Goal: Information Seeking & Learning: Learn about a topic

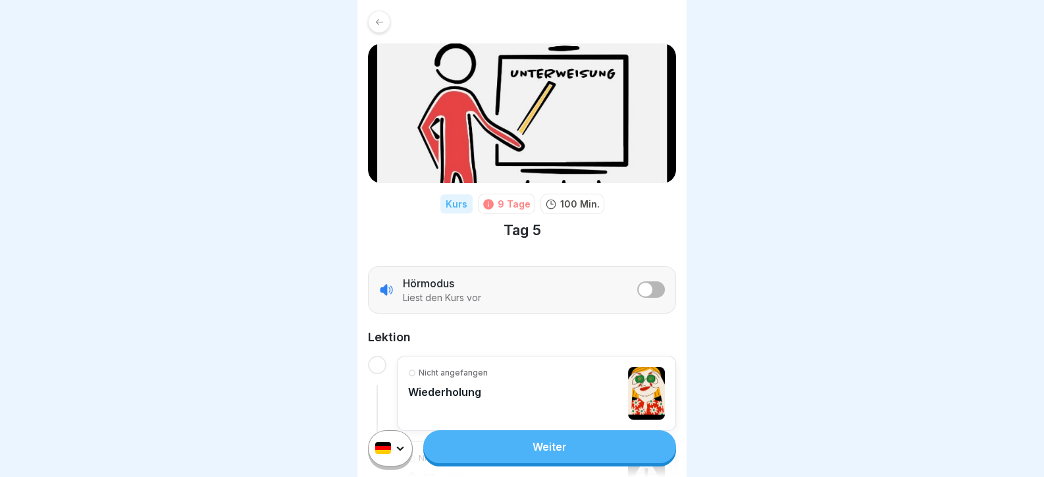
scroll to position [301, 0]
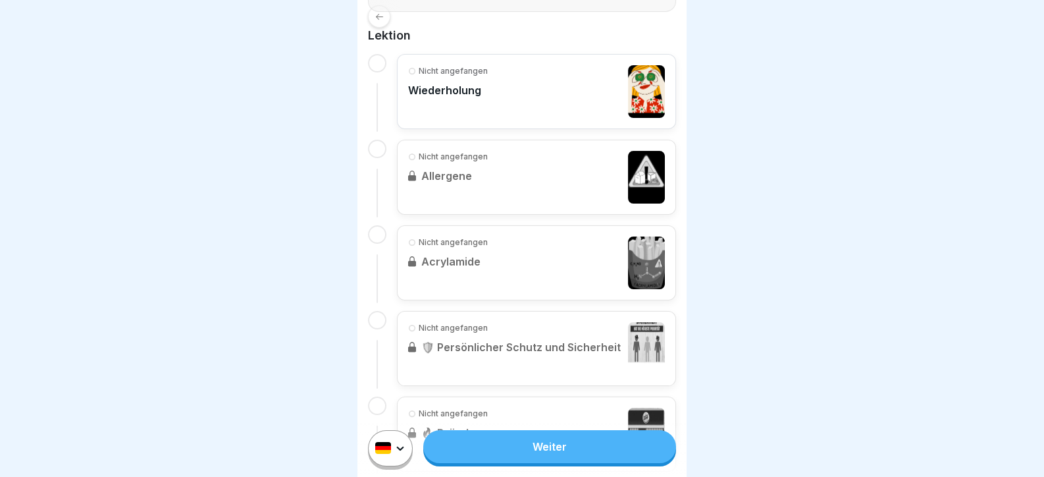
click at [531, 458] on link "Weiter" at bounding box center [549, 446] width 253 height 33
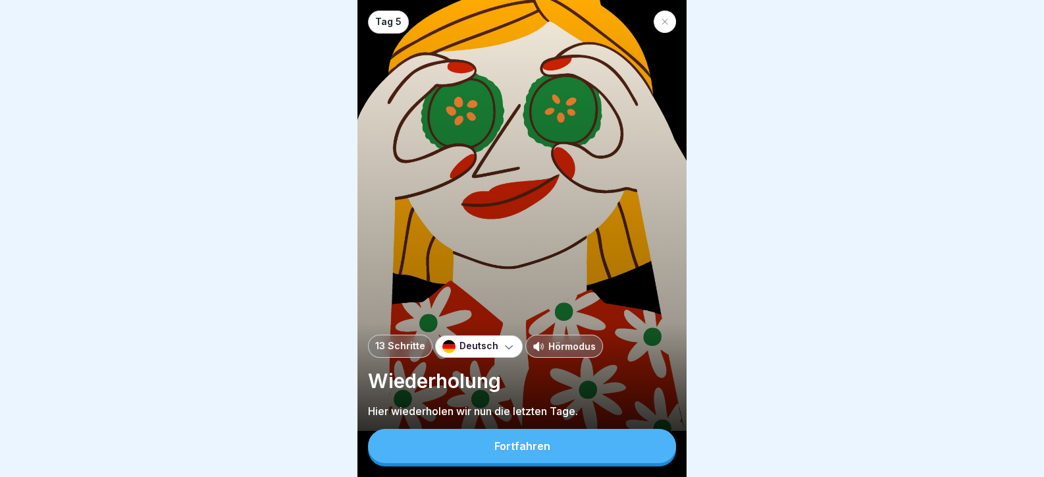
click at [525, 452] on div "Fortfahren" at bounding box center [522, 446] width 56 height 12
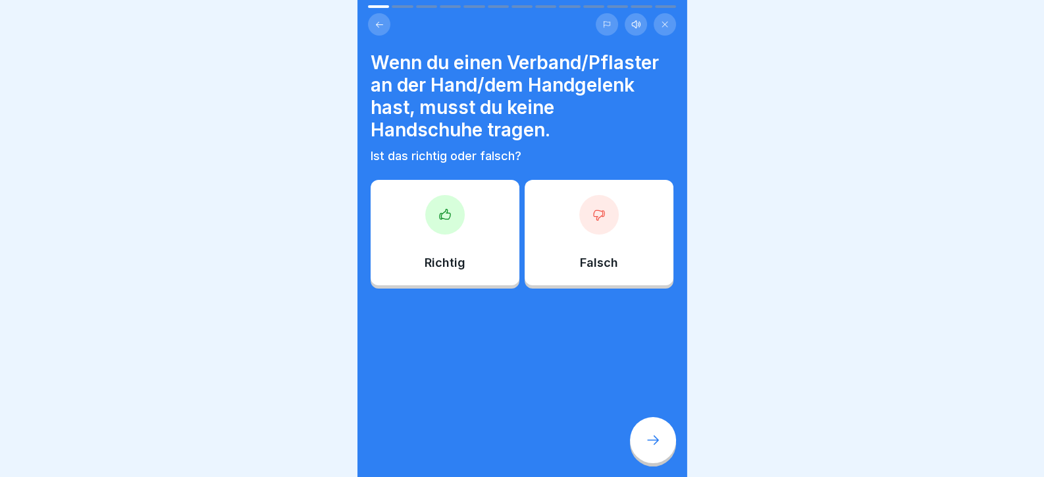
click at [595, 226] on div at bounding box center [598, 214] width 39 height 39
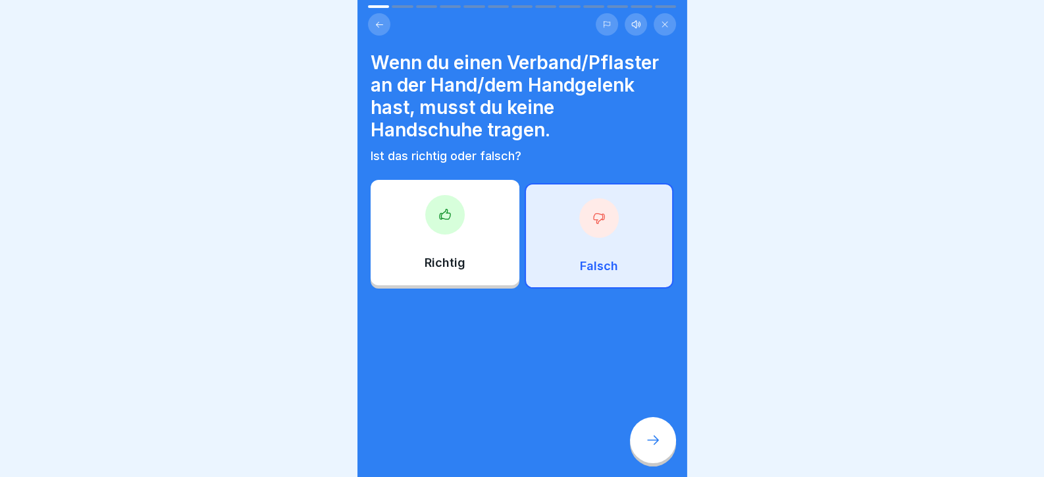
click at [652, 458] on div at bounding box center [653, 440] width 46 height 46
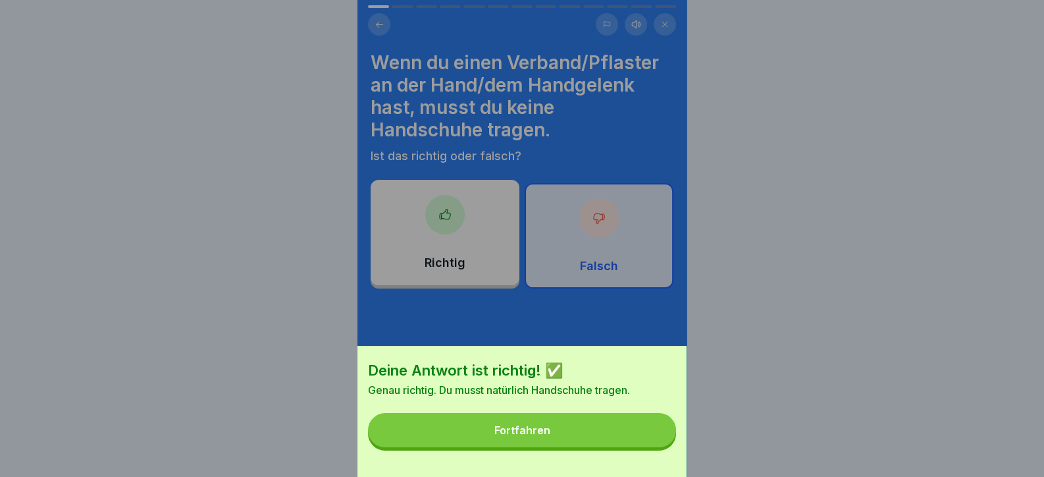
click at [649, 447] on button "Fortfahren" at bounding box center [522, 430] width 308 height 34
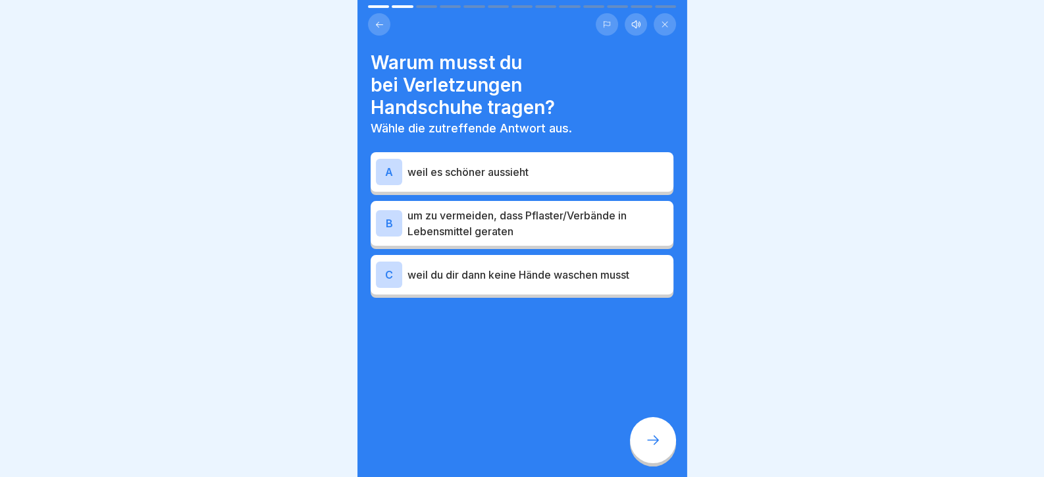
click at [468, 369] on div at bounding box center [522, 337] width 303 height 79
click at [484, 211] on p "um zu vermeiden, dass Pflaster/Verbände in Lebensmittel geraten" at bounding box center [537, 223] width 261 height 32
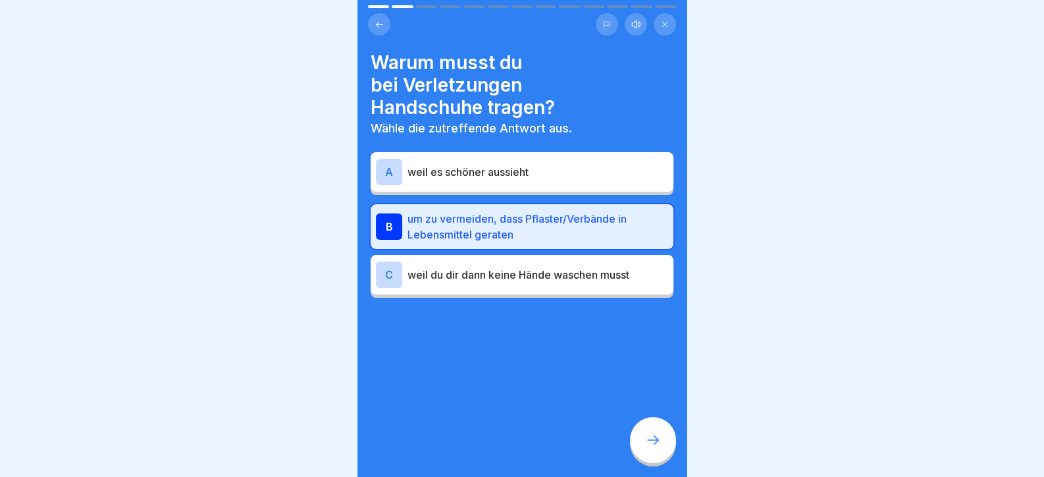
click at [648, 448] on icon at bounding box center [653, 440] width 16 height 16
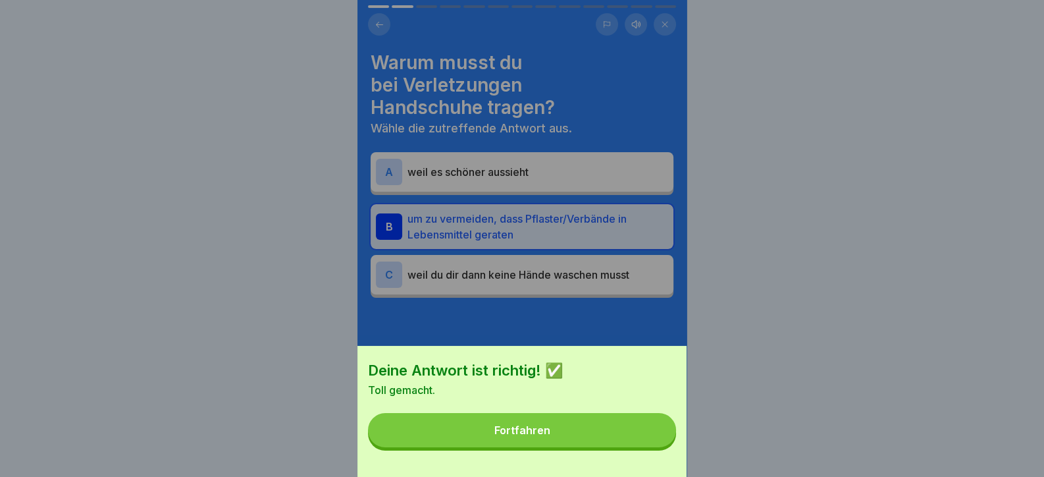
click at [631, 447] on button "Fortfahren" at bounding box center [522, 430] width 308 height 34
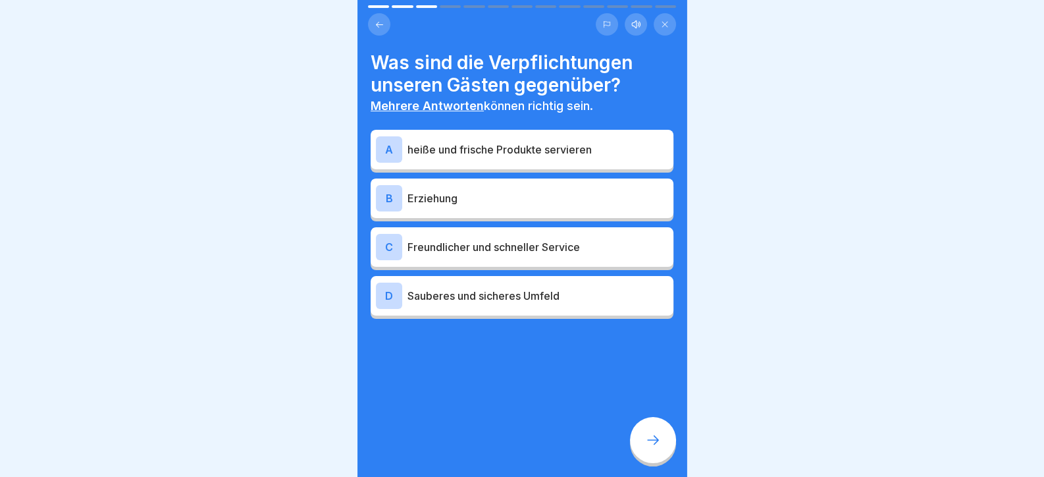
click at [489, 156] on p "heiße und frische Produkte servieren" at bounding box center [537, 150] width 261 height 16
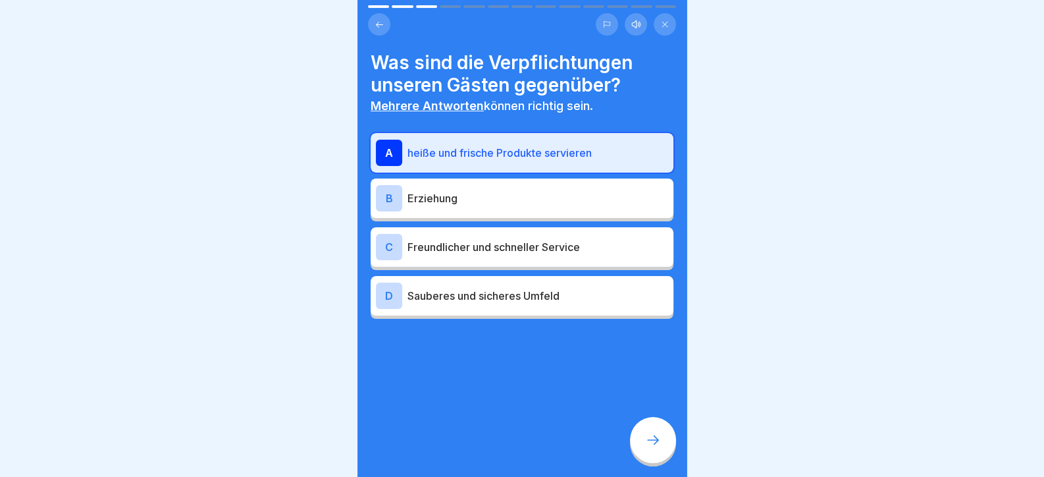
click at [494, 239] on p "Freundlicher und schneller Service" at bounding box center [537, 247] width 261 height 16
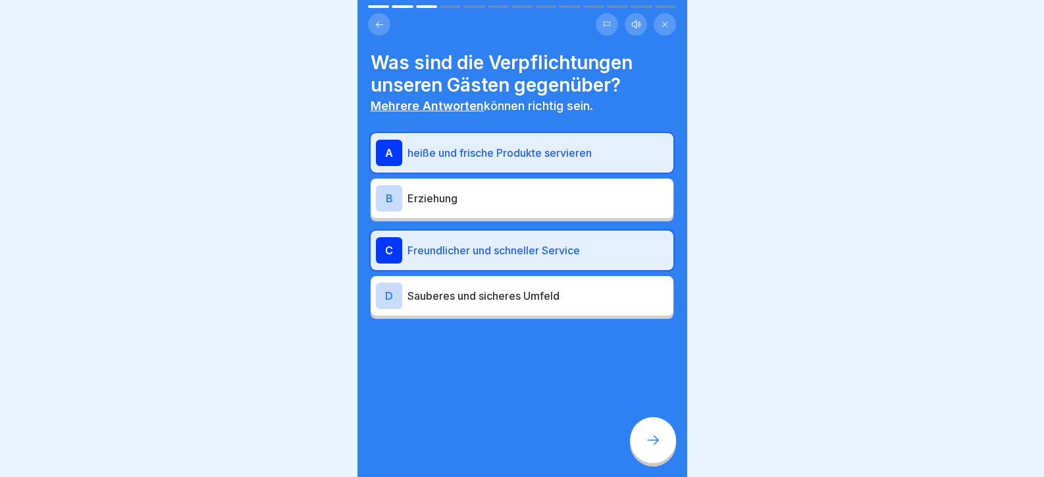
click at [516, 309] on div "D Sauberes und sicheres Umfeld" at bounding box center [522, 295] width 303 height 39
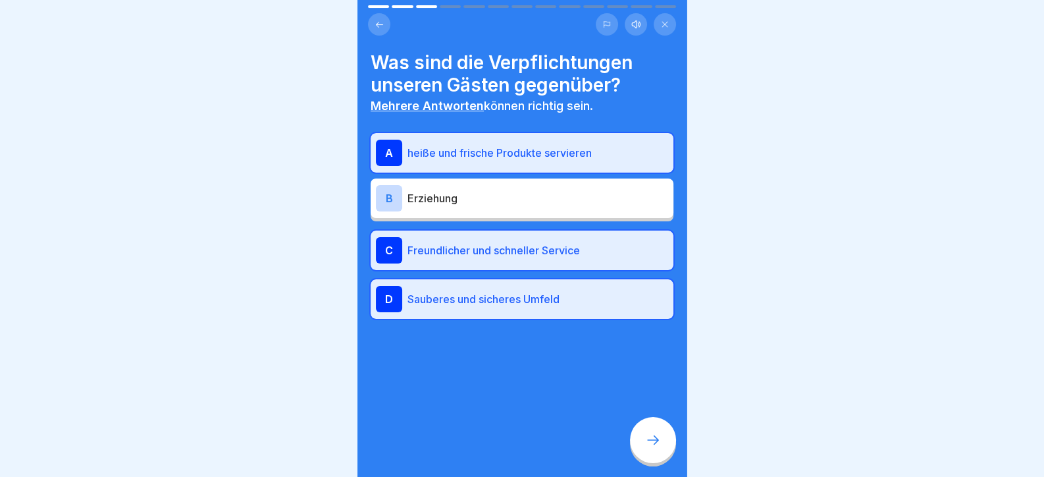
drag, startPoint x: 688, startPoint y: 456, endPoint x: 679, endPoint y: 456, distance: 9.2
click at [683, 456] on body "Tag 5 13 Schritte Deutsch Hörmodus Wiederholung Hier wiederholen wir nun die le…" at bounding box center [522, 238] width 1044 height 477
click at [663, 459] on div at bounding box center [653, 440] width 46 height 46
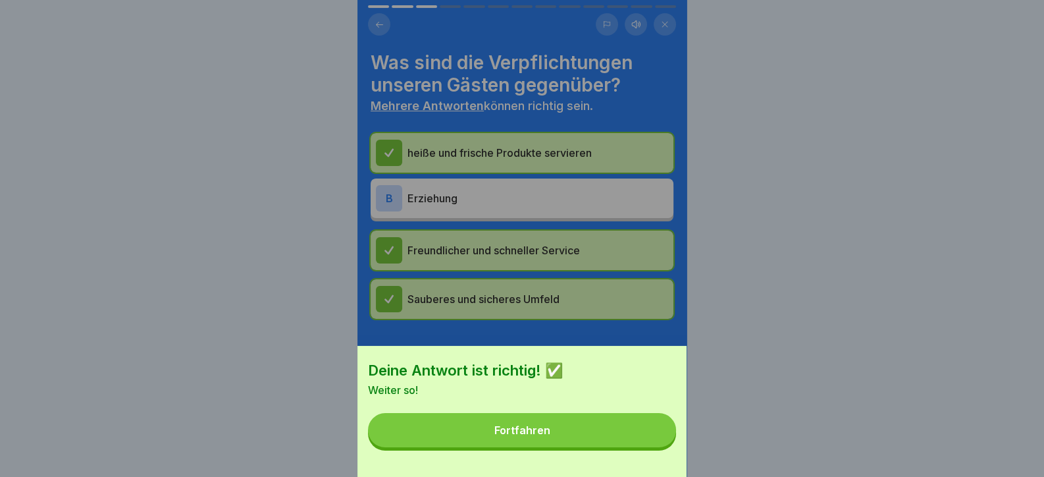
click at [653, 447] on button "Fortfahren" at bounding box center [522, 430] width 308 height 34
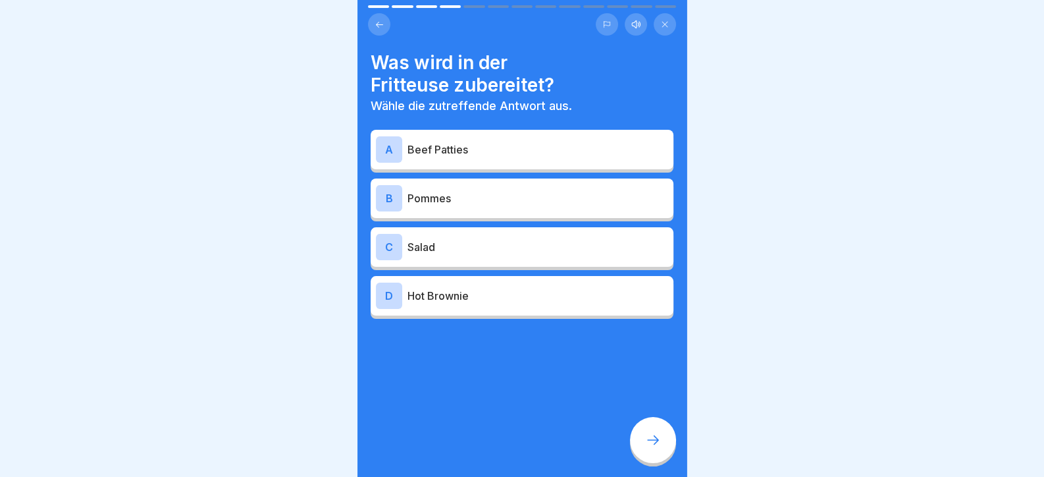
click at [467, 207] on div "B Pommes" at bounding box center [522, 198] width 292 height 26
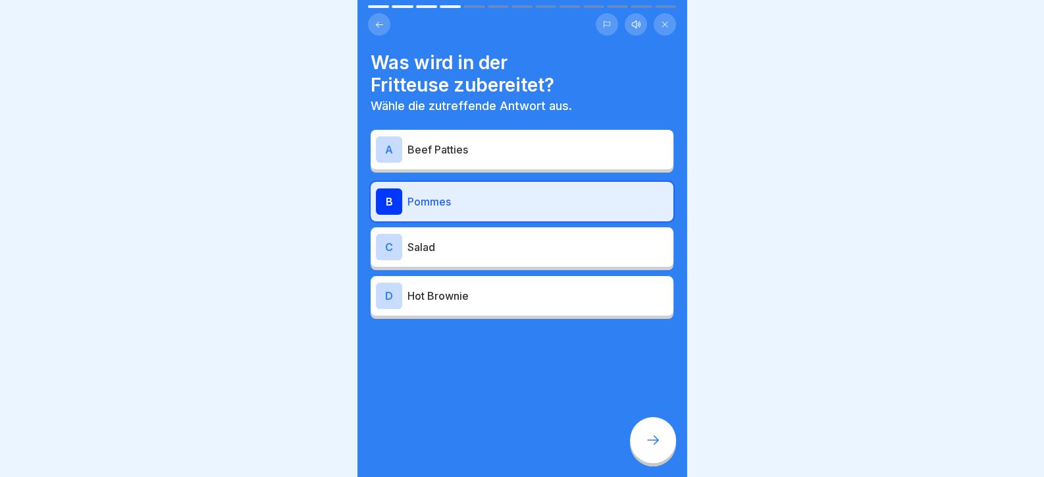
click at [469, 251] on p "Salad" at bounding box center [537, 247] width 261 height 16
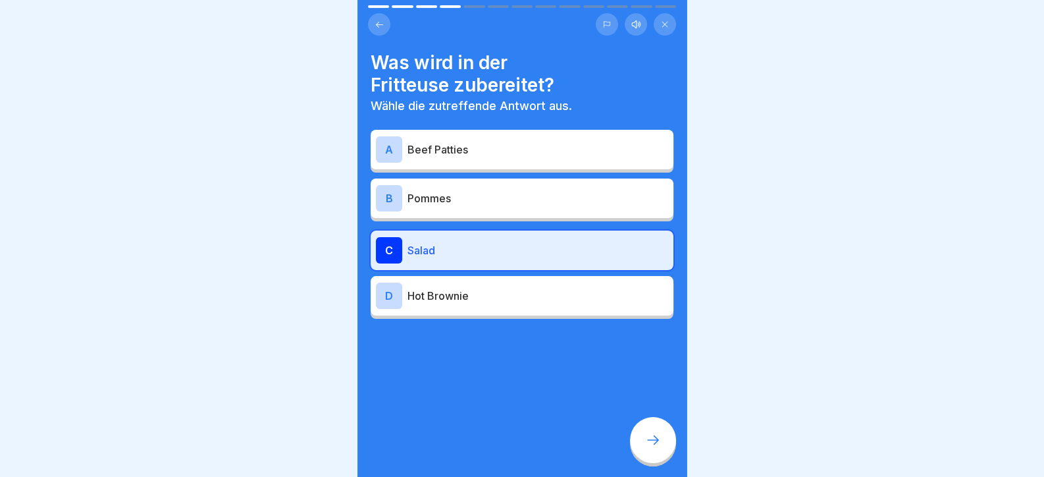
click at [648, 448] on icon at bounding box center [653, 440] width 16 height 16
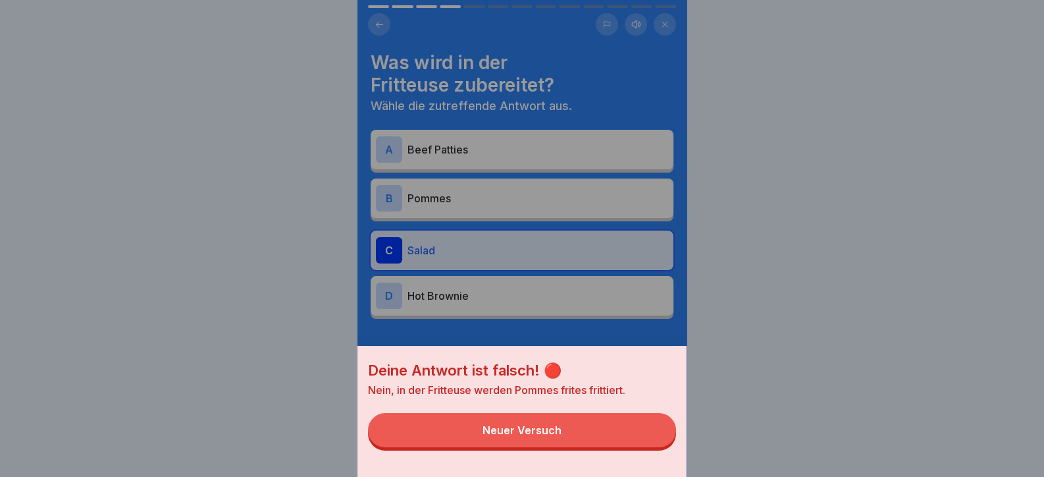
click at [645, 447] on button "Neuer Versuch" at bounding box center [522, 430] width 308 height 34
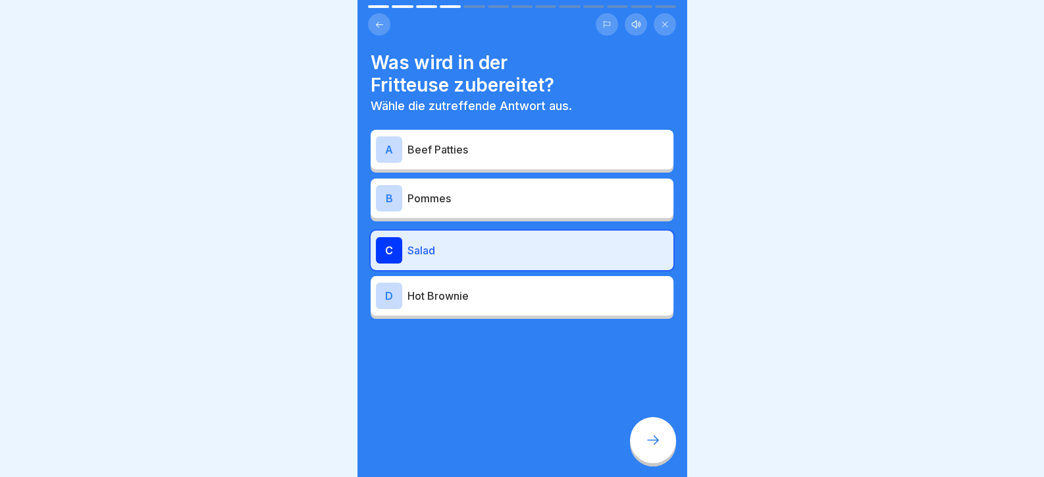
click at [485, 207] on div "B Pommes" at bounding box center [522, 198] width 292 height 26
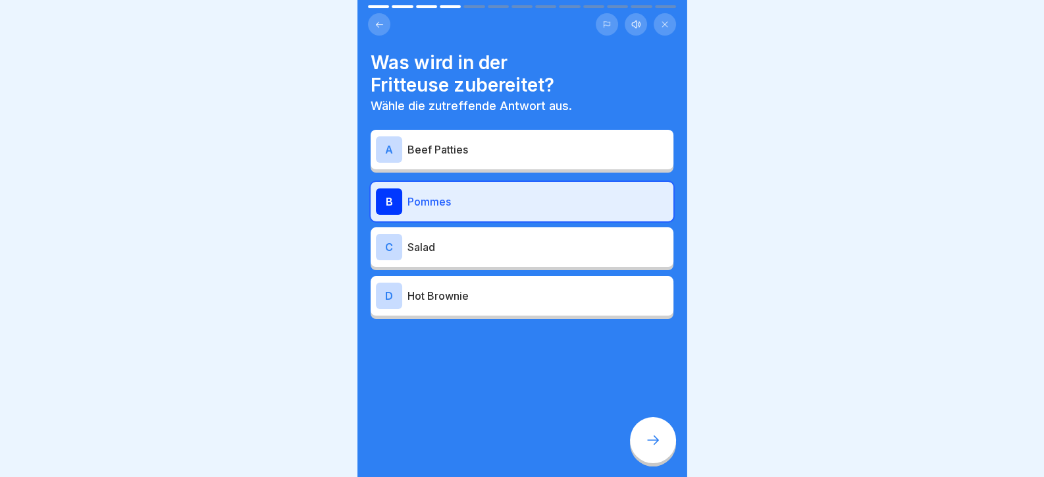
click at [646, 448] on icon at bounding box center [653, 440] width 16 height 16
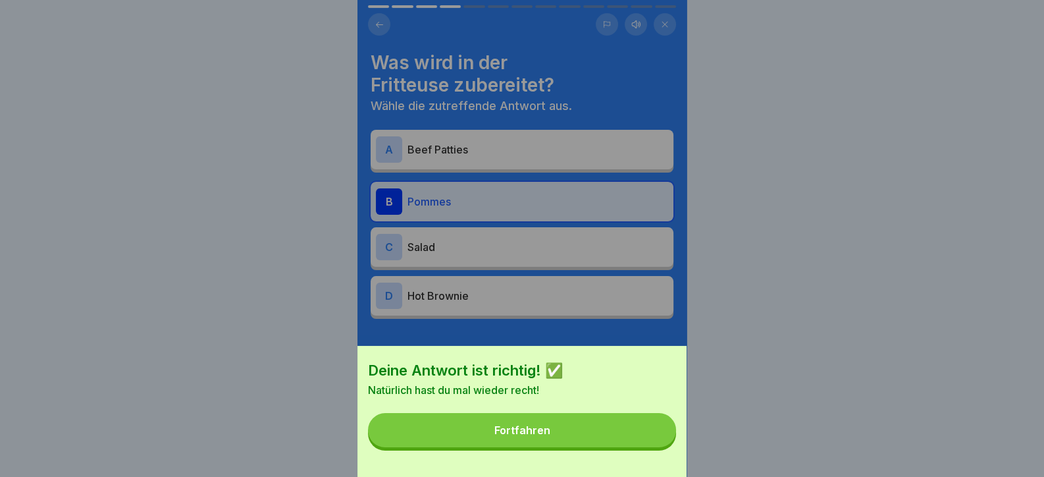
click at [639, 447] on button "Fortfahren" at bounding box center [522, 430] width 308 height 34
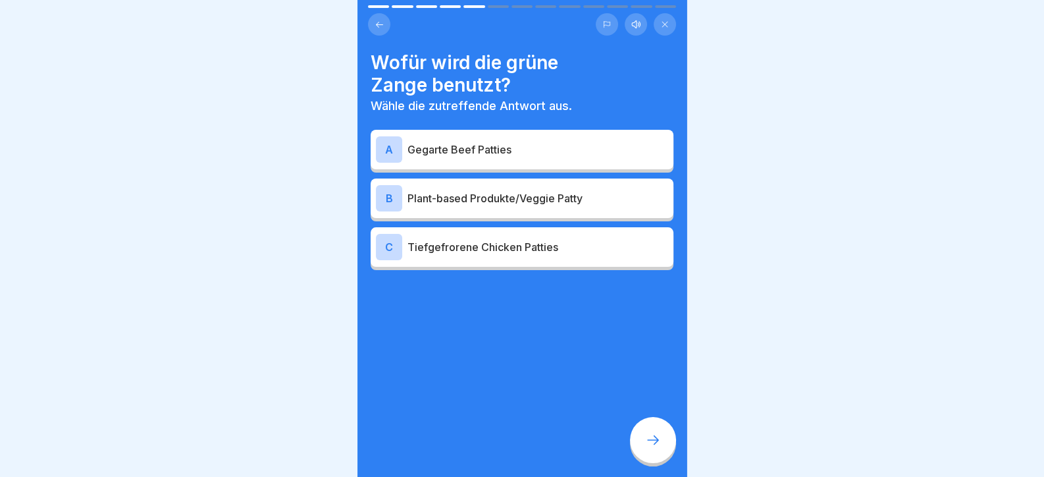
click at [527, 193] on p "Plant-based Produkte/Veggie Patty" at bounding box center [537, 198] width 261 height 16
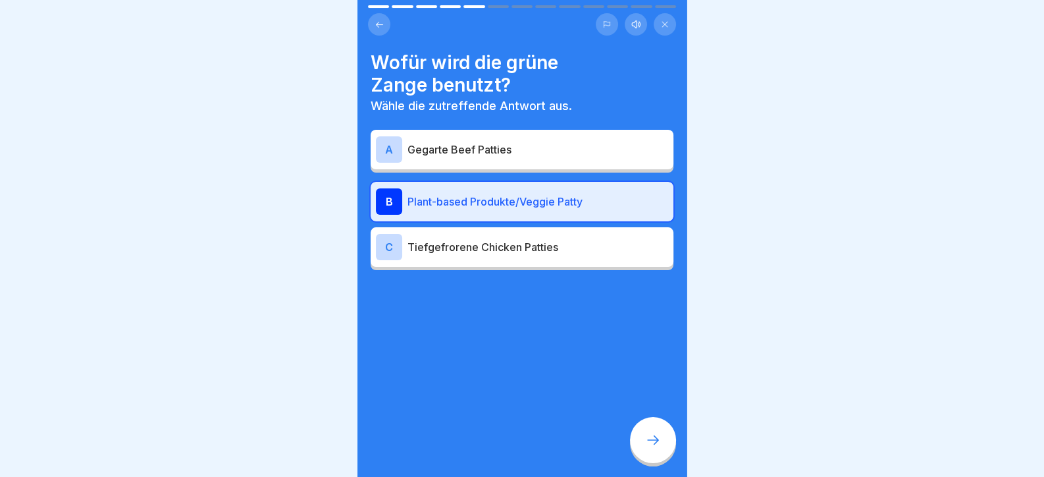
click at [652, 443] on icon at bounding box center [653, 440] width 16 height 16
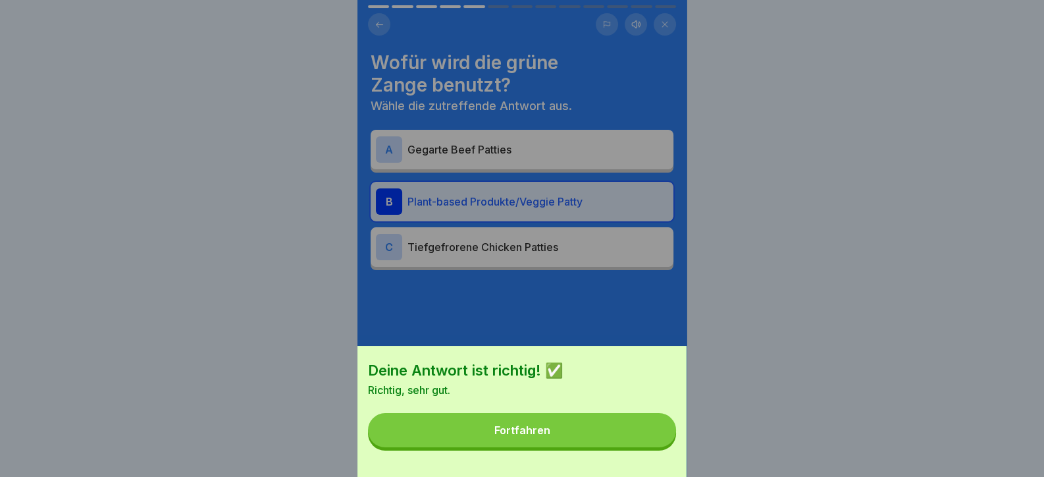
click at [649, 442] on button "Fortfahren" at bounding box center [522, 430] width 308 height 34
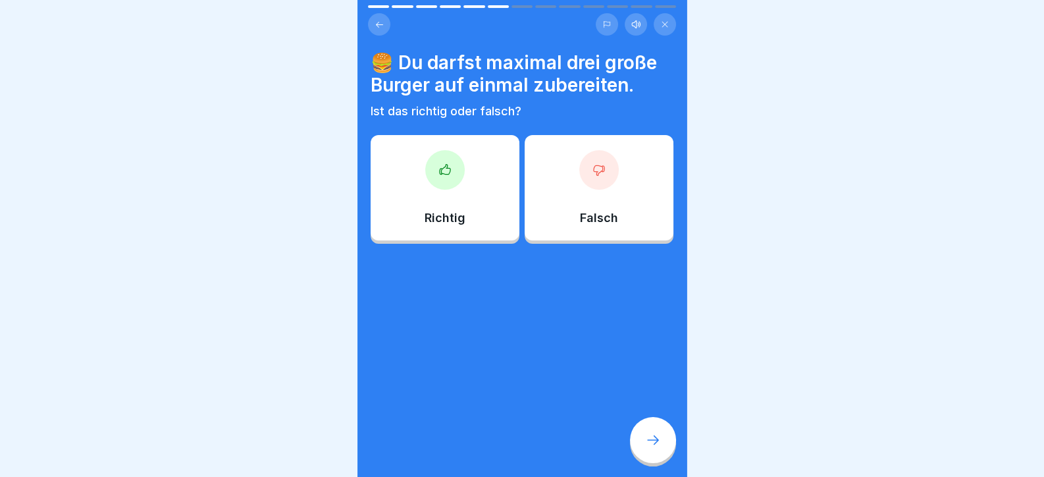
click at [550, 171] on div "Falsch" at bounding box center [599, 187] width 149 height 105
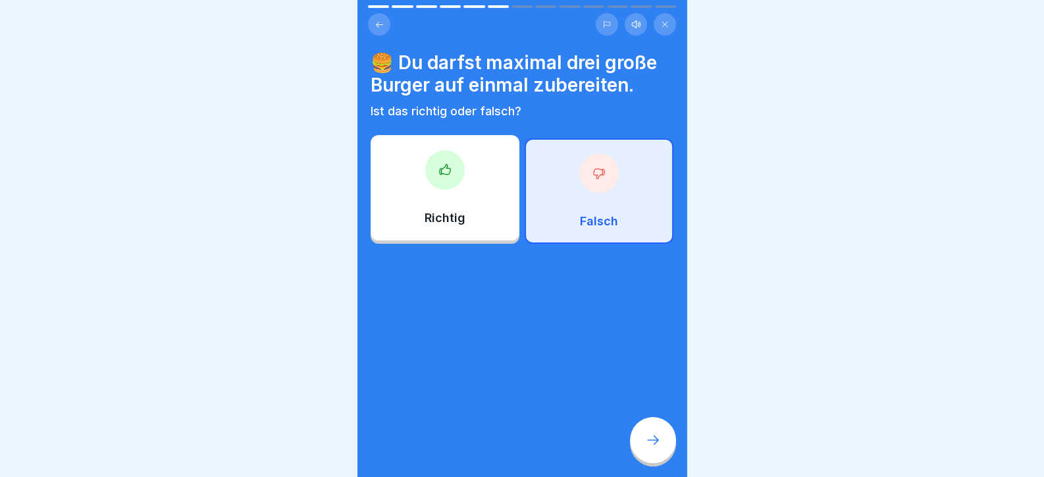
click at [667, 451] on div at bounding box center [653, 440] width 46 height 46
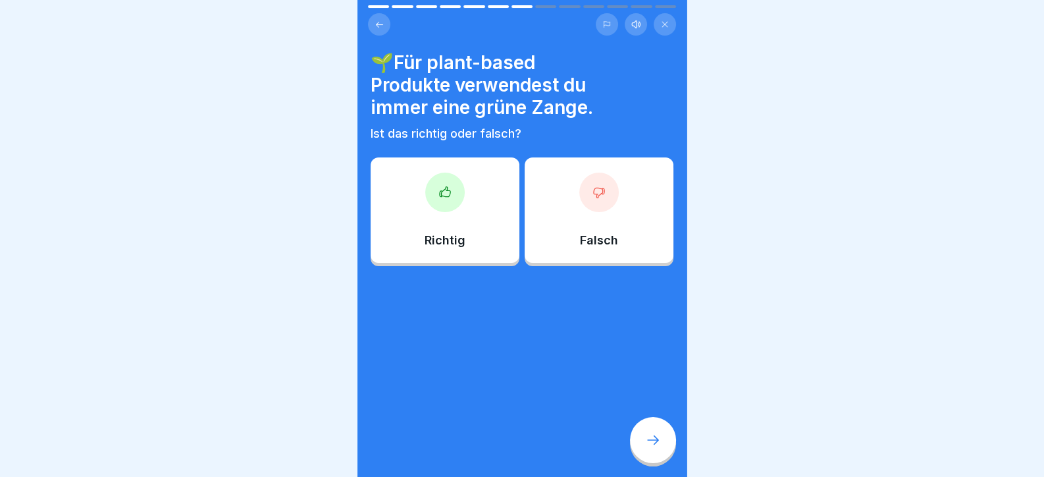
click at [405, 203] on div "Richtig" at bounding box center [445, 209] width 149 height 105
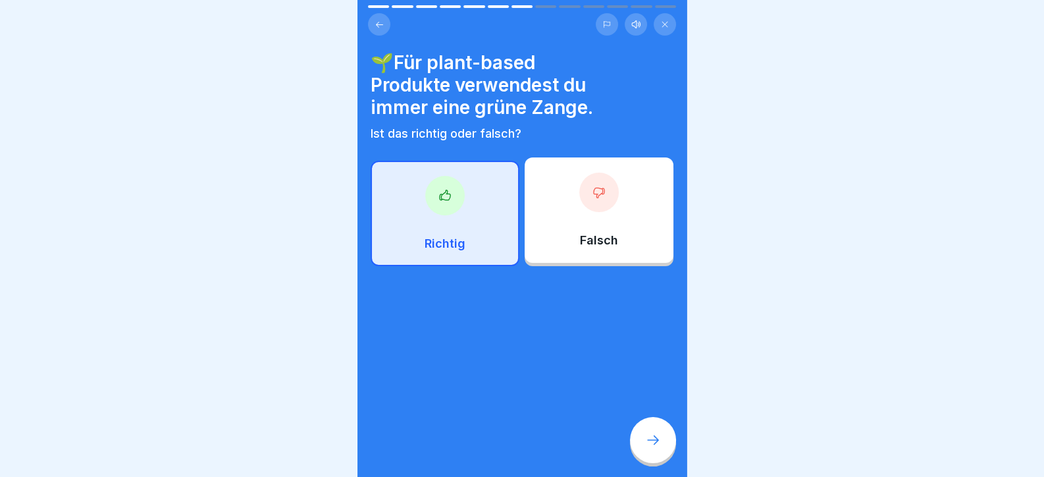
click at [550, 201] on div "Falsch" at bounding box center [599, 209] width 149 height 105
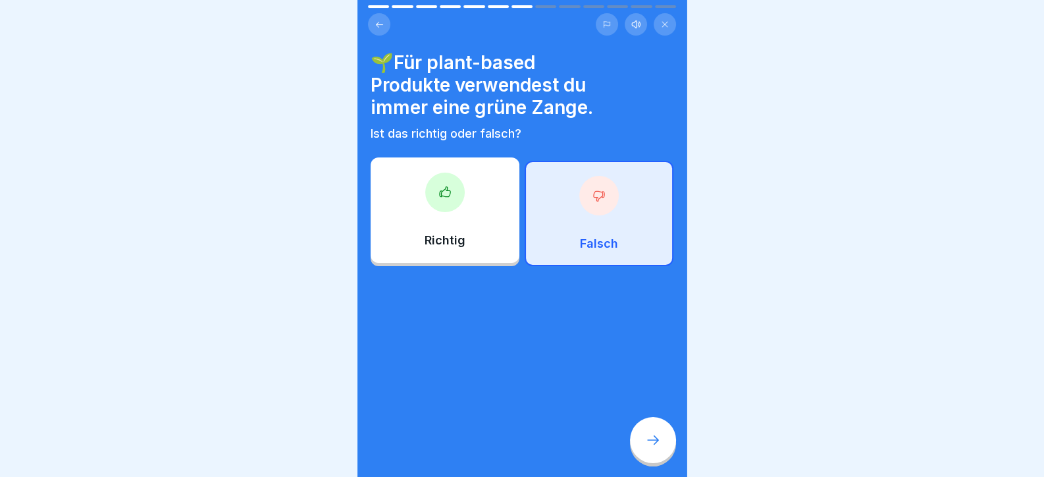
click at [351, 178] on div at bounding box center [522, 238] width 1044 height 477
click at [470, 197] on div "Richtig" at bounding box center [445, 209] width 149 height 105
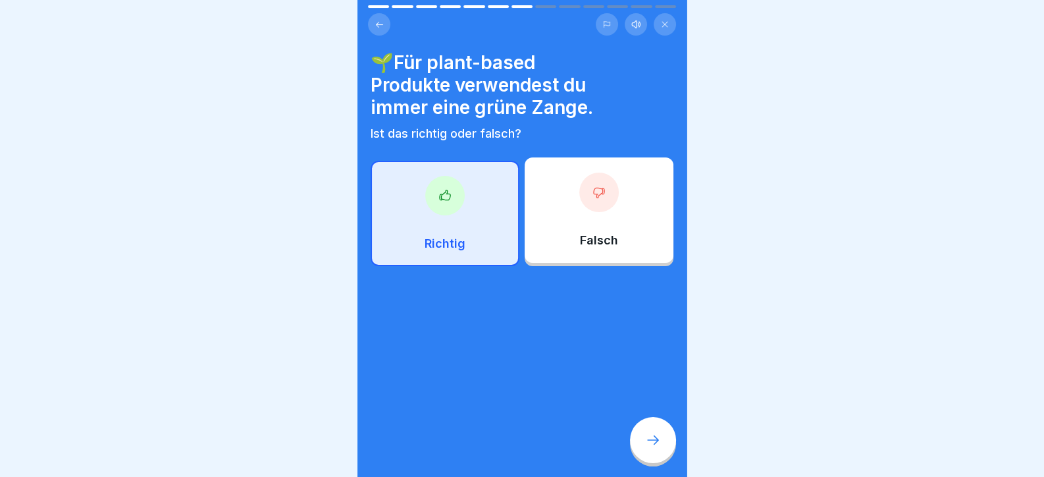
click at [637, 448] on div at bounding box center [653, 440] width 46 height 46
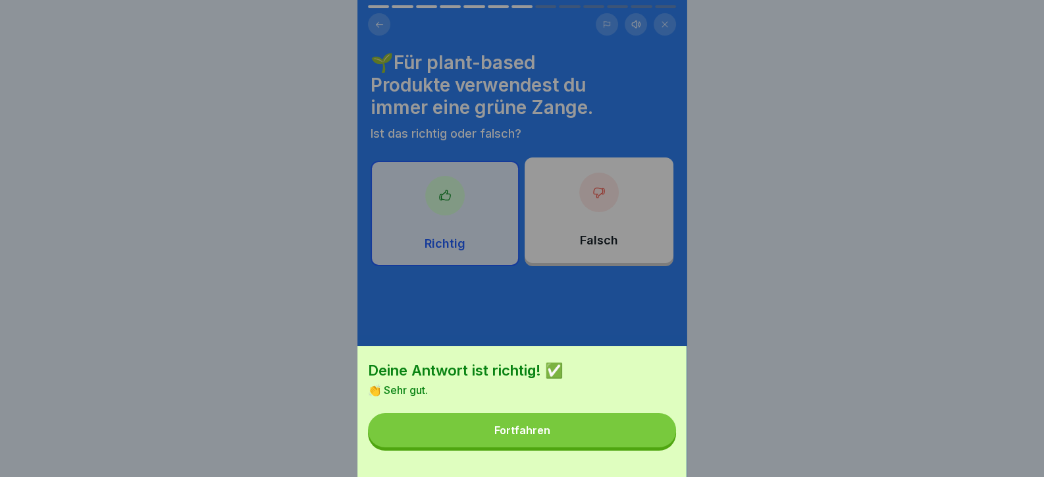
click at [639, 447] on button "Fortfahren" at bounding box center [522, 430] width 308 height 34
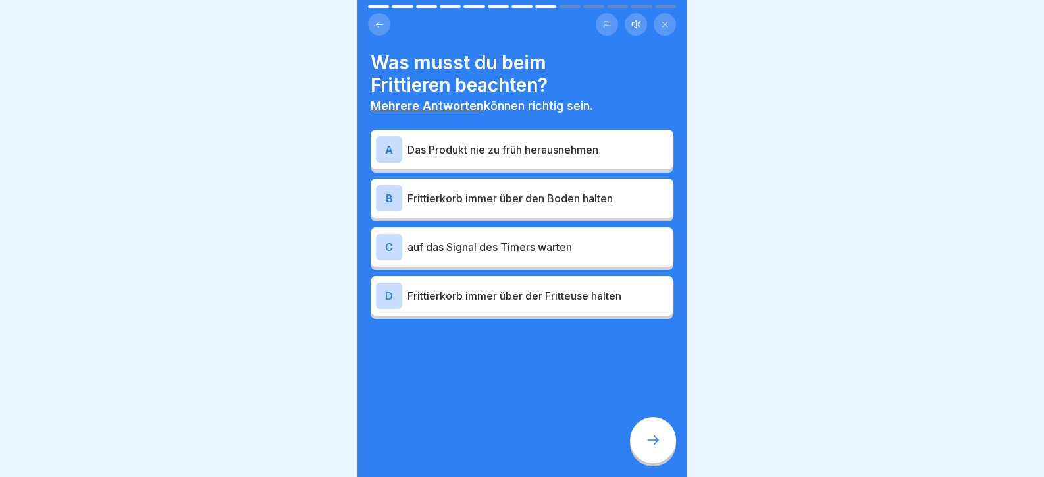
click at [520, 147] on p "Das Produkt nie zu früh herausnehmen" at bounding box center [537, 150] width 261 height 16
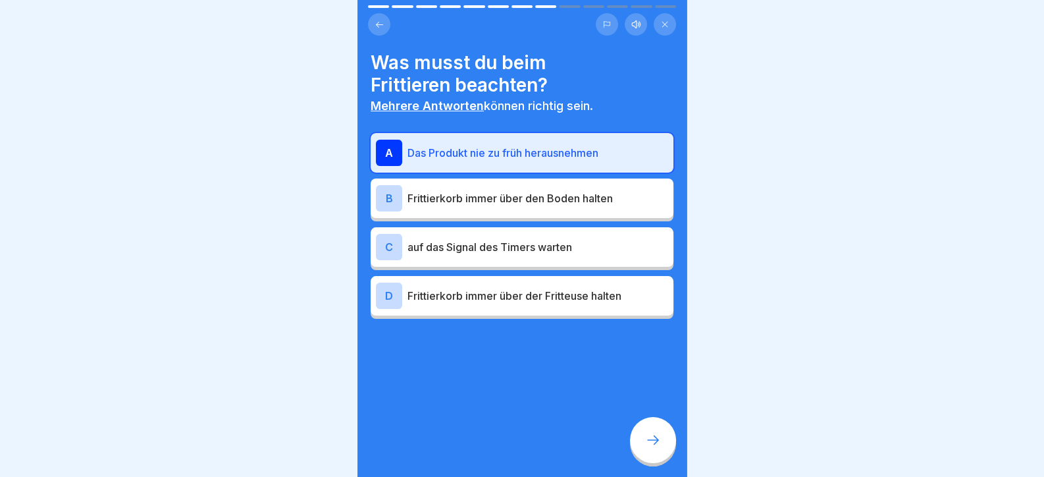
click at [490, 247] on p "auf das Signal des Timers warten" at bounding box center [537, 247] width 261 height 16
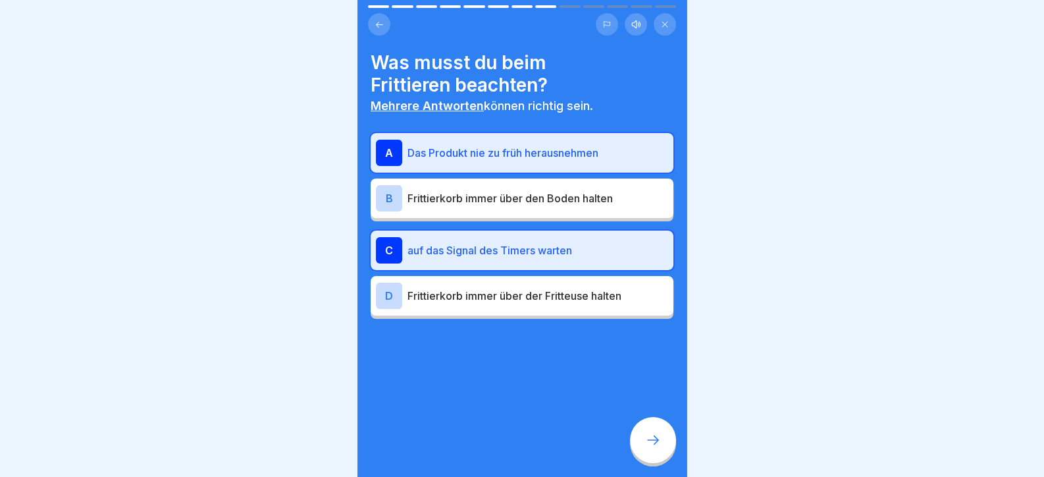
click at [506, 298] on p "Frittierkorb immer über der Fritteuse halten" at bounding box center [537, 296] width 261 height 16
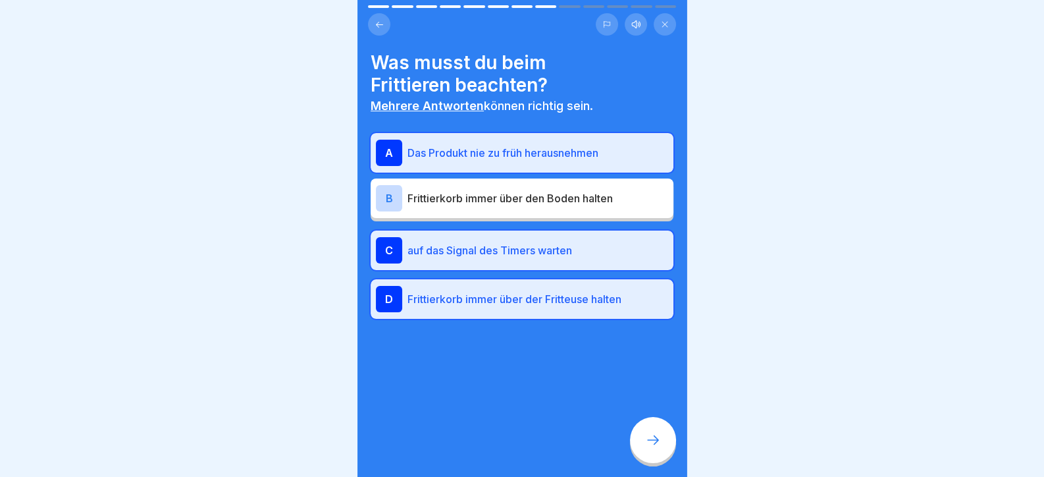
click at [645, 448] on icon at bounding box center [653, 440] width 16 height 16
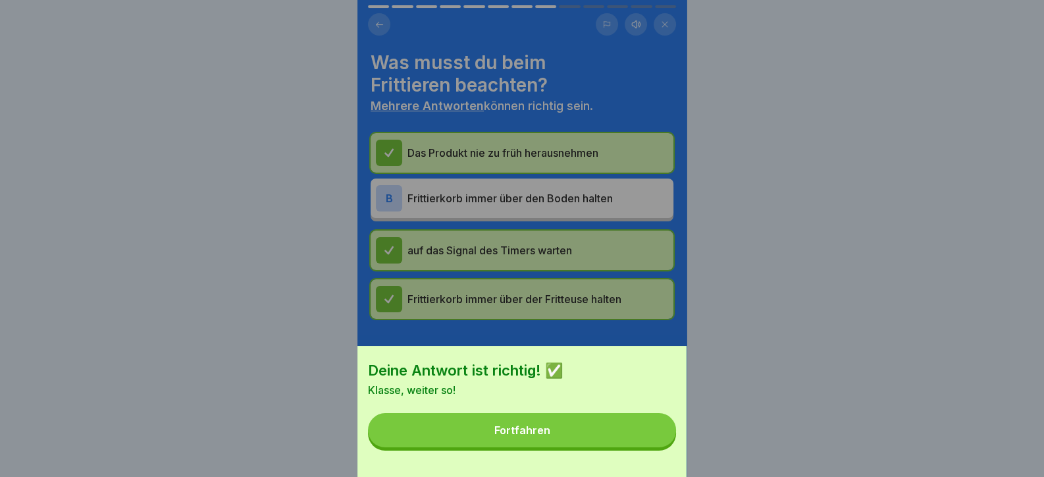
click at [628, 447] on button "Fortfahren" at bounding box center [522, 430] width 308 height 34
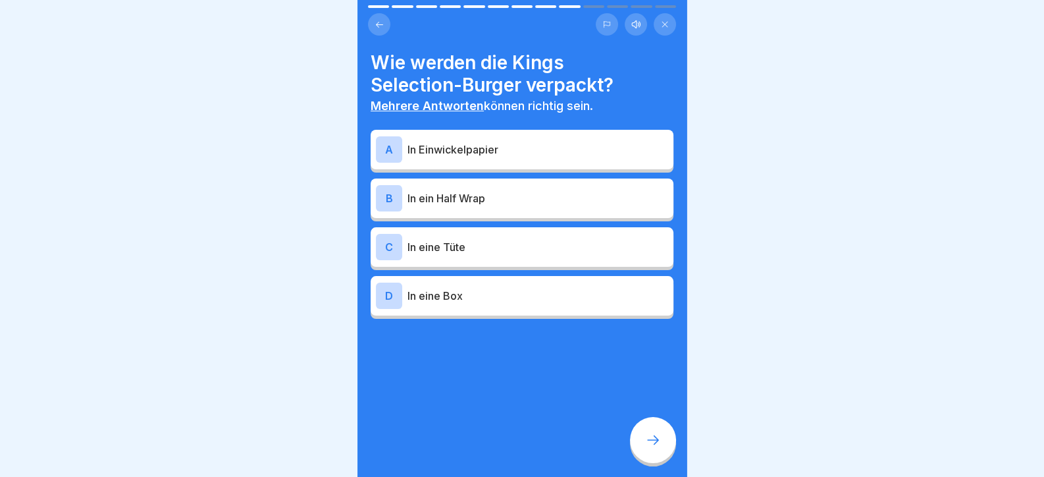
click at [467, 201] on p "In ein Half Wrap" at bounding box center [537, 198] width 261 height 16
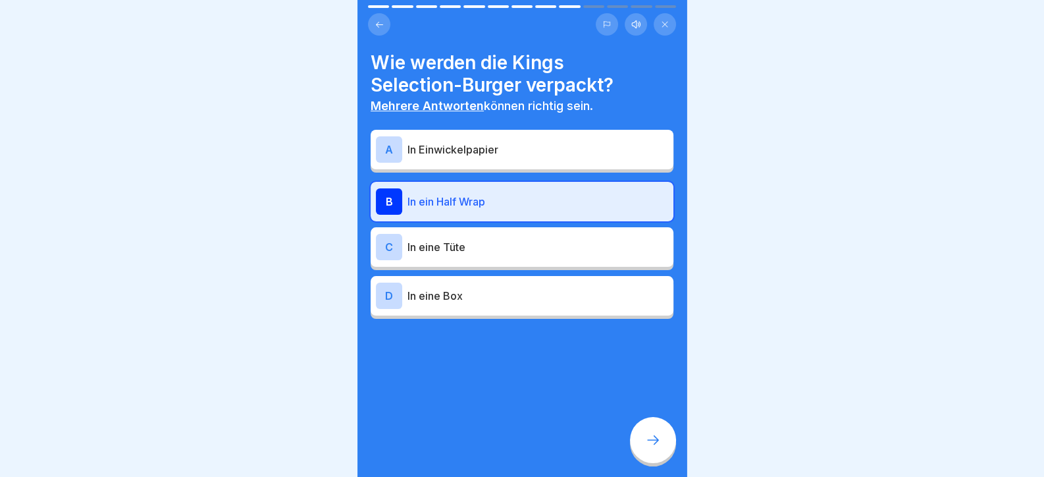
click at [477, 296] on p "In eine Box" at bounding box center [537, 296] width 261 height 16
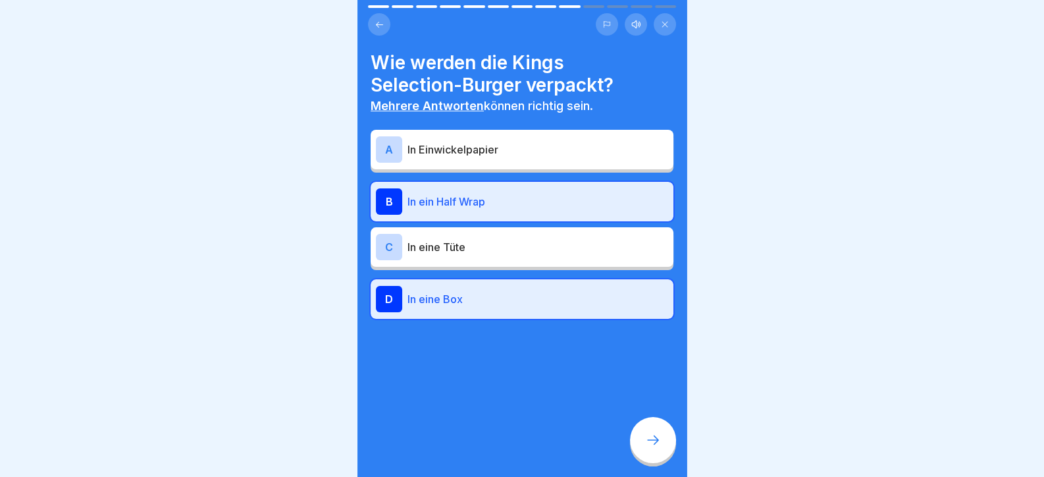
click at [654, 462] on div at bounding box center [653, 440] width 46 height 46
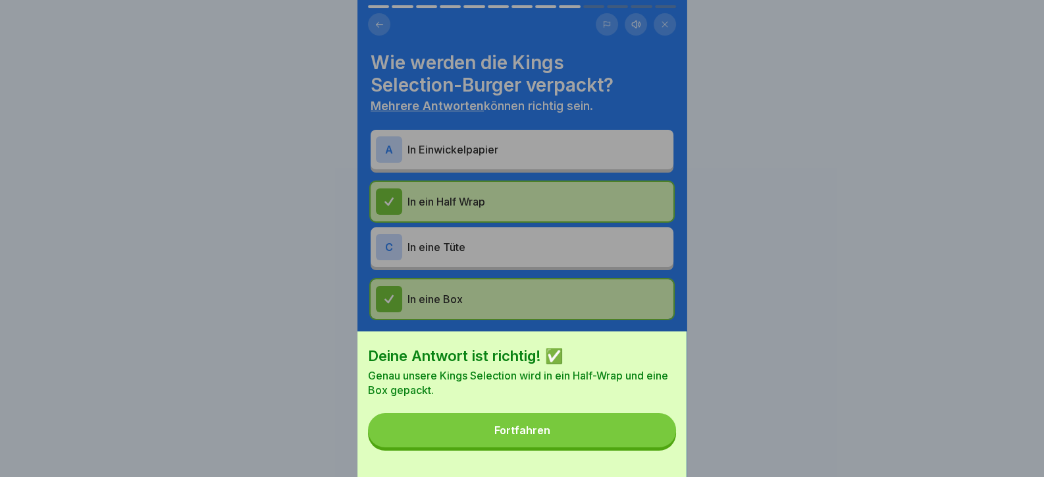
click at [635, 438] on button "Fortfahren" at bounding box center [522, 430] width 308 height 34
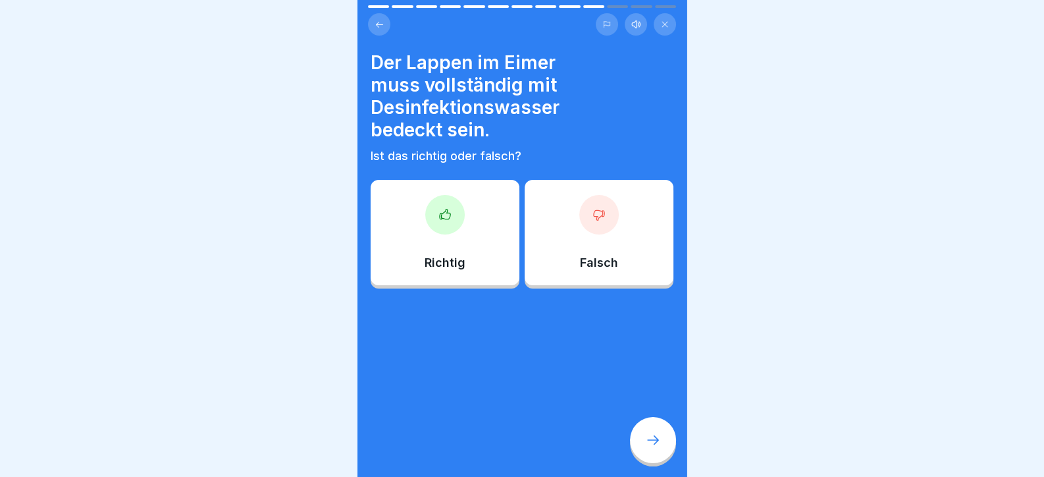
click at [455, 226] on div at bounding box center [444, 214] width 39 height 39
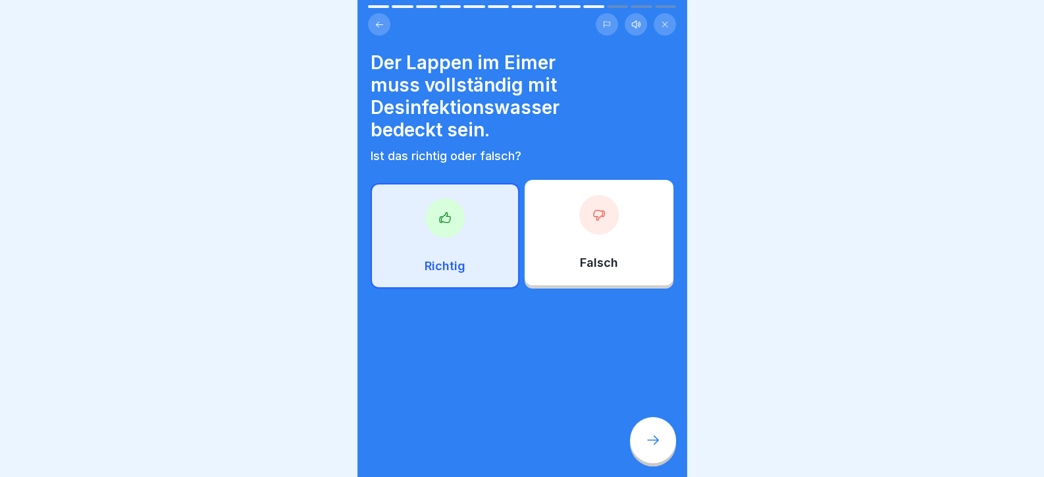
click at [654, 448] on icon at bounding box center [653, 440] width 16 height 16
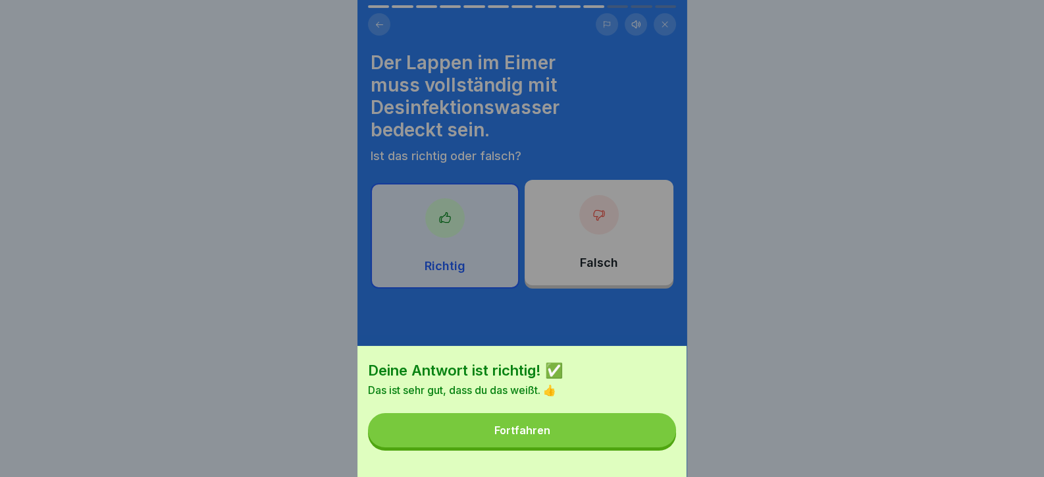
click at [650, 447] on button "Fortfahren" at bounding box center [522, 430] width 308 height 34
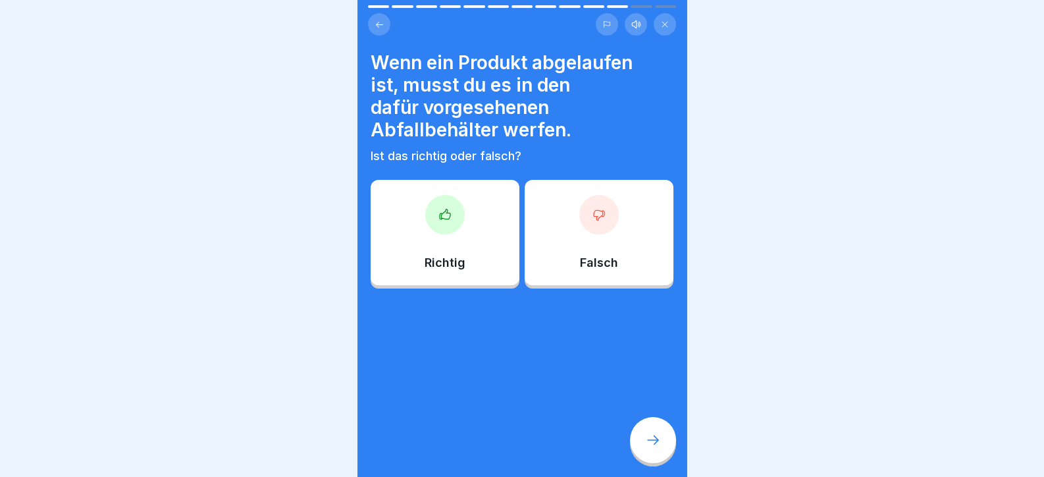
click at [437, 230] on div at bounding box center [444, 214] width 39 height 39
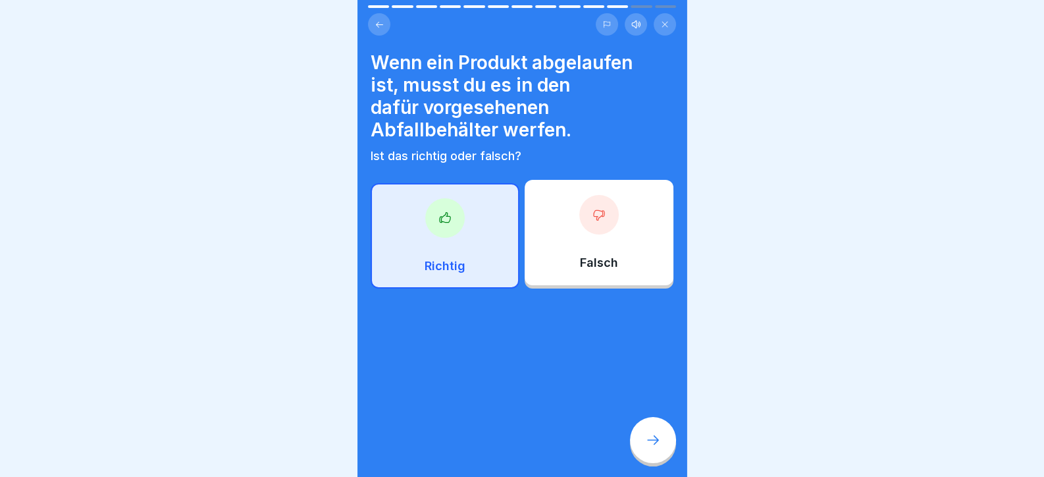
click at [635, 457] on div at bounding box center [653, 440] width 46 height 46
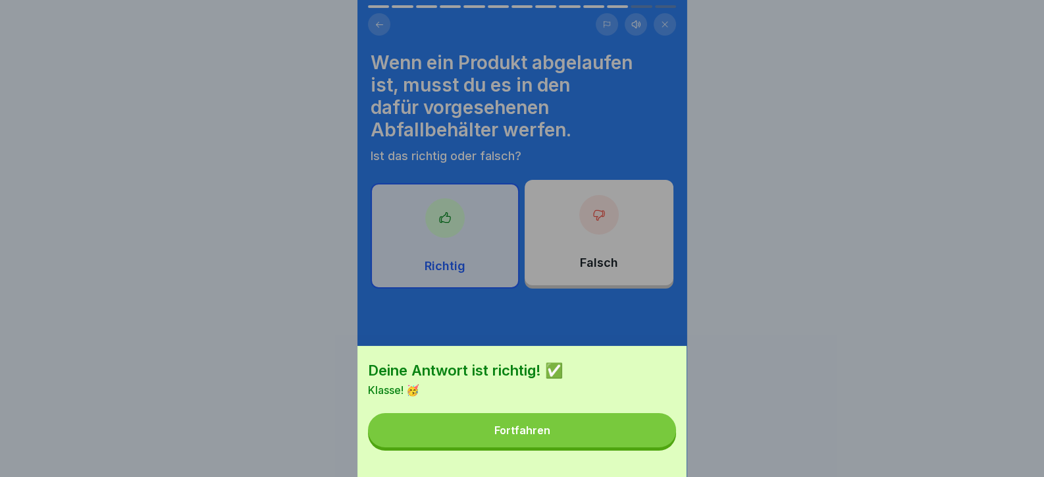
click at [615, 447] on button "Fortfahren" at bounding box center [522, 430] width 308 height 34
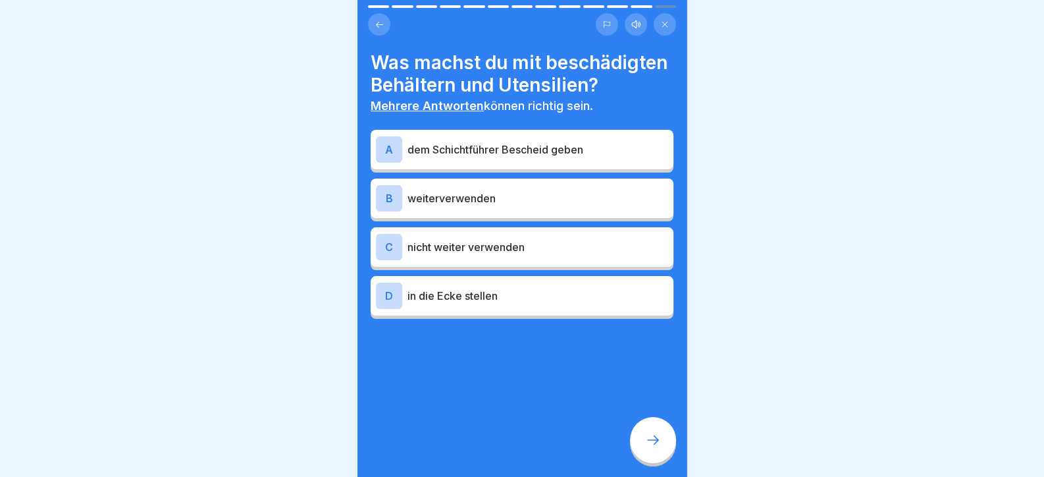
click at [484, 157] on p "dem Schichtführer Bescheid geben" at bounding box center [537, 150] width 261 height 16
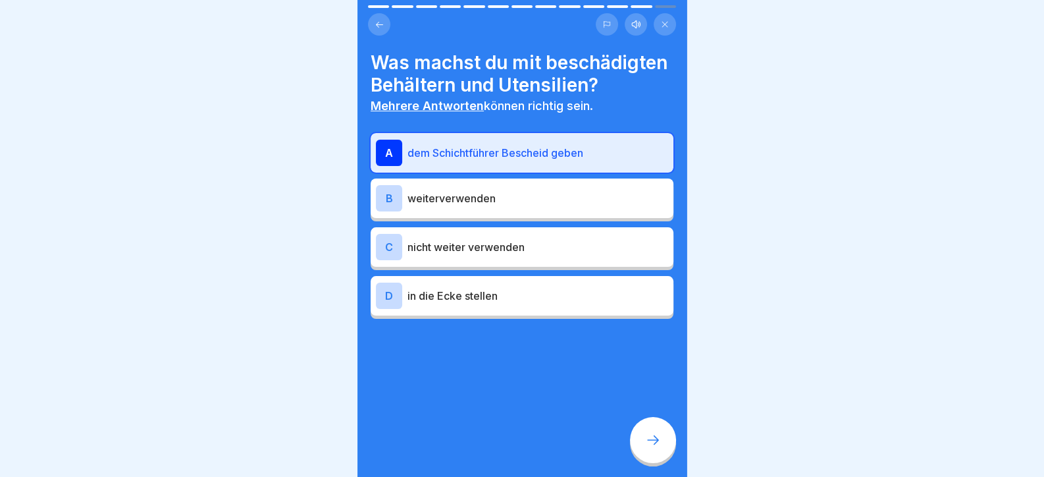
click at [475, 259] on div "C nicht weiter verwenden" at bounding box center [522, 247] width 292 height 26
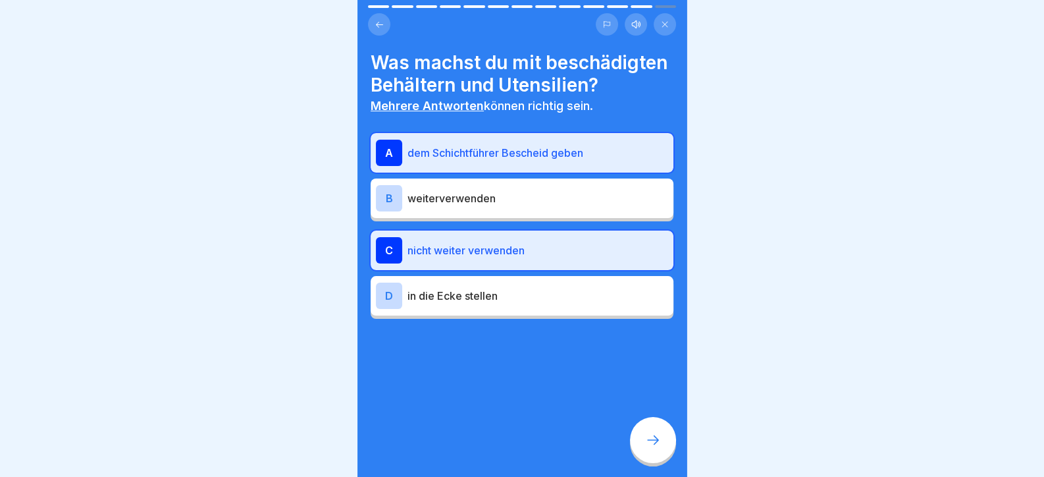
click at [652, 448] on icon at bounding box center [653, 440] width 16 height 16
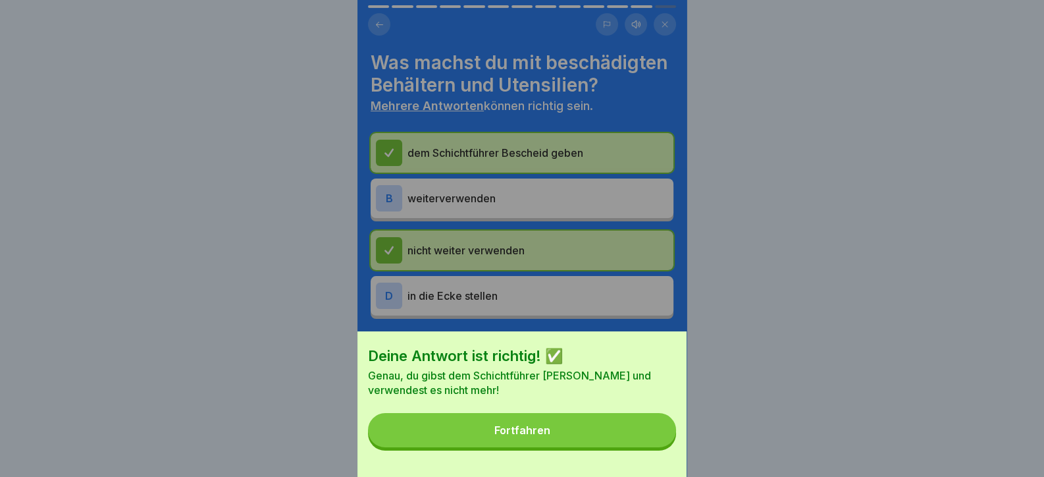
click at [590, 436] on button "Fortfahren" at bounding box center [522, 430] width 308 height 34
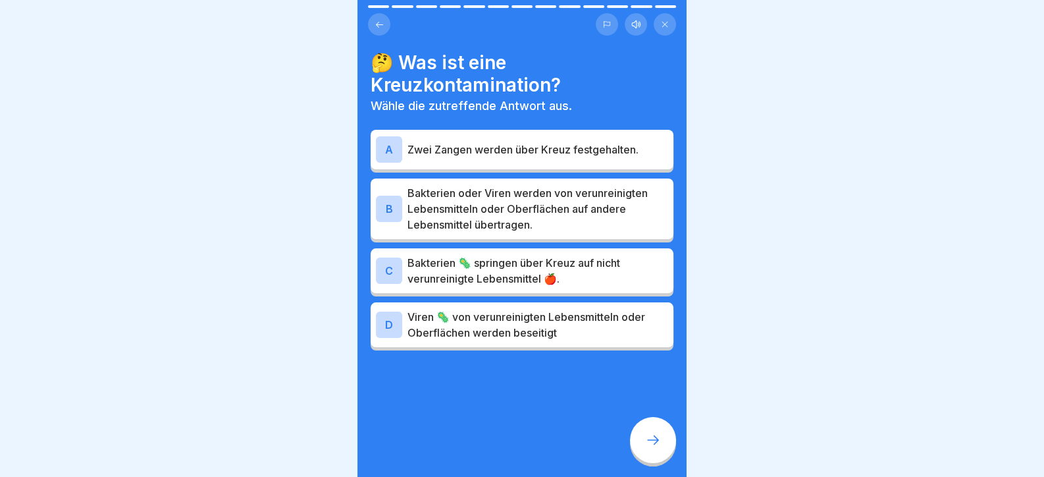
click at [530, 201] on p "Bakterien oder Viren werden von verunreinigten Lebensmitteln oder Oberflächen a…" at bounding box center [537, 208] width 261 height 47
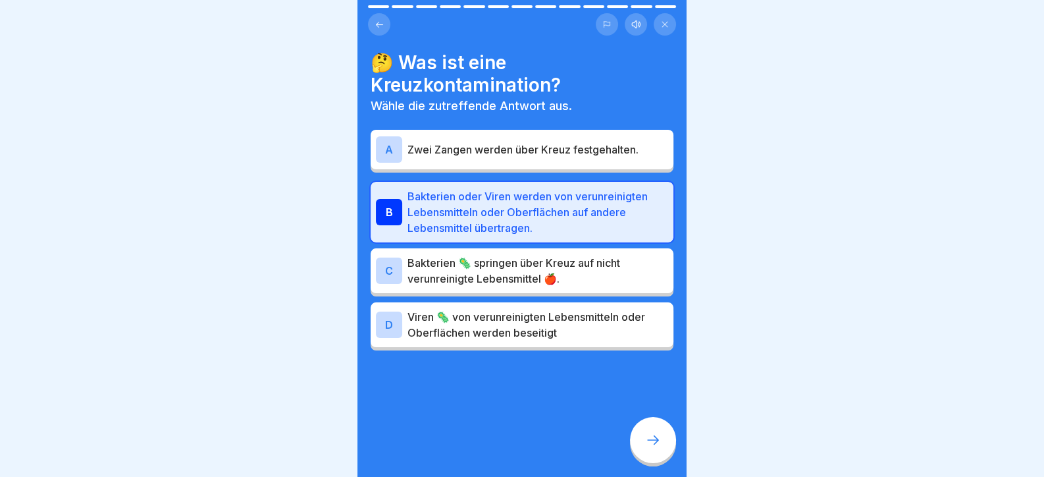
click at [648, 463] on div at bounding box center [653, 440] width 46 height 46
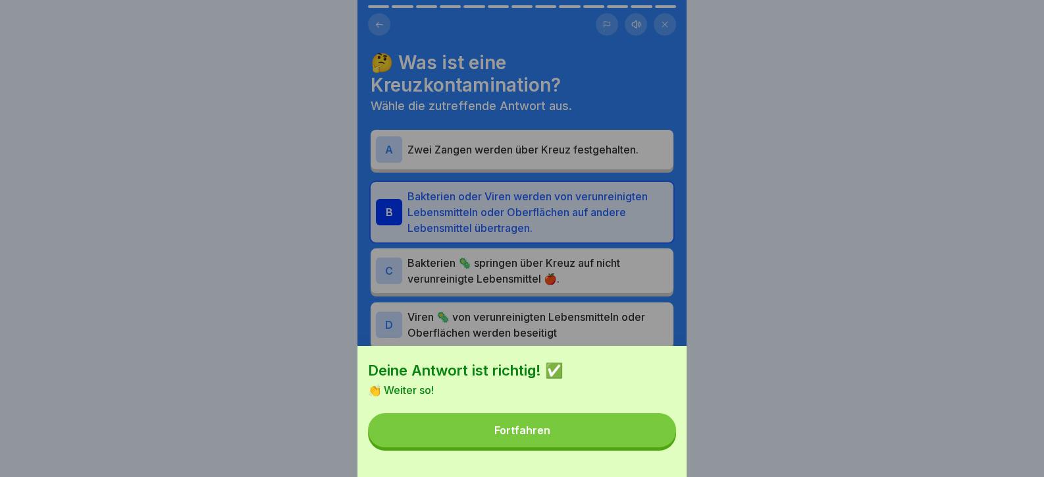
click at [596, 447] on button "Fortfahren" at bounding box center [522, 430] width 308 height 34
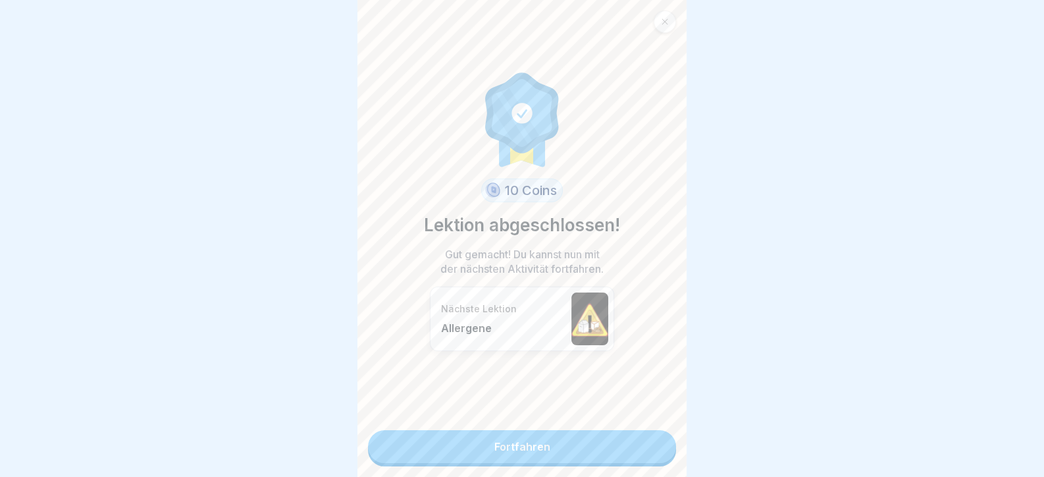
click at [620, 446] on link "Fortfahren" at bounding box center [522, 446] width 308 height 33
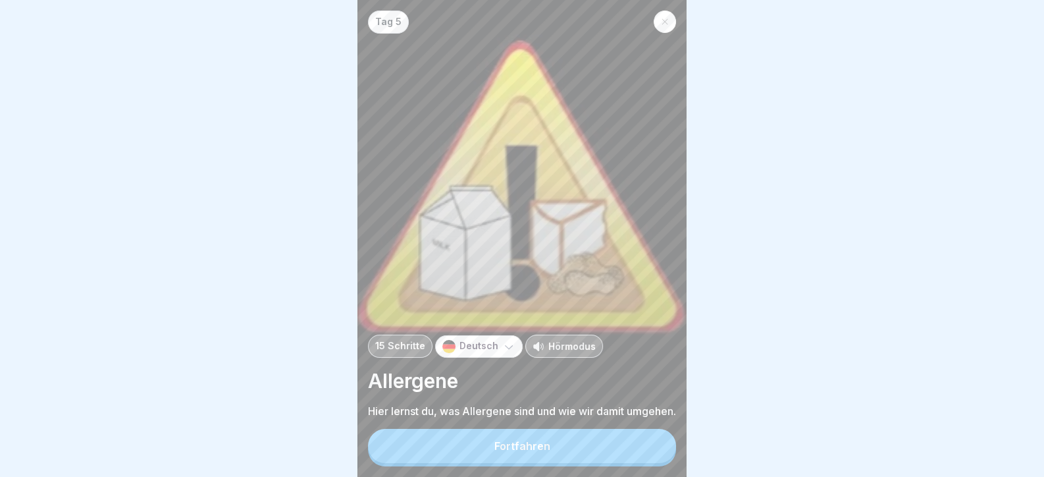
click at [654, 452] on button "Fortfahren" at bounding box center [522, 446] width 308 height 34
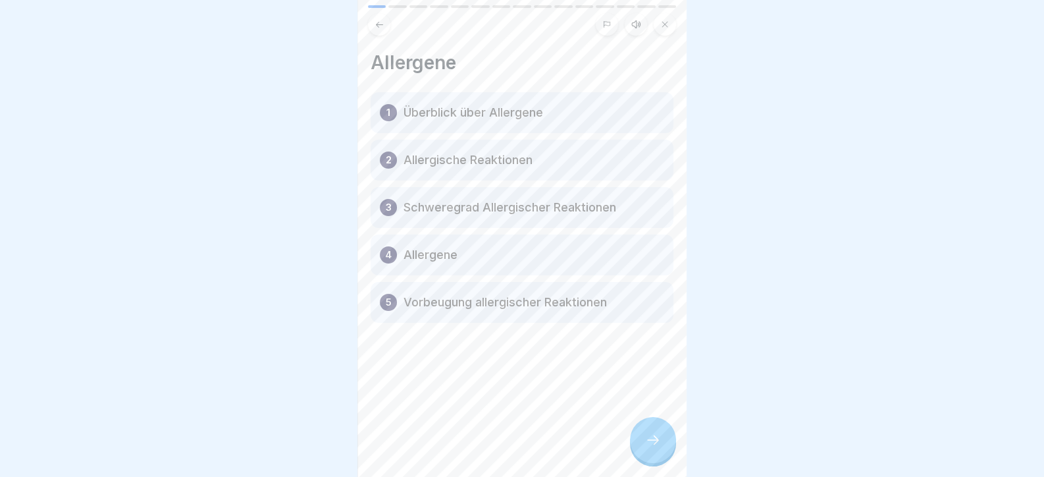
click at [654, 448] on icon at bounding box center [653, 440] width 16 height 16
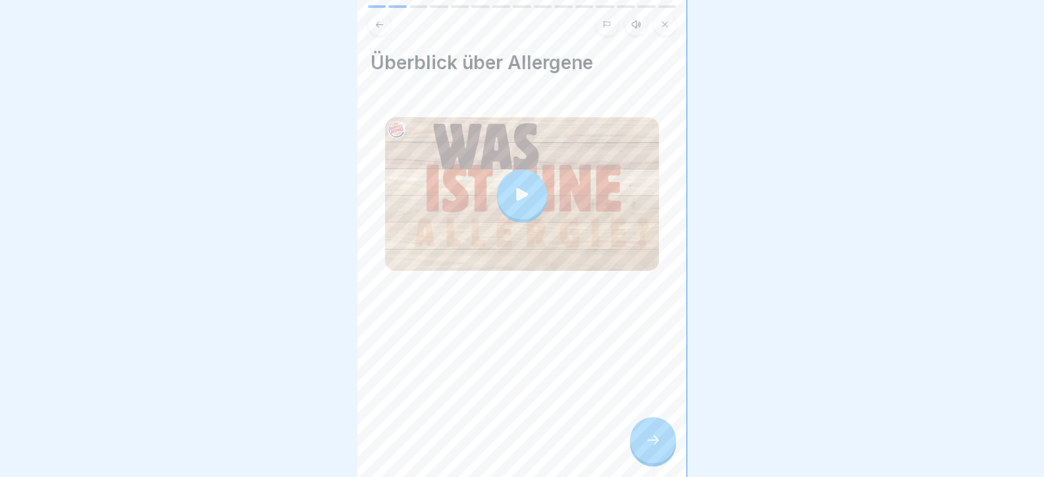
click at [654, 448] on icon at bounding box center [653, 440] width 16 height 16
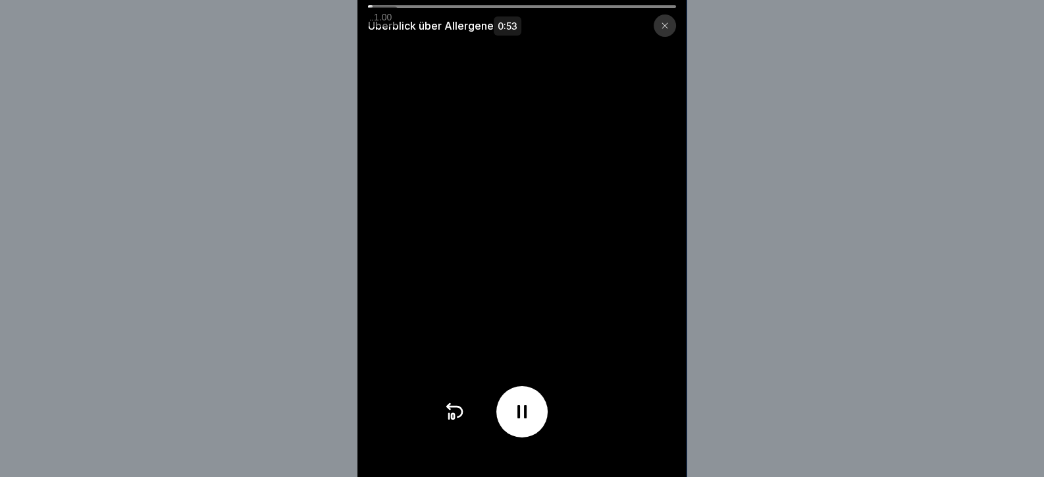
click at [662, 5] on div "Überblick über Allergene 0:53" at bounding box center [521, 21] width 329 height 32
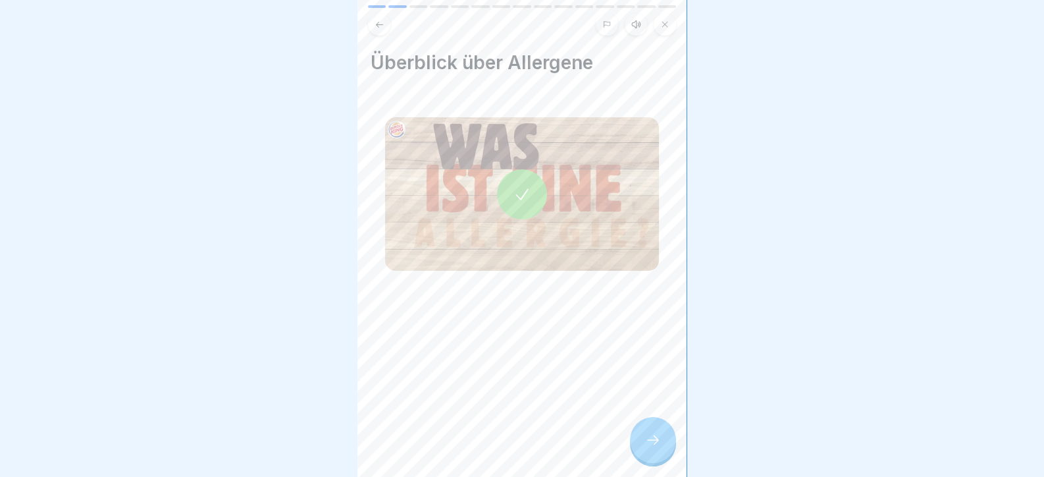
click at [648, 436] on div at bounding box center [653, 440] width 46 height 46
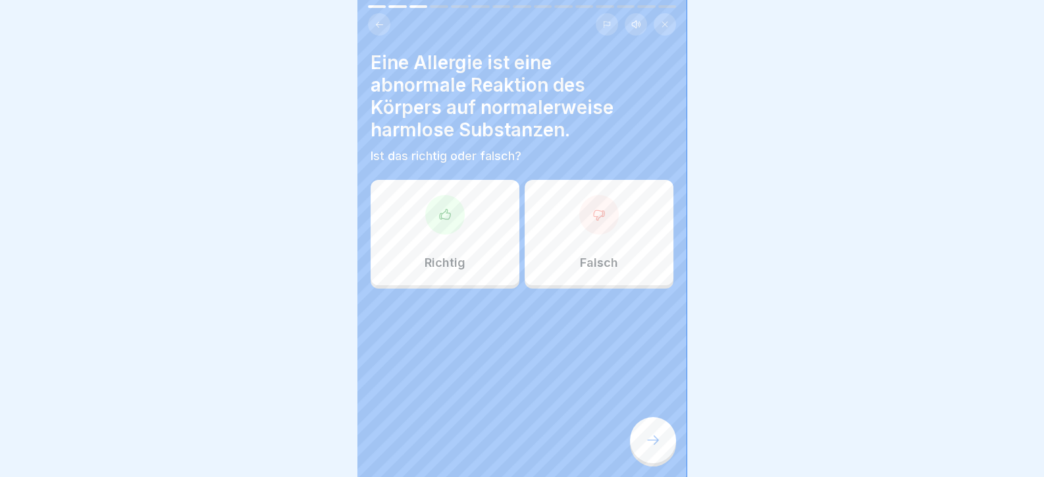
drag, startPoint x: 645, startPoint y: 436, endPoint x: 451, endPoint y: 237, distance: 277.9
click at [440, 277] on div "Tag 5 15 Schritte Deutsch Hörmodus Allergene Hier lernst du, was Allergene sind…" at bounding box center [521, 238] width 329 height 477
click at [454, 229] on div at bounding box center [444, 214] width 39 height 39
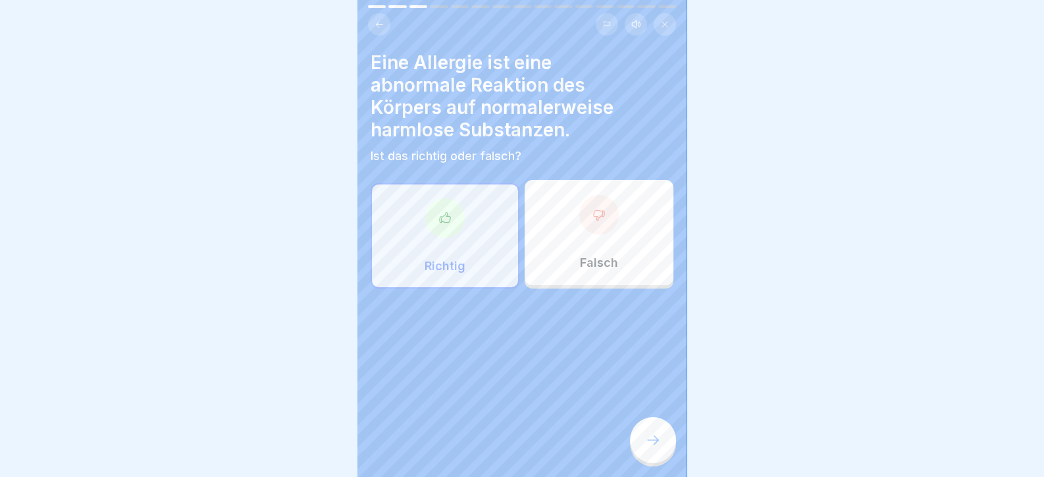
click at [660, 448] on icon at bounding box center [653, 440] width 16 height 16
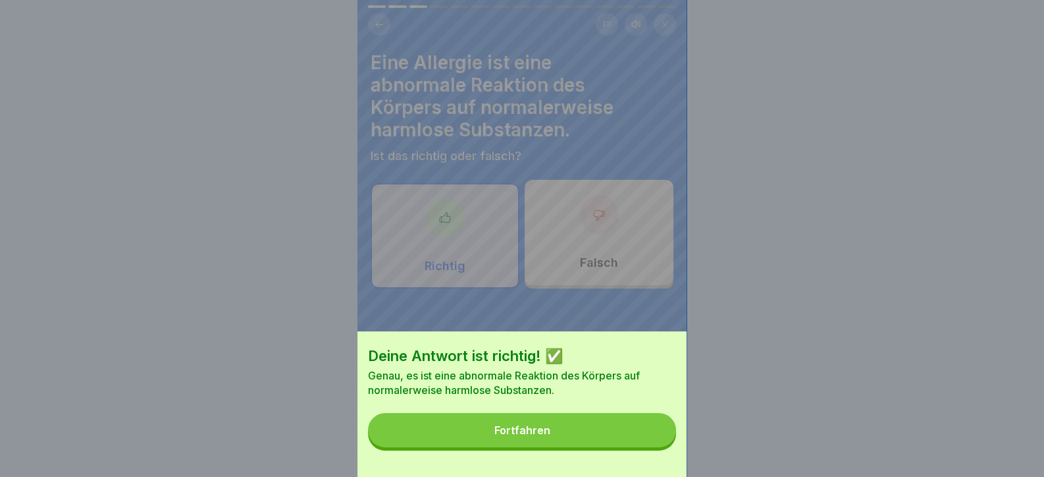
click at [652, 447] on button "Fortfahren" at bounding box center [522, 430] width 308 height 34
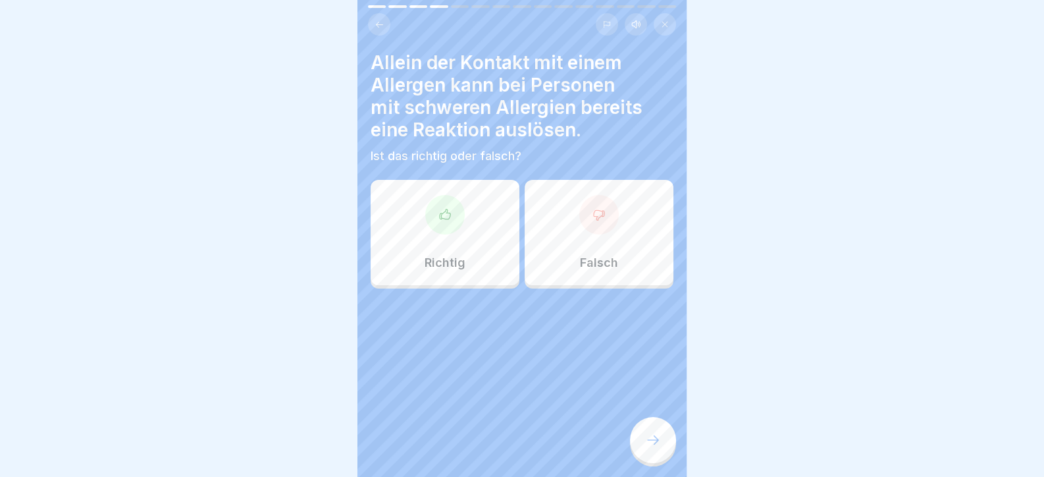
click at [369, 181] on div "Allein der Kontakt mit einem Allergen kann bei Personen mit schweren Allergien …" at bounding box center [521, 238] width 329 height 477
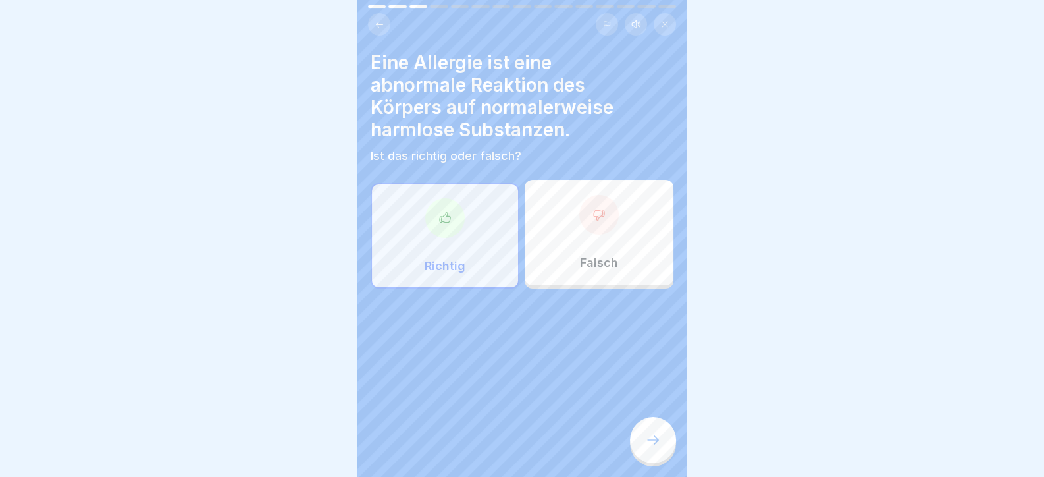
click at [408, 222] on div "Richtig" at bounding box center [445, 235] width 149 height 105
click at [409, 222] on div "Richtig" at bounding box center [445, 235] width 149 height 105
click at [647, 440] on div at bounding box center [653, 440] width 46 height 46
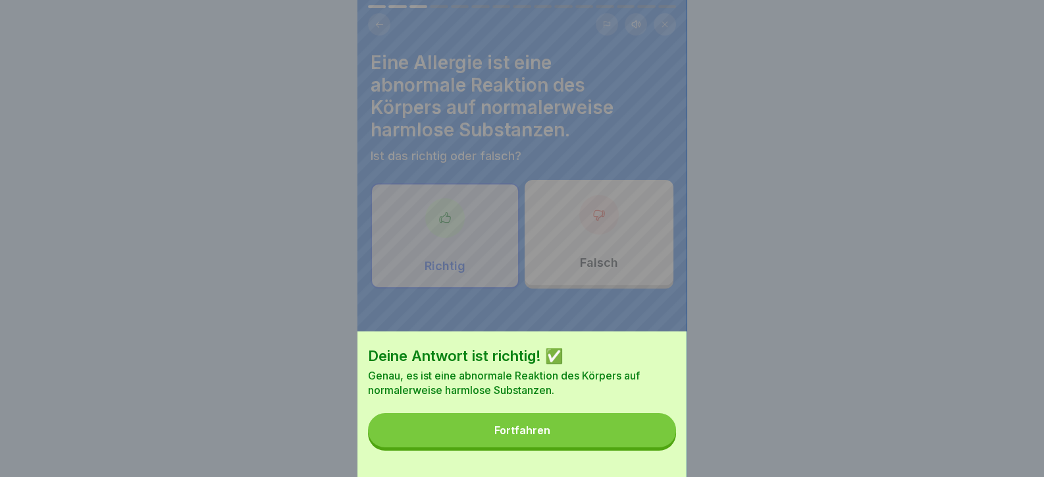
click at [645, 442] on button "Fortfahren" at bounding box center [522, 430] width 308 height 34
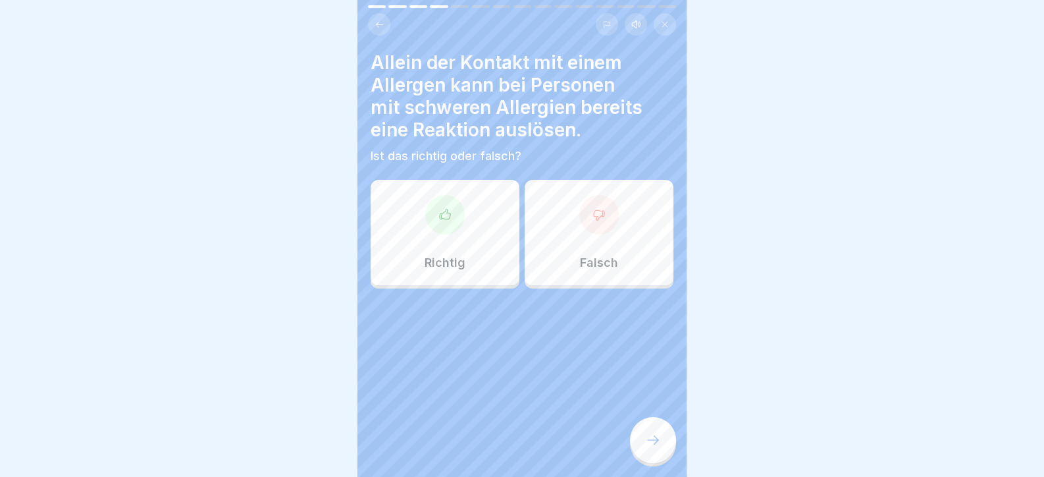
click at [644, 442] on div at bounding box center [653, 440] width 46 height 46
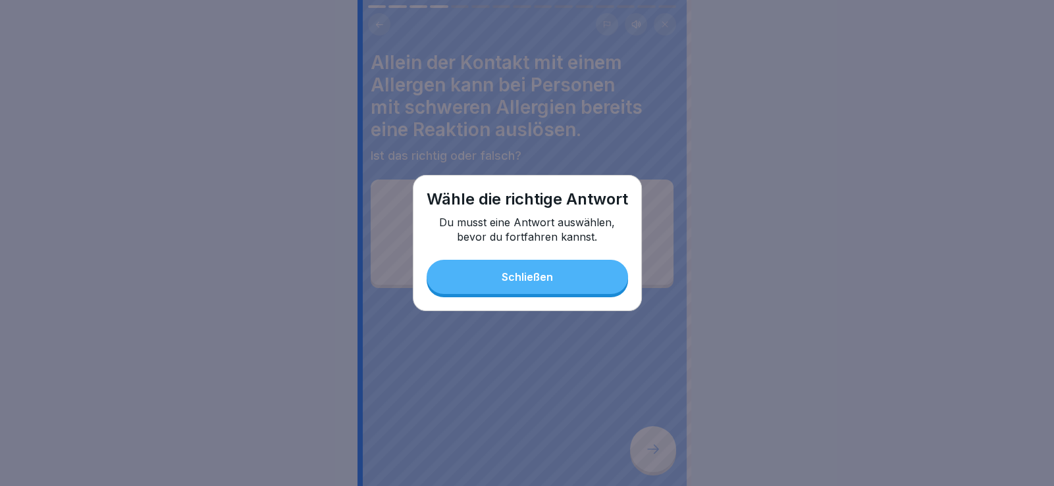
click at [544, 285] on button "Schließen" at bounding box center [527, 277] width 201 height 34
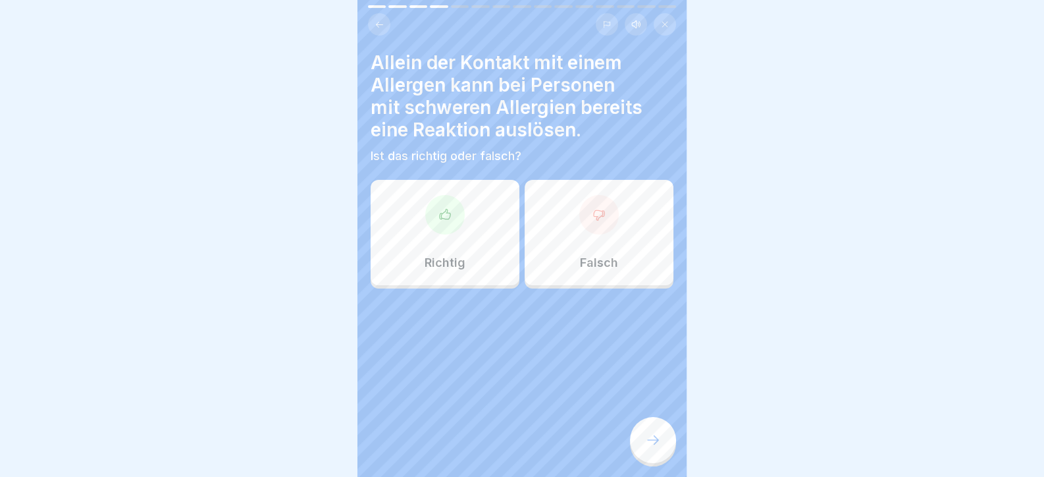
click at [425, 192] on div "Richtig" at bounding box center [445, 232] width 149 height 105
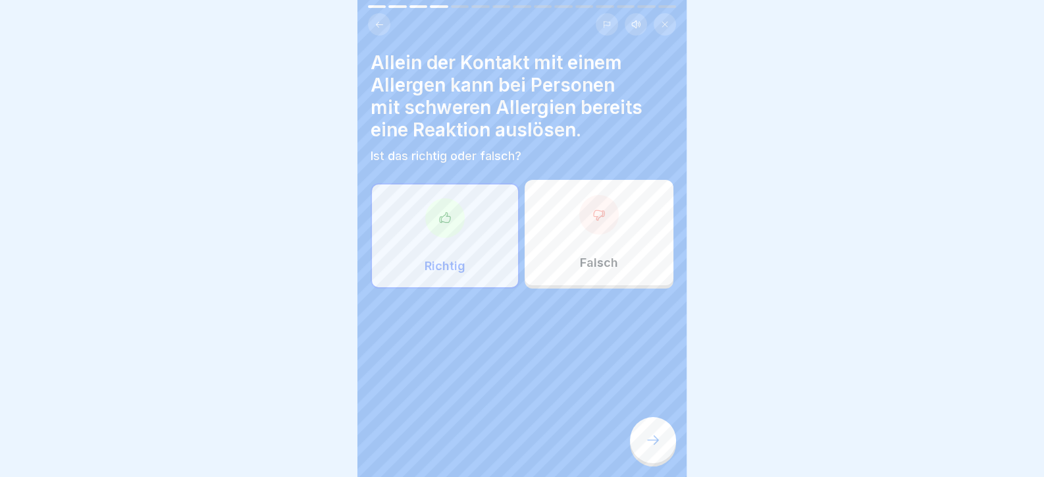
click at [646, 448] on icon at bounding box center [653, 440] width 16 height 16
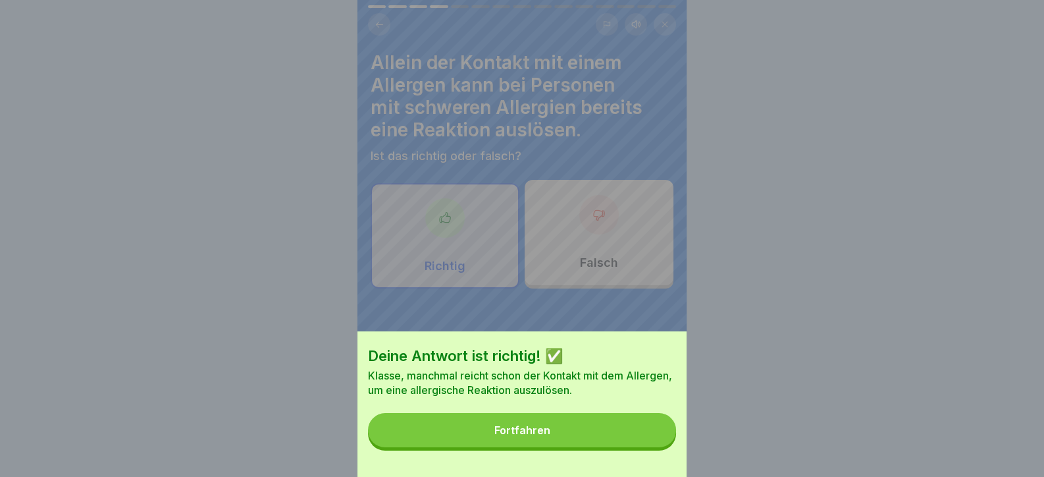
click at [635, 447] on button "Fortfahren" at bounding box center [522, 430] width 308 height 34
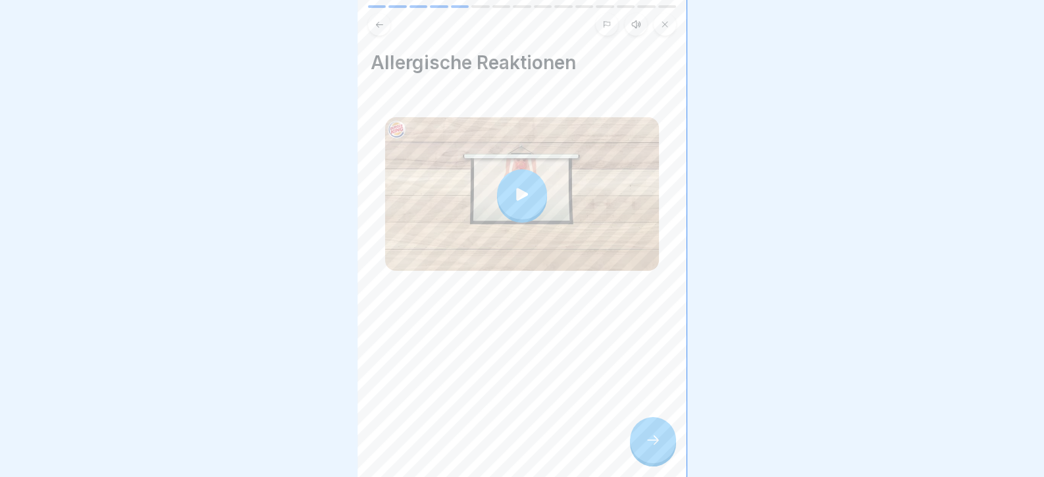
click at [633, 449] on div at bounding box center [653, 440] width 46 height 46
click at [653, 448] on icon at bounding box center [653, 440] width 16 height 16
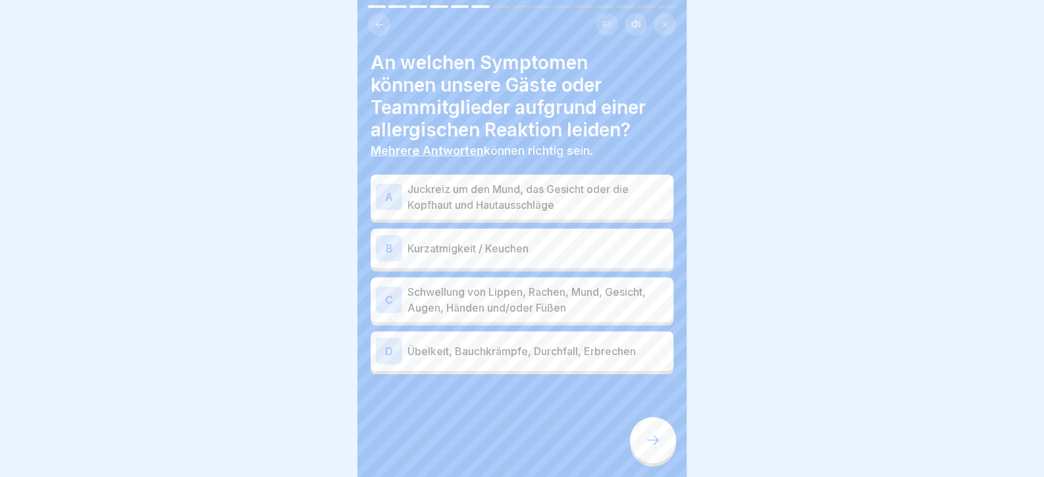
click at [530, 211] on p "Juckreiz um den Mund, das Gesicht oder die Kopfhaut und Hautausschläge" at bounding box center [537, 197] width 261 height 32
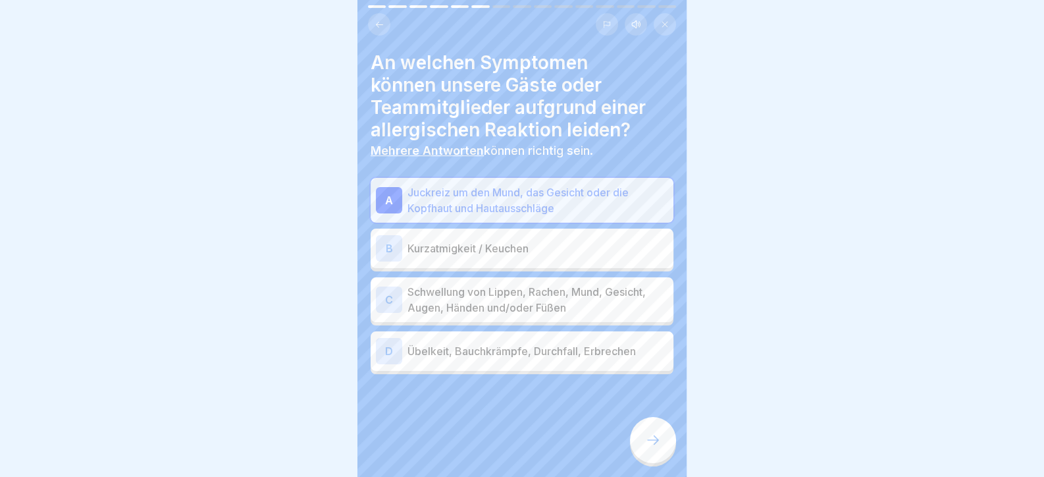
click at [535, 266] on div "B Kurzatmigkeit / Keuchen" at bounding box center [522, 247] width 303 height 39
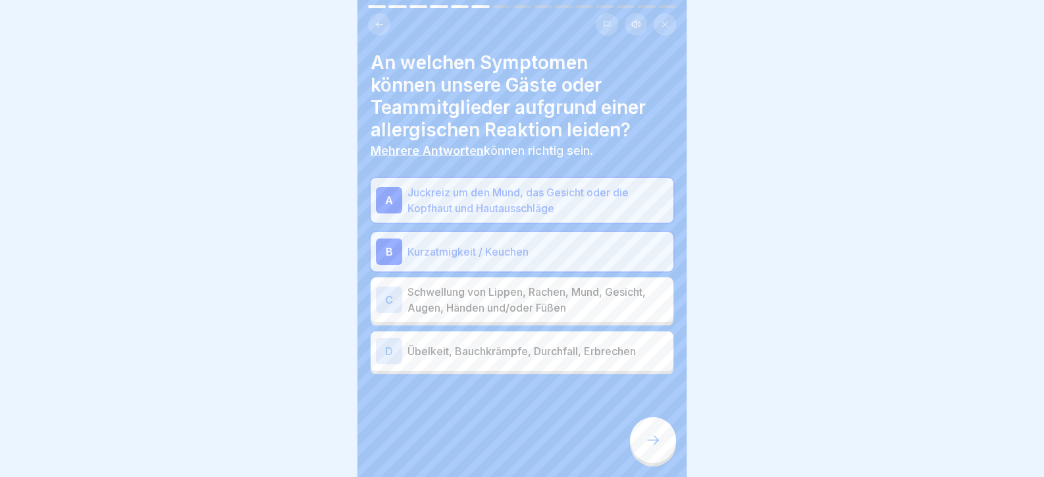
click at [540, 303] on p "Schwellung von Lippen, Rachen, Mund, Gesicht, Augen, Händen und/oder Füßen" at bounding box center [537, 300] width 261 height 32
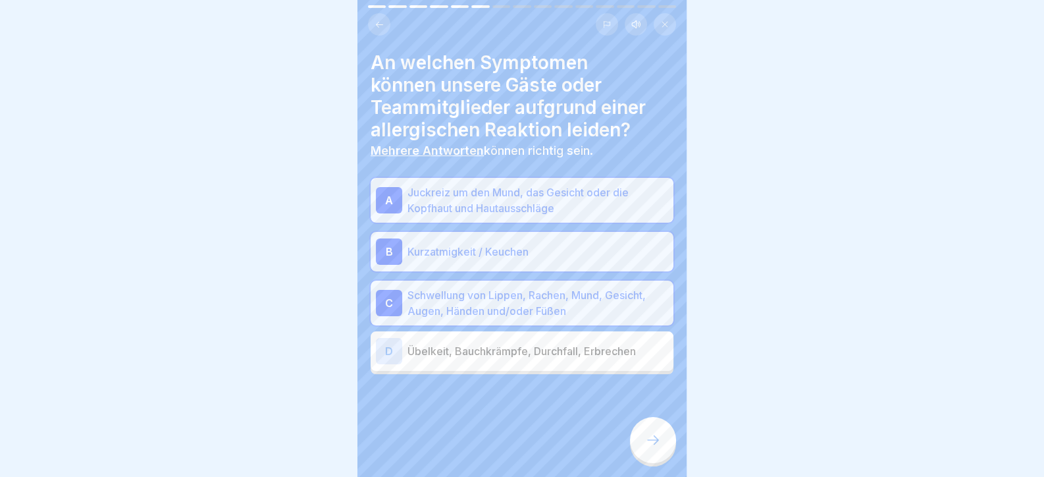
click at [576, 332] on div "D Übelkeit, Bauchkrämpfe, Durchfall, Erbrechen" at bounding box center [522, 350] width 303 height 39
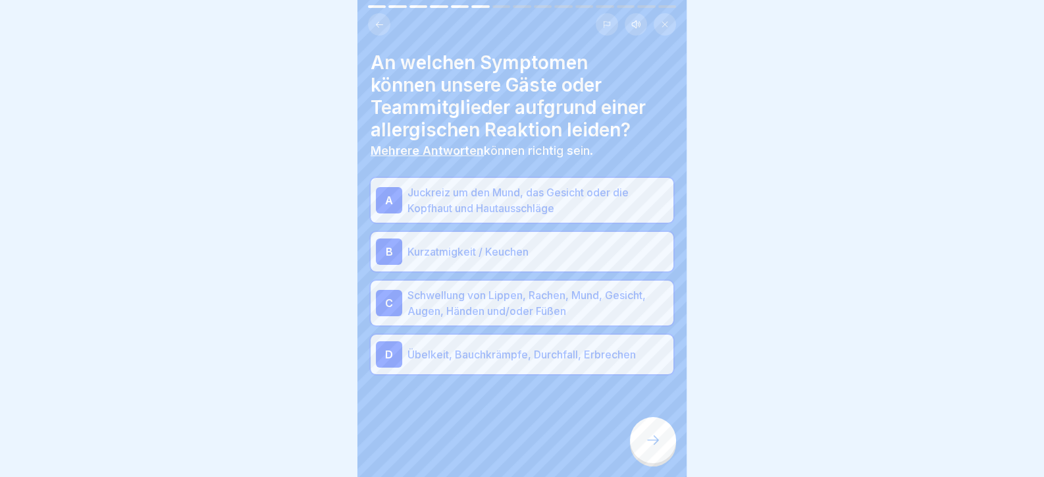
click at [635, 440] on div at bounding box center [653, 440] width 46 height 46
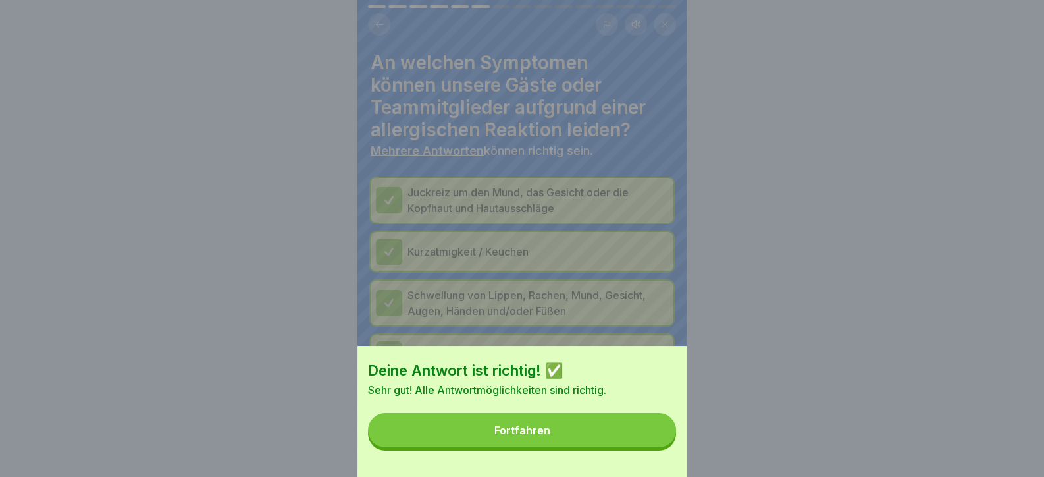
click at [633, 440] on button "Fortfahren" at bounding box center [522, 430] width 308 height 34
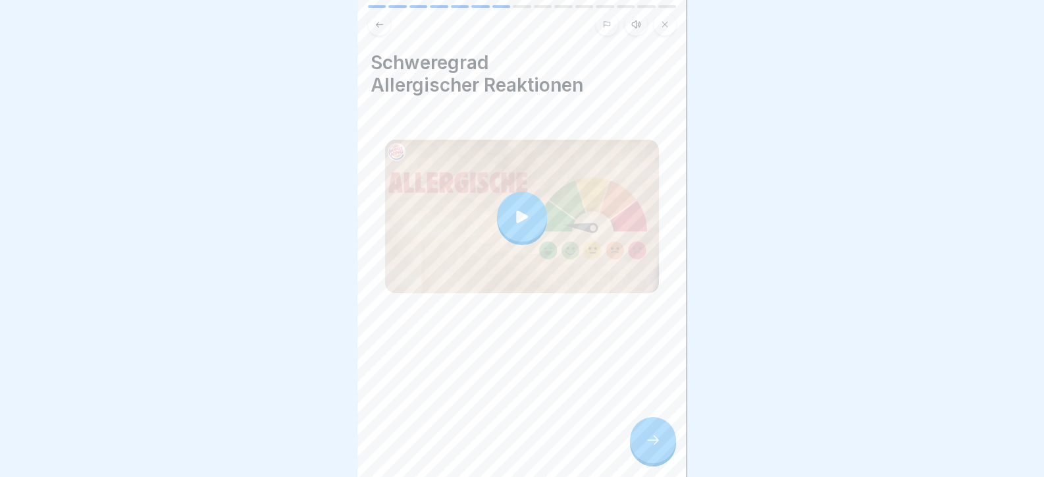
click at [652, 447] on icon at bounding box center [653, 440] width 16 height 16
click at [660, 448] on icon at bounding box center [653, 440] width 16 height 16
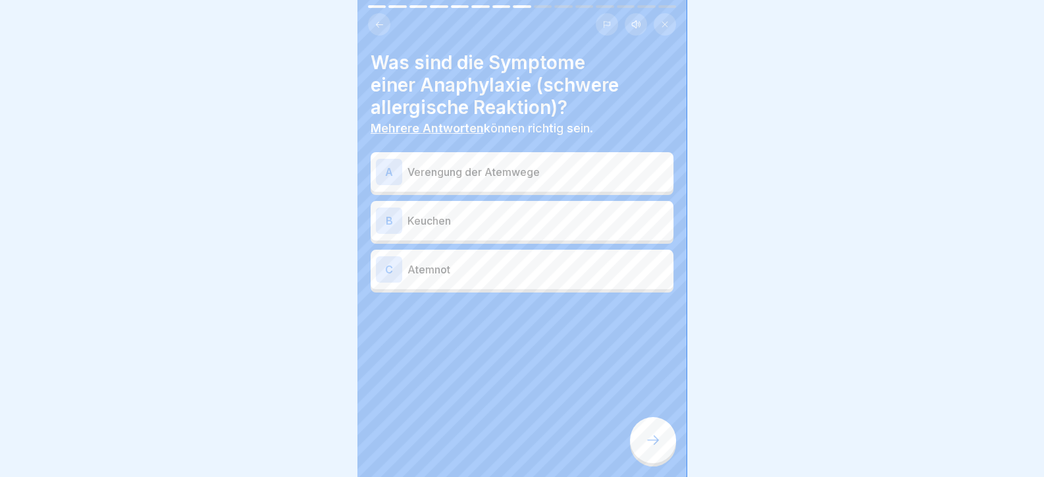
click at [500, 177] on p "Verengung der Atemwege" at bounding box center [537, 172] width 261 height 16
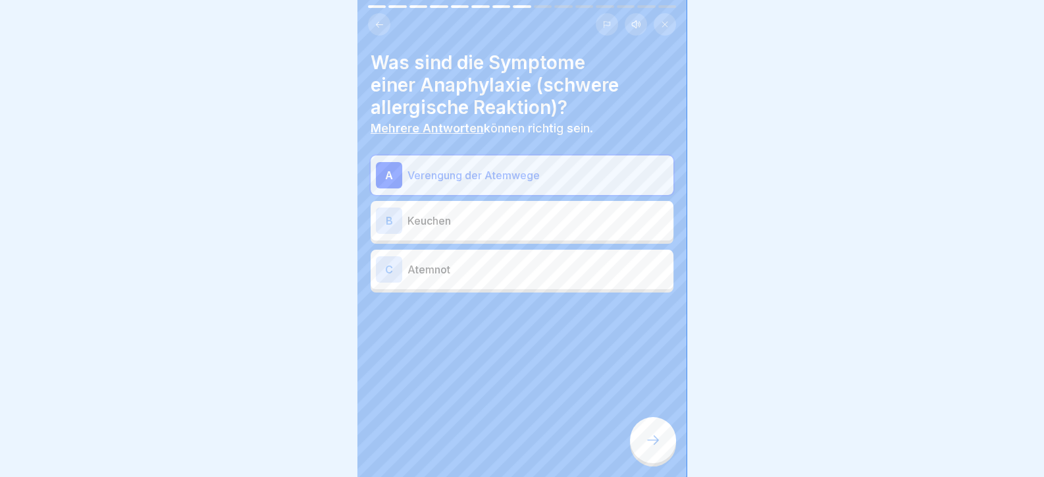
click at [494, 230] on div "B Keuchen" at bounding box center [522, 220] width 292 height 26
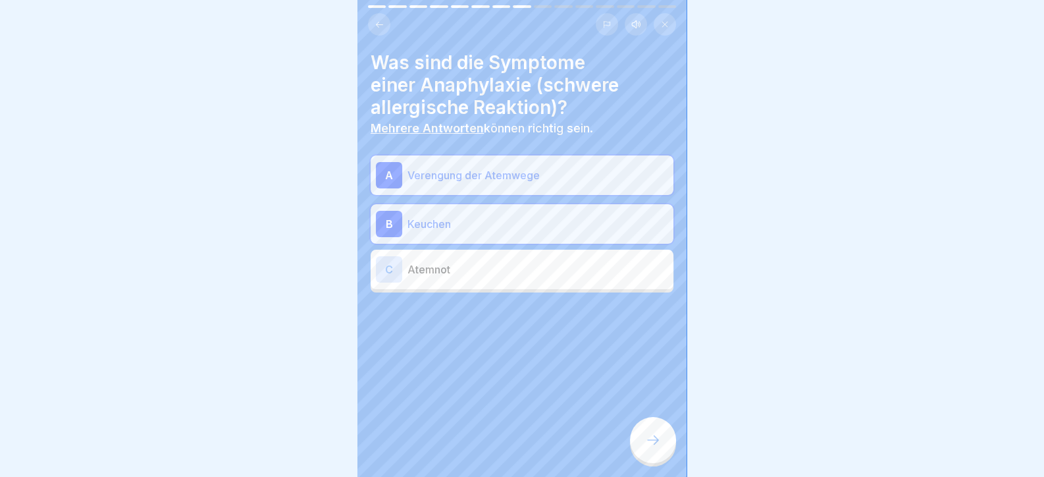
click at [499, 277] on div "C Atemnot" at bounding box center [522, 269] width 292 height 26
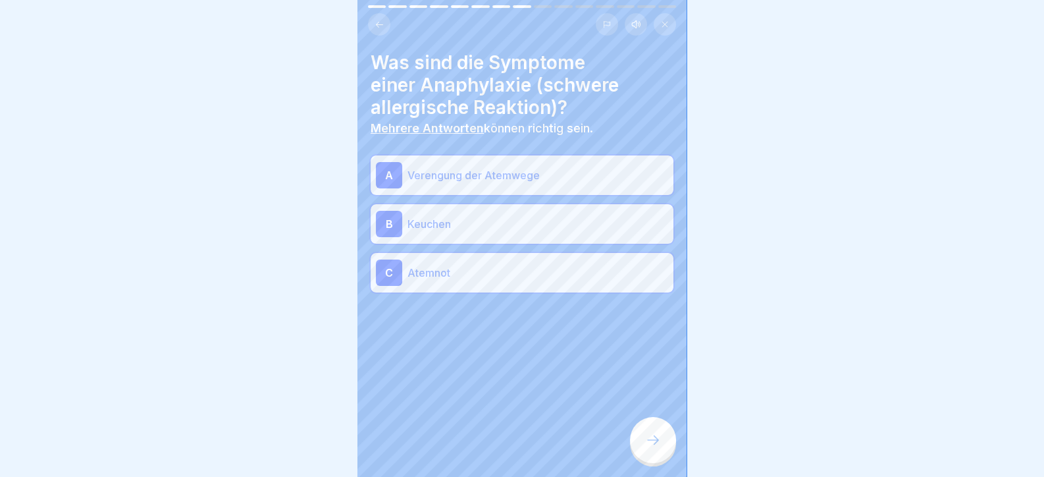
click at [635, 451] on div at bounding box center [653, 440] width 46 height 46
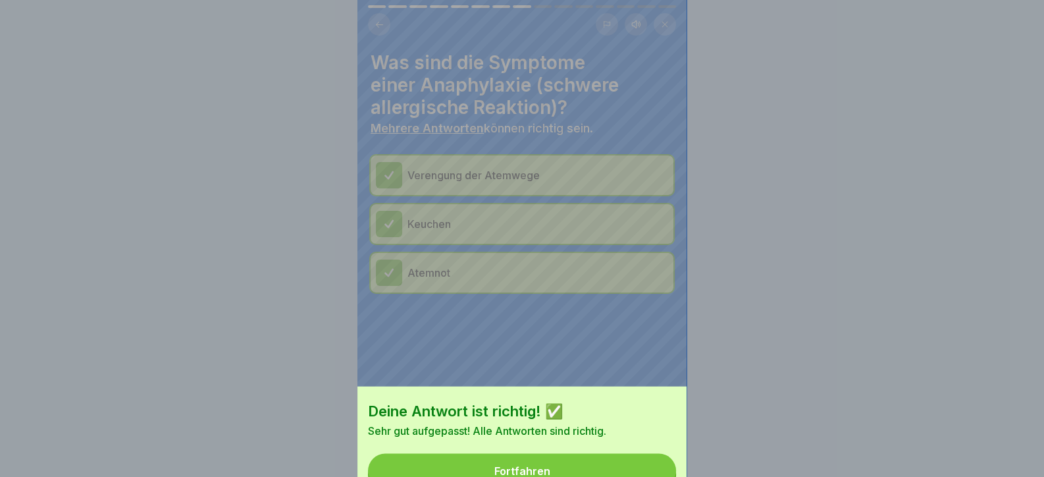
click at [631, 454] on button "Fortfahren" at bounding box center [522, 471] width 308 height 34
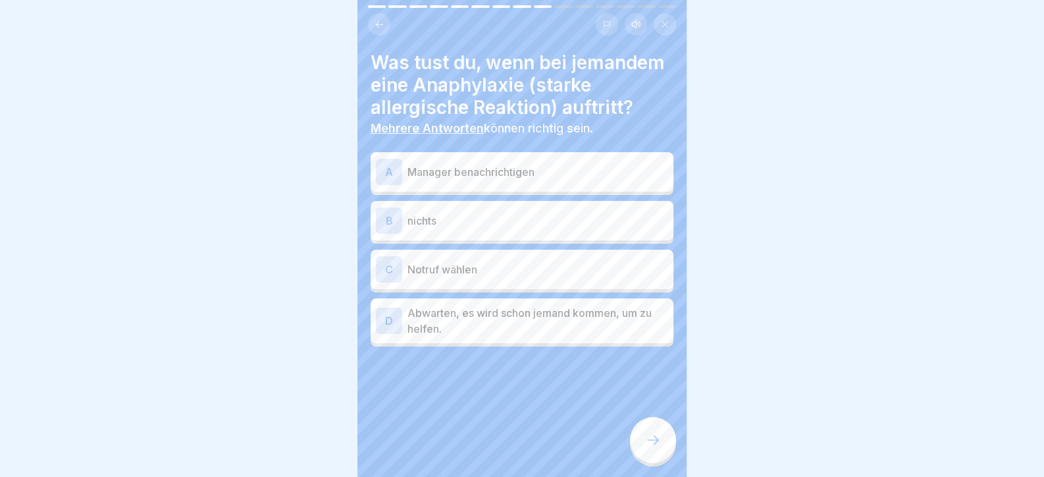
click at [550, 336] on p "Abwarten, es wird schon jemand kommen, um zu helfen." at bounding box center [537, 321] width 261 height 32
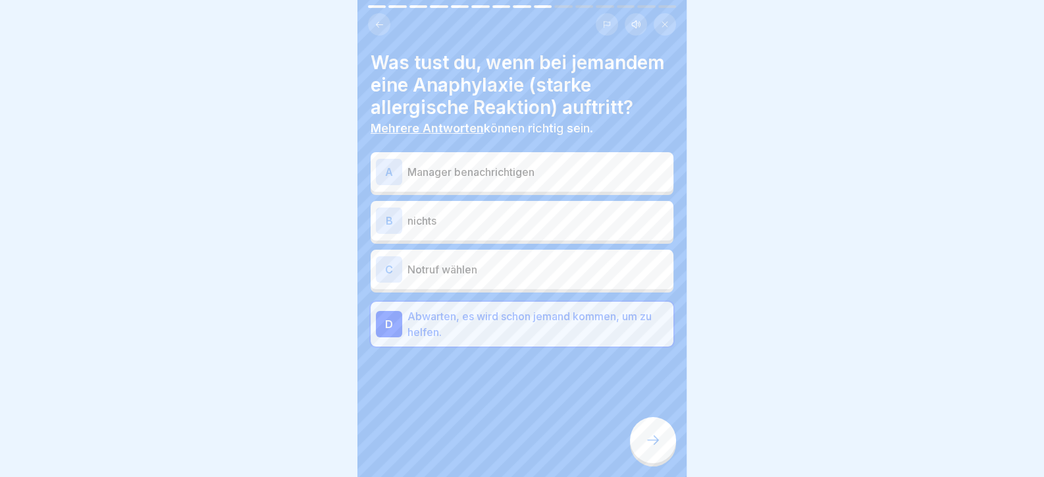
click at [526, 277] on p "Notruf wählen" at bounding box center [537, 269] width 261 height 16
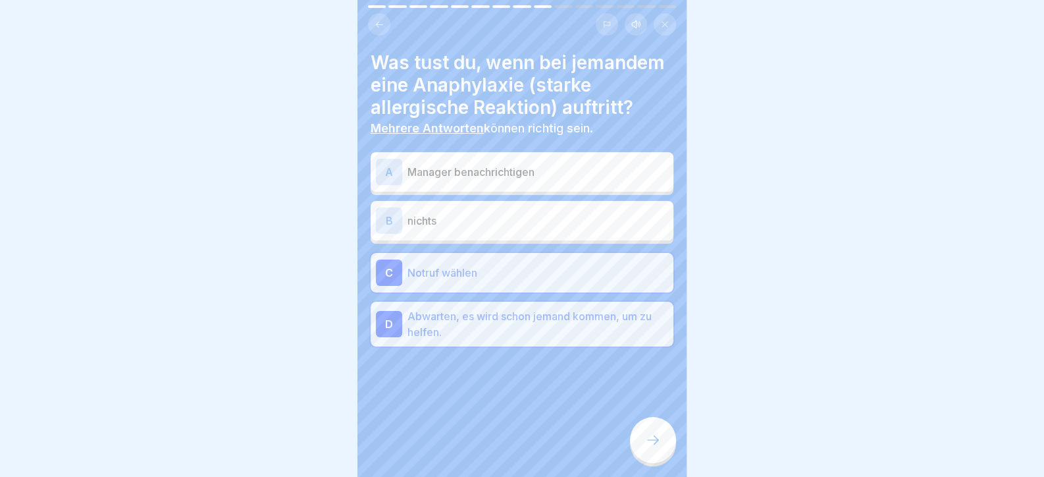
click at [600, 340] on p "Abwarten, es wird schon jemand kommen, um zu helfen." at bounding box center [537, 324] width 261 height 32
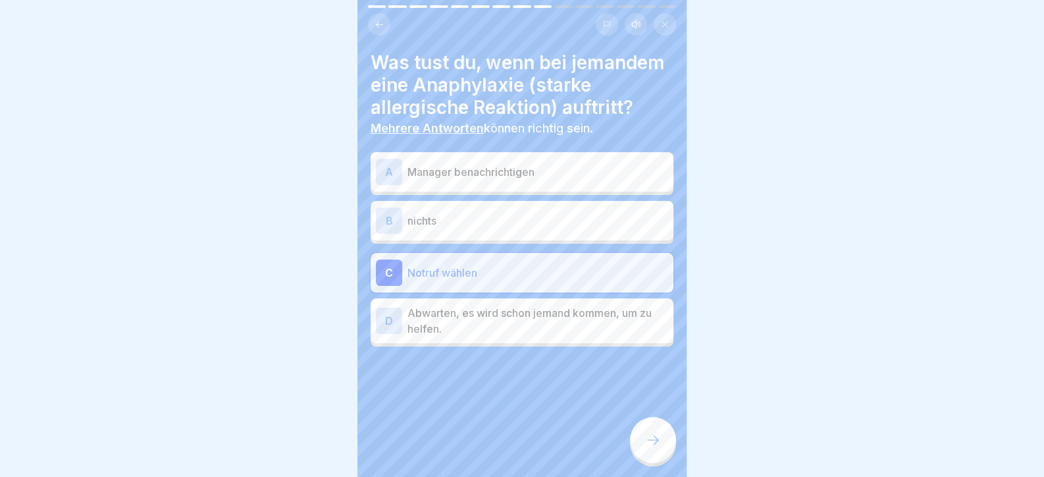
click at [471, 180] on p "Manager benachrichtigen" at bounding box center [537, 172] width 261 height 16
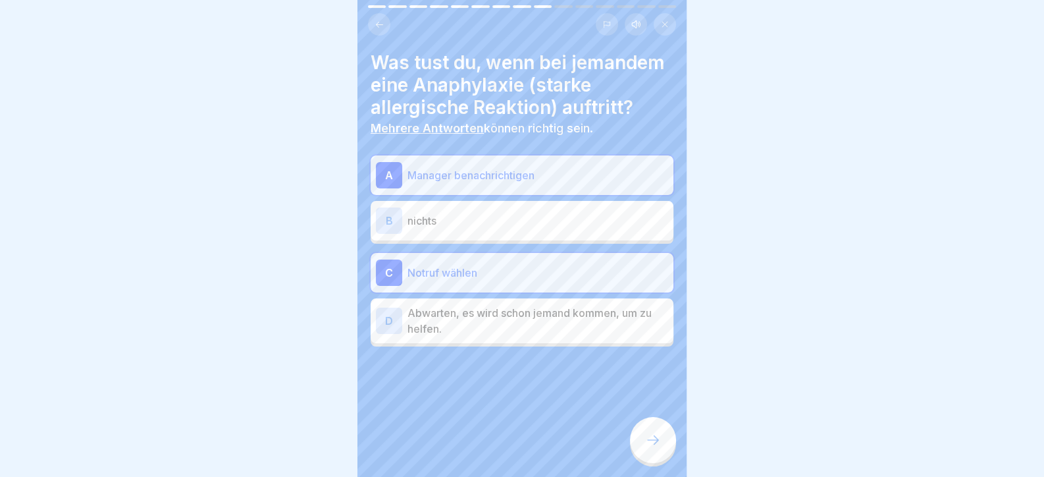
click at [652, 448] on icon at bounding box center [653, 440] width 16 height 16
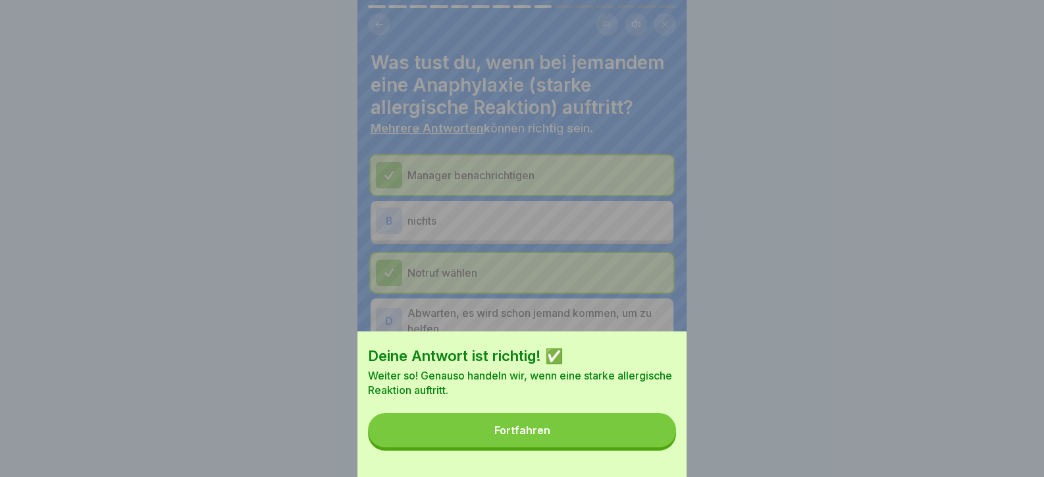
click at [643, 434] on button "Fortfahren" at bounding box center [522, 430] width 308 height 34
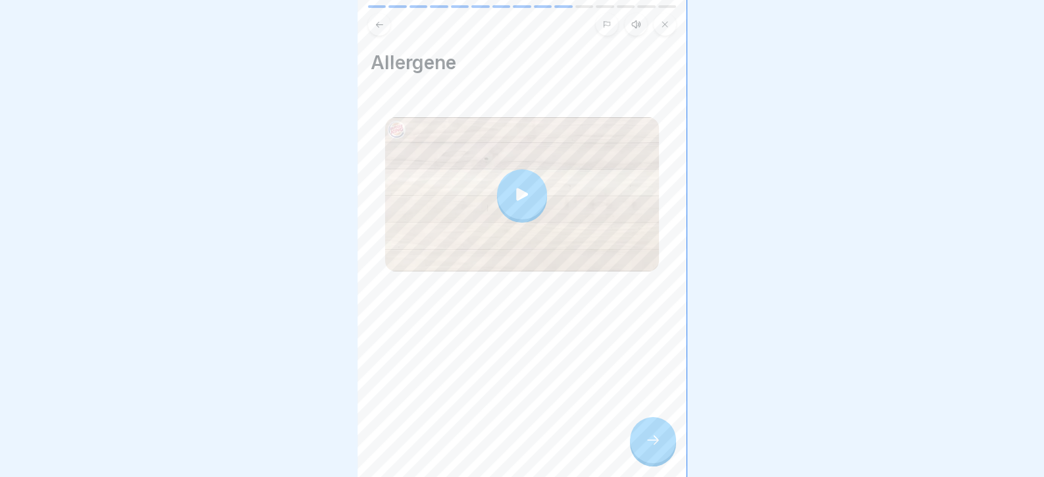
drag, startPoint x: 652, startPoint y: 451, endPoint x: 642, endPoint y: 435, distance: 18.6
click at [642, 435] on div at bounding box center [653, 440] width 46 height 46
click at [651, 448] on icon at bounding box center [653, 440] width 16 height 16
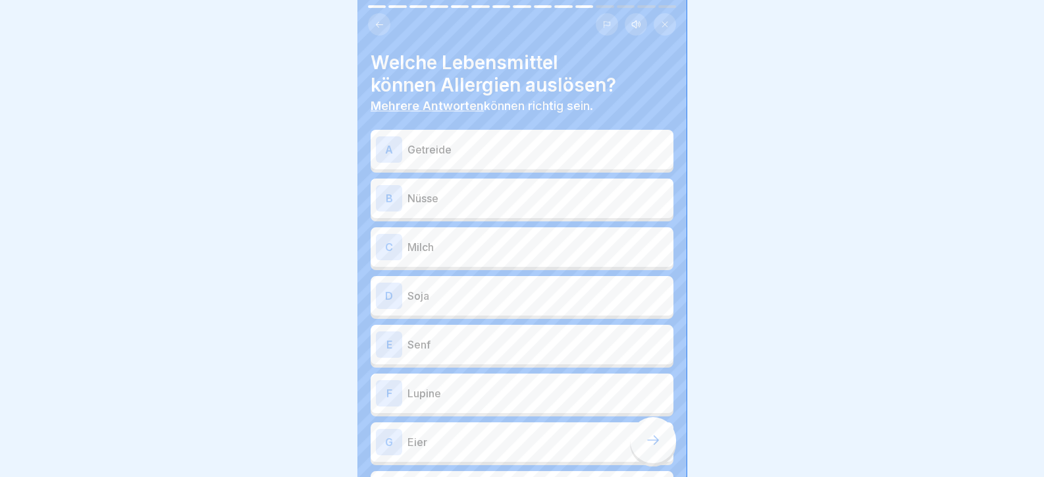
click at [490, 142] on p "Getreide" at bounding box center [537, 150] width 261 height 16
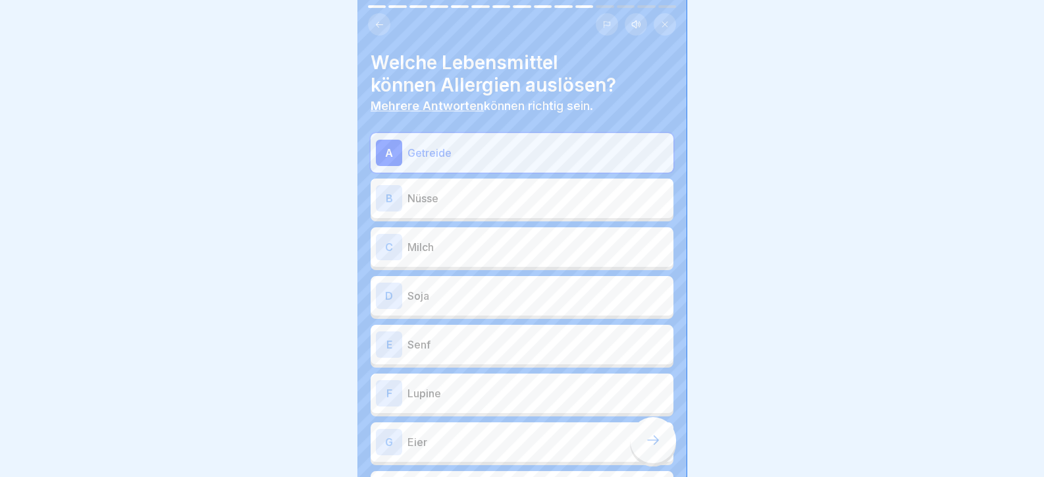
click at [494, 203] on p "Nüsse" at bounding box center [537, 198] width 261 height 16
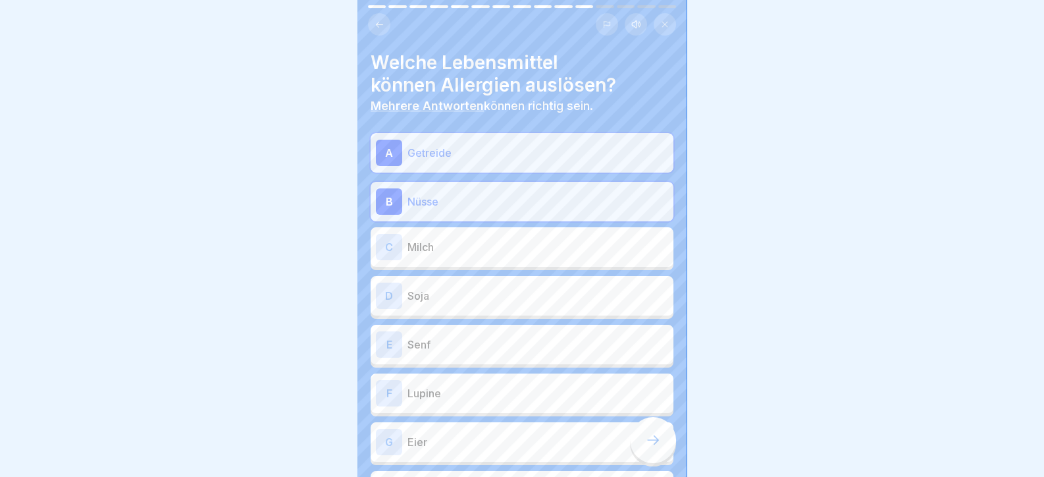
click at [490, 257] on div "C Milch" at bounding box center [522, 247] width 292 height 26
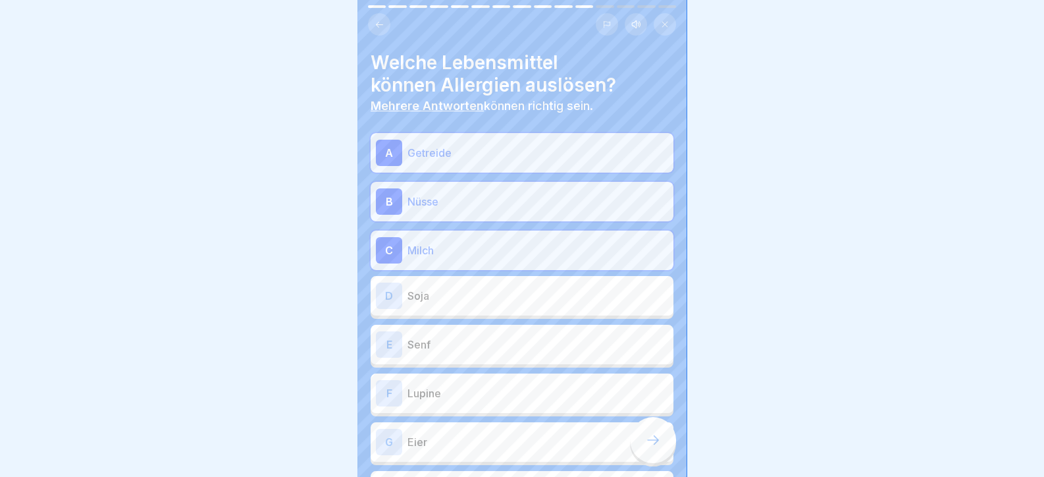
click at [492, 301] on p "Soja" at bounding box center [537, 296] width 261 height 16
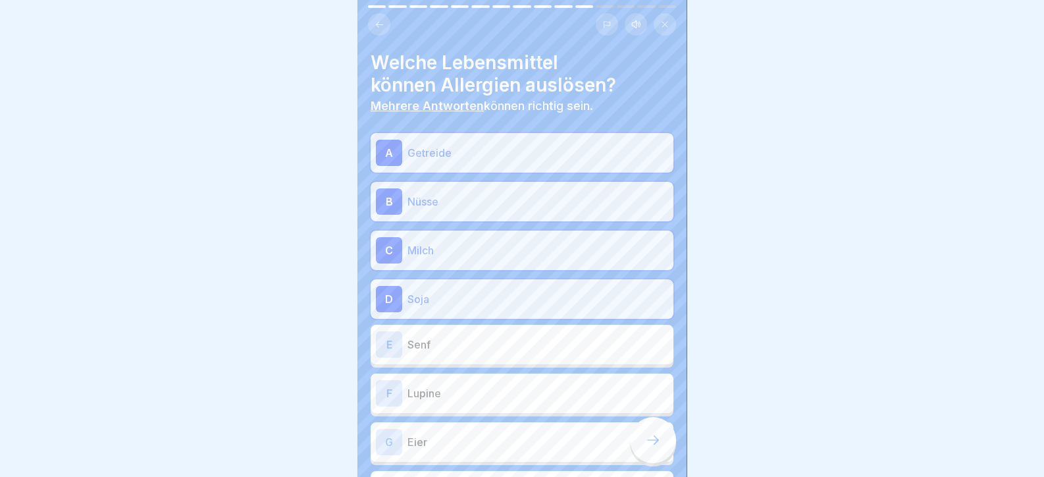
click at [485, 338] on p "Senf" at bounding box center [537, 344] width 261 height 16
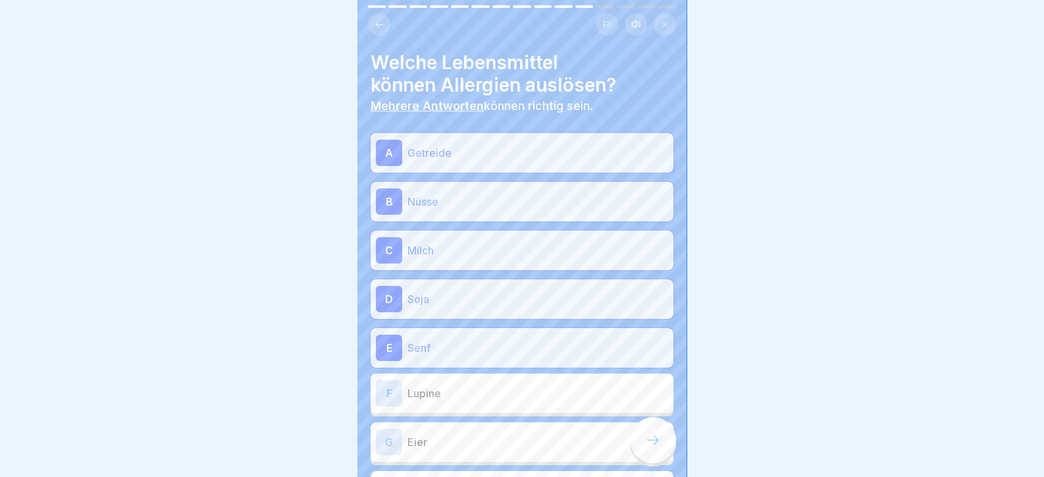
click at [481, 385] on p "Lupine" at bounding box center [537, 393] width 261 height 16
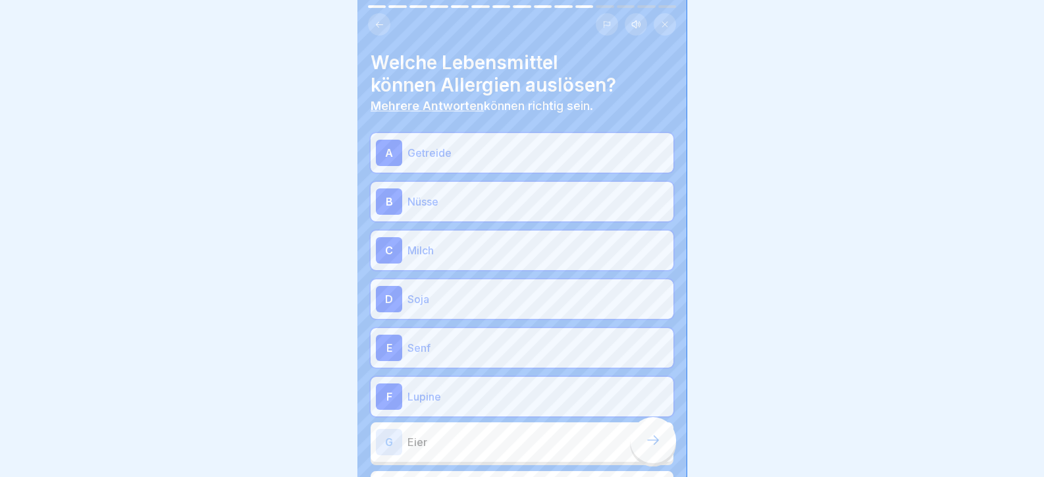
click at [481, 426] on div "G Eier" at bounding box center [522, 441] width 303 height 39
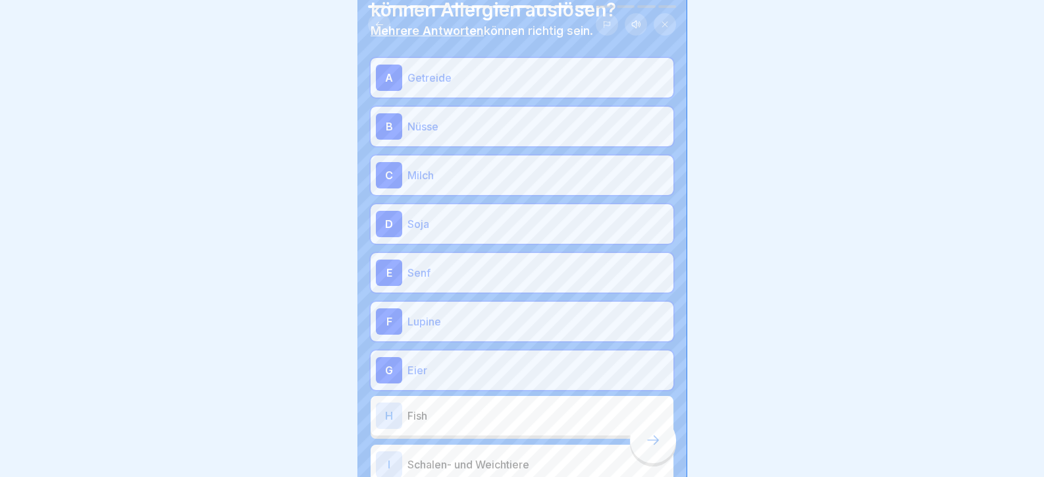
scroll to position [197, 0]
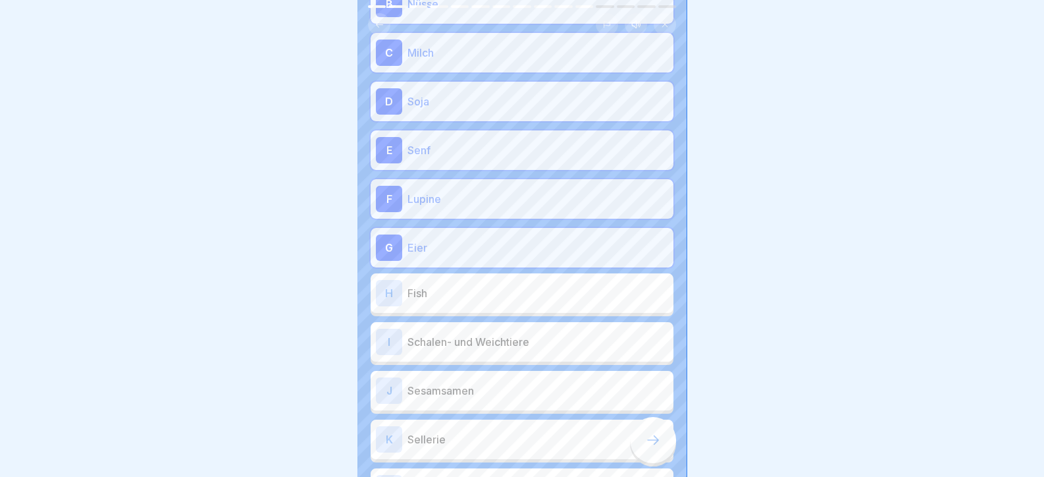
click at [489, 300] on p "Fish" at bounding box center [537, 293] width 261 height 16
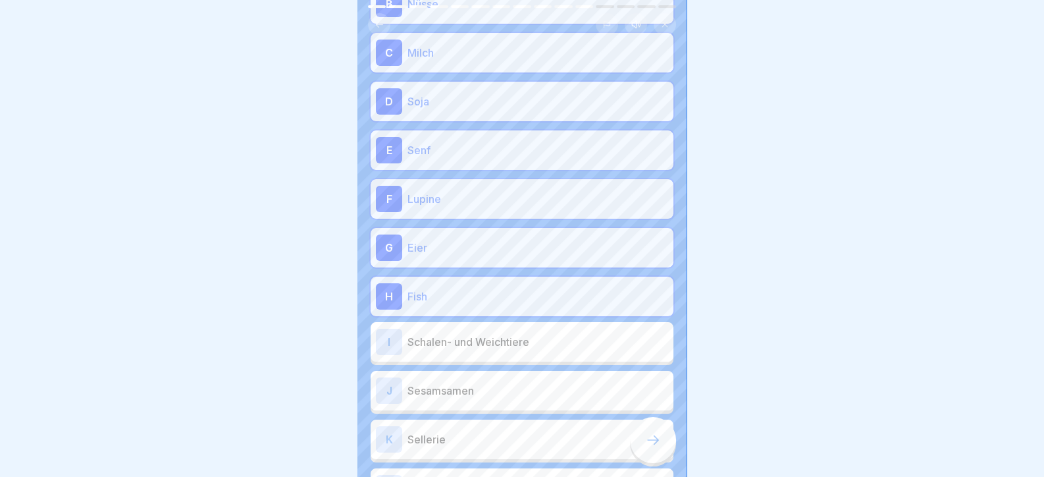
click at [474, 344] on div "I Schalen- und Weichtiere" at bounding box center [522, 341] width 292 height 26
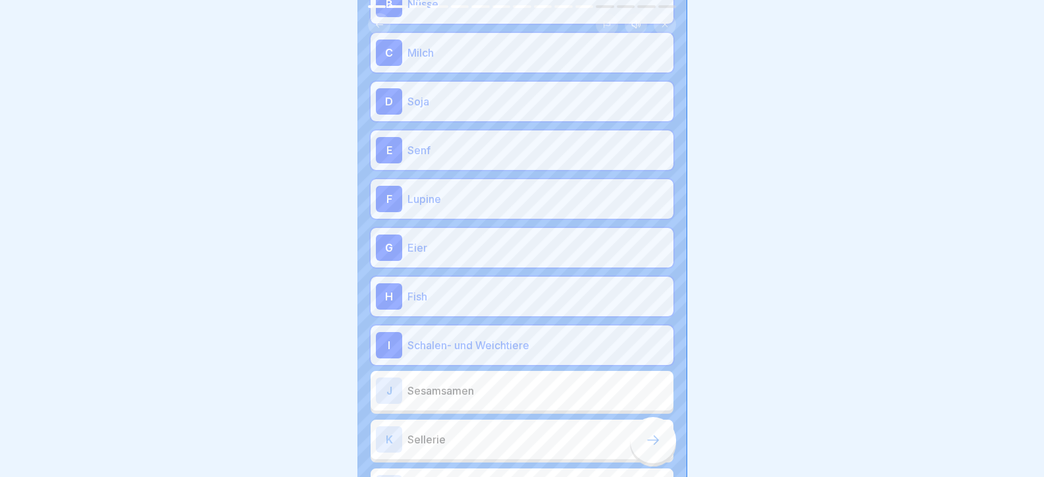
click at [468, 384] on p "Sesamsamen" at bounding box center [537, 390] width 261 height 16
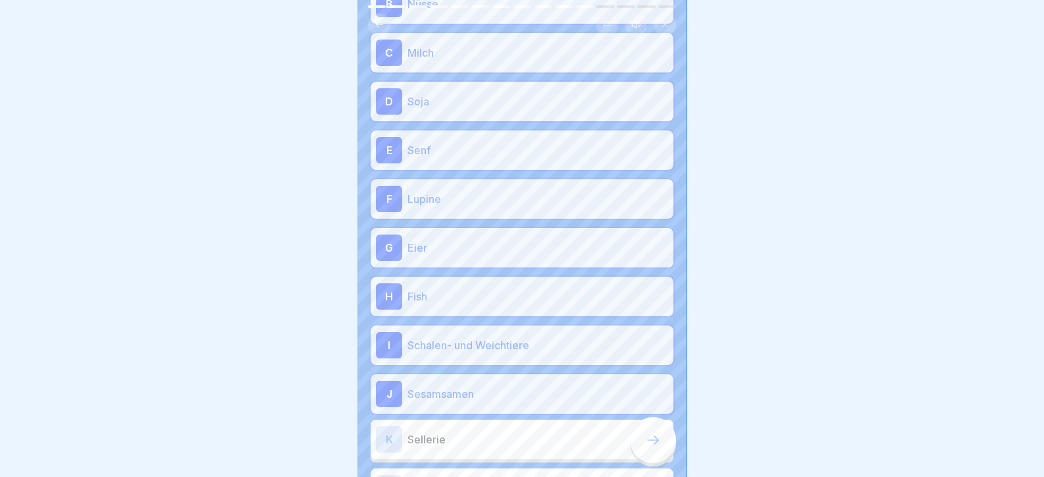
click at [467, 444] on p "Sellerie" at bounding box center [537, 439] width 261 height 16
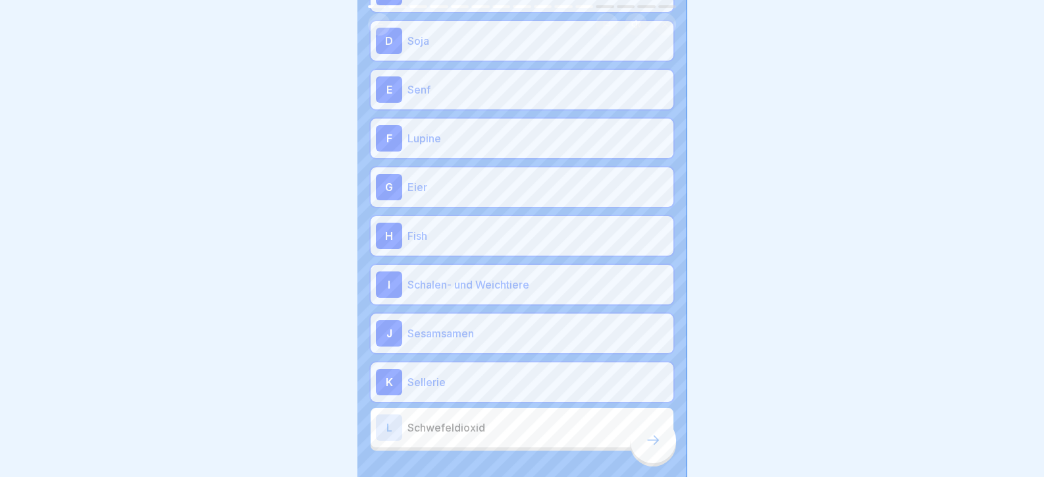
scroll to position [310, 0]
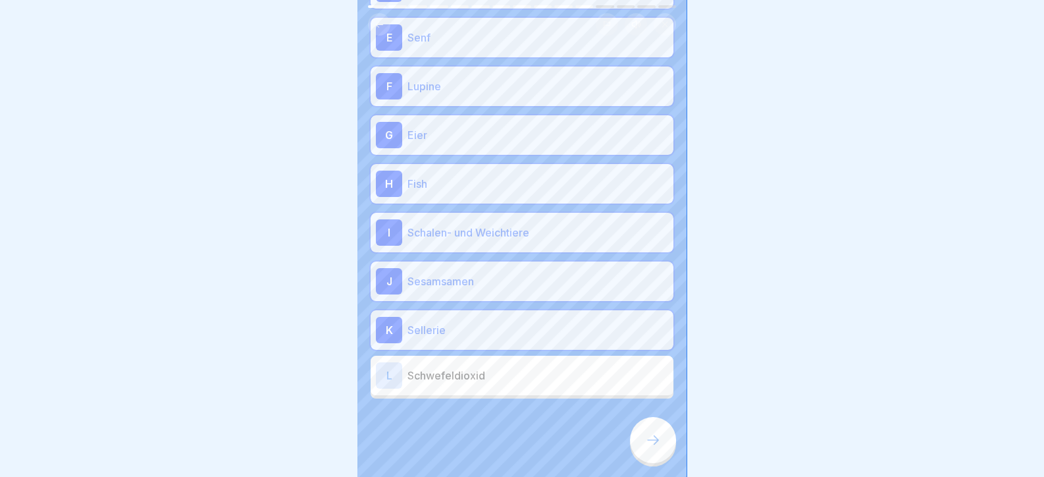
click at [475, 371] on p "Schwefeldioxid" at bounding box center [537, 375] width 261 height 16
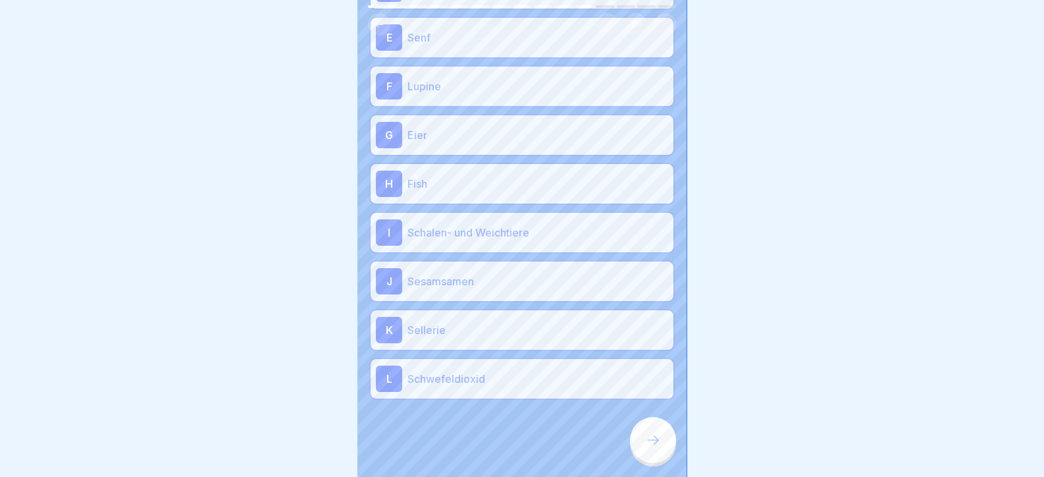
click at [658, 448] on icon at bounding box center [653, 440] width 16 height 16
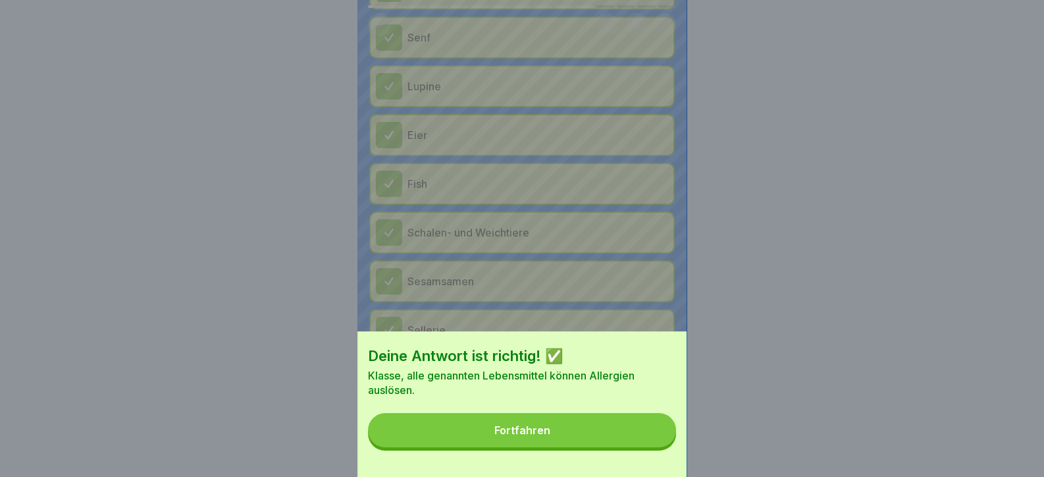
click at [625, 446] on button "Fortfahren" at bounding box center [522, 430] width 308 height 34
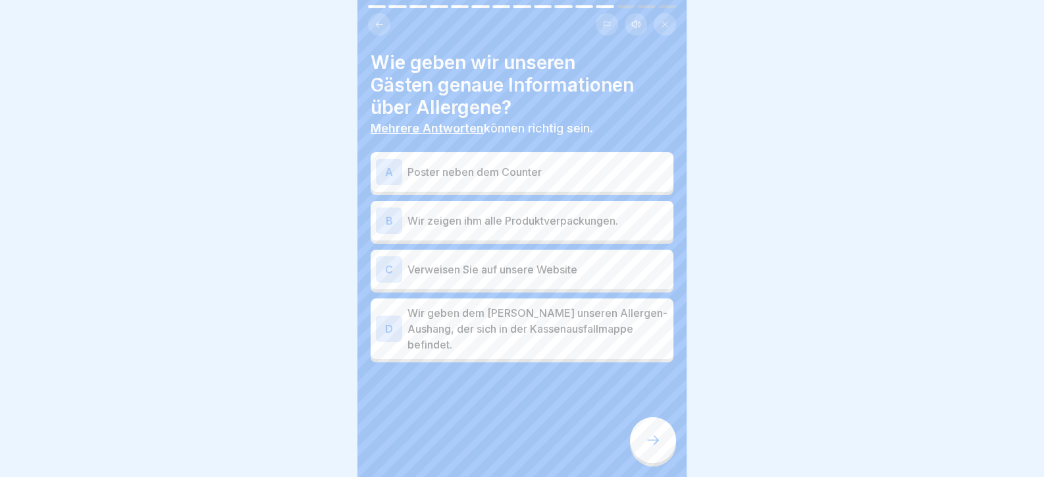
click at [578, 278] on div "C Verweisen Sie auf unsere Website" at bounding box center [522, 269] width 292 height 26
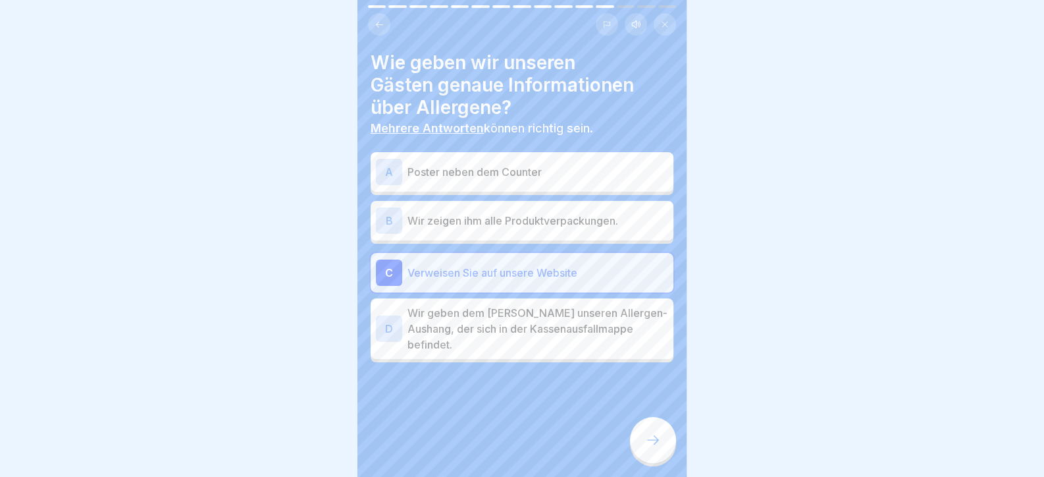
click at [583, 324] on p "Wir geben dem Gast unseren Allergen-Aushang, der sich in der Kassenausfallmappe…" at bounding box center [537, 328] width 261 height 47
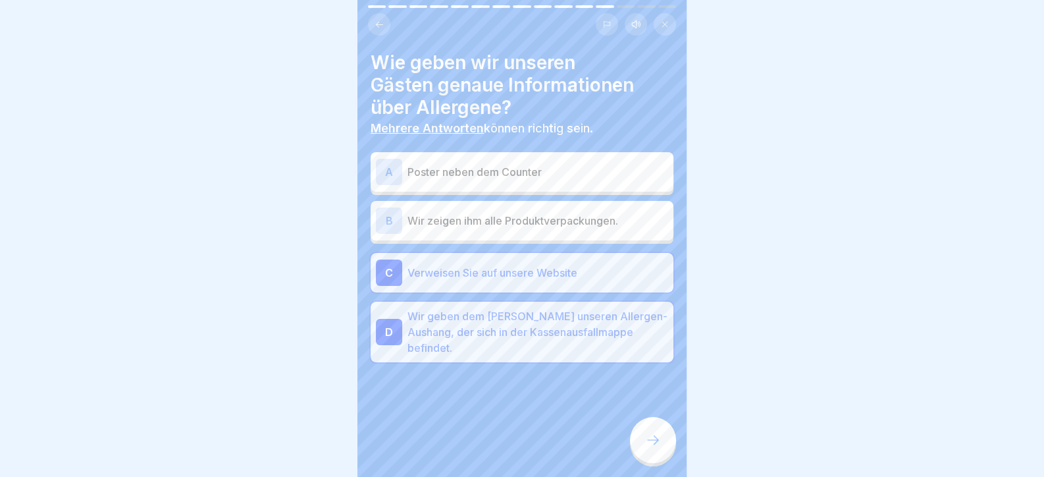
click at [594, 256] on div "A Poster neben dem Counter B Wir zeigen ihm alle Produktverpackungen. C Verweis…" at bounding box center [522, 258] width 303 height 207
click at [594, 275] on p "Verweisen Sie auf unsere Website" at bounding box center [537, 273] width 261 height 16
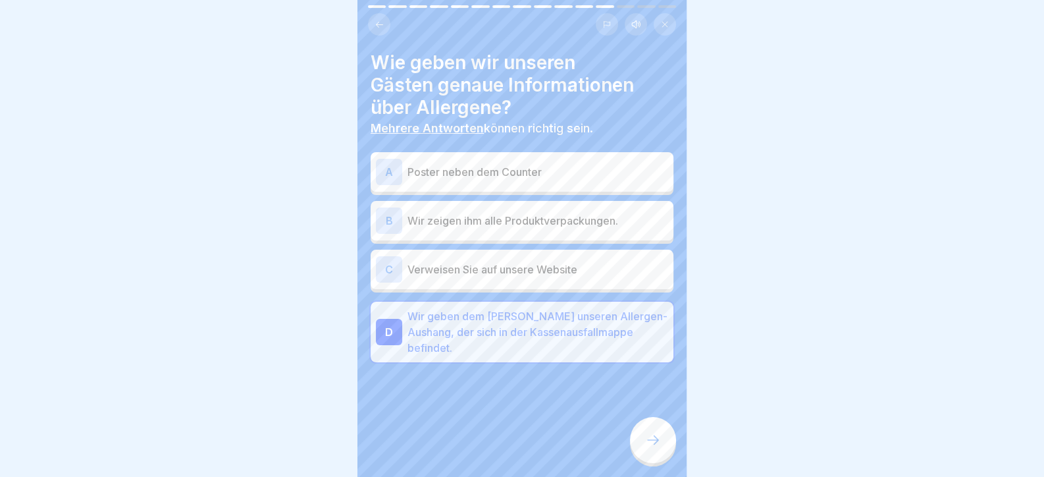
click at [641, 442] on div at bounding box center [653, 440] width 46 height 46
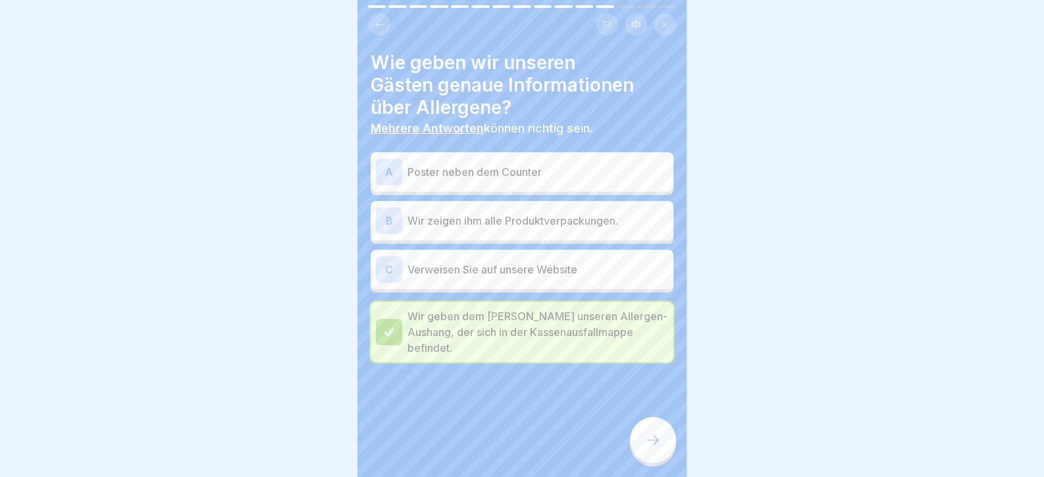
click at [564, 166] on p "Poster neben dem Counter" at bounding box center [537, 172] width 261 height 16
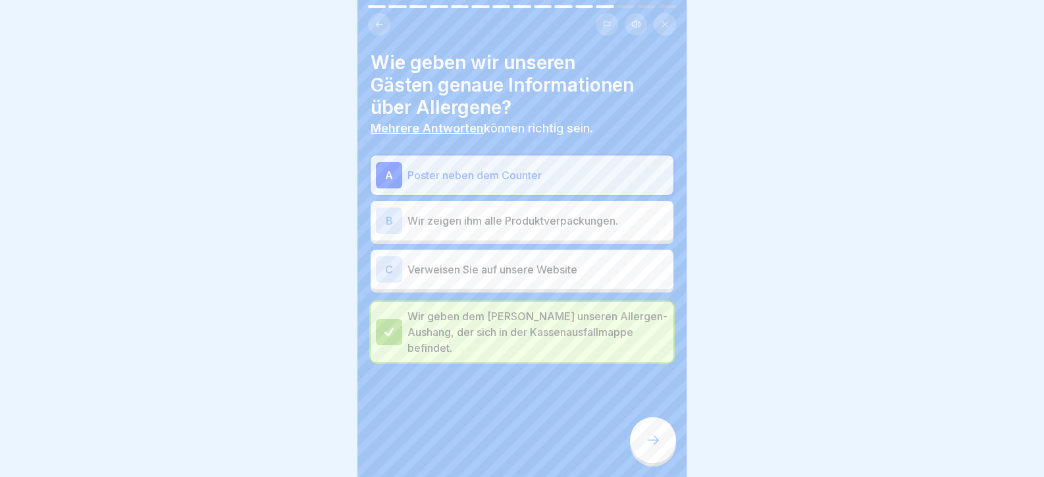
click at [562, 275] on p "Verweisen Sie auf unsere Website" at bounding box center [537, 269] width 261 height 16
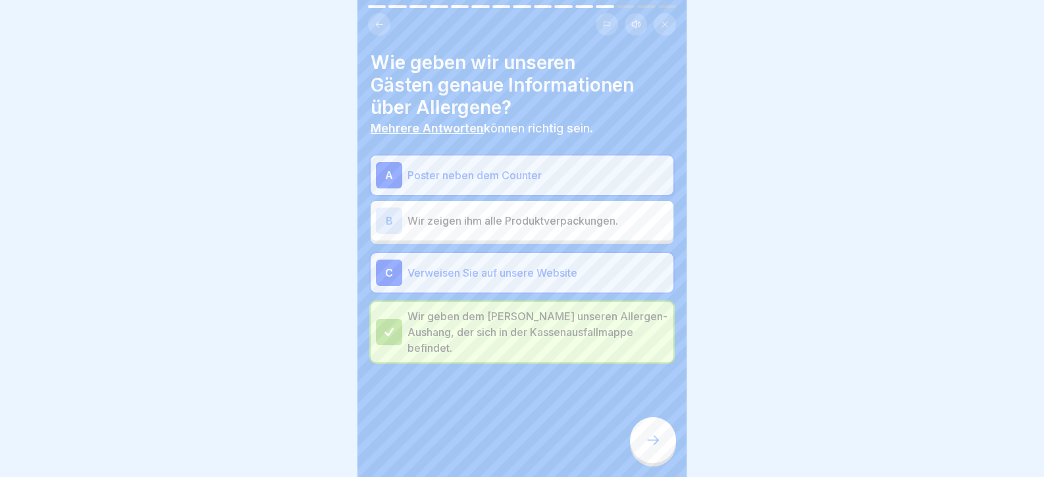
click at [642, 459] on div at bounding box center [653, 440] width 46 height 46
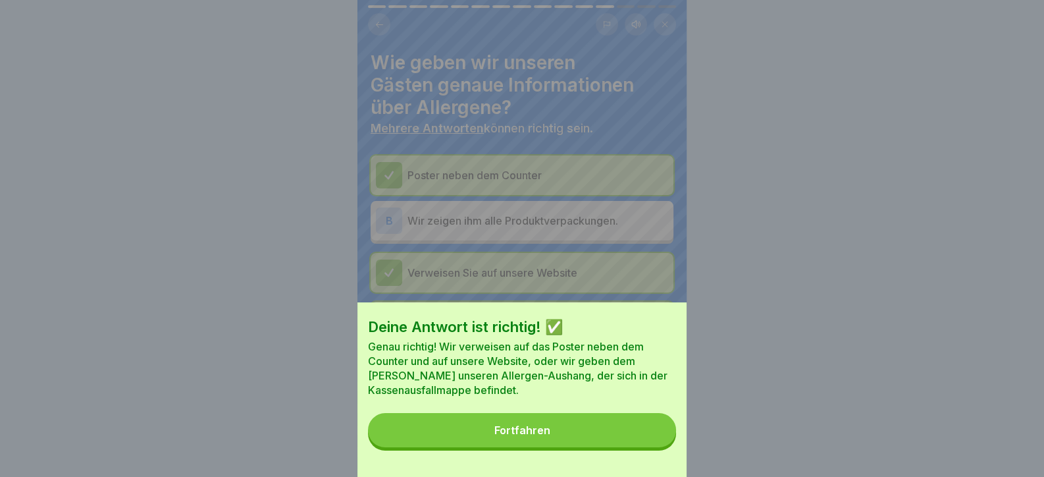
click at [639, 447] on button "Fortfahren" at bounding box center [522, 430] width 308 height 34
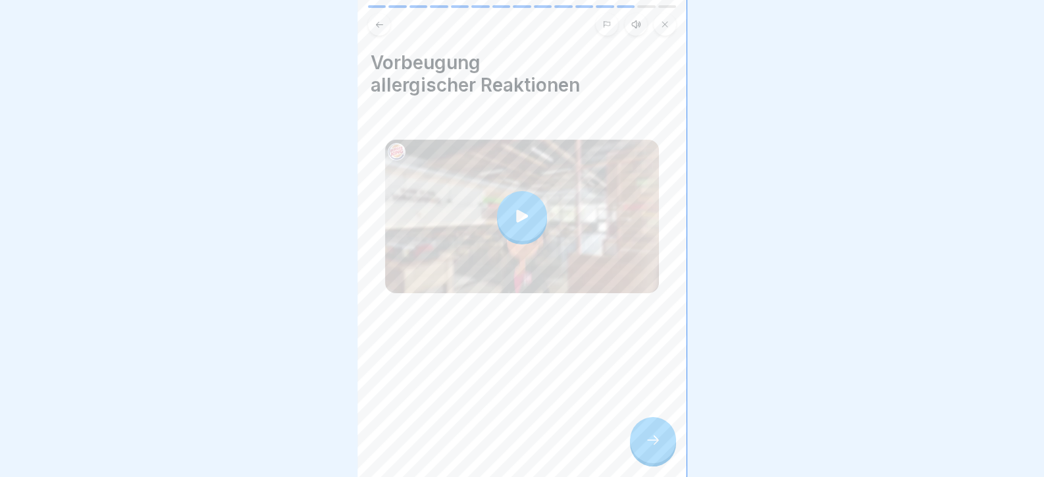
click at [639, 452] on div at bounding box center [653, 440] width 46 height 46
click at [649, 443] on icon at bounding box center [653, 440] width 16 height 16
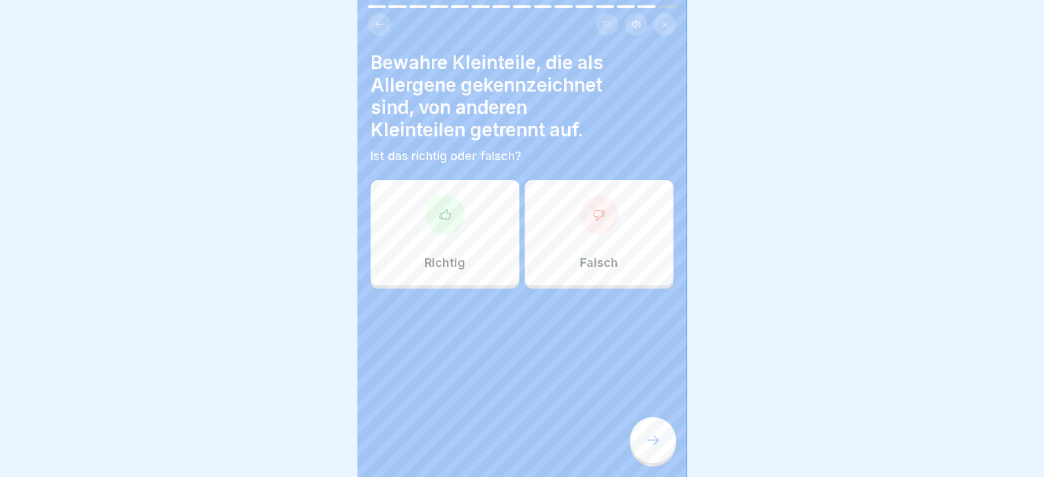
click at [472, 219] on div "Richtig" at bounding box center [445, 232] width 149 height 105
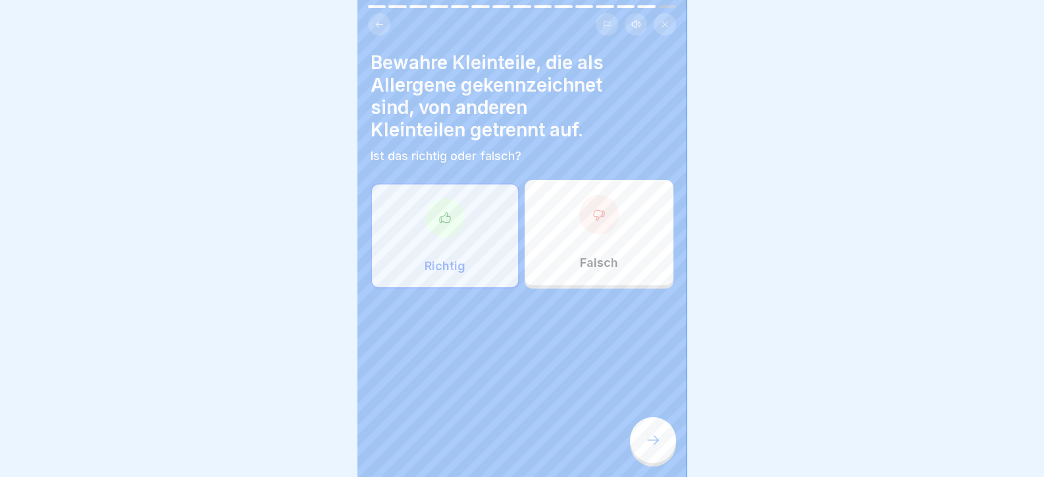
click at [658, 446] on icon at bounding box center [653, 440] width 16 height 16
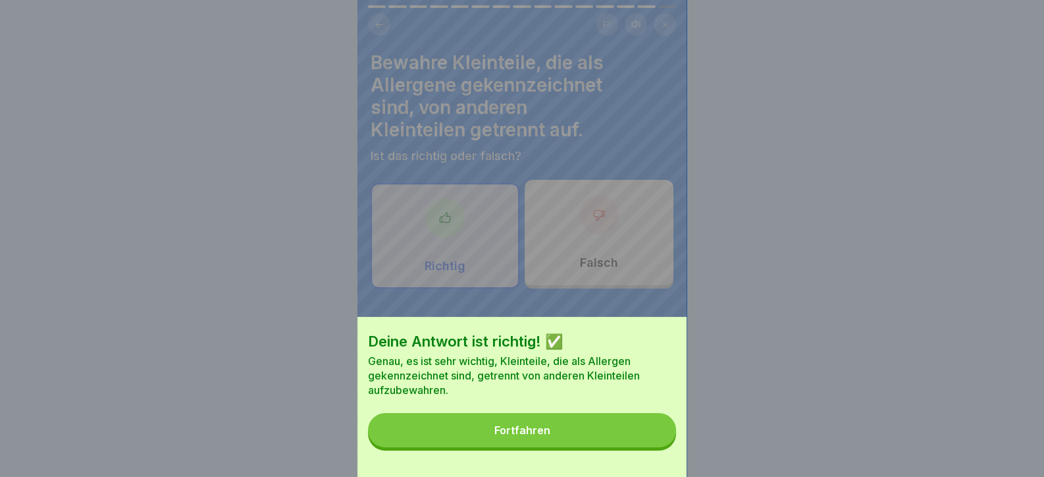
click at [652, 444] on button "Fortfahren" at bounding box center [522, 430] width 308 height 34
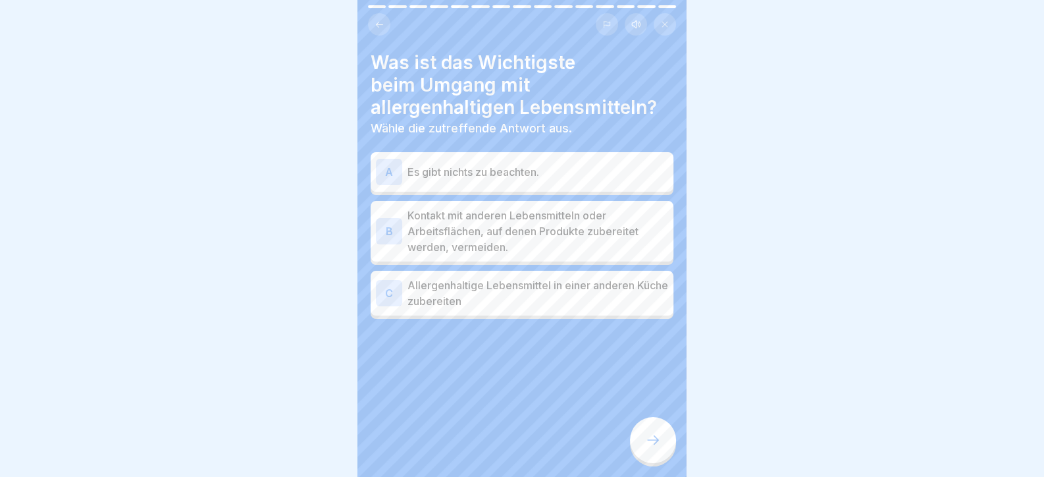
click at [539, 239] on p "Kontakt mit anderen Lebensmitteln oder Arbeitsflächen, auf denen Produkte zuber…" at bounding box center [537, 230] width 261 height 47
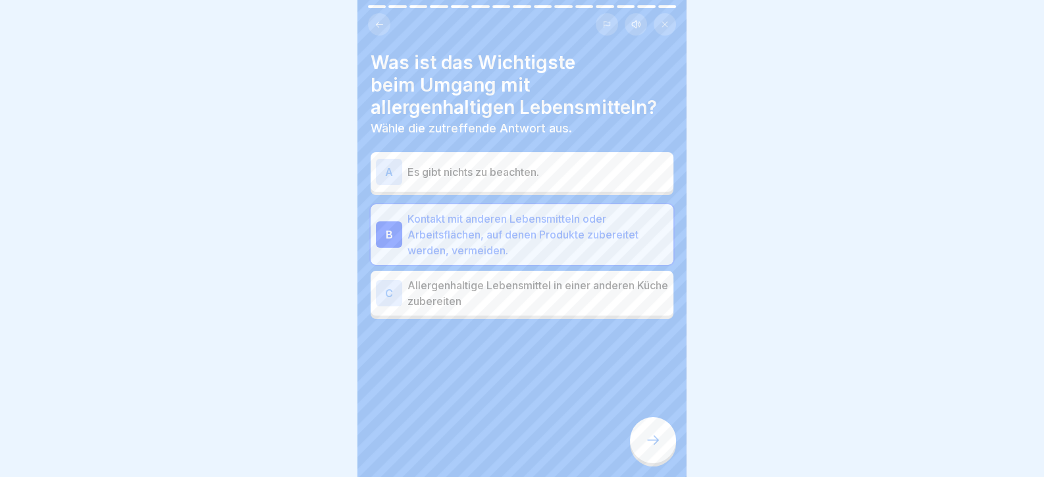
click at [642, 436] on div at bounding box center [653, 440] width 46 height 46
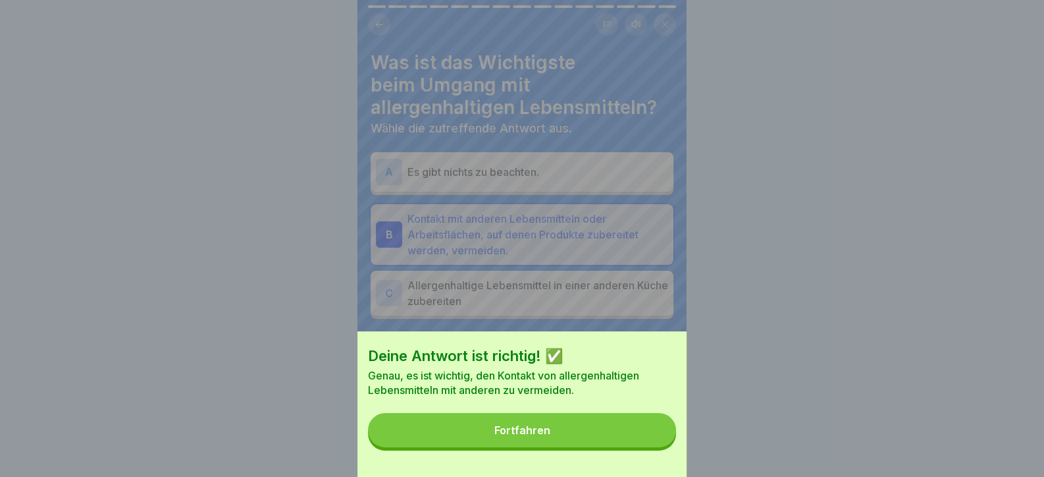
click at [634, 441] on button "Fortfahren" at bounding box center [522, 430] width 308 height 34
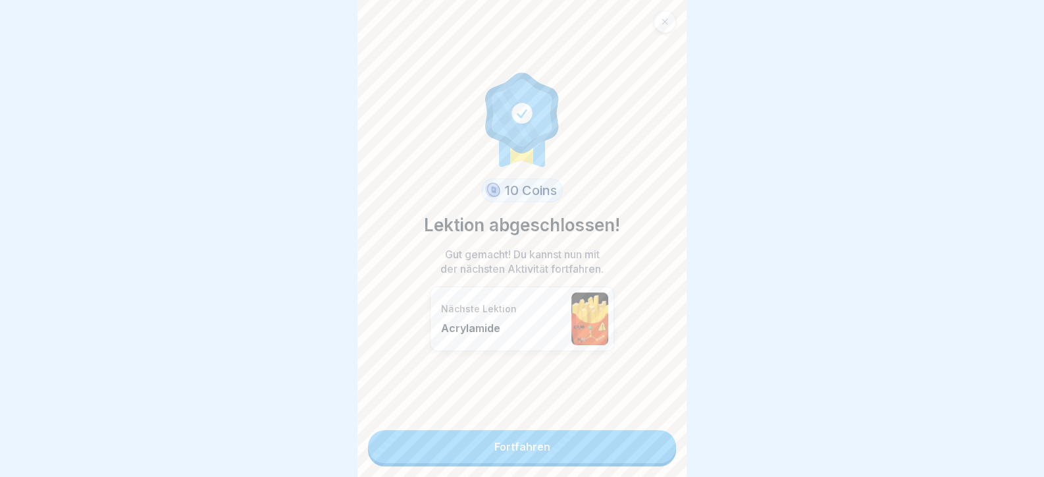
click at [605, 454] on link "Fortfahren" at bounding box center [522, 446] width 308 height 33
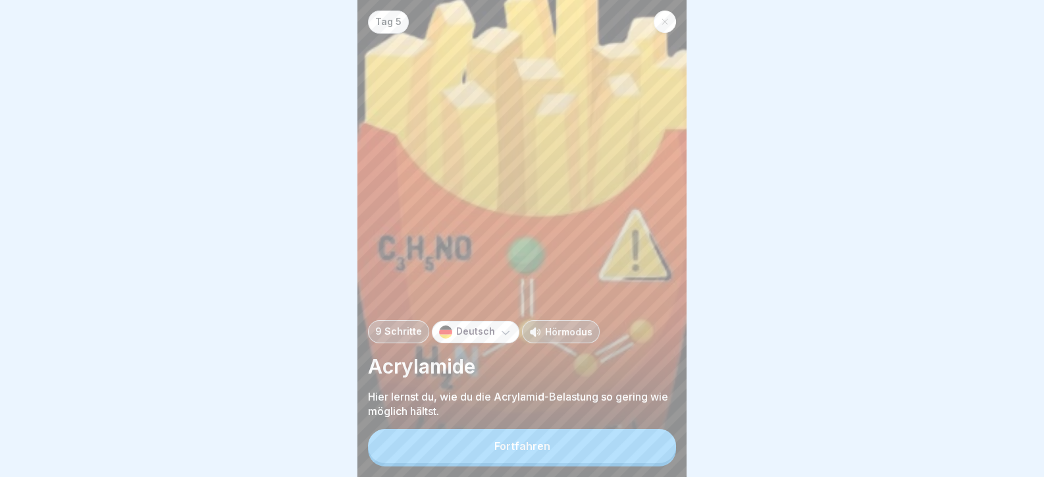
click at [615, 441] on button "Fortfahren" at bounding box center [522, 446] width 308 height 34
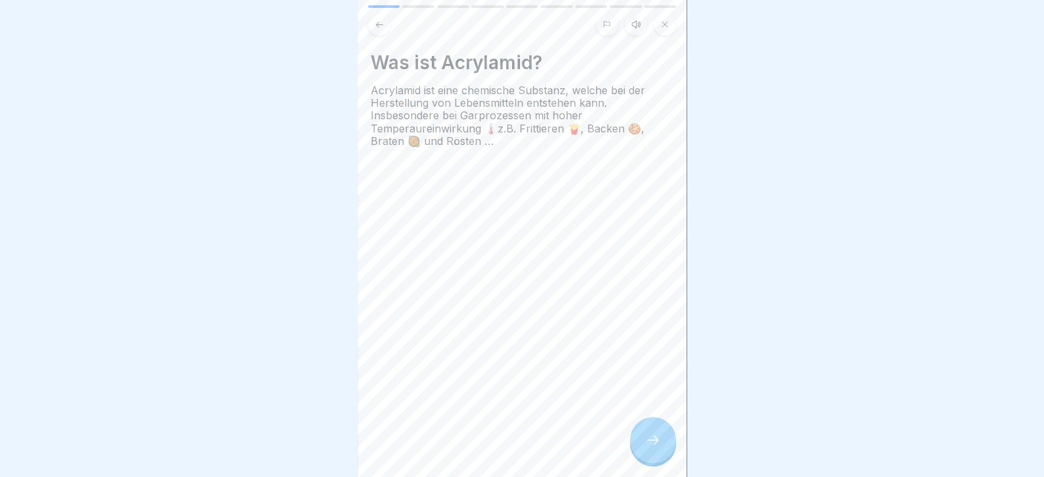
click at [628, 438] on div "Was ist Acrylamid? Acrylamid ist eine chemische Substanz, welche bei der Herste…" at bounding box center [521, 238] width 329 height 477
click at [650, 444] on icon at bounding box center [653, 440] width 16 height 16
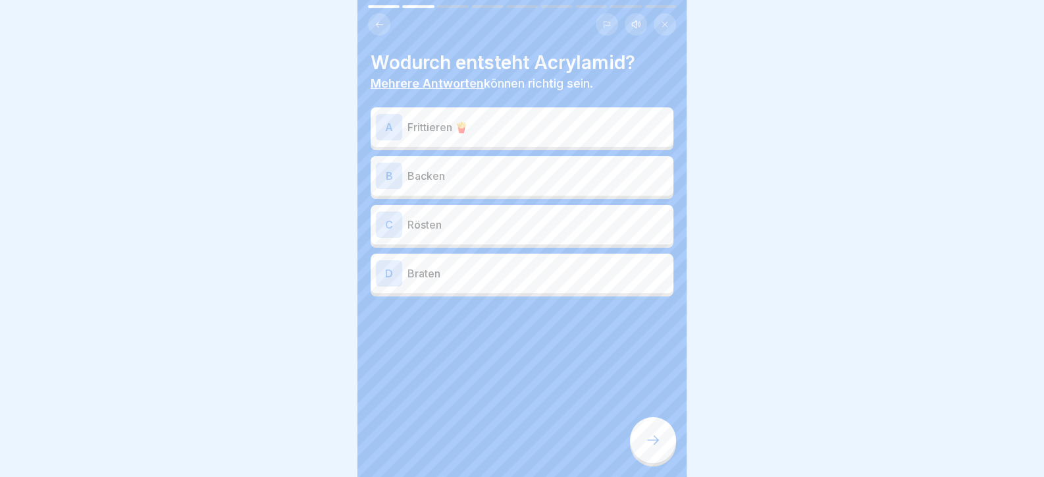
click at [525, 120] on p "Frittieren 🍟" at bounding box center [537, 127] width 261 height 16
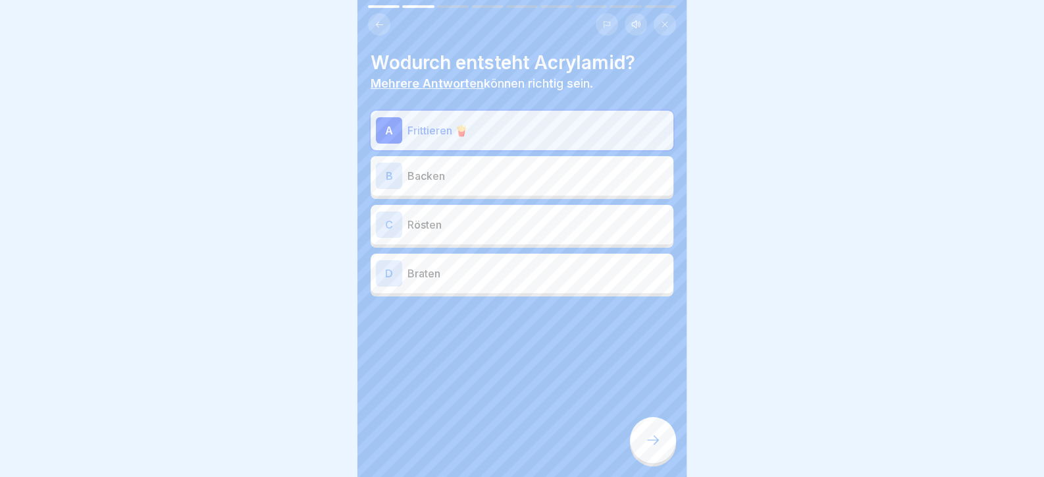
click at [525, 177] on p "Backen" at bounding box center [537, 176] width 261 height 16
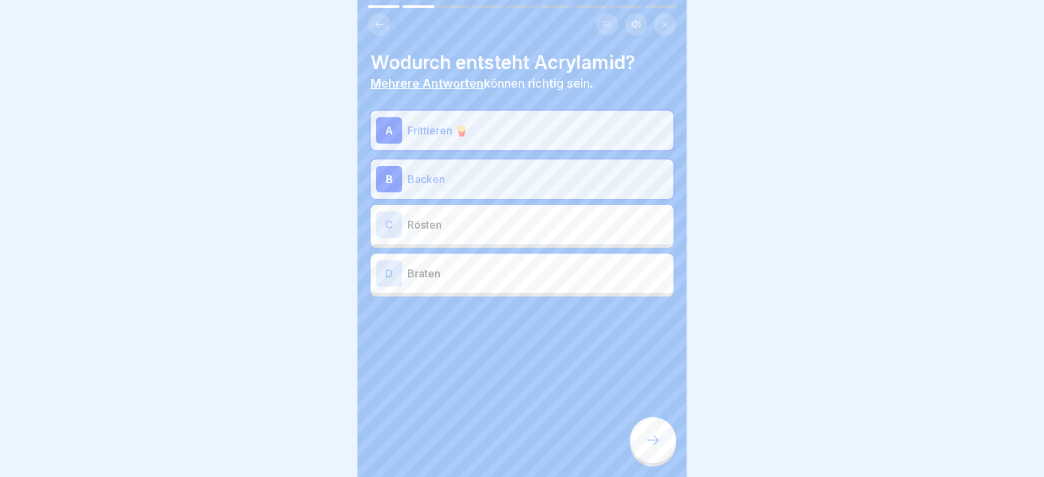
click at [527, 232] on div "C Rösten" at bounding box center [522, 224] width 292 height 26
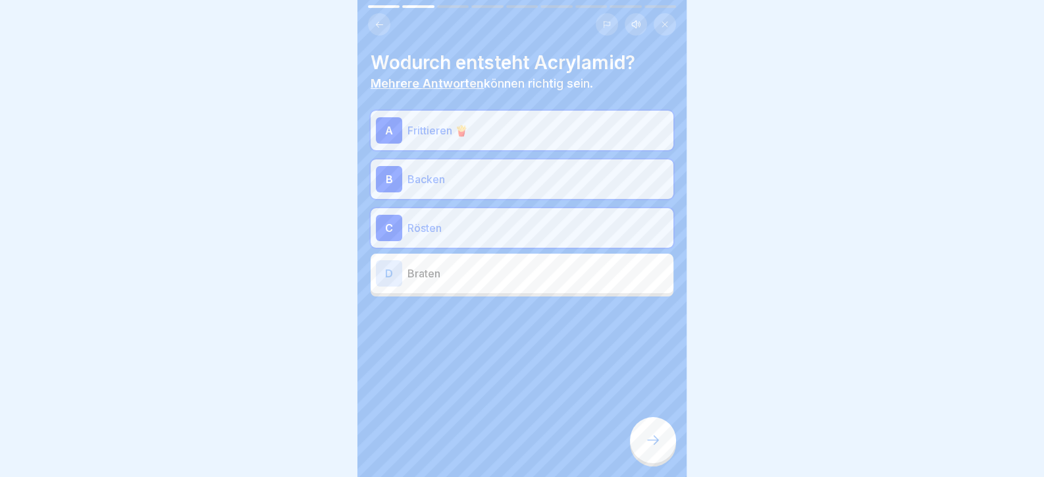
click at [531, 278] on p "Braten" at bounding box center [537, 273] width 261 height 16
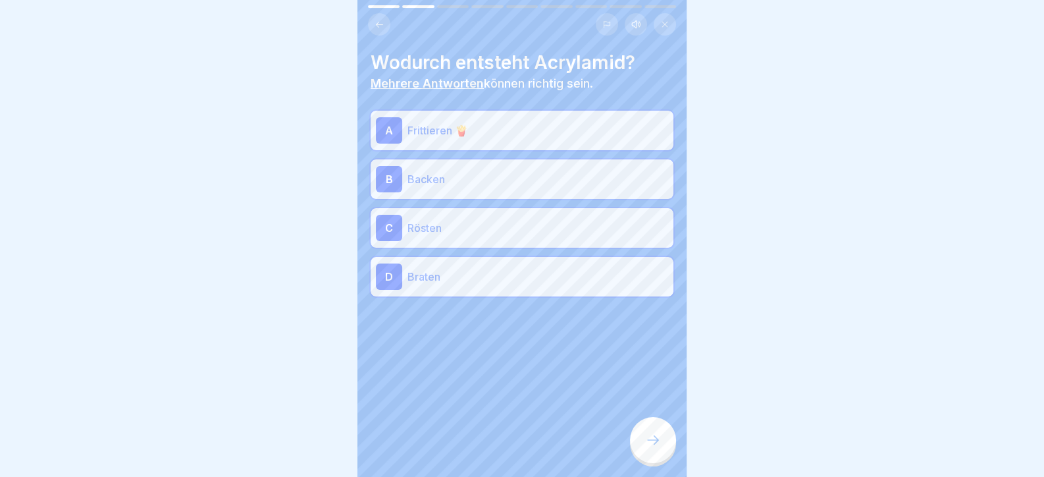
click at [655, 461] on div at bounding box center [653, 440] width 46 height 46
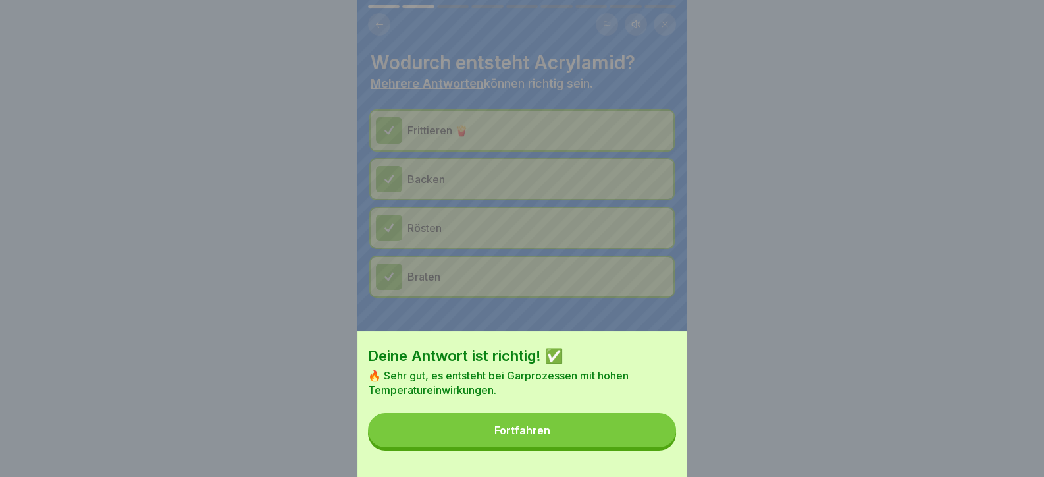
click at [648, 447] on button "Fortfahren" at bounding box center [522, 430] width 308 height 34
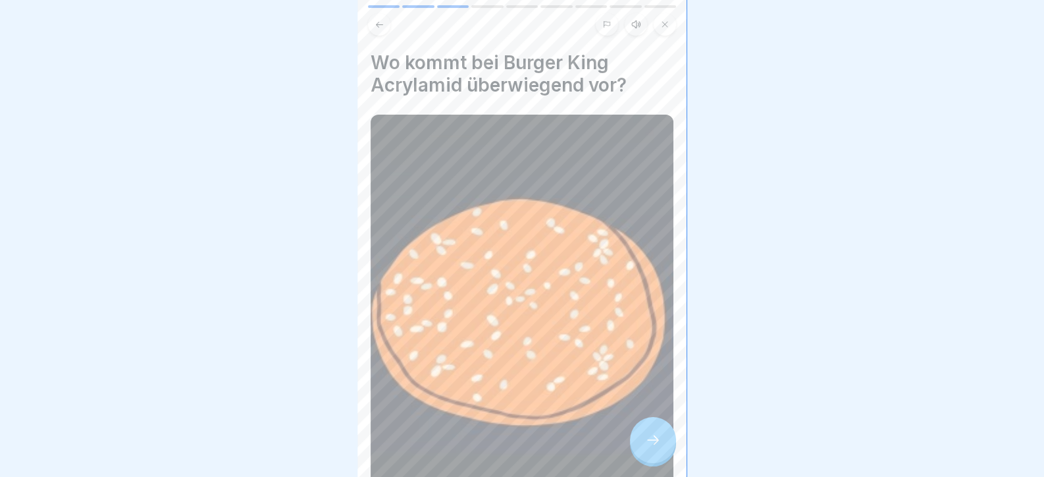
click at [662, 447] on div at bounding box center [653, 440] width 46 height 46
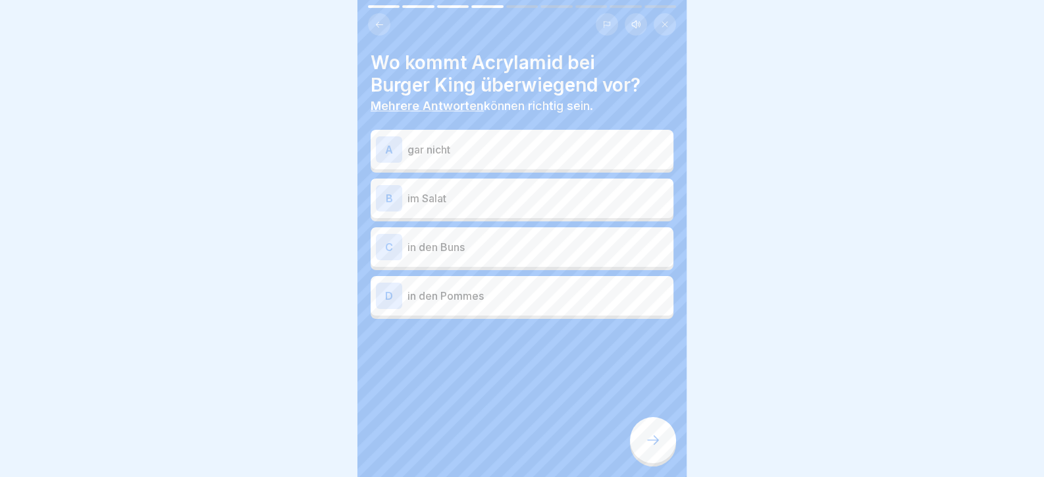
click at [494, 243] on p "in den Buns" at bounding box center [537, 247] width 261 height 16
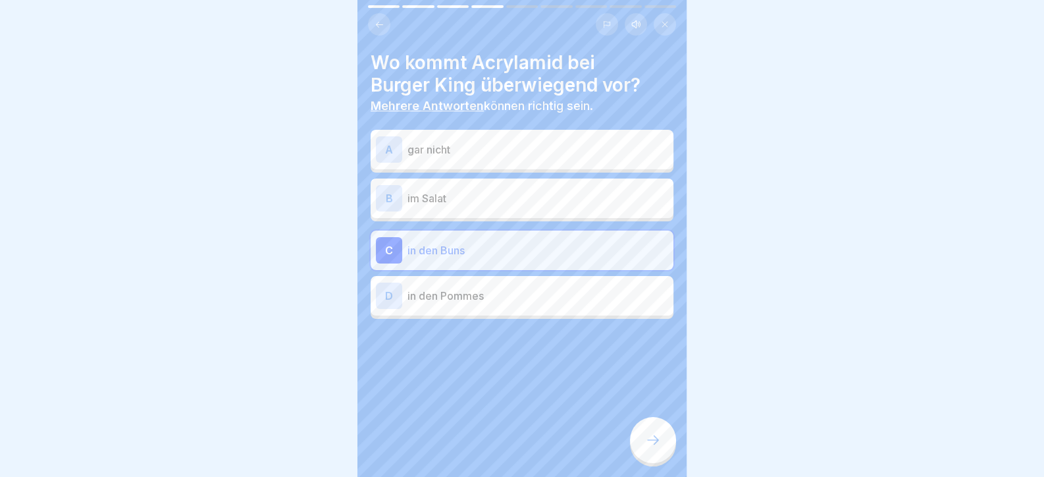
click at [494, 216] on div "B im Salat" at bounding box center [522, 197] width 303 height 39
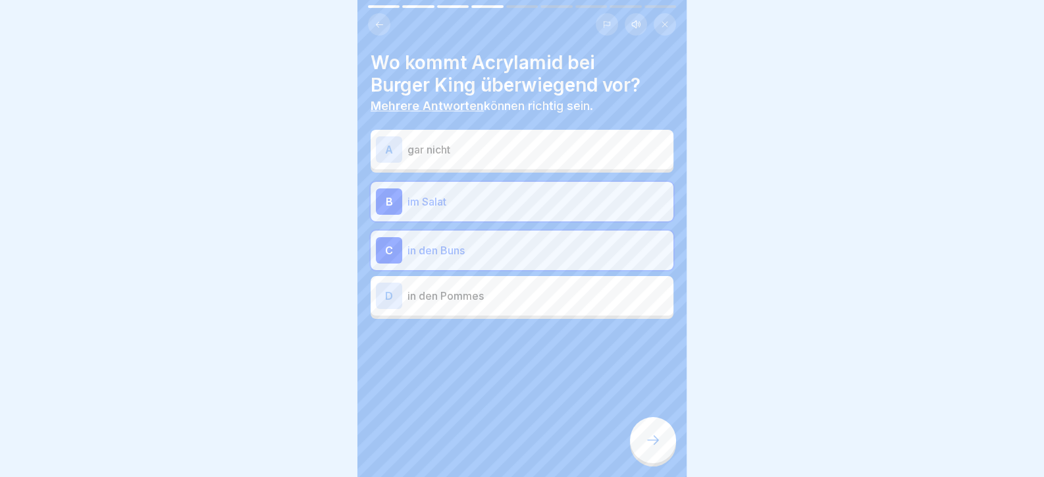
click at [666, 446] on div at bounding box center [653, 440] width 46 height 46
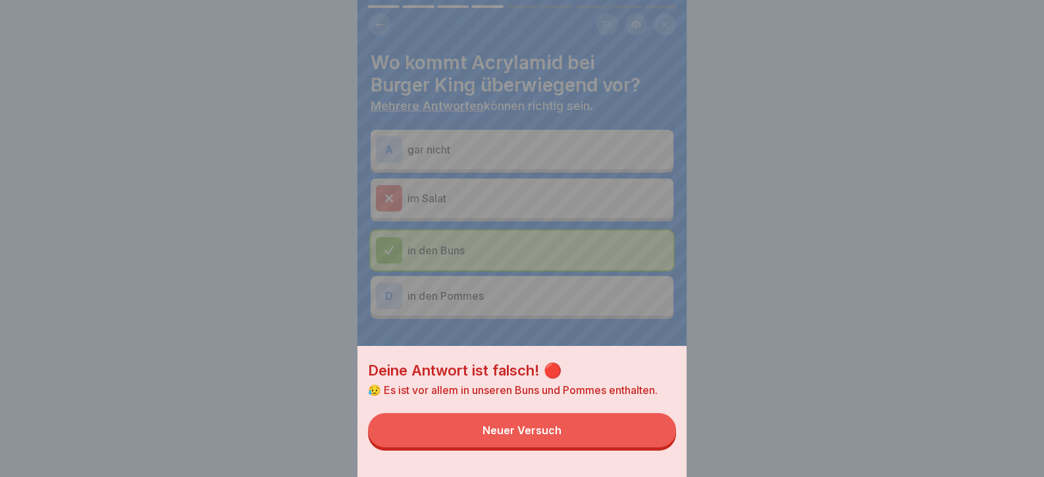
click at [646, 447] on button "Neuer Versuch" at bounding box center [522, 430] width 308 height 34
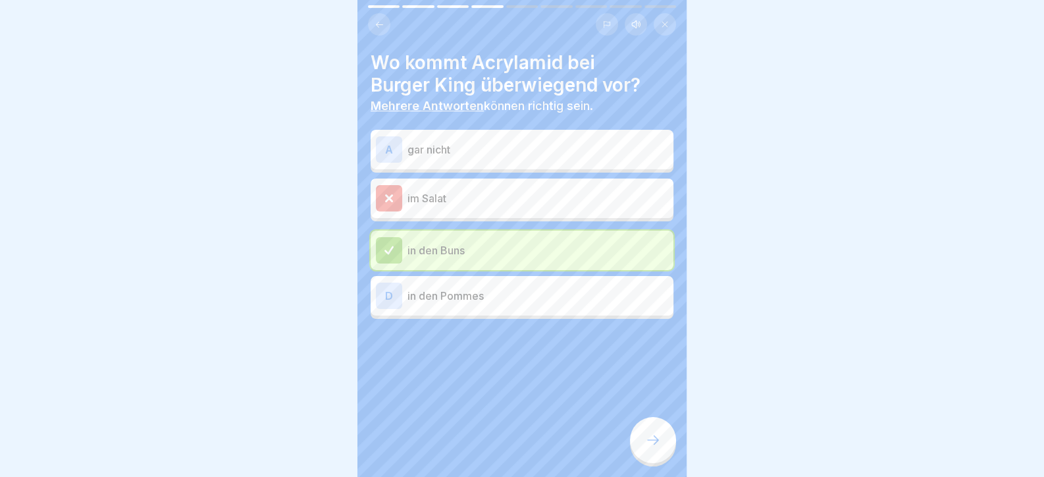
click at [575, 300] on p "in den Pommes" at bounding box center [537, 296] width 261 height 16
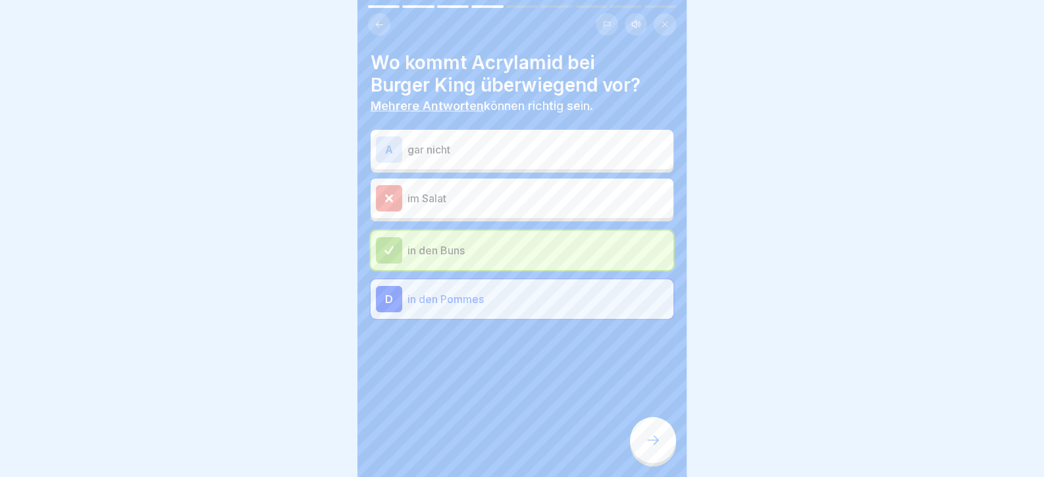
click at [671, 466] on div "Wo kommt Acrylamid bei Burger King überwiegend vor? Mehrere Antworten können ri…" at bounding box center [521, 238] width 329 height 477
click at [666, 461] on div at bounding box center [653, 440] width 46 height 46
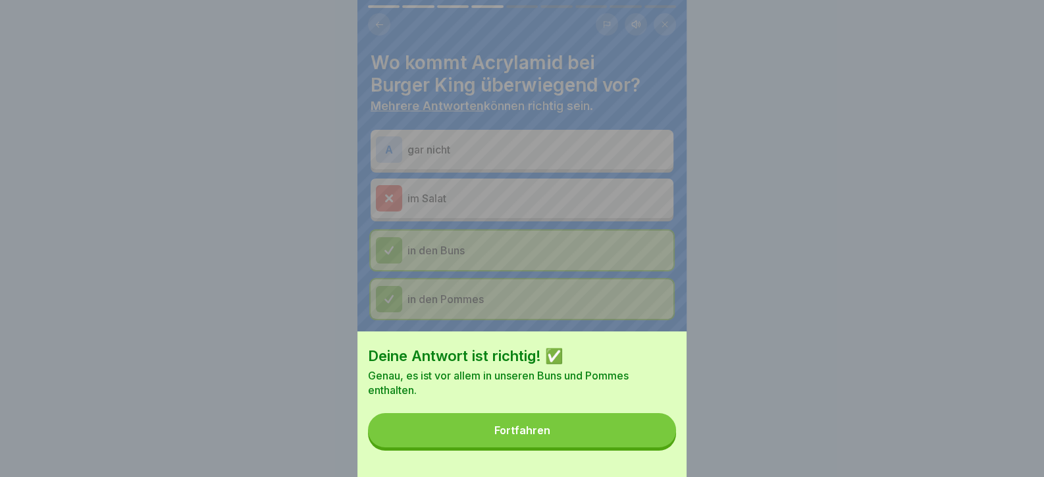
click at [658, 447] on button "Fortfahren" at bounding box center [522, 430] width 308 height 34
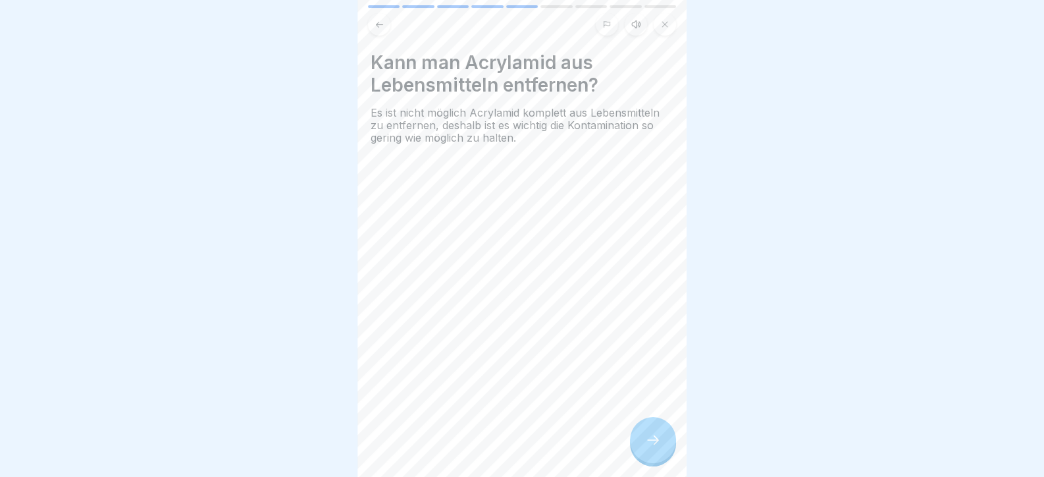
click at [658, 448] on icon at bounding box center [653, 440] width 16 height 16
click at [657, 448] on icon at bounding box center [653, 440] width 16 height 16
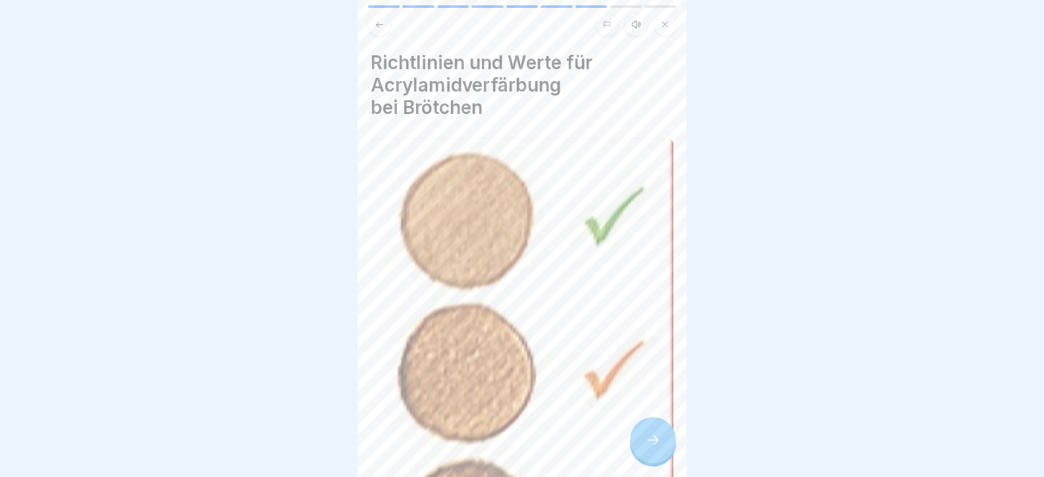
click at [657, 448] on icon at bounding box center [653, 440] width 16 height 16
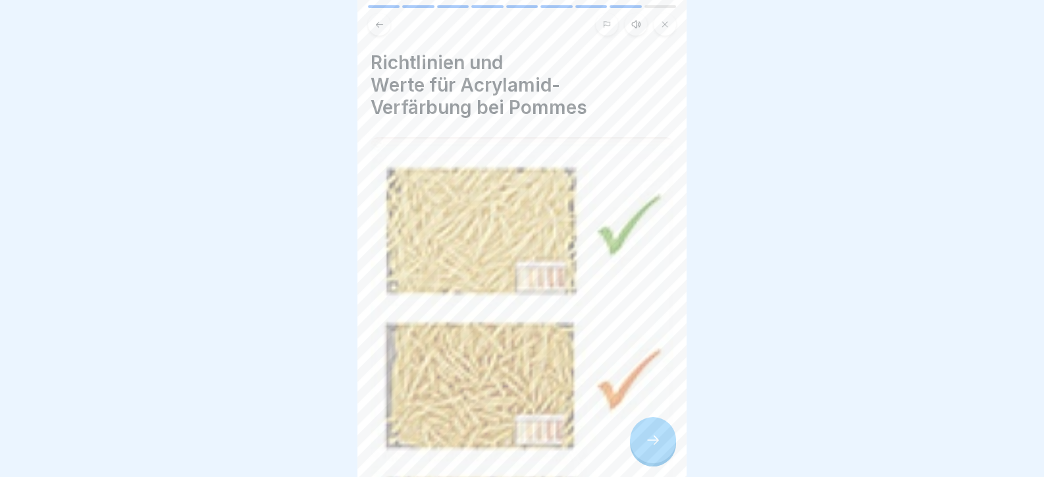
click at [657, 448] on icon at bounding box center [653, 440] width 16 height 16
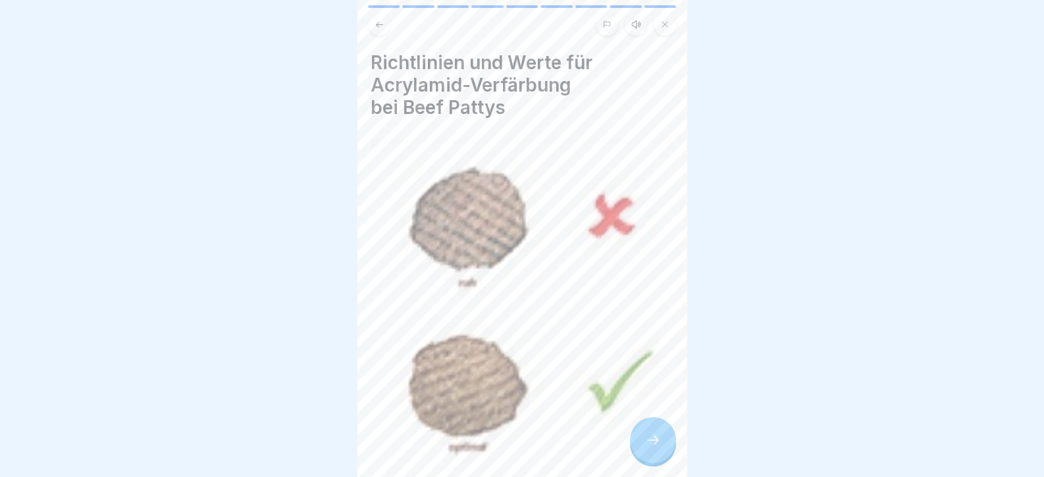
click at [658, 448] on icon at bounding box center [653, 440] width 16 height 16
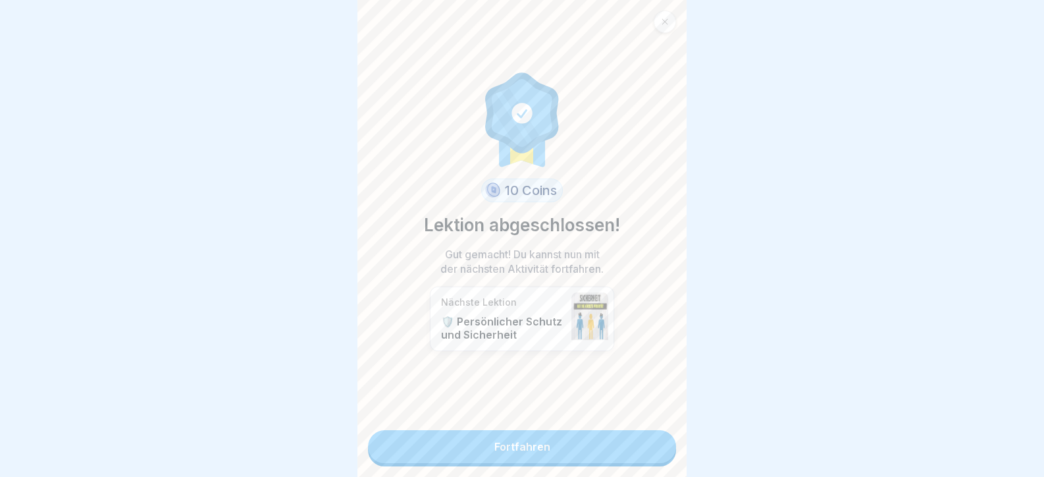
click at [658, 454] on link "Fortfahren" at bounding box center [522, 446] width 308 height 33
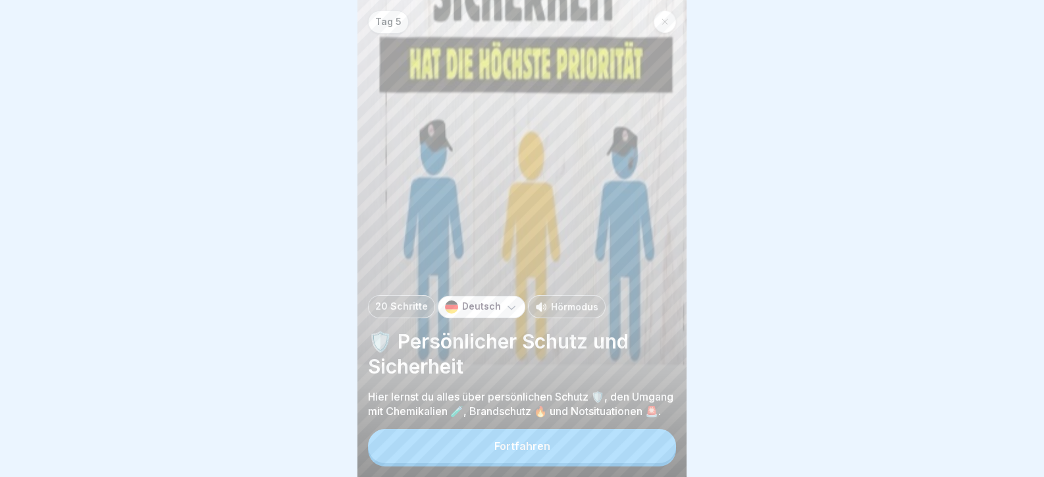
click at [658, 453] on button "Fortfahren" at bounding box center [522, 446] width 308 height 34
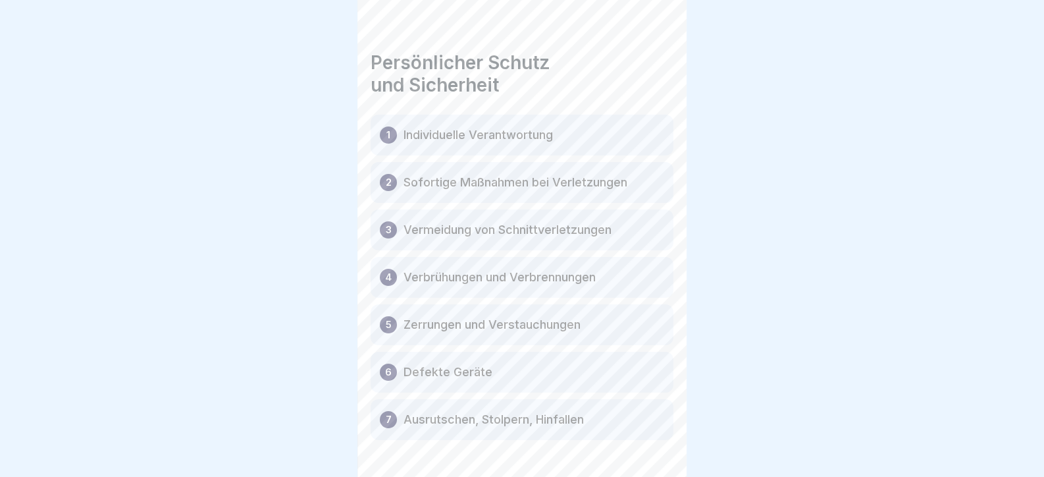
click at [658, 452] on div "Tag 5 20 Schritte Deutsch Hörmodus 🛡️ Persönlicher Schutz und Sicherheit Hier l…" at bounding box center [521, 238] width 329 height 477
click at [659, 448] on icon at bounding box center [653, 440] width 16 height 16
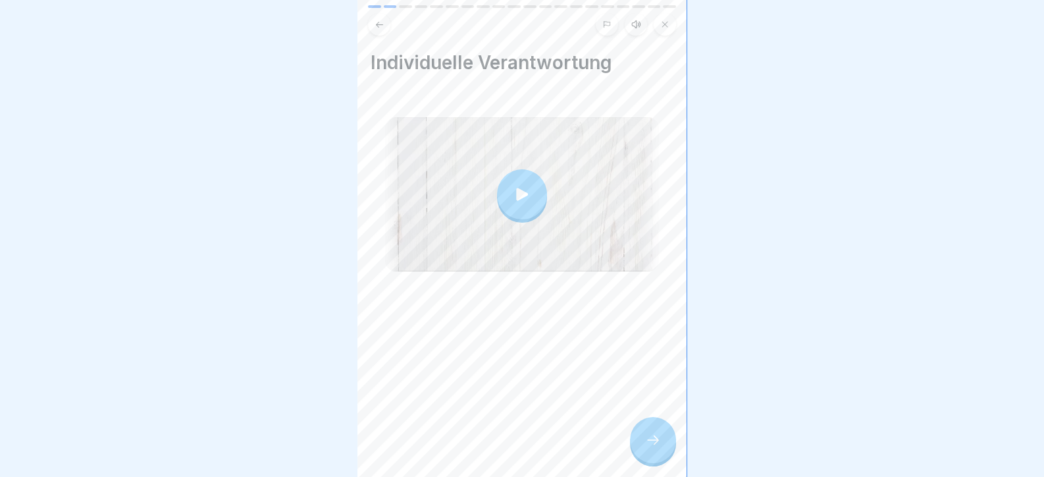
click at [659, 448] on icon at bounding box center [653, 440] width 16 height 16
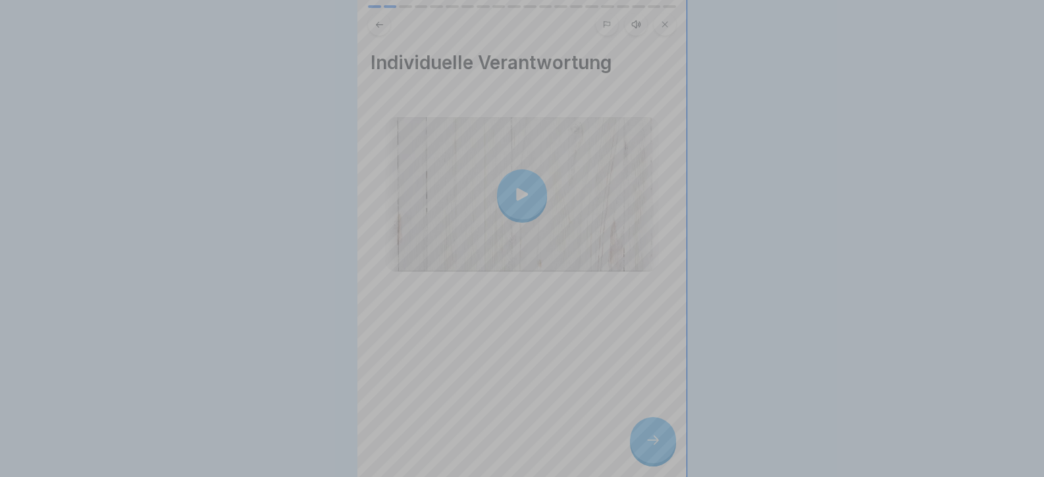
click at [658, 451] on video at bounding box center [521, 238] width 329 height 477
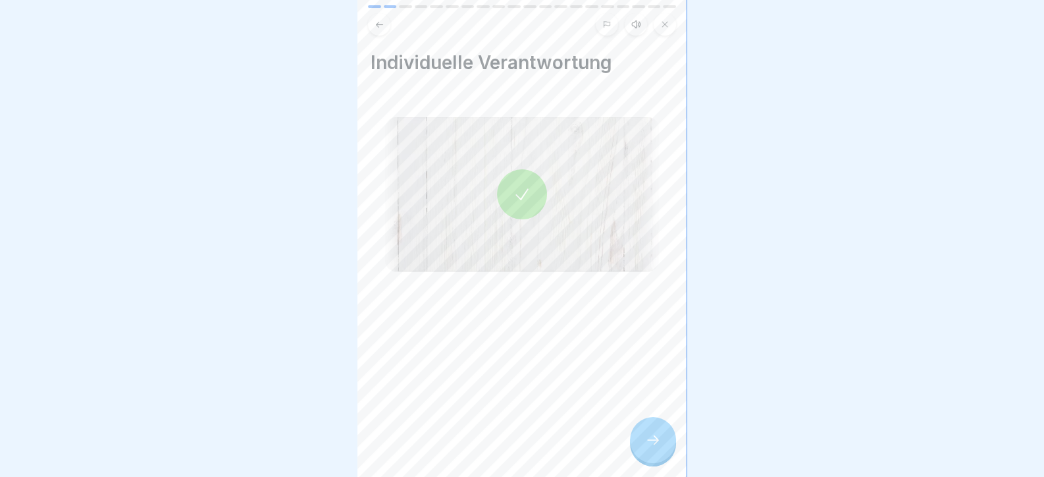
click at [648, 448] on icon at bounding box center [653, 440] width 16 height 16
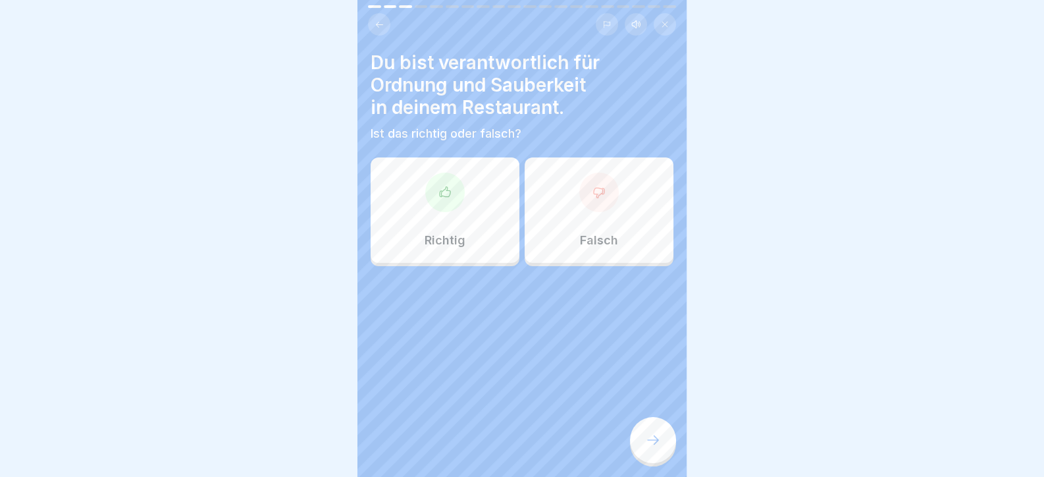
click at [656, 445] on icon at bounding box center [653, 440] width 16 height 16
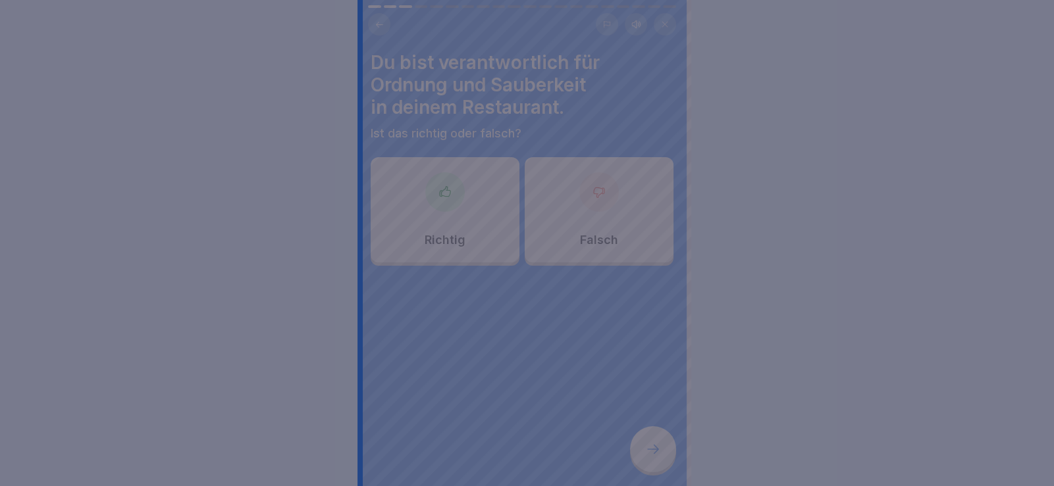
click at [376, 163] on div at bounding box center [527, 243] width 1054 height 486
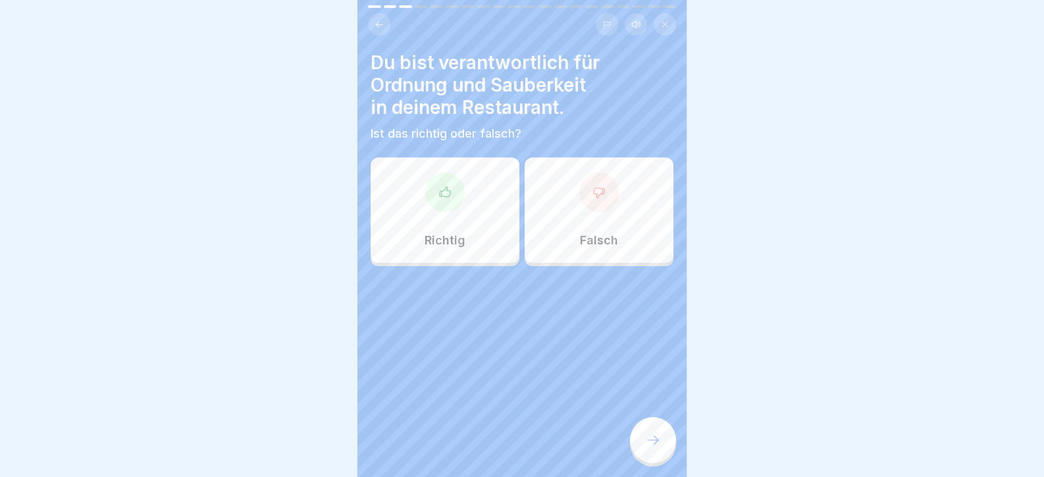
click at [458, 197] on div at bounding box center [444, 191] width 39 height 39
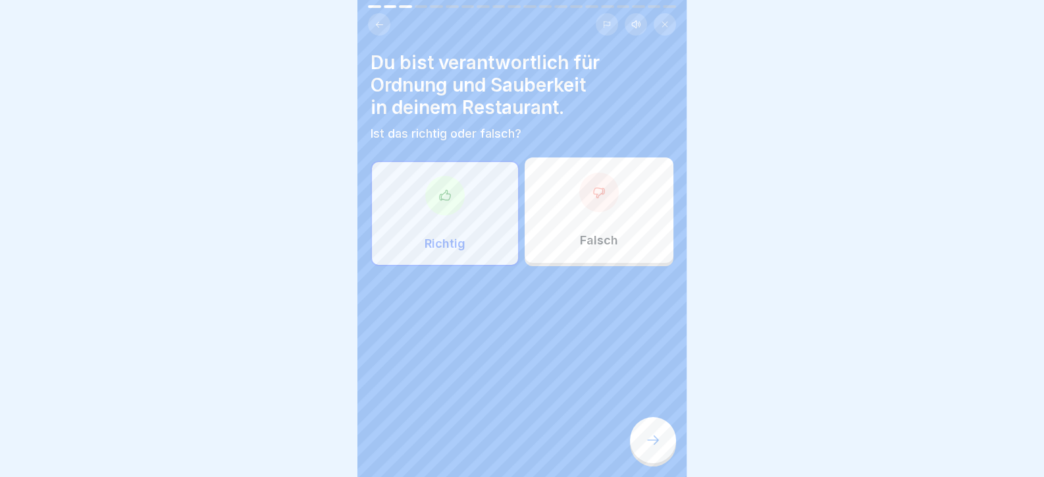
click at [689, 454] on div at bounding box center [522, 238] width 1044 height 477
click at [652, 448] on icon at bounding box center [653, 440] width 16 height 16
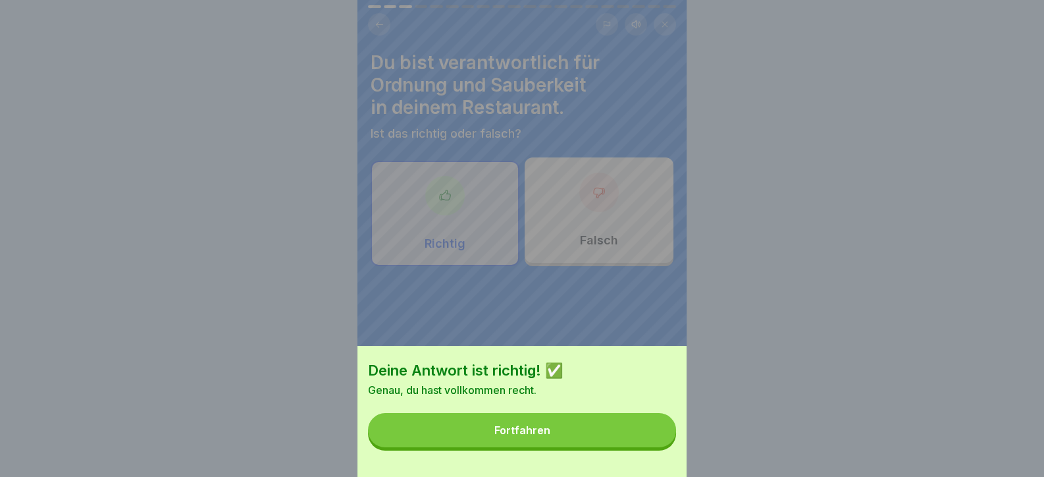
click at [645, 447] on button "Fortfahren" at bounding box center [522, 430] width 308 height 34
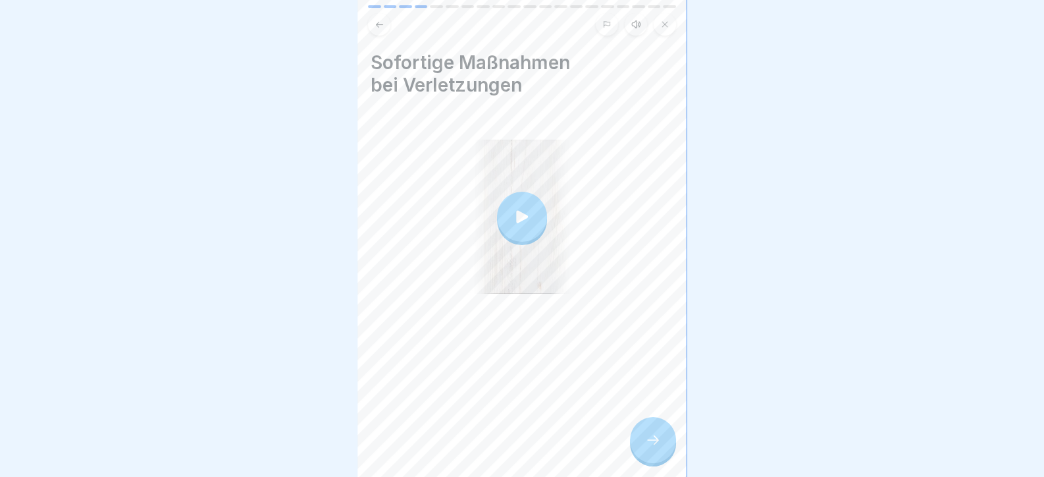
click at [648, 448] on icon at bounding box center [653, 440] width 16 height 16
click at [654, 440] on div at bounding box center [653, 440] width 46 height 46
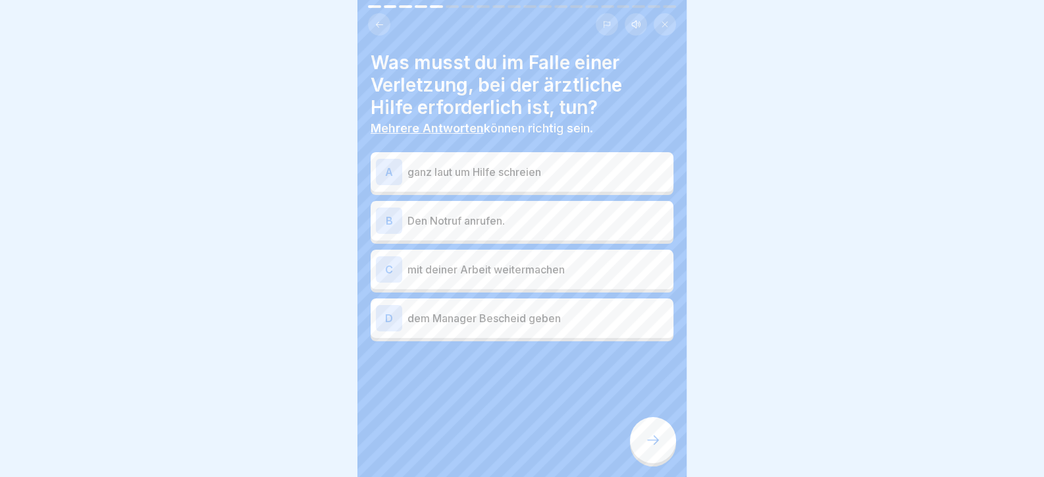
drag, startPoint x: 655, startPoint y: 441, endPoint x: 485, endPoint y: 214, distance: 283.6
click at [447, 392] on div "Tag 5 20 Schritte Deutsch Hörmodus 🛡️ Persönlicher Schutz und Sicherheit Hier l…" at bounding box center [521, 238] width 329 height 477
click at [479, 209] on div "B Den Notruf anrufen." at bounding box center [522, 220] width 292 height 26
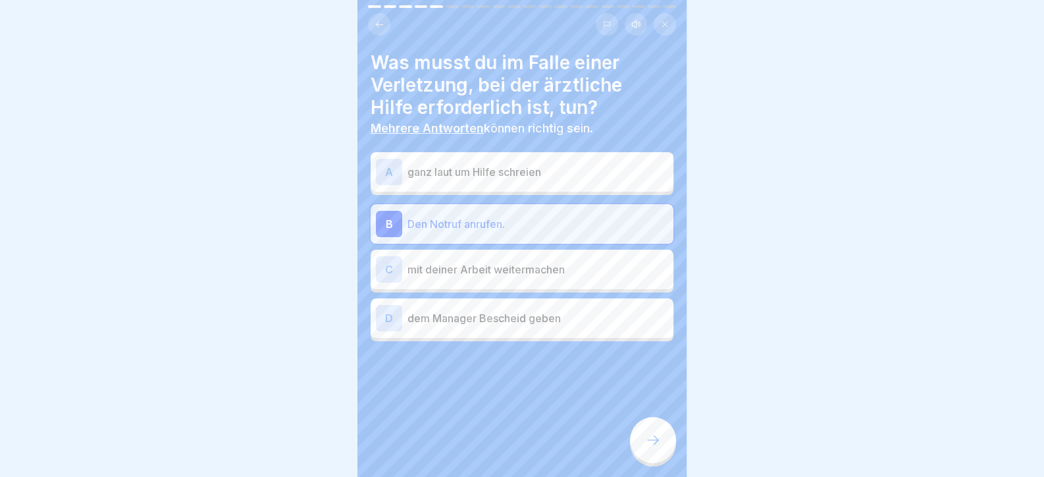
click at [492, 325] on div "D dem Manager Bescheid geben" at bounding box center [522, 318] width 292 height 26
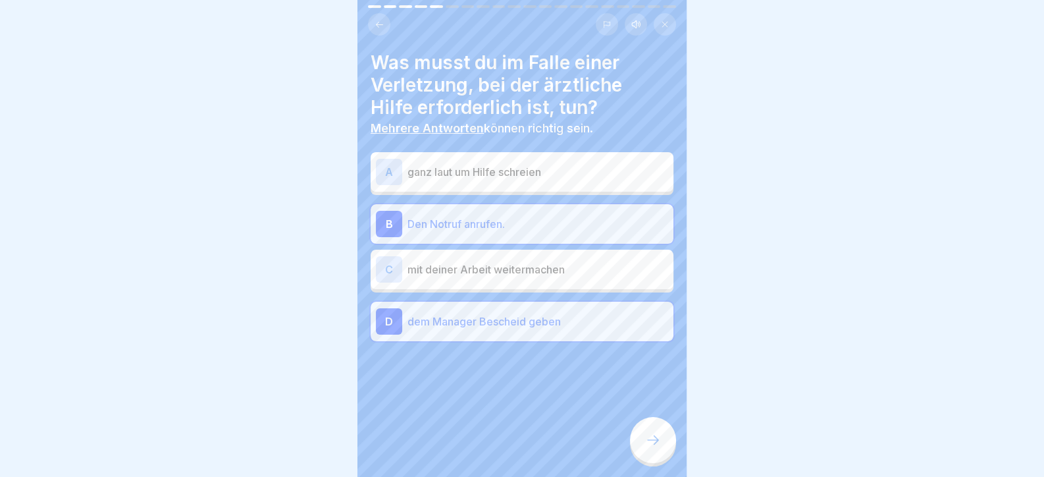
click at [646, 437] on div at bounding box center [653, 440] width 46 height 46
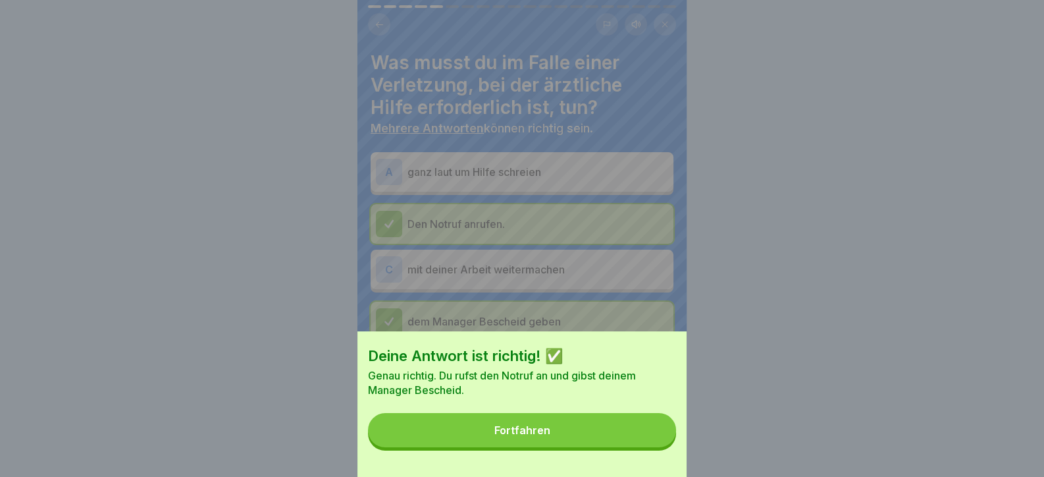
click at [645, 438] on button "Fortfahren" at bounding box center [522, 430] width 308 height 34
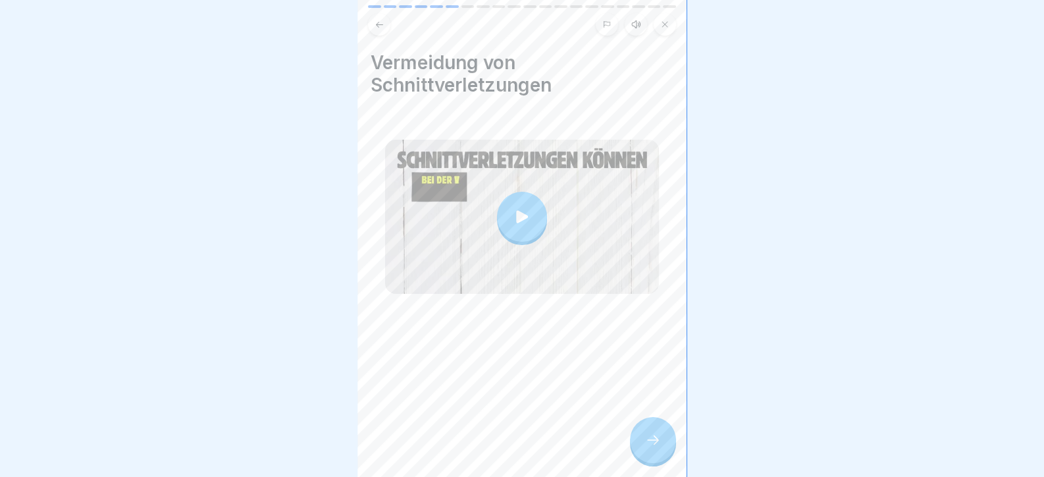
click at [644, 438] on div at bounding box center [653, 440] width 46 height 46
click at [662, 447] on div at bounding box center [653, 440] width 46 height 46
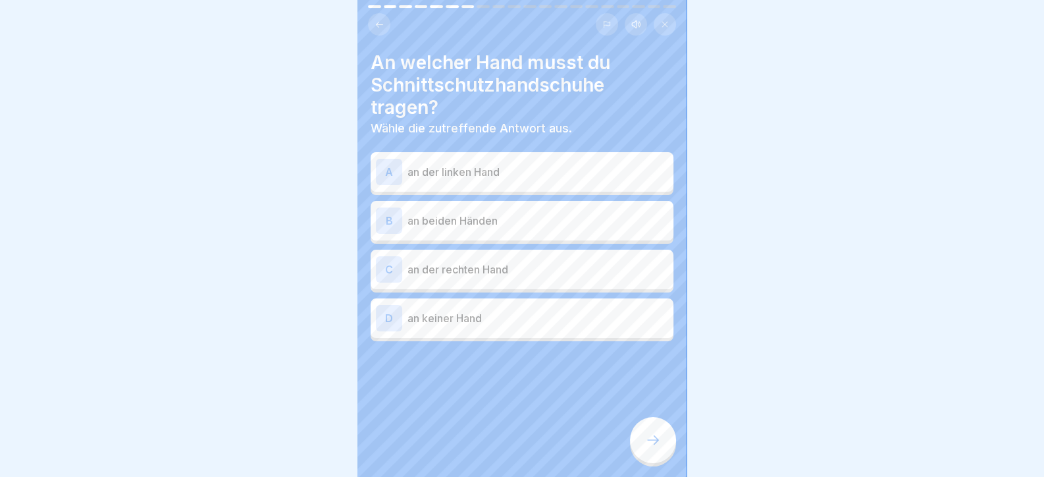
click at [496, 226] on p "an beiden Händen" at bounding box center [537, 221] width 261 height 16
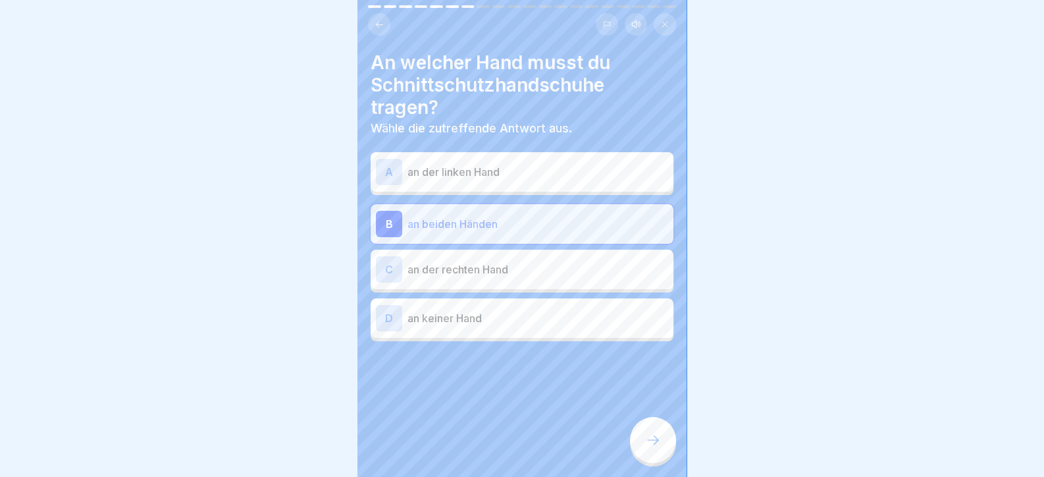
click at [668, 463] on div at bounding box center [653, 440] width 46 height 46
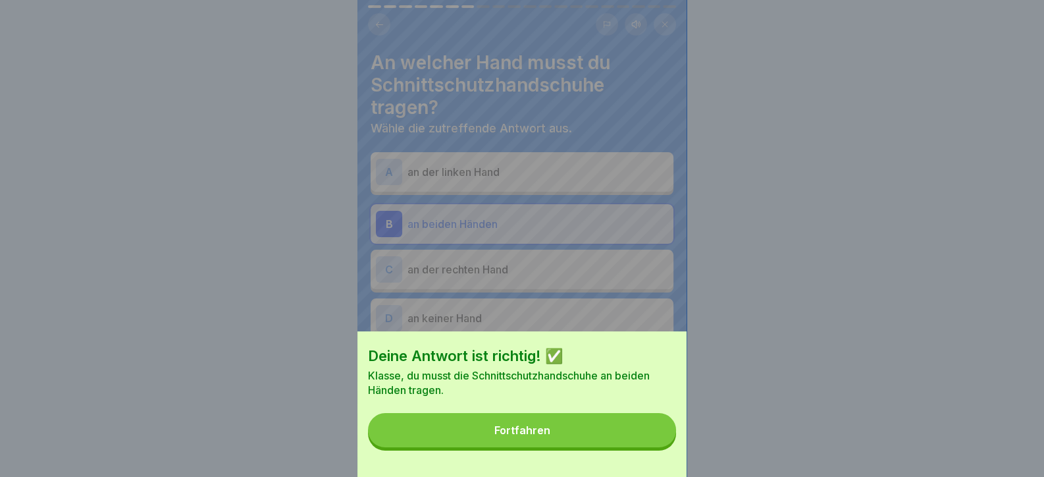
click at [629, 447] on button "Fortfahren" at bounding box center [522, 430] width 308 height 34
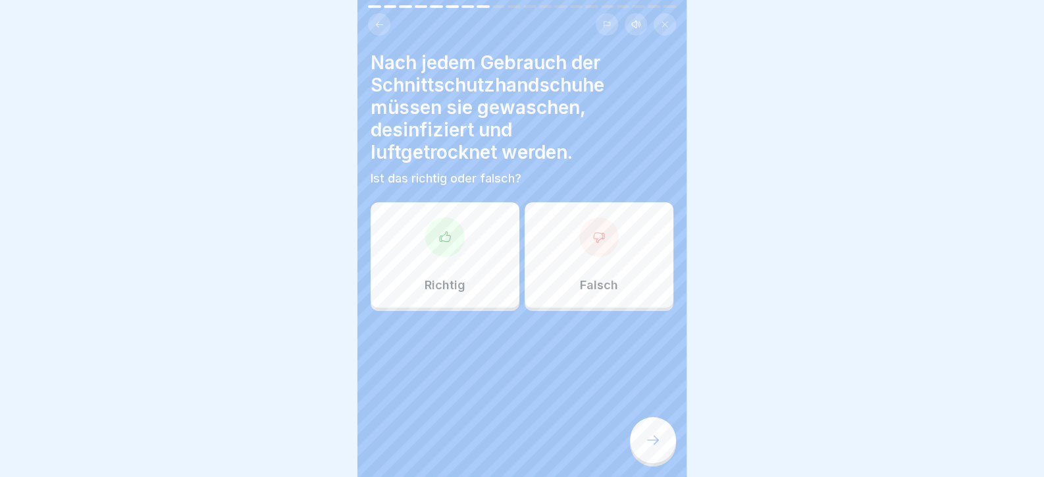
click at [673, 446] on div at bounding box center [653, 440] width 46 height 46
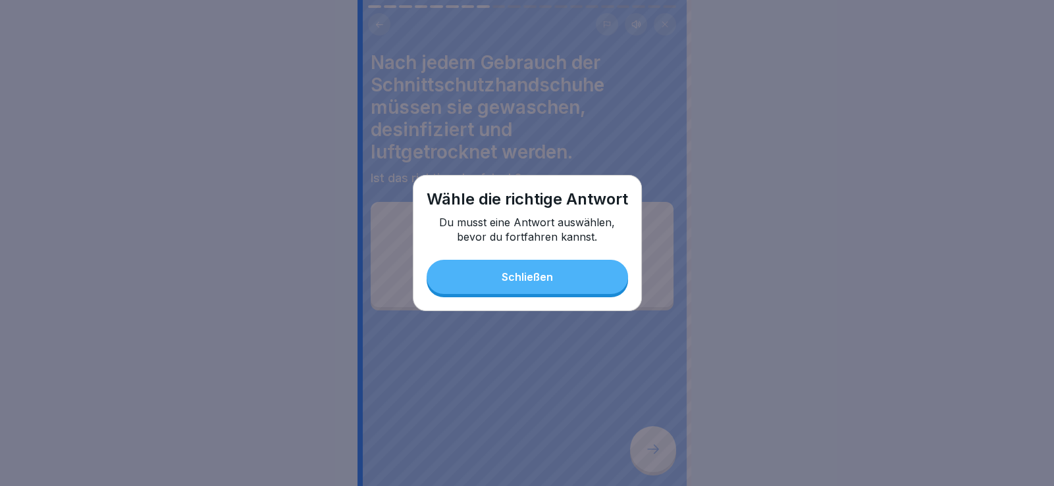
click at [527, 263] on button "Schließen" at bounding box center [527, 277] width 201 height 34
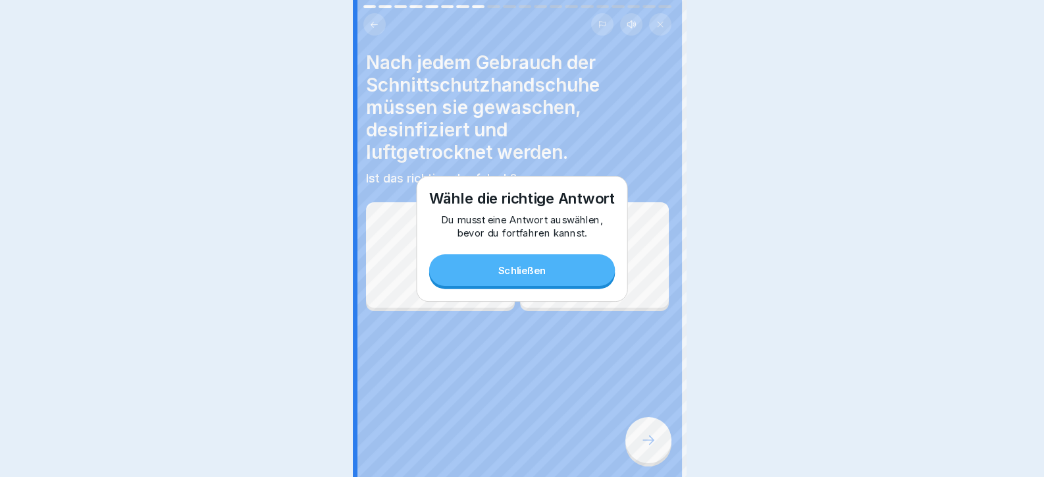
click at [454, 263] on div "Richtig" at bounding box center [440, 254] width 149 height 105
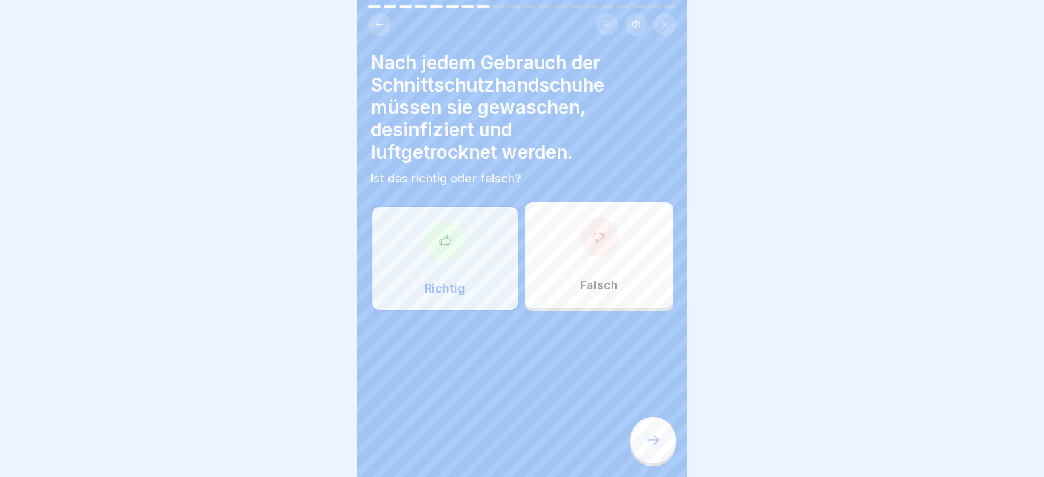
click at [666, 446] on div at bounding box center [653, 440] width 46 height 46
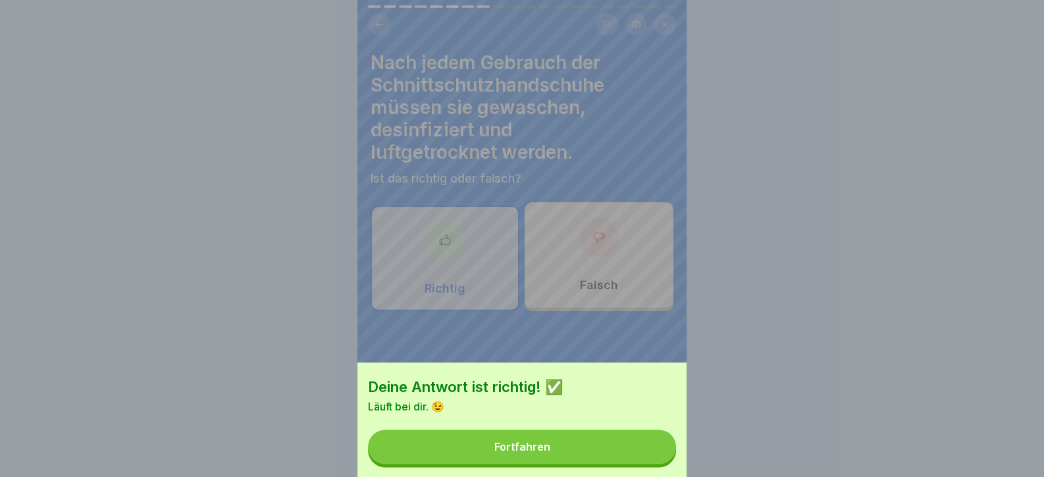
click at [644, 447] on button "Fortfahren" at bounding box center [522, 446] width 308 height 34
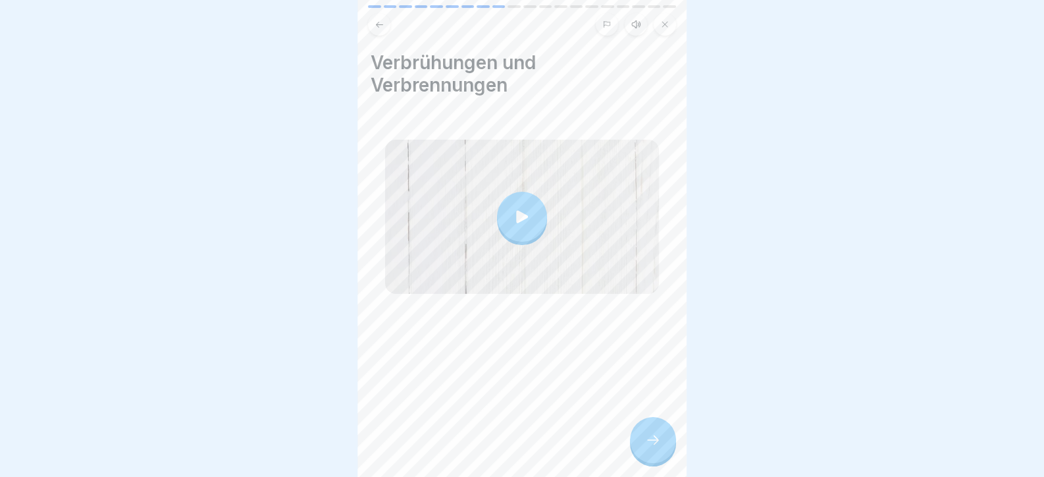
click at [648, 447] on icon at bounding box center [653, 440] width 16 height 16
click at [652, 444] on icon at bounding box center [653, 440] width 16 height 16
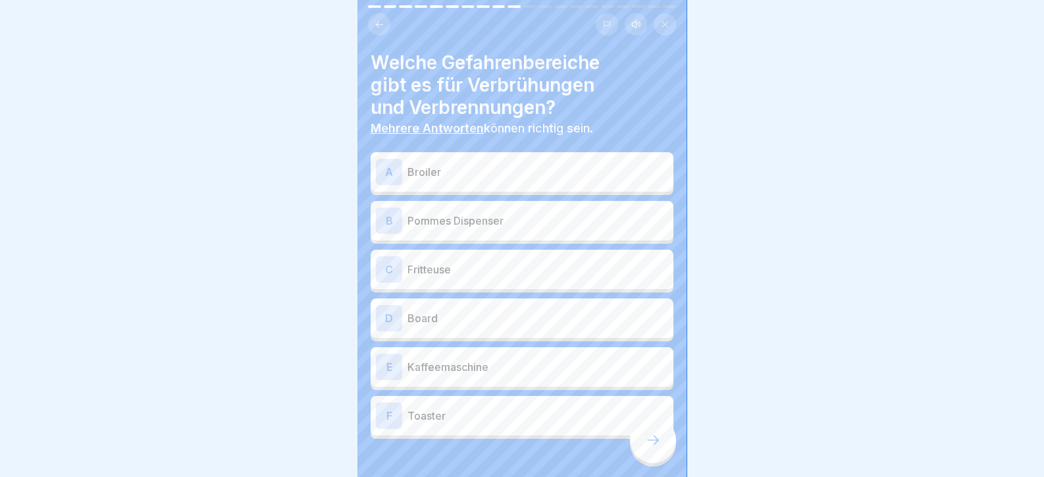
click at [502, 170] on p "Broiler" at bounding box center [537, 172] width 261 height 16
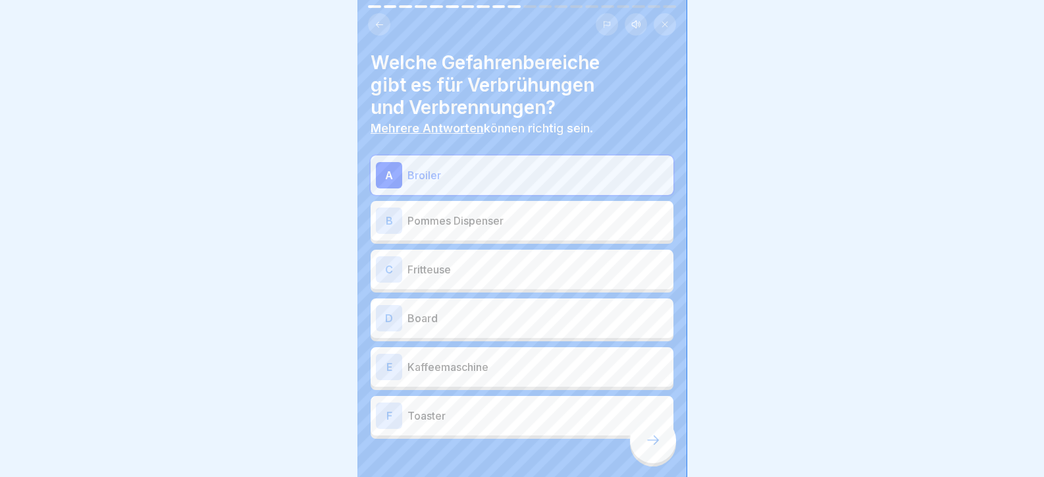
click at [484, 273] on p "Fritteuse" at bounding box center [537, 269] width 261 height 16
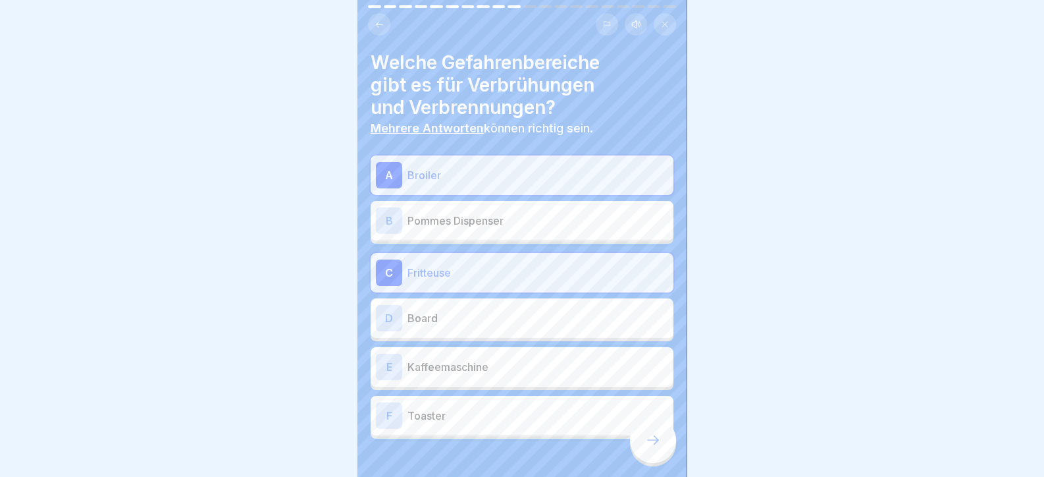
click at [487, 377] on div "E Kaffeemaschine" at bounding box center [522, 366] width 292 height 26
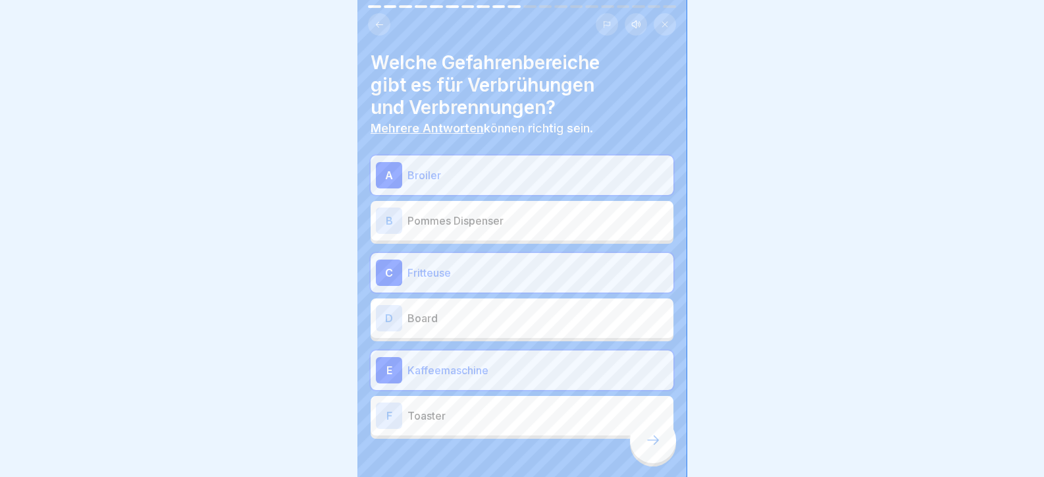
click at [516, 419] on p "Toaster" at bounding box center [537, 415] width 261 height 16
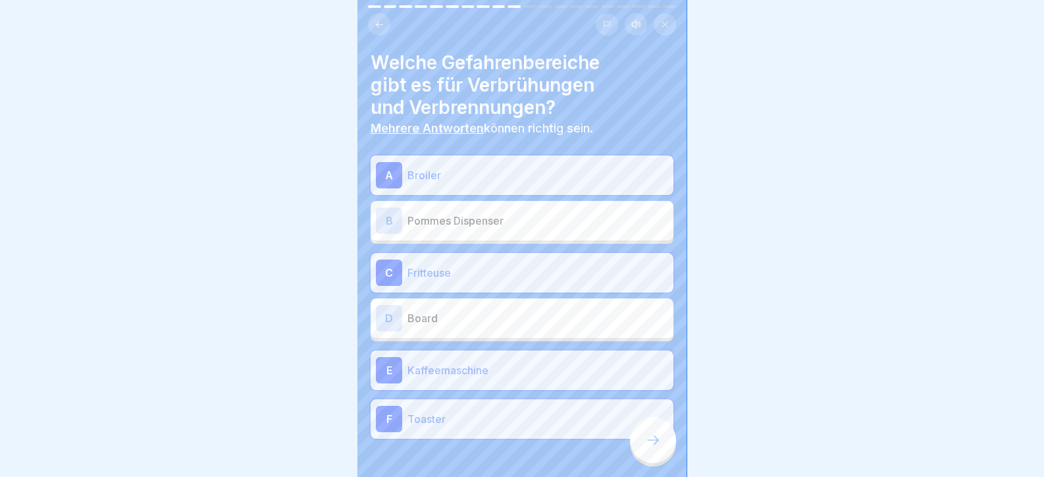
click at [641, 458] on div at bounding box center [653, 440] width 46 height 46
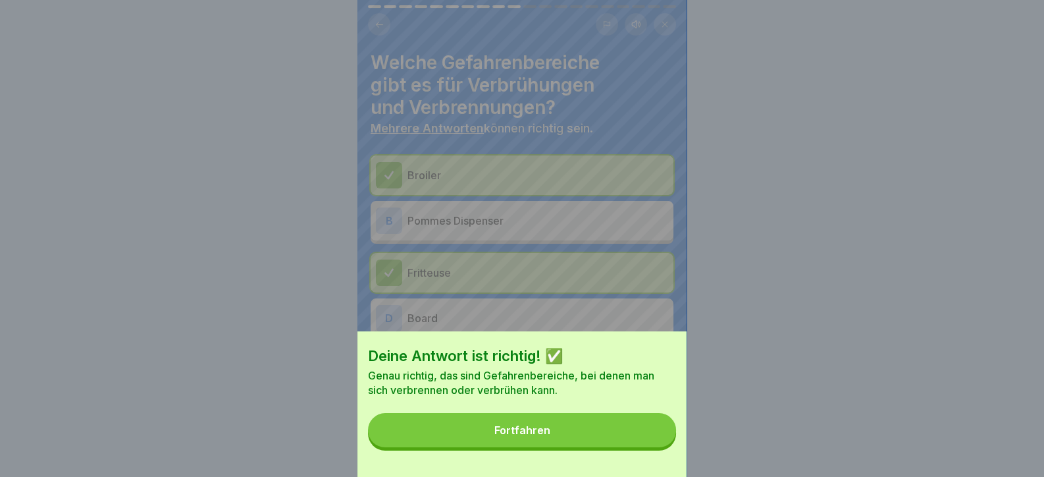
click at [644, 447] on button "Fortfahren" at bounding box center [522, 430] width 308 height 34
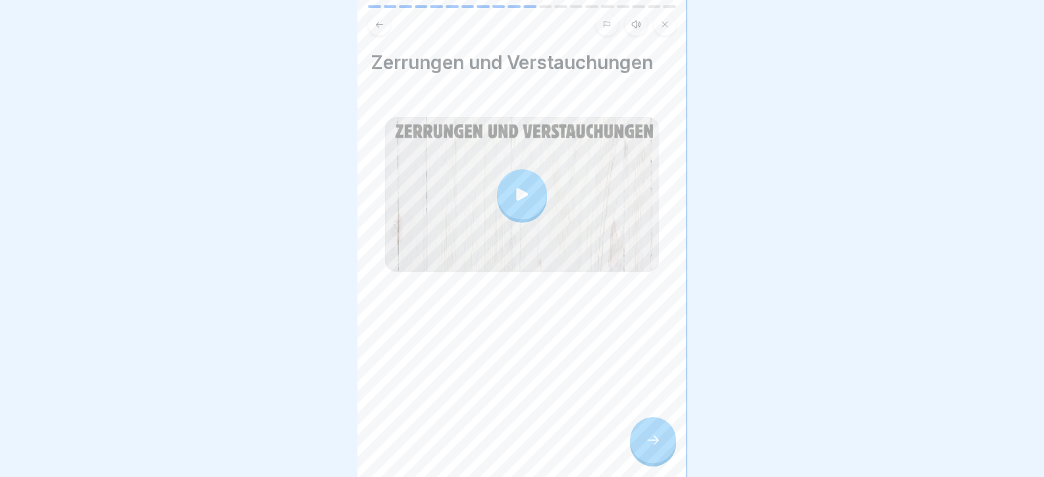
click at [669, 450] on div at bounding box center [653, 440] width 46 height 46
click at [653, 448] on icon at bounding box center [653, 440] width 16 height 16
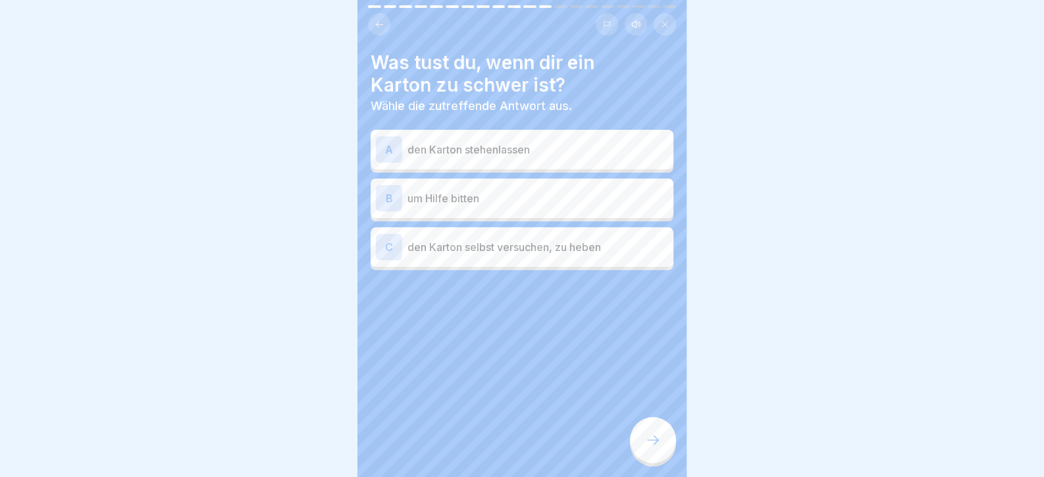
click at [517, 207] on div "B um Hilfe bitten" at bounding box center [522, 198] width 292 height 26
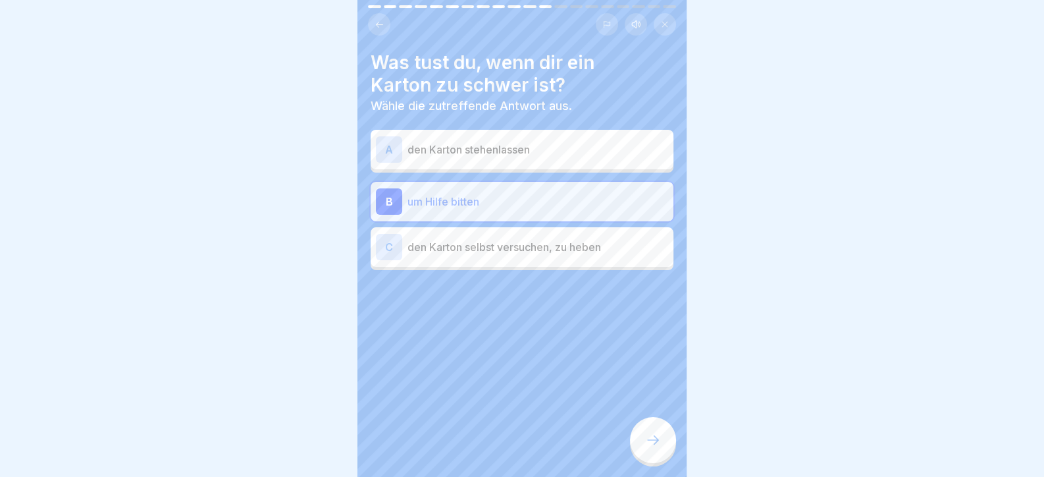
click at [647, 437] on div at bounding box center [653, 440] width 46 height 46
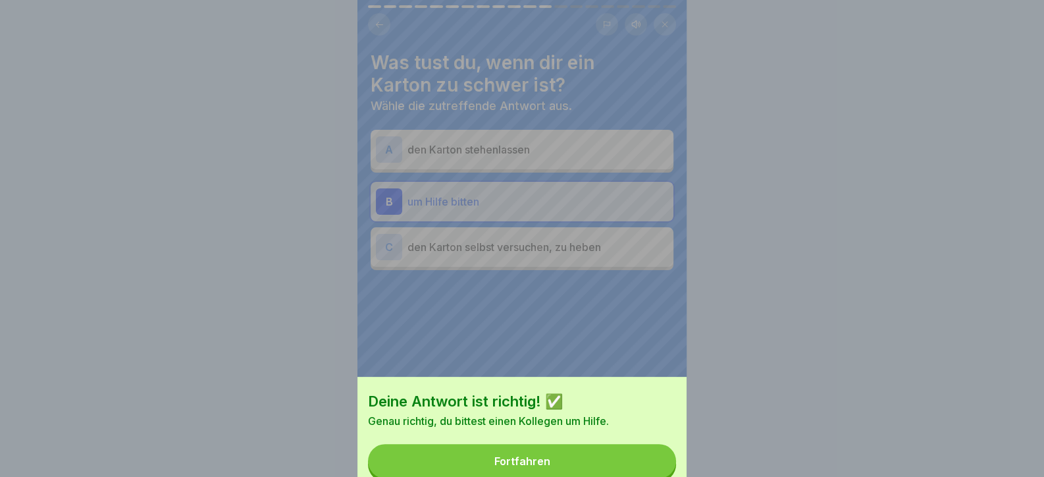
click at [646, 444] on button "Fortfahren" at bounding box center [522, 461] width 308 height 34
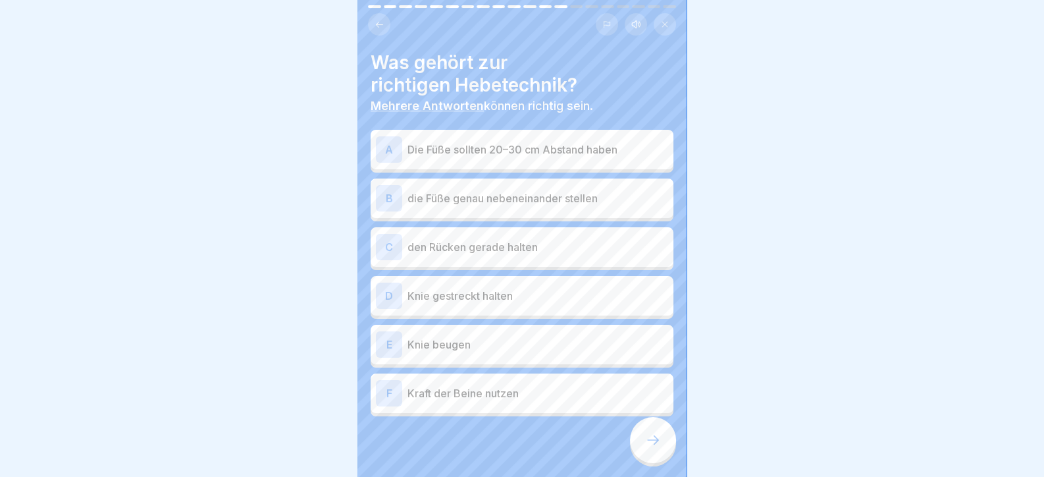
click at [467, 152] on p "Die Füße sollten 20–30 cm Abstand haben" at bounding box center [537, 150] width 261 height 16
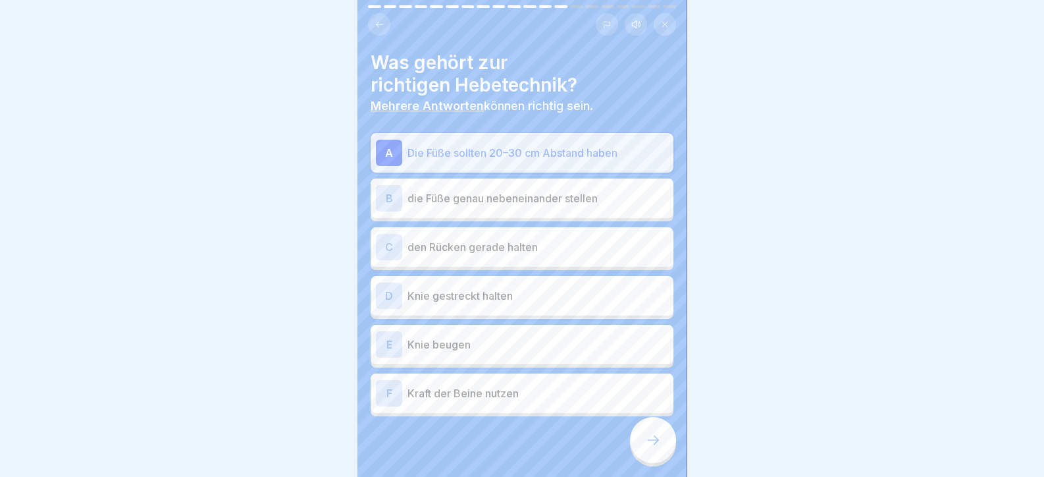
click at [466, 196] on p "die Füße genau nebeneinander stellen" at bounding box center [537, 198] width 261 height 16
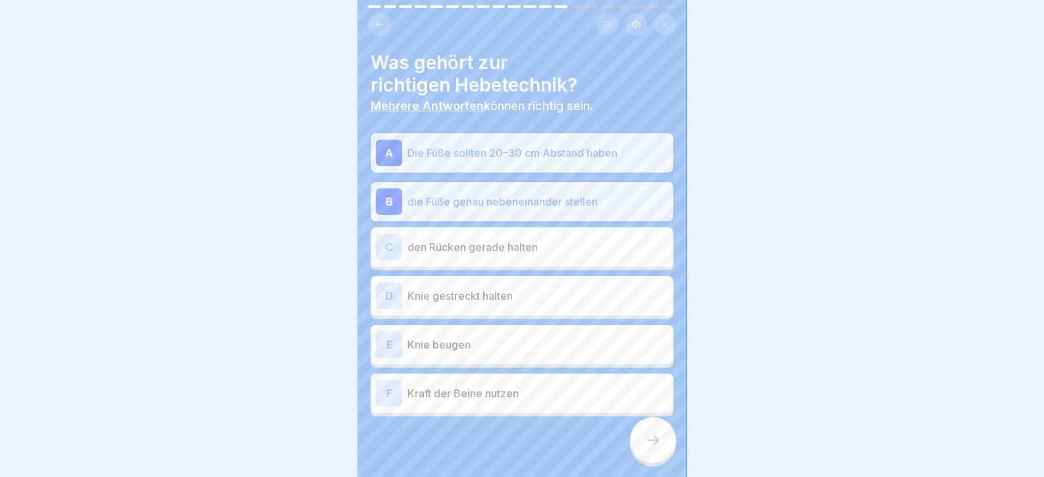
click at [481, 298] on p "Knie gestreckt halten" at bounding box center [537, 296] width 261 height 16
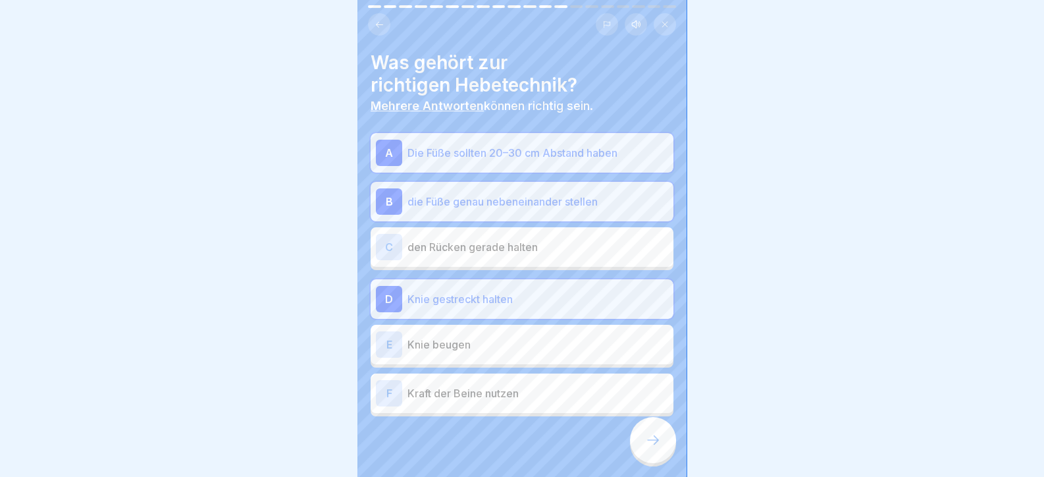
click at [477, 344] on p "Knie beugen" at bounding box center [537, 344] width 261 height 16
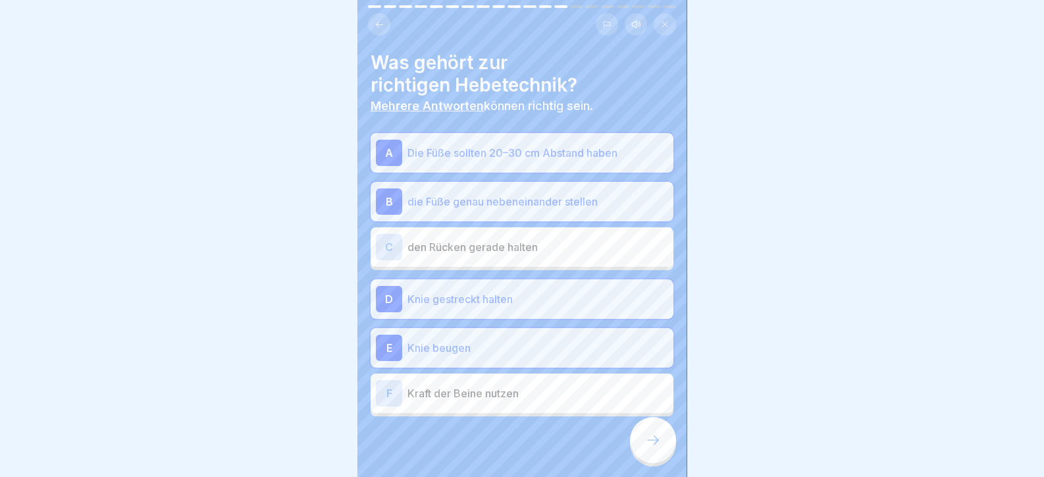
click at [482, 406] on div "F Kraft der Beine nutzen" at bounding box center [522, 393] width 292 height 26
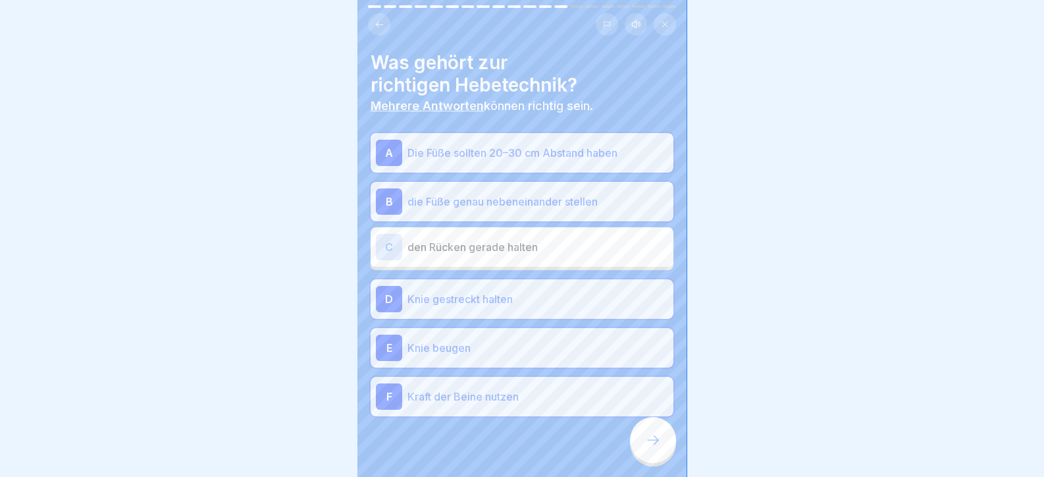
click at [637, 446] on div "Tag 5 20 Schritte Deutsch Hörmodus 🛡️ Persönlicher Schutz und Sicherheit Hier l…" at bounding box center [521, 238] width 329 height 477
click at [646, 448] on icon at bounding box center [653, 440] width 16 height 16
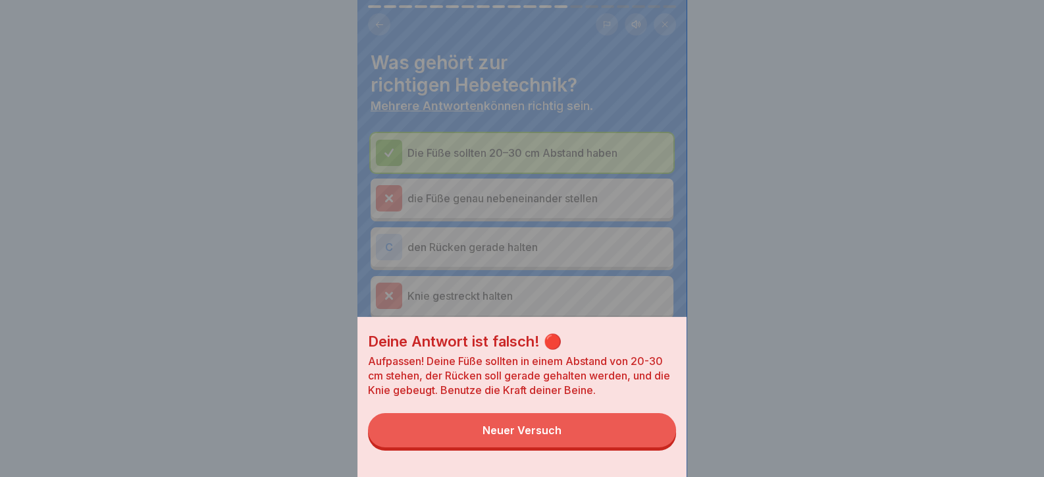
click at [641, 447] on button "Neuer Versuch" at bounding box center [522, 430] width 308 height 34
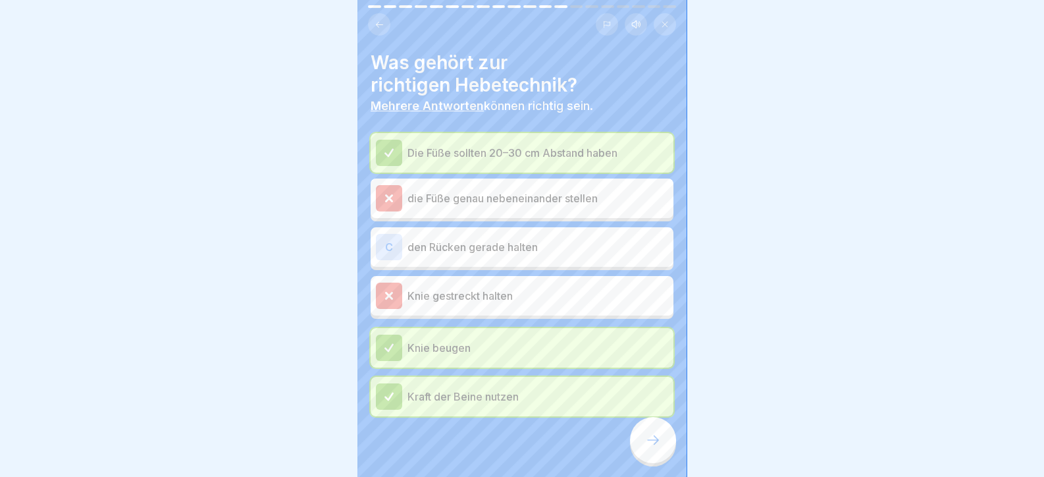
click at [653, 448] on icon at bounding box center [653, 440] width 16 height 16
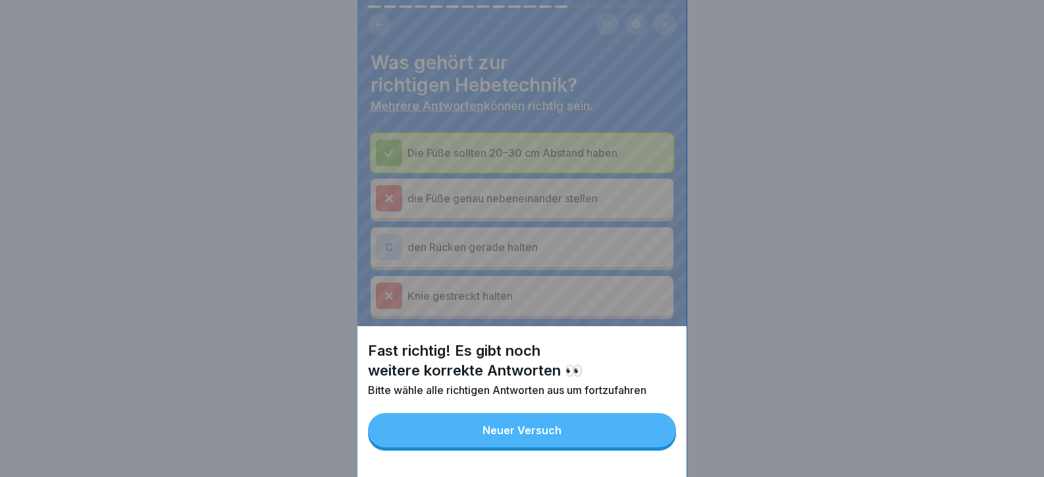
click at [649, 447] on button "Neuer Versuch" at bounding box center [522, 430] width 308 height 34
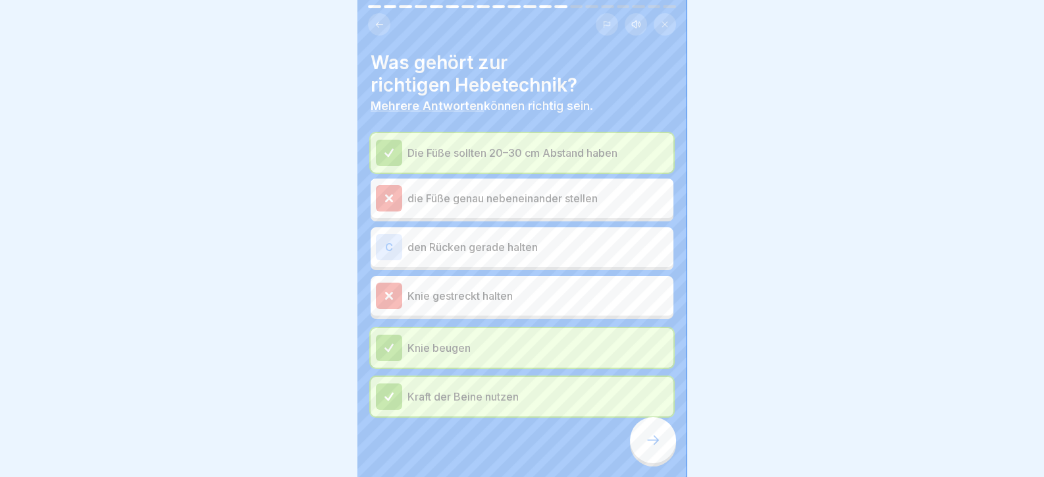
click at [555, 249] on p "den Rücken gerade halten" at bounding box center [537, 247] width 261 height 16
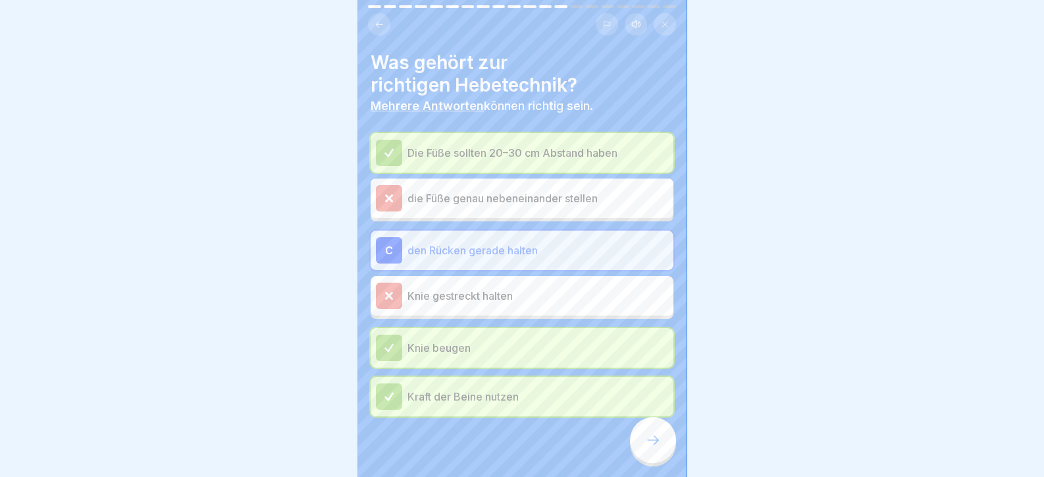
click at [649, 448] on icon at bounding box center [653, 440] width 16 height 16
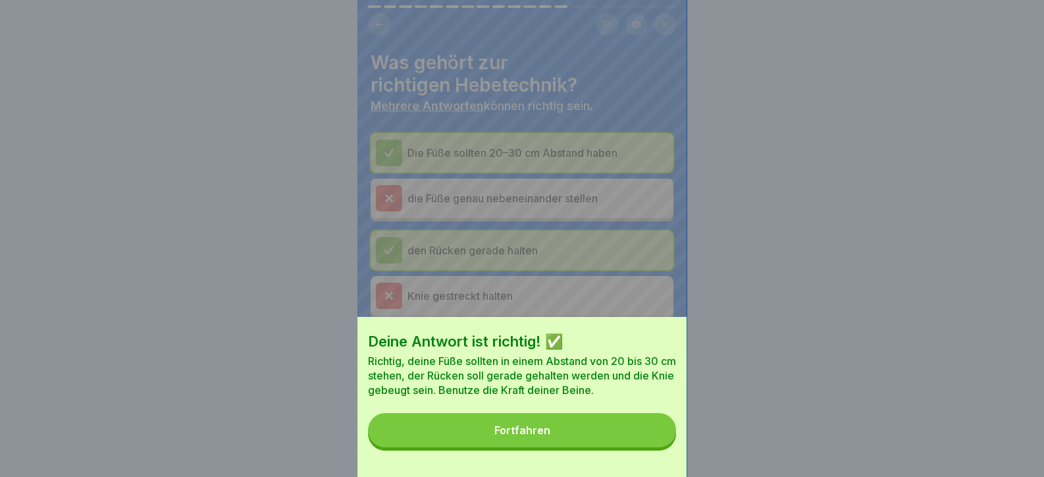
click at [645, 440] on button "Fortfahren" at bounding box center [522, 430] width 308 height 34
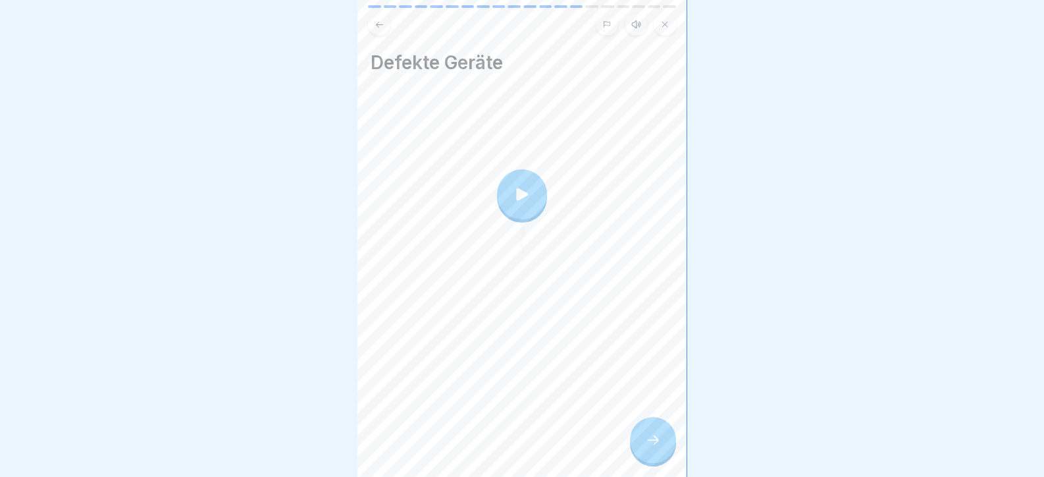
click at [662, 448] on div at bounding box center [653, 440] width 46 height 46
click at [645, 448] on icon at bounding box center [653, 440] width 16 height 16
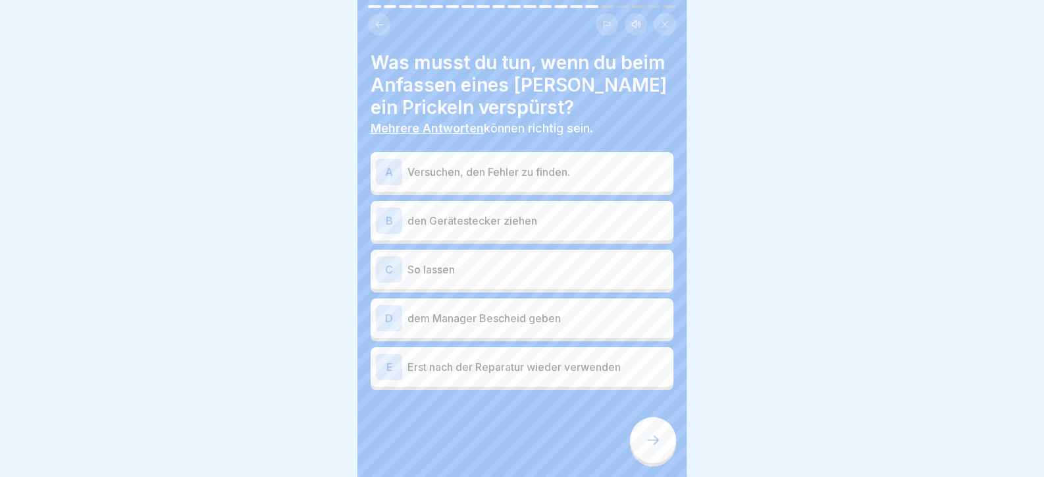
click at [466, 169] on p "Versuchen, den Fehler zu finden." at bounding box center [537, 172] width 261 height 16
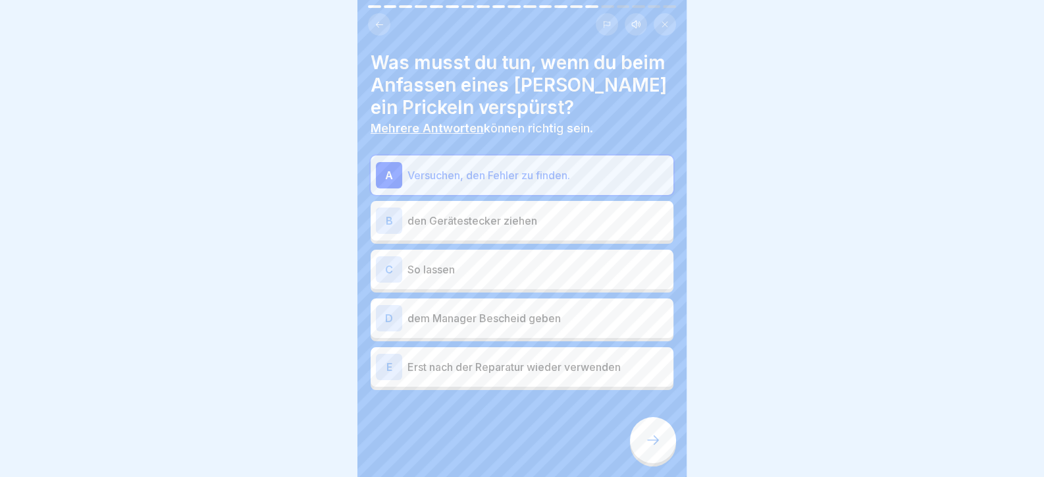
click at [457, 226] on p "den Gerätestecker ziehen" at bounding box center [537, 221] width 261 height 16
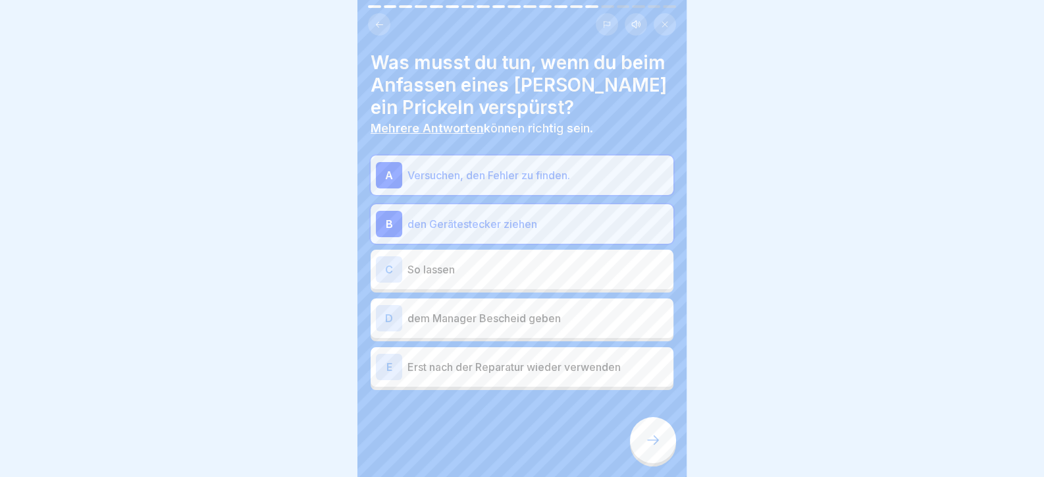
click at [499, 322] on p "dem Manager Bescheid geben" at bounding box center [537, 318] width 261 height 16
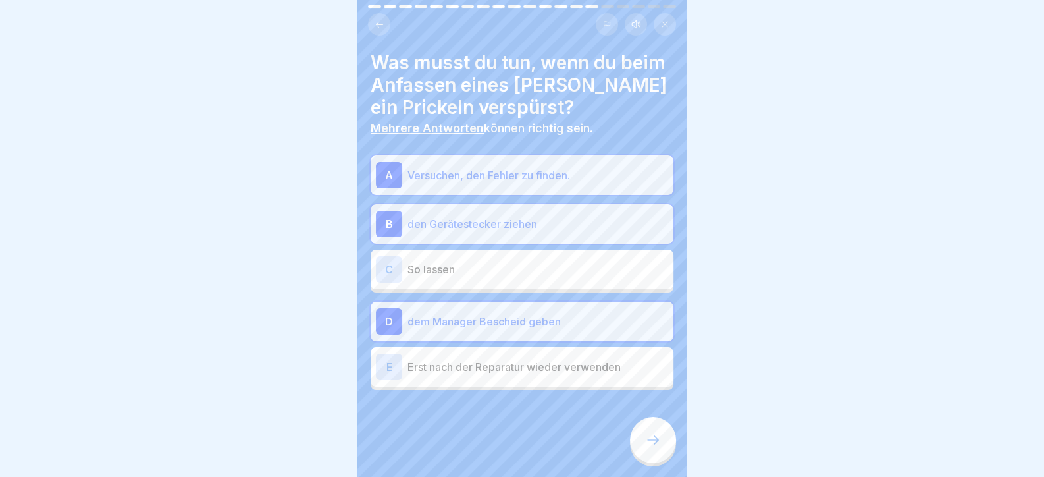
click at [596, 364] on p "Erst nach der Reparatur wieder verwenden" at bounding box center [537, 367] width 261 height 16
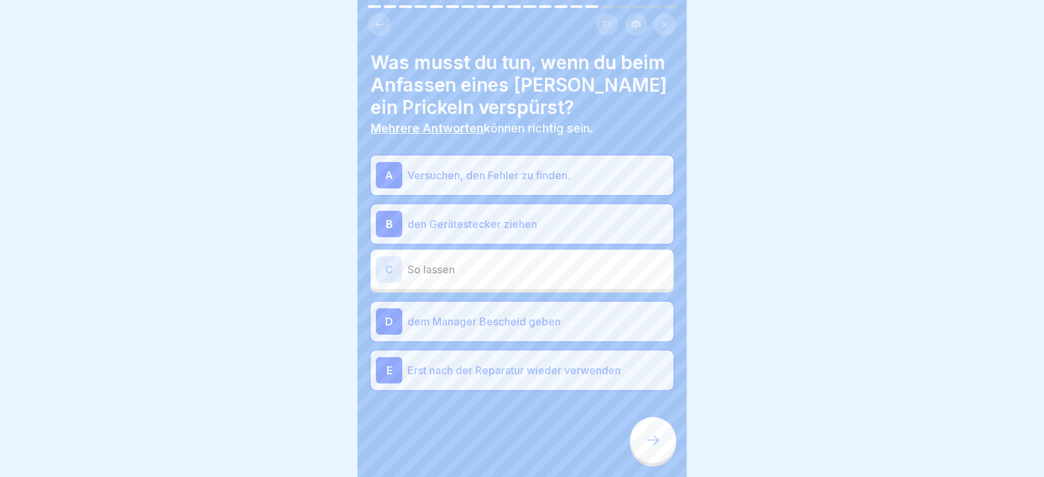
click at [529, 218] on p "den Gerätestecker ziehen" at bounding box center [537, 224] width 261 height 16
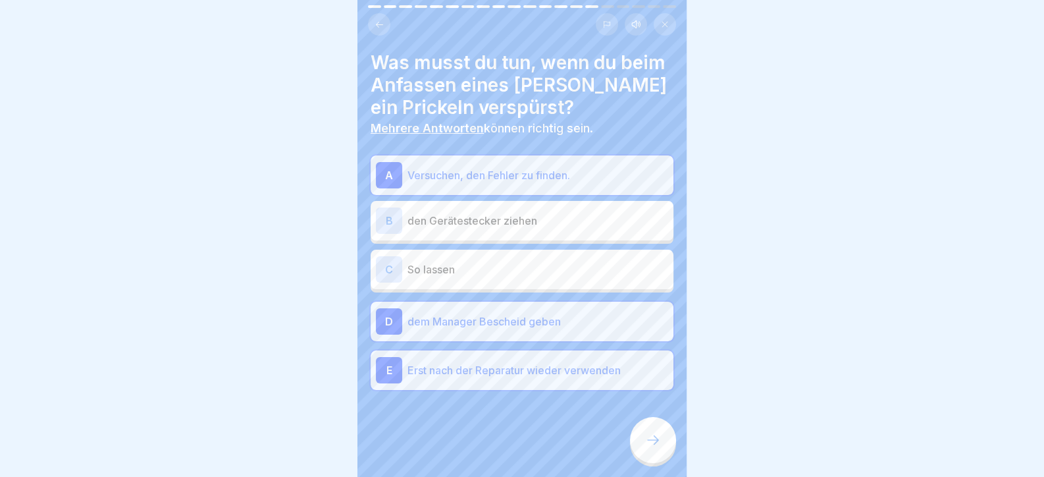
click at [474, 178] on p "Versuchen, den Fehler zu finden." at bounding box center [537, 175] width 261 height 16
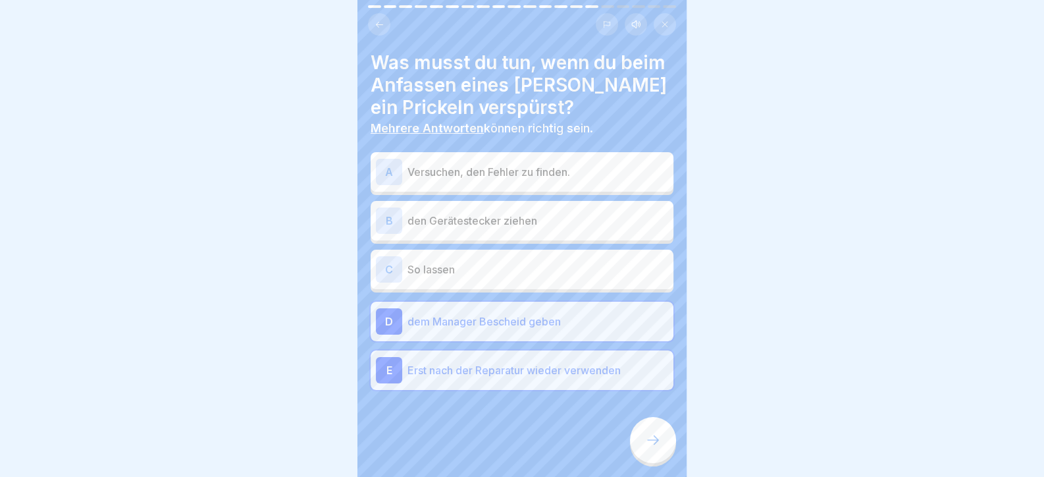
click at [652, 448] on icon at bounding box center [653, 440] width 16 height 16
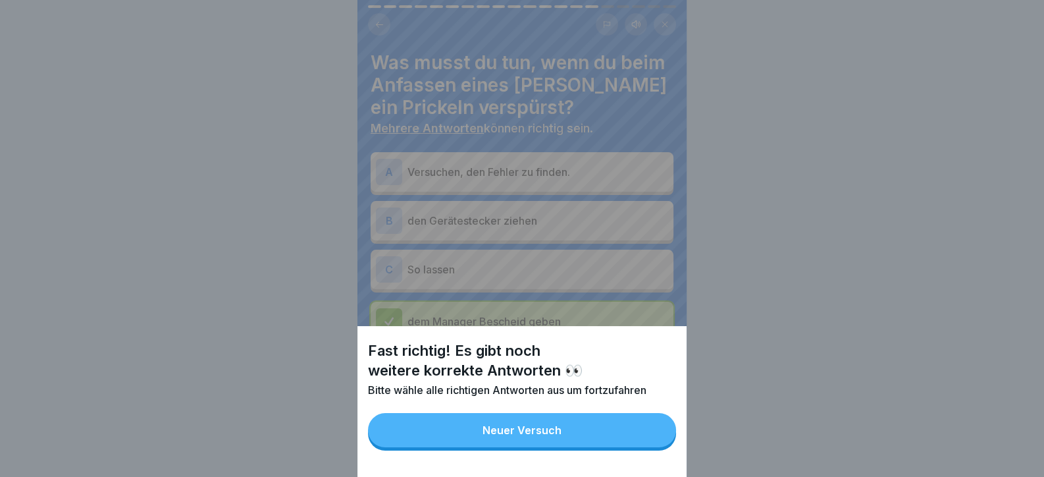
click at [652, 447] on button "Neuer Versuch" at bounding box center [522, 430] width 308 height 34
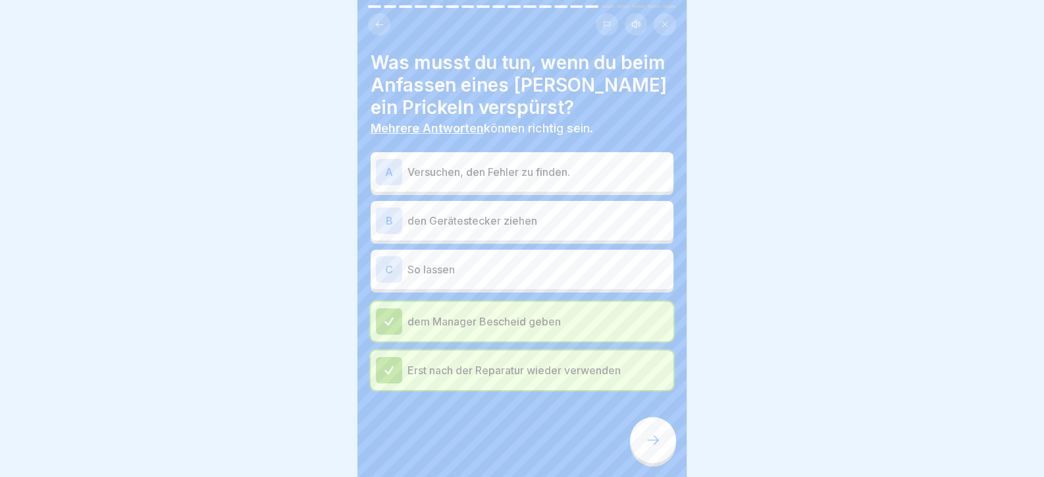
click at [523, 210] on div "B den Gerätestecker ziehen" at bounding box center [522, 220] width 292 height 26
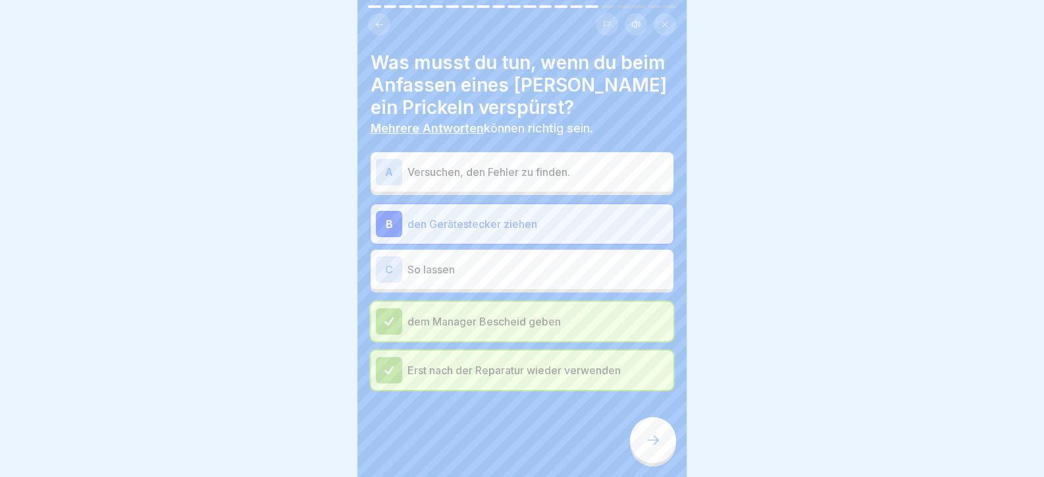
click at [655, 448] on icon at bounding box center [653, 440] width 16 height 16
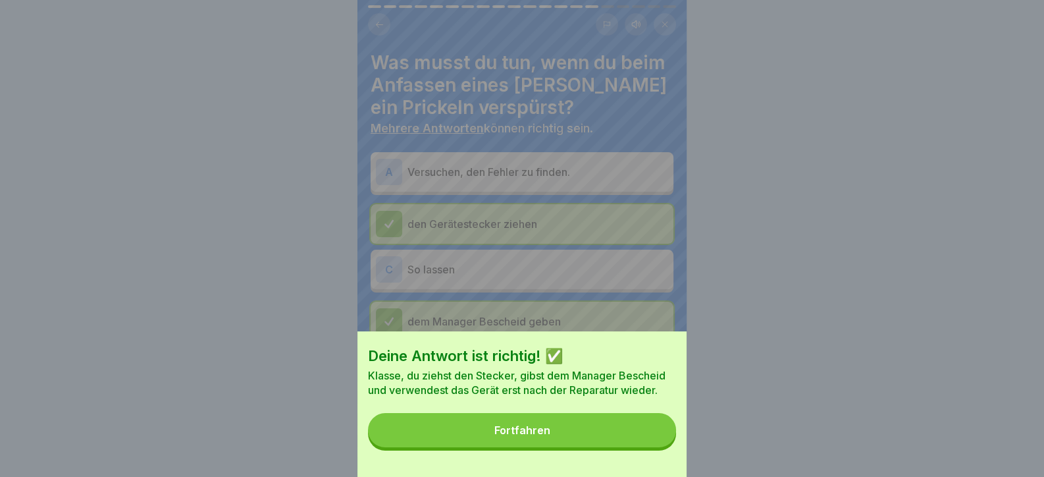
click at [651, 447] on button "Fortfahren" at bounding box center [522, 430] width 308 height 34
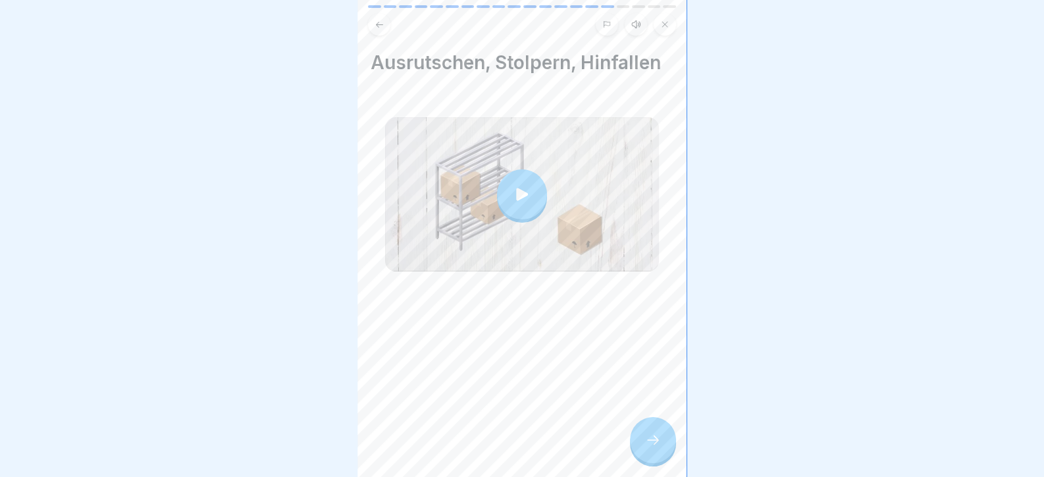
click at [650, 448] on icon at bounding box center [653, 440] width 16 height 16
click at [635, 442] on div at bounding box center [653, 440] width 46 height 46
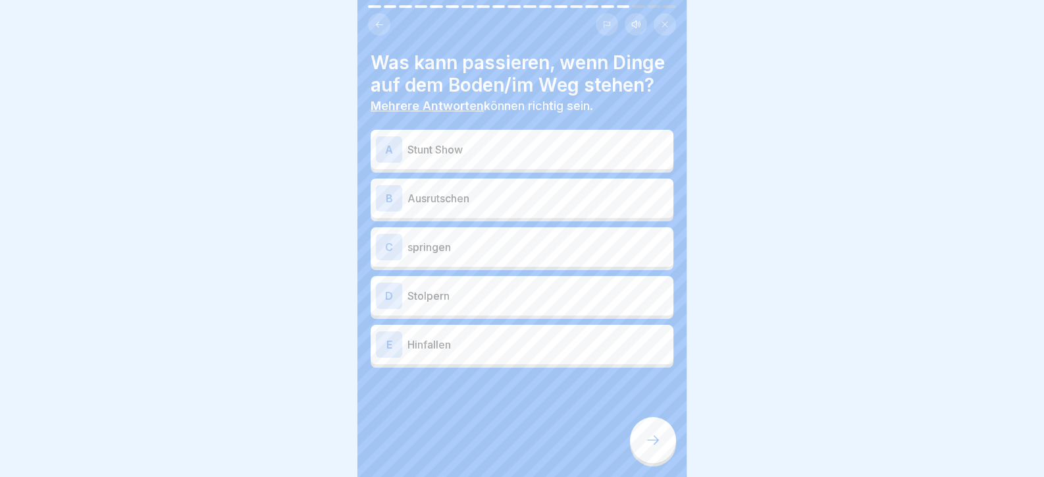
click at [473, 206] on p "Ausrutschen" at bounding box center [537, 198] width 261 height 16
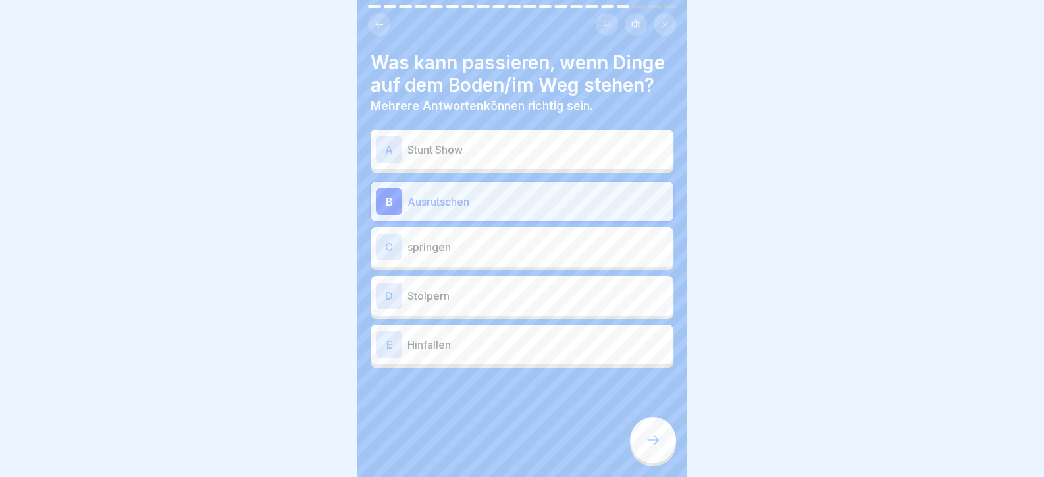
click at [467, 315] on div "D Stolpern" at bounding box center [522, 295] width 303 height 39
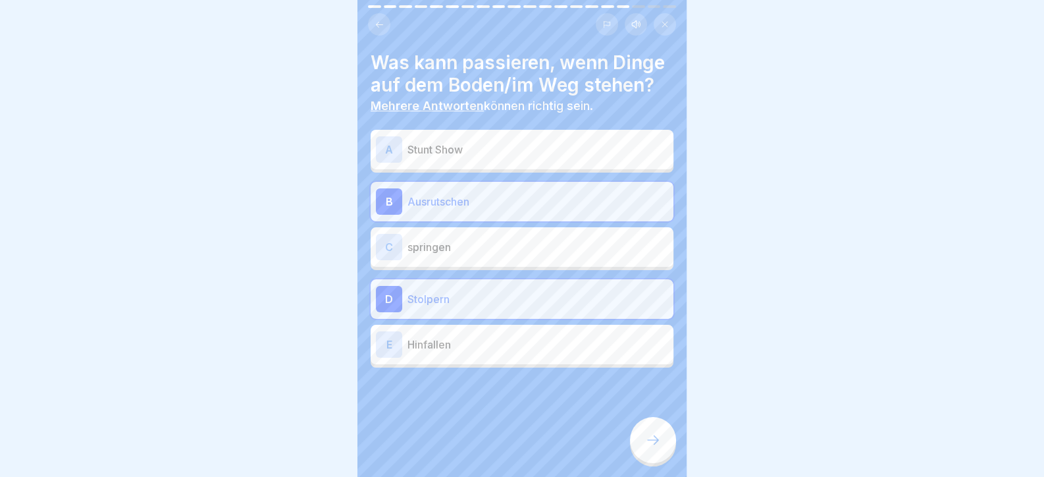
click at [466, 352] on p "Hinfallen" at bounding box center [537, 344] width 261 height 16
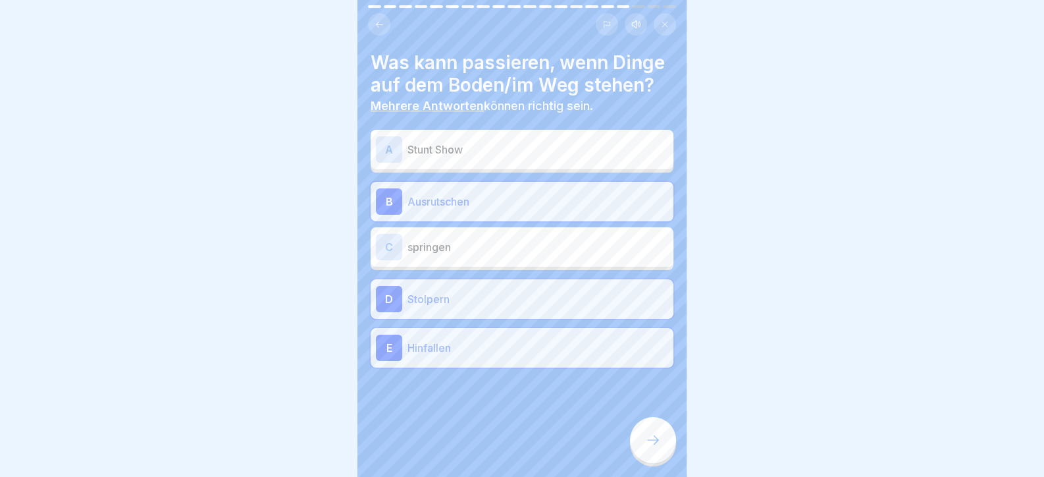
drag, startPoint x: 664, startPoint y: 462, endPoint x: 657, endPoint y: 456, distance: 8.9
click at [657, 456] on div at bounding box center [653, 440] width 46 height 46
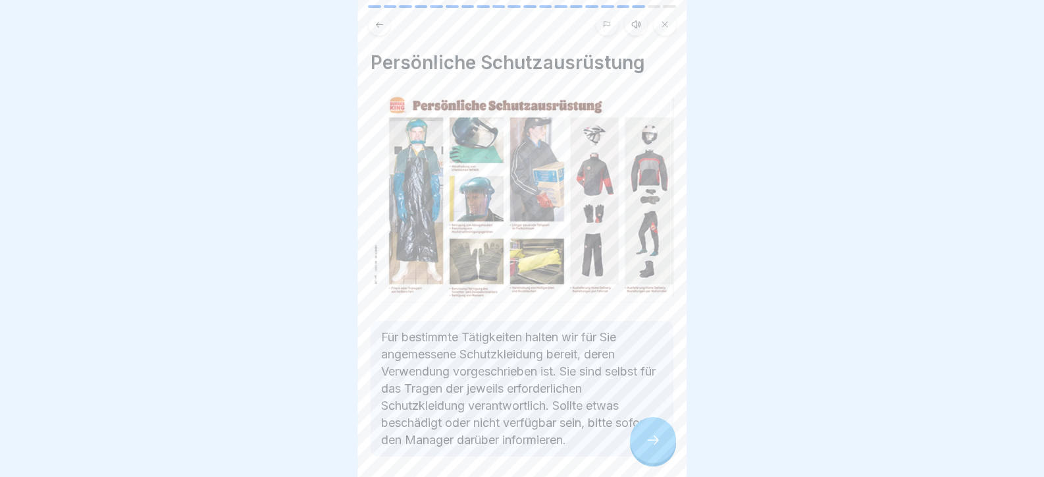
click at [658, 442] on div at bounding box center [653, 440] width 46 height 46
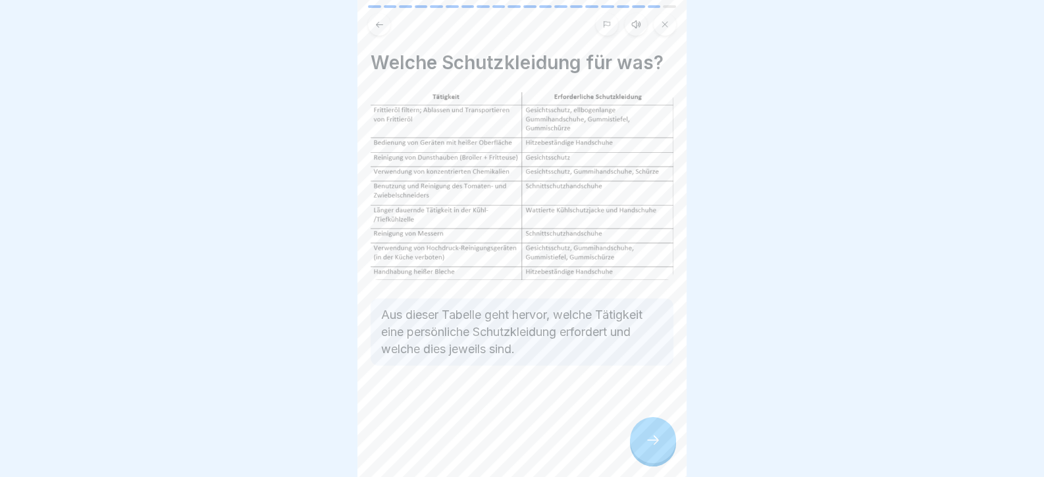
click at [658, 442] on div at bounding box center [653, 440] width 46 height 46
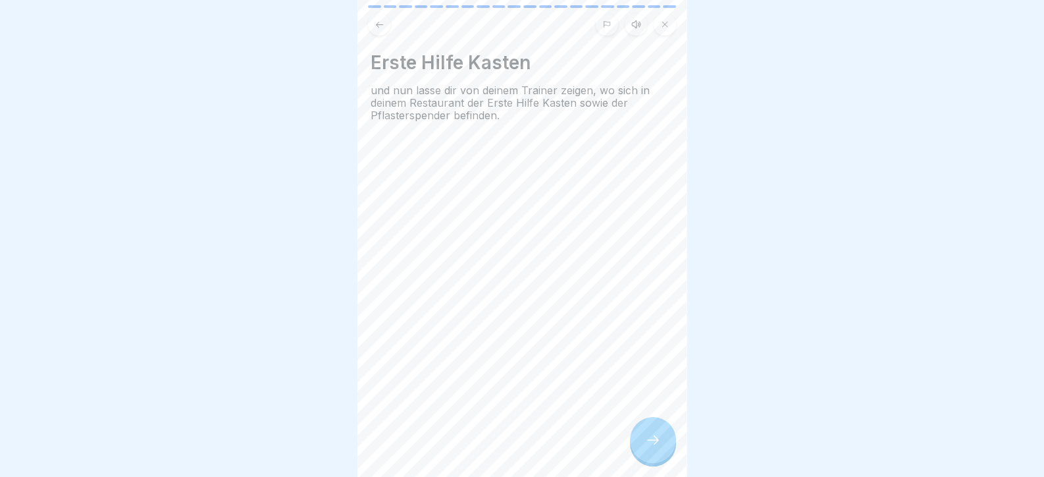
click at [658, 442] on div at bounding box center [653, 440] width 46 height 46
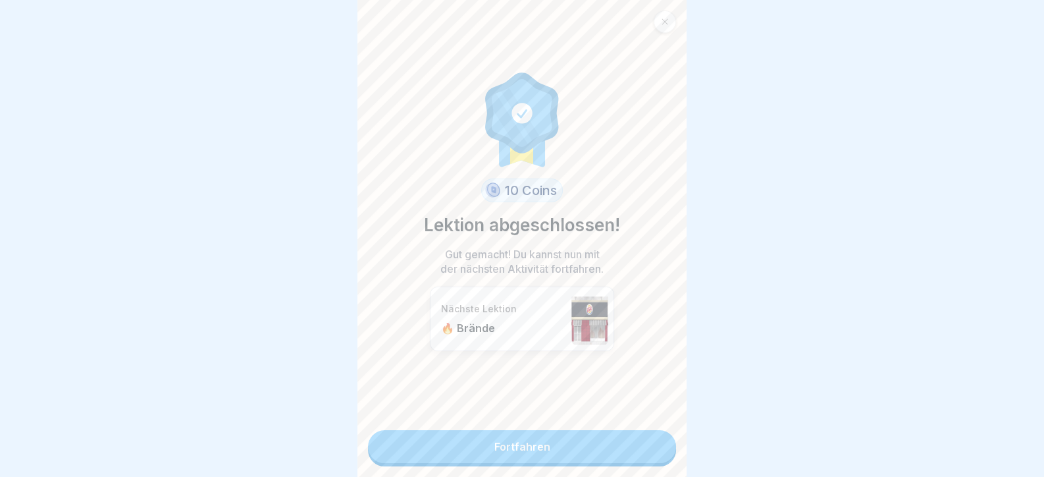
click at [658, 442] on link "Fortfahren" at bounding box center [522, 446] width 308 height 33
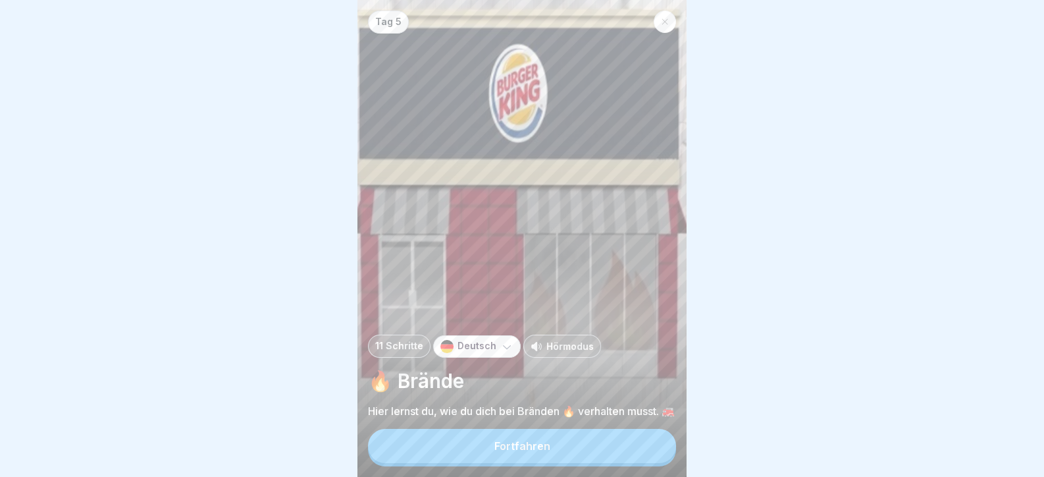
click at [658, 442] on button "Fortfahren" at bounding box center [522, 446] width 308 height 34
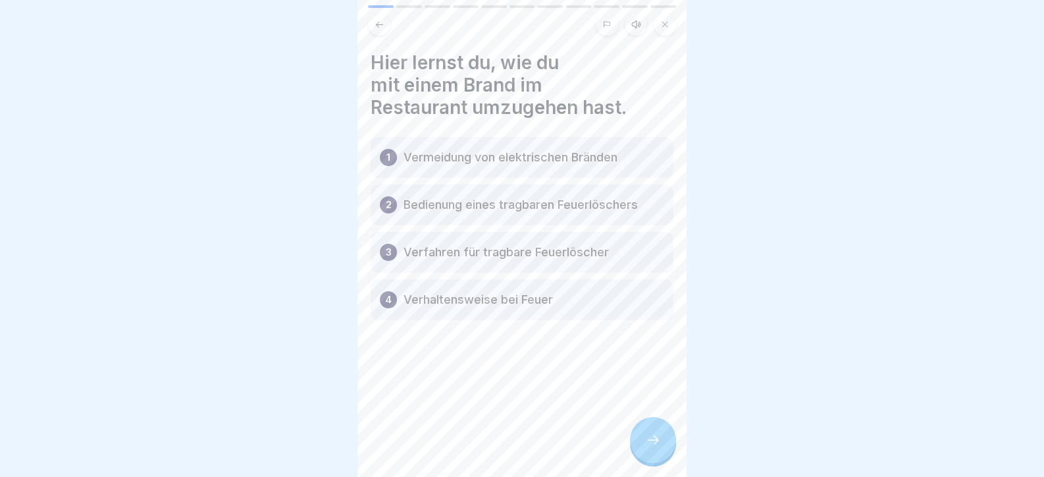
click at [658, 442] on div at bounding box center [653, 440] width 46 height 46
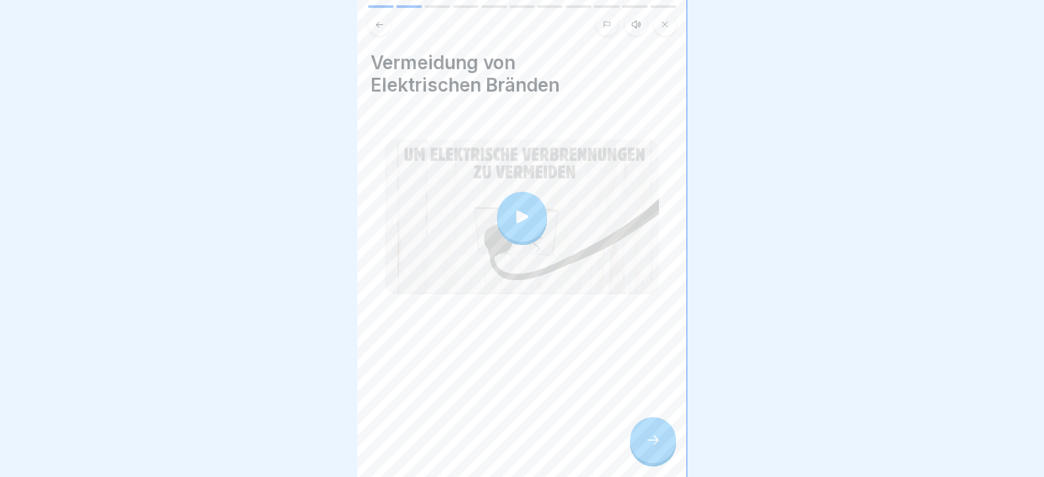
click at [658, 442] on div at bounding box center [653, 440] width 46 height 46
click at [648, 448] on icon at bounding box center [653, 440] width 16 height 16
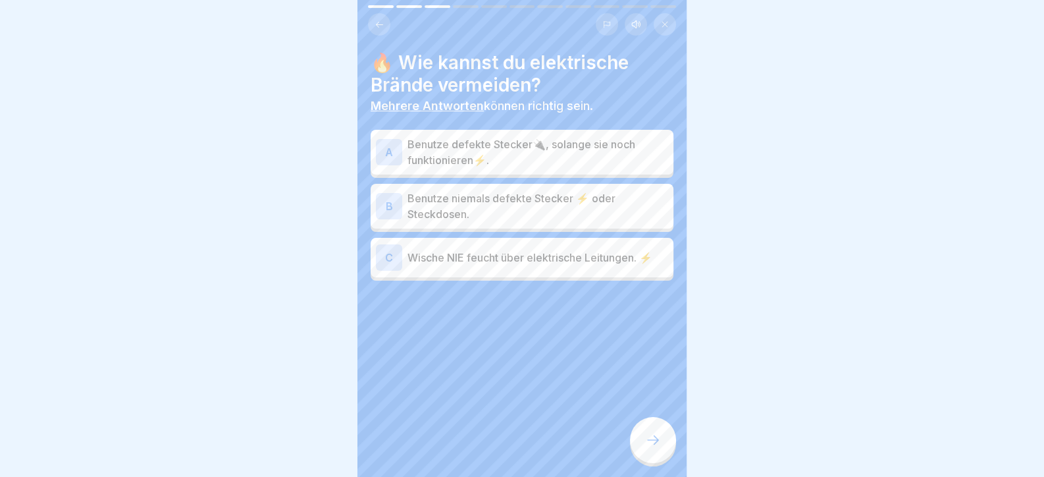
click at [522, 190] on p "Benutze niemals defekte Stecker ⚡ oder Steckdosen." at bounding box center [537, 206] width 261 height 32
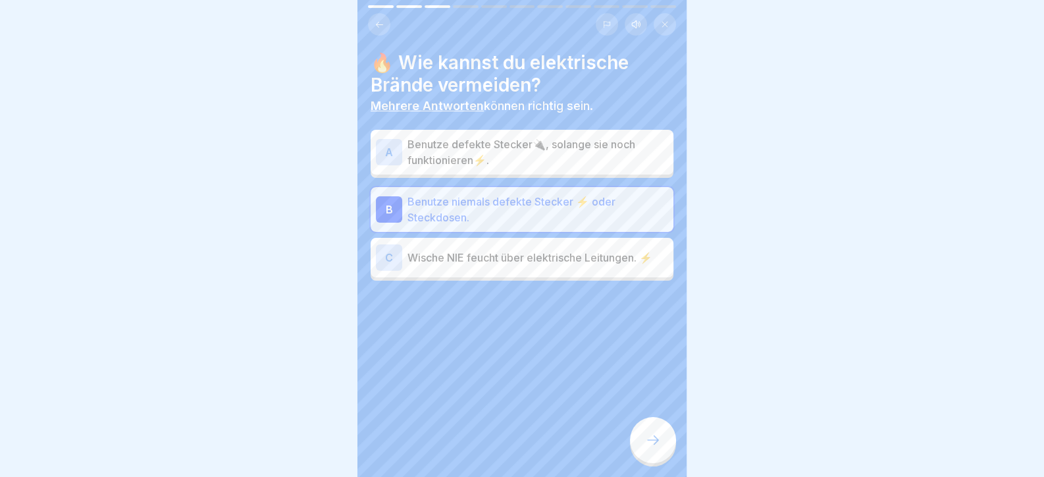
click at [546, 270] on div "C Wische NIE feucht über elektrische Leitungen. ⚡" at bounding box center [522, 257] width 303 height 39
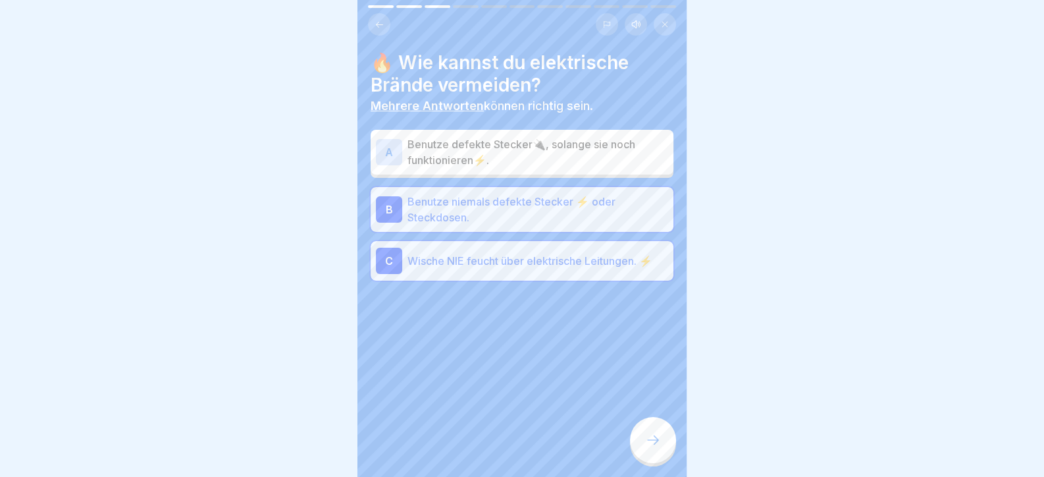
drag, startPoint x: 652, startPoint y: 443, endPoint x: 652, endPoint y: 451, distance: 7.9
click at [652, 448] on icon at bounding box center [653, 440] width 16 height 16
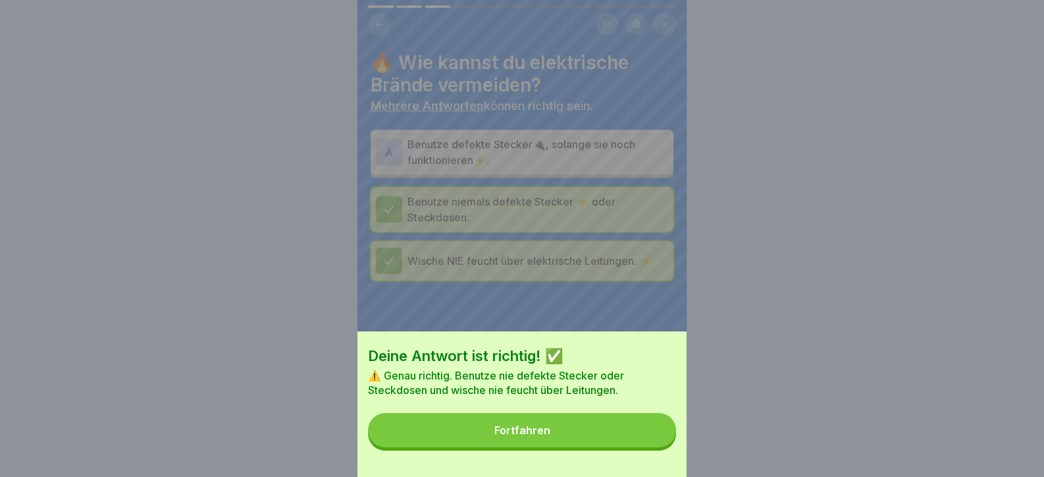
click at [642, 447] on button "Fortfahren" at bounding box center [522, 430] width 308 height 34
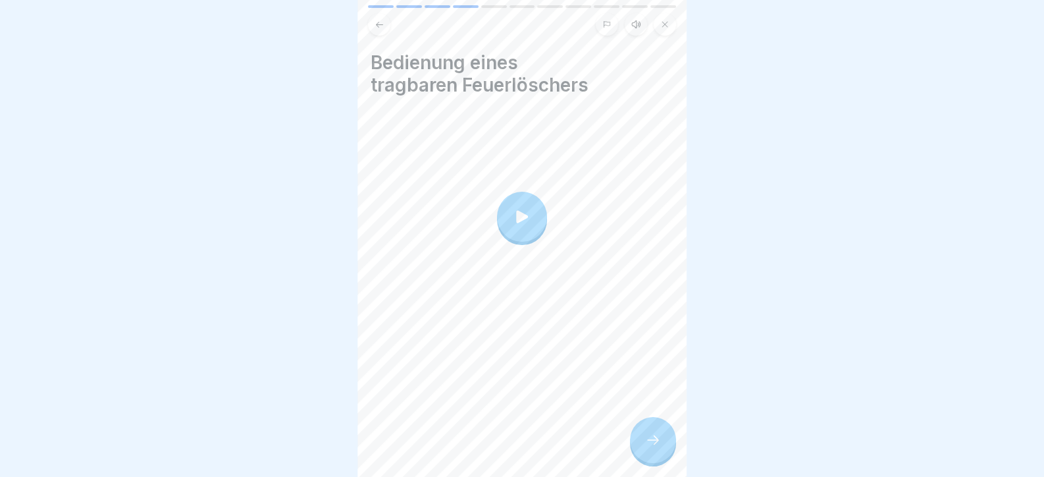
click at [673, 457] on div at bounding box center [653, 440] width 46 height 46
click at [652, 448] on icon at bounding box center [653, 440] width 16 height 16
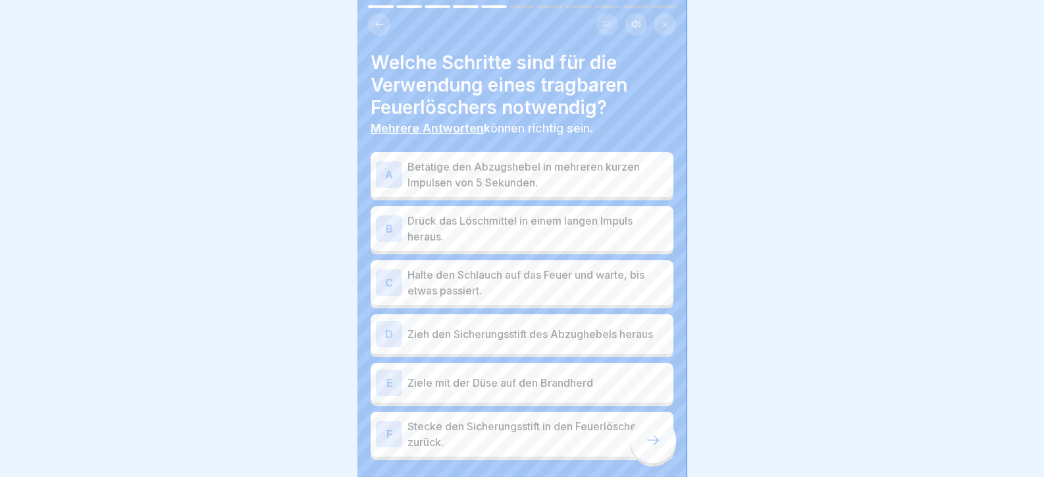
click at [517, 174] on p "Betätige den Abzugshebel in mehreren kurzen Impulsen von 5 Sekunden." at bounding box center [537, 175] width 261 height 32
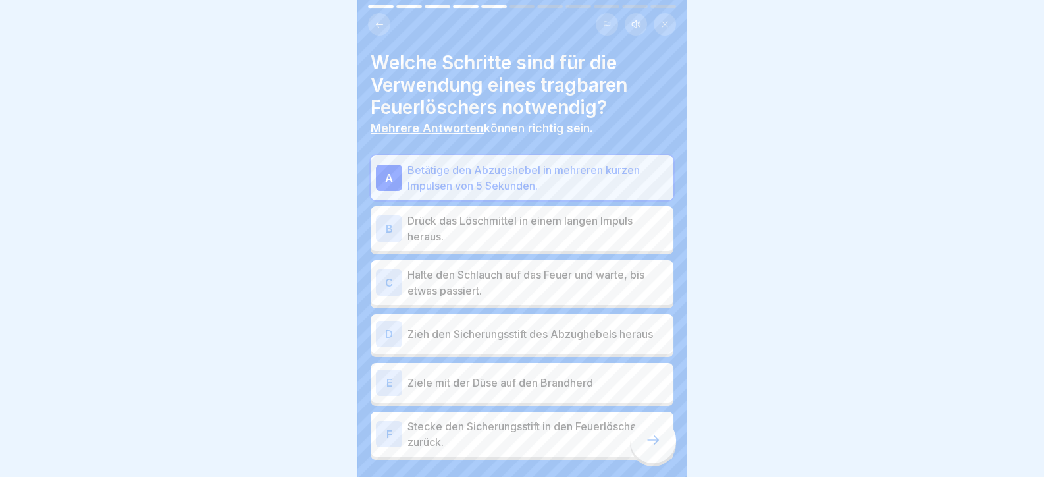
click at [521, 223] on p "Drück das Löschmittel in einem langen Impuls heraus." at bounding box center [537, 229] width 261 height 32
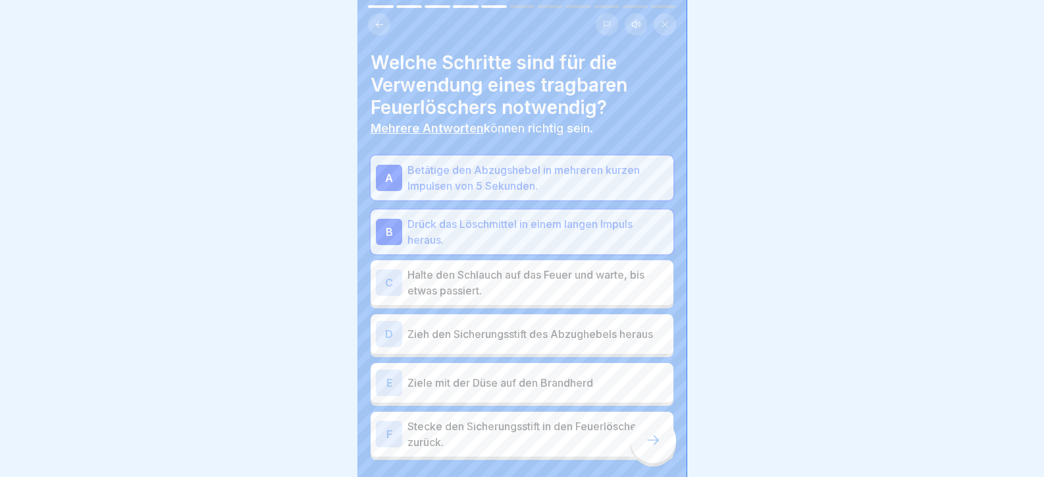
click at [523, 283] on p "Halte den Schlauch auf das Feuer und warte, bis etwas passiert." at bounding box center [537, 283] width 261 height 32
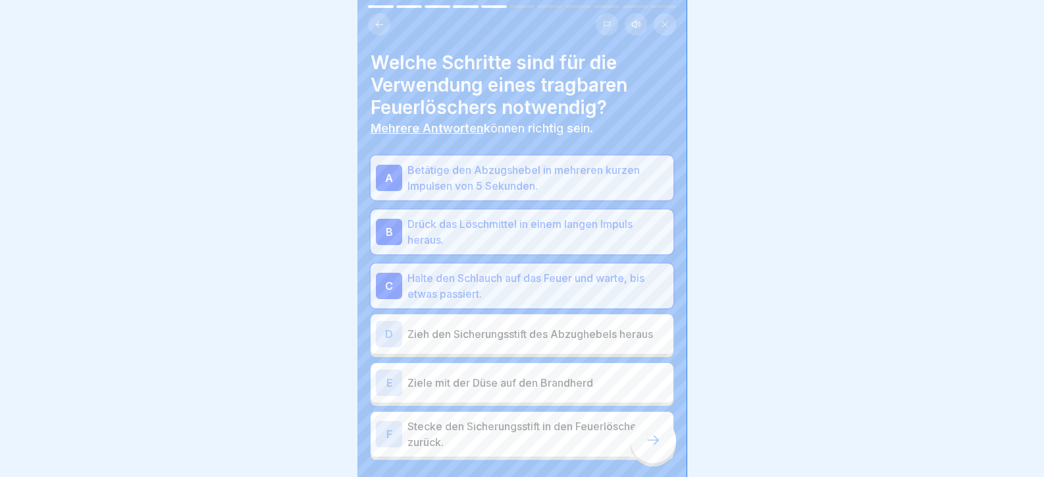
click at [529, 327] on div "D Zieh den Sicherungsstift des Abzughebels heraus" at bounding box center [522, 334] width 292 height 26
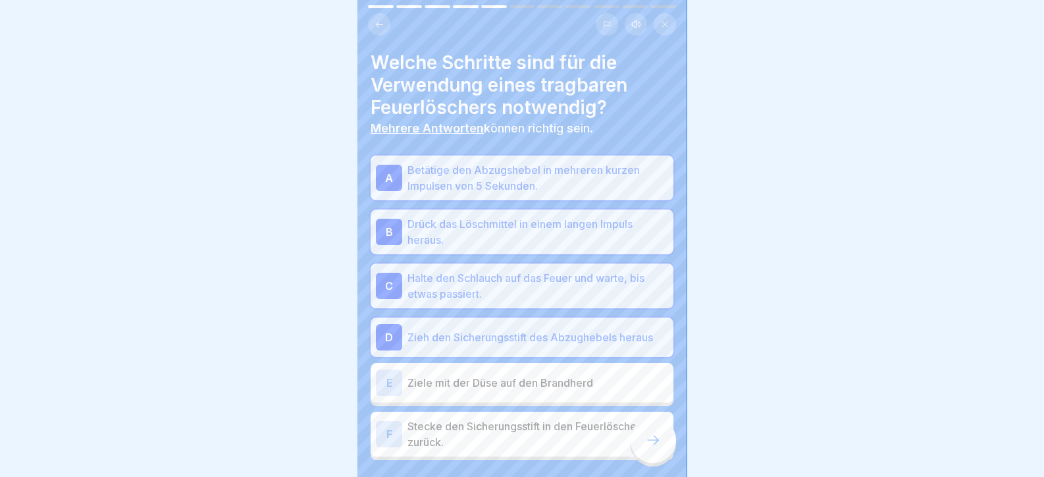
click at [543, 380] on p "Ziele mit der Düse auf den Brandherd" at bounding box center [537, 383] width 261 height 16
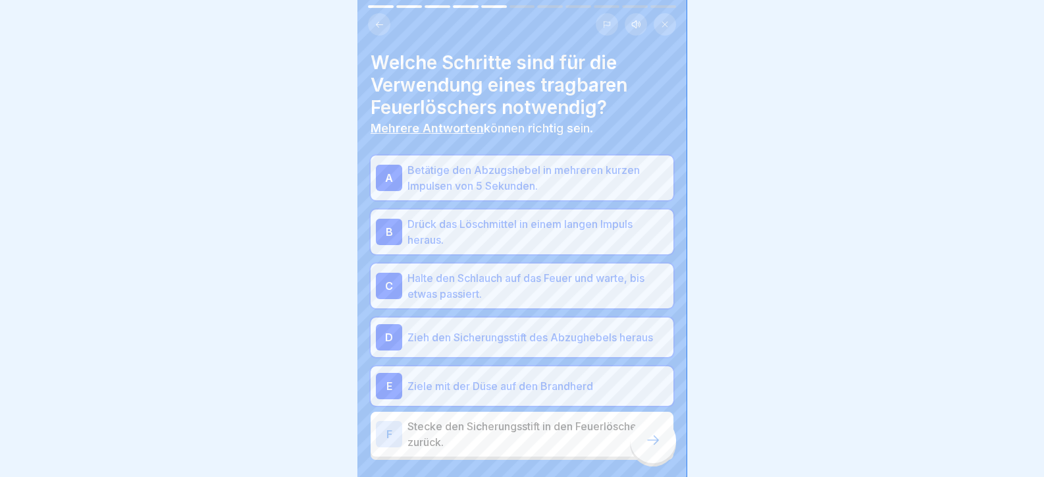
click at [548, 431] on p "Stecke den Sicherungsstift in den Feuerlöscher zurück." at bounding box center [537, 434] width 261 height 32
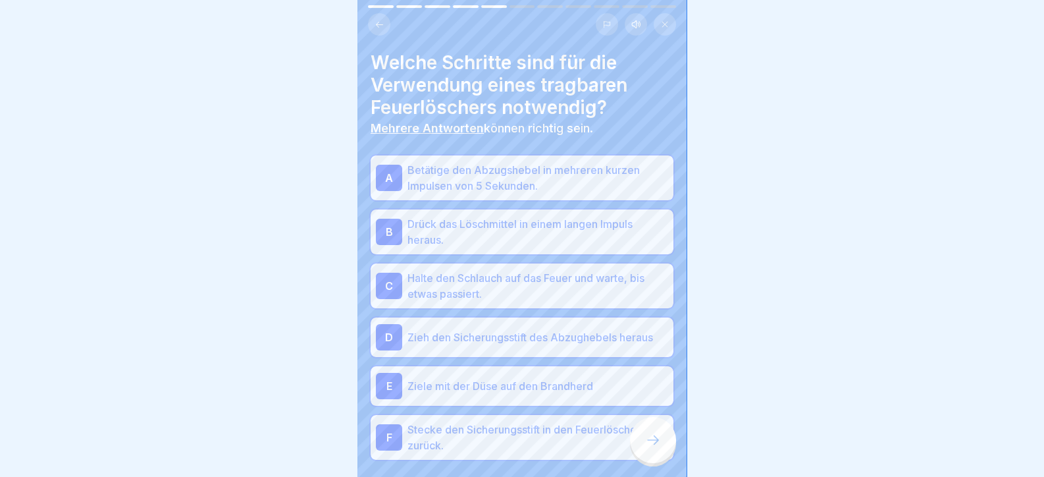
click at [639, 447] on div at bounding box center [653, 440] width 46 height 46
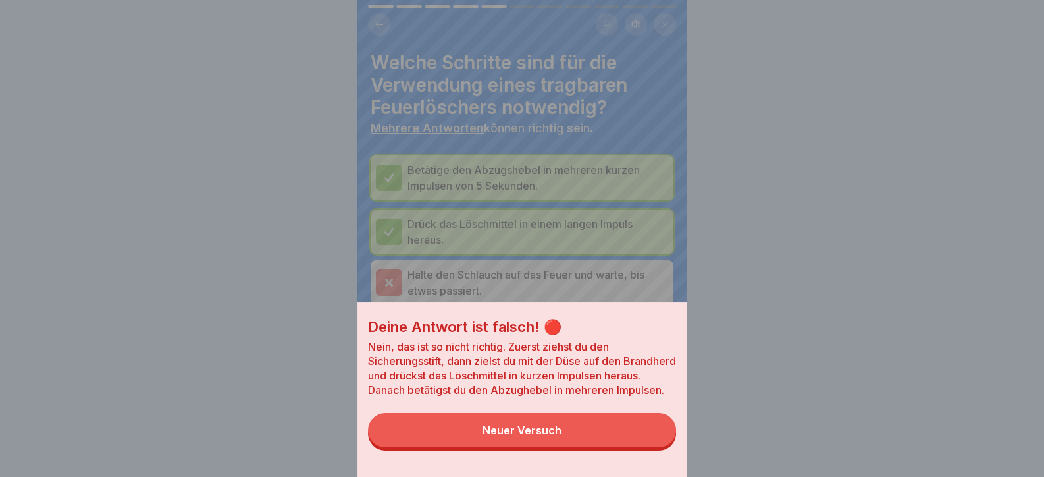
click at [646, 444] on button "Neuer Versuch" at bounding box center [522, 430] width 308 height 34
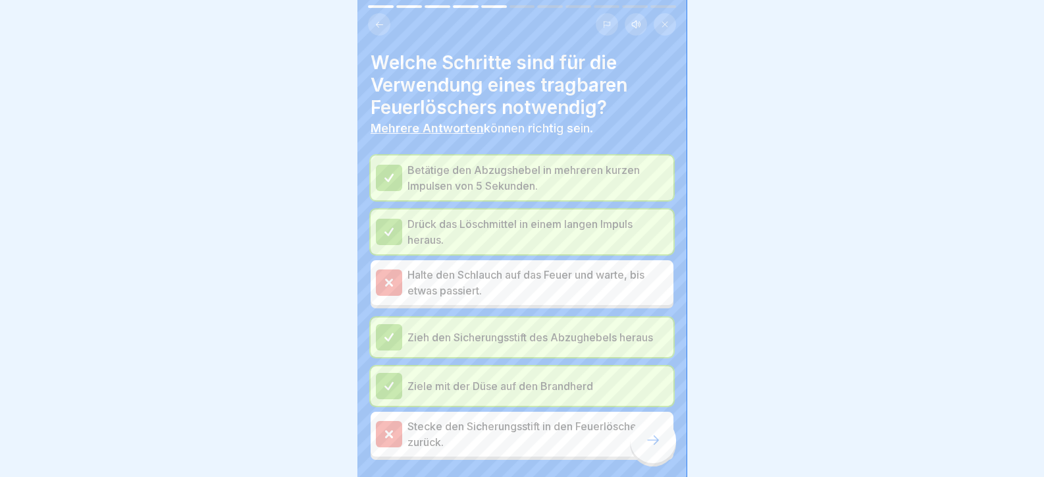
click at [650, 444] on icon at bounding box center [653, 440] width 16 height 16
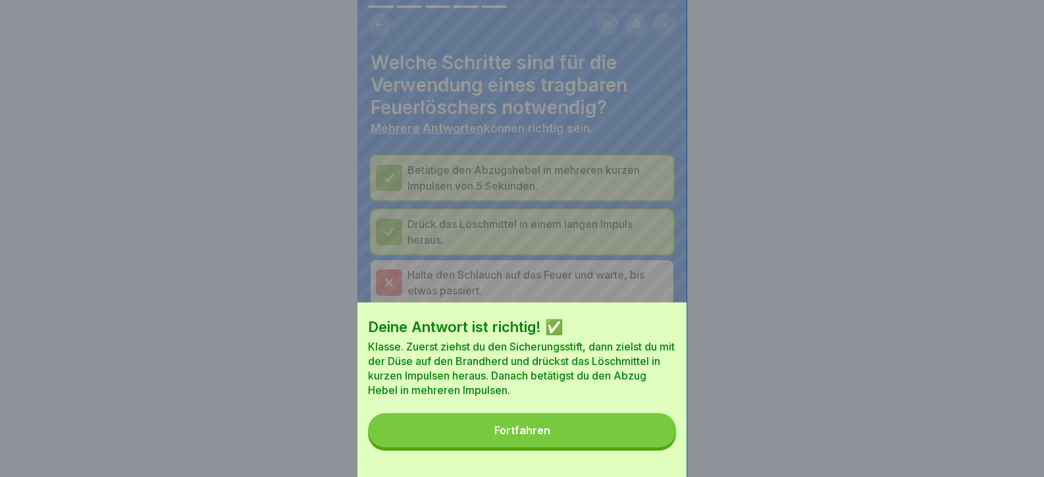
click at [641, 443] on button "Fortfahren" at bounding box center [522, 430] width 308 height 34
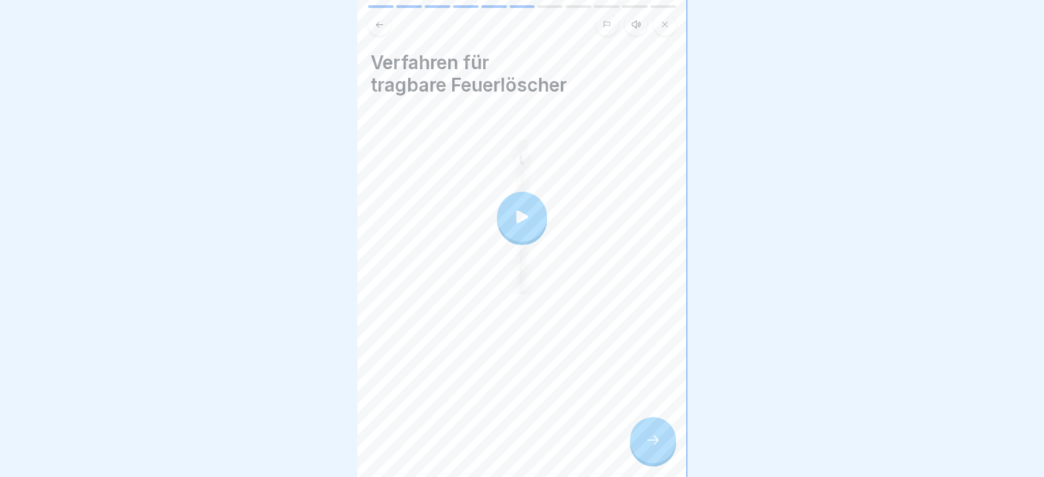
click at [644, 440] on div at bounding box center [653, 440] width 46 height 46
click at [658, 460] on div at bounding box center [653, 440] width 46 height 46
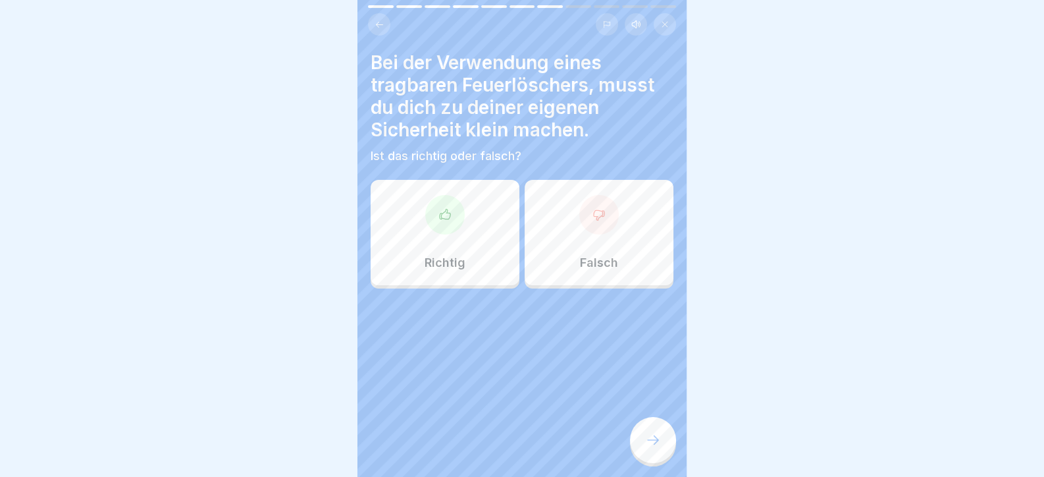
click at [421, 195] on div "Richtig" at bounding box center [445, 232] width 149 height 105
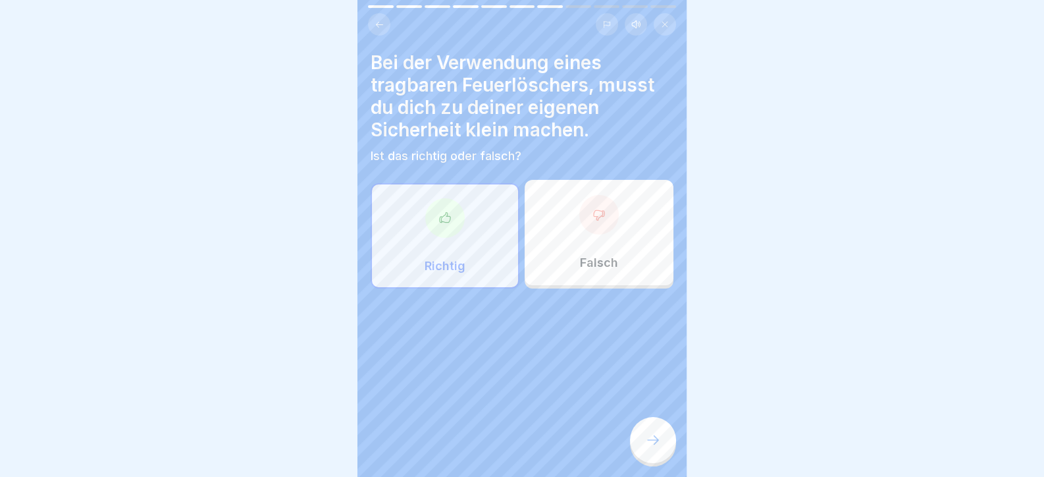
click at [634, 456] on div at bounding box center [653, 440] width 46 height 46
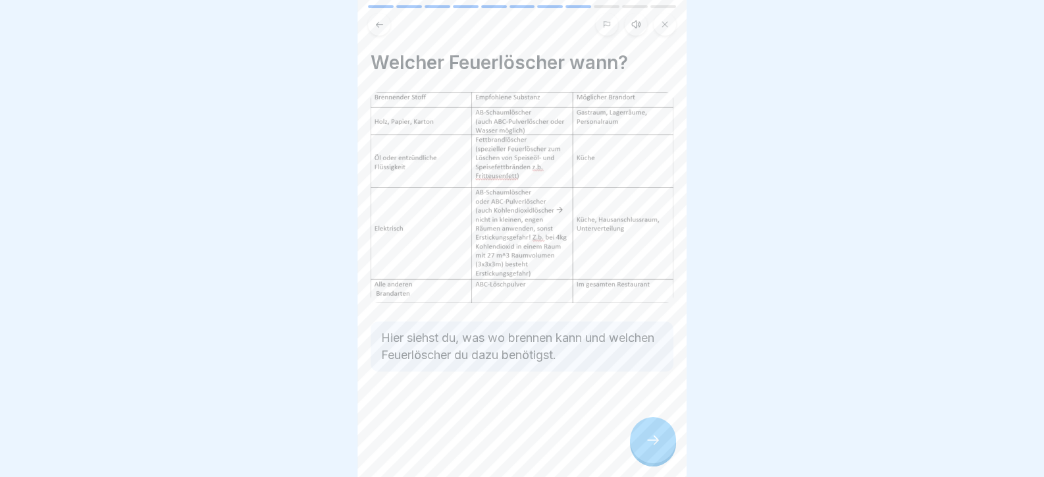
click at [637, 444] on div at bounding box center [653, 440] width 46 height 46
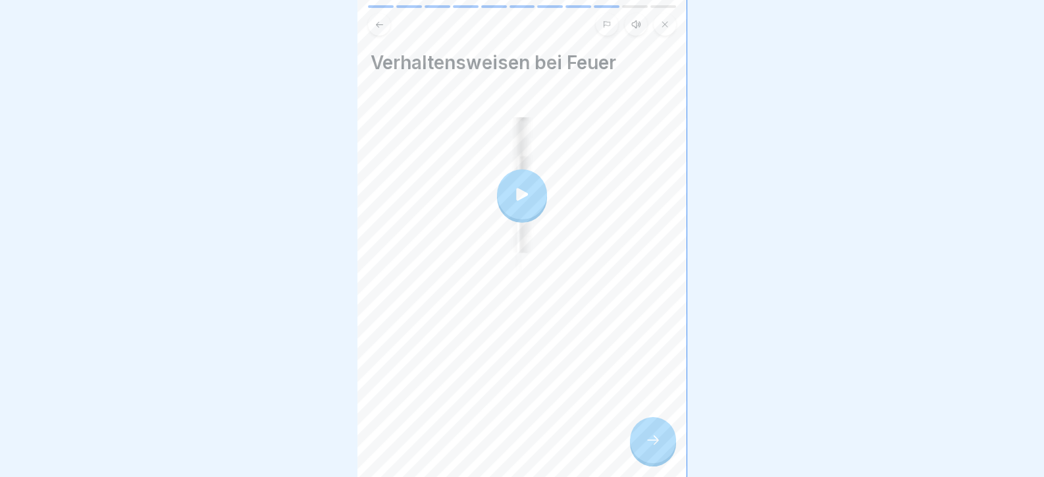
click at [637, 444] on div at bounding box center [653, 440] width 46 height 46
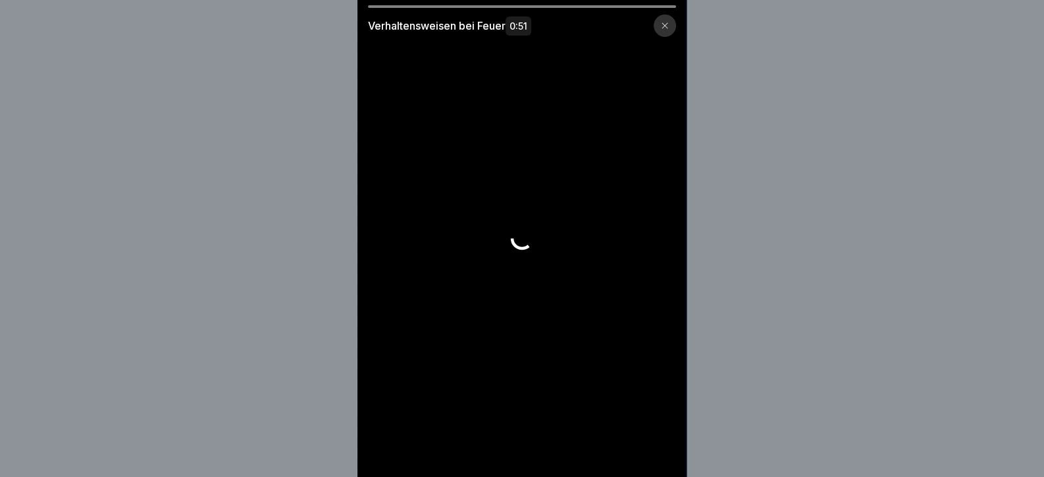
click at [642, 444] on video at bounding box center [521, 238] width 329 height 477
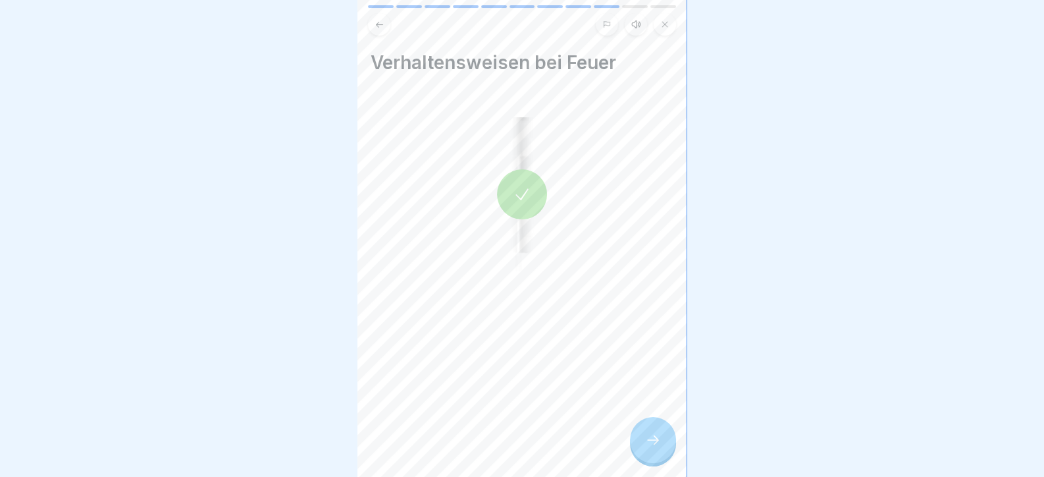
click at [651, 448] on icon at bounding box center [653, 440] width 16 height 16
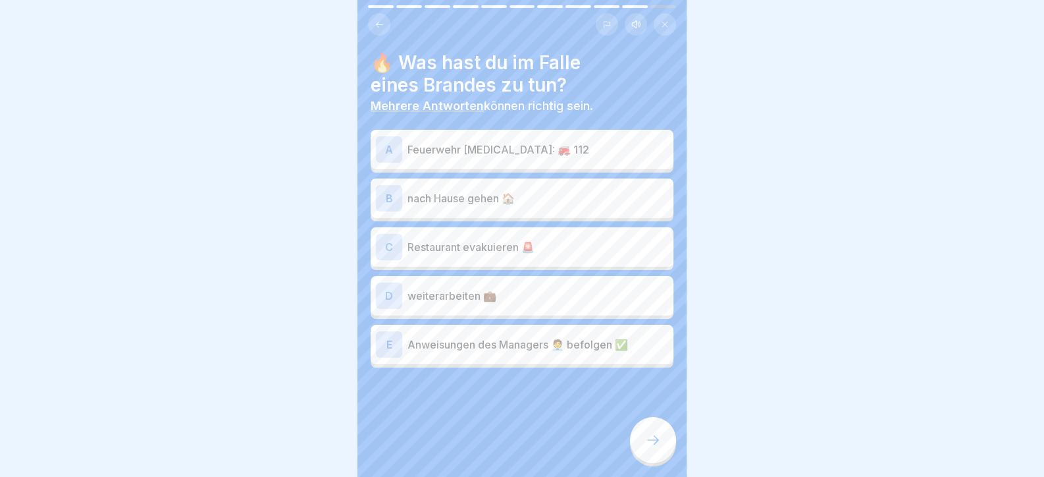
click at [456, 159] on div "A Feuerwehr rufen: 🚒 112" at bounding box center [522, 149] width 292 height 26
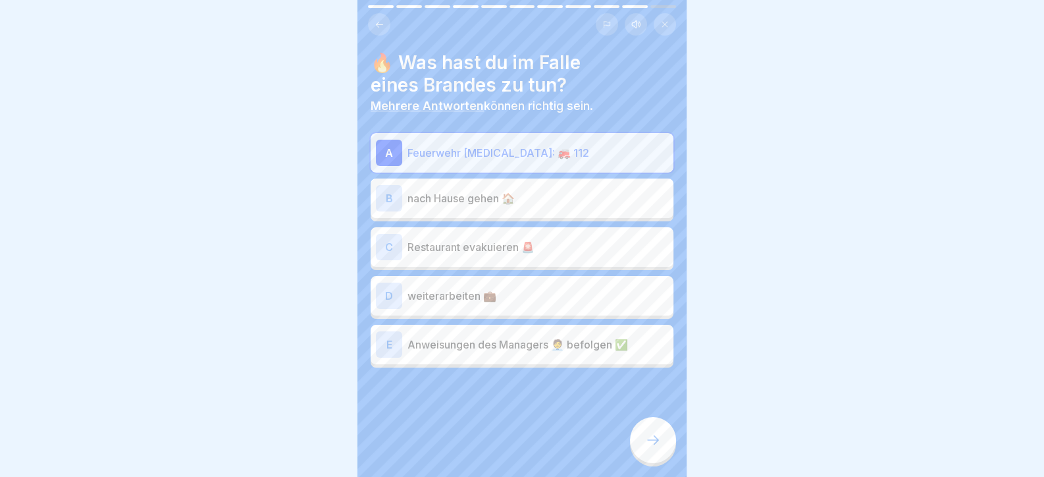
click at [462, 242] on p "Restaurant evakuieren 🚨" at bounding box center [537, 247] width 261 height 16
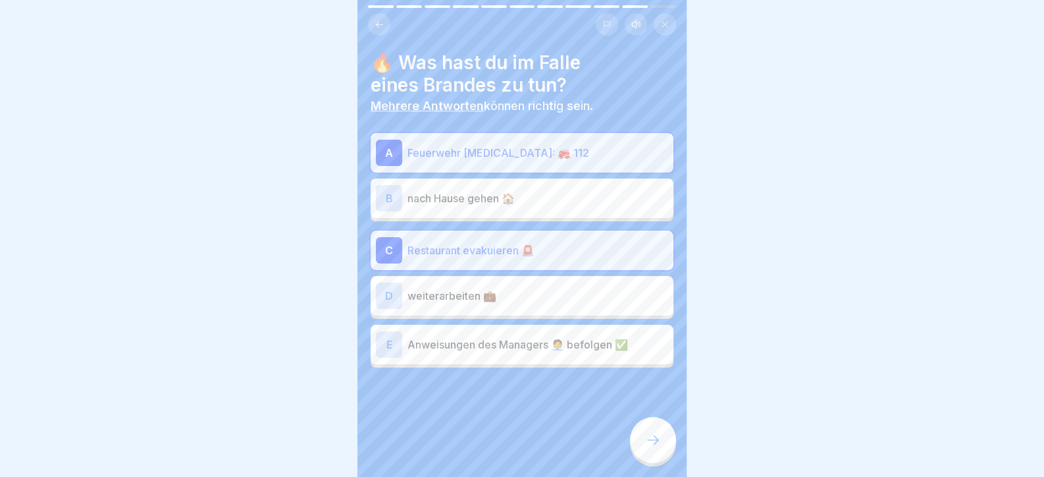
click at [460, 342] on p "Anweisungen des Managers 🧑‍💼 befolgen ✅" at bounding box center [537, 344] width 261 height 16
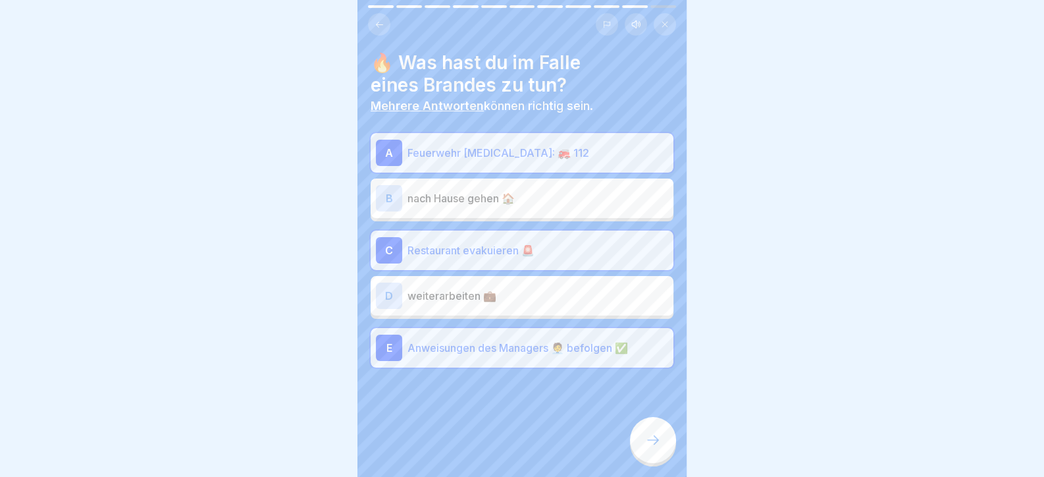
click at [660, 460] on div at bounding box center [653, 440] width 46 height 46
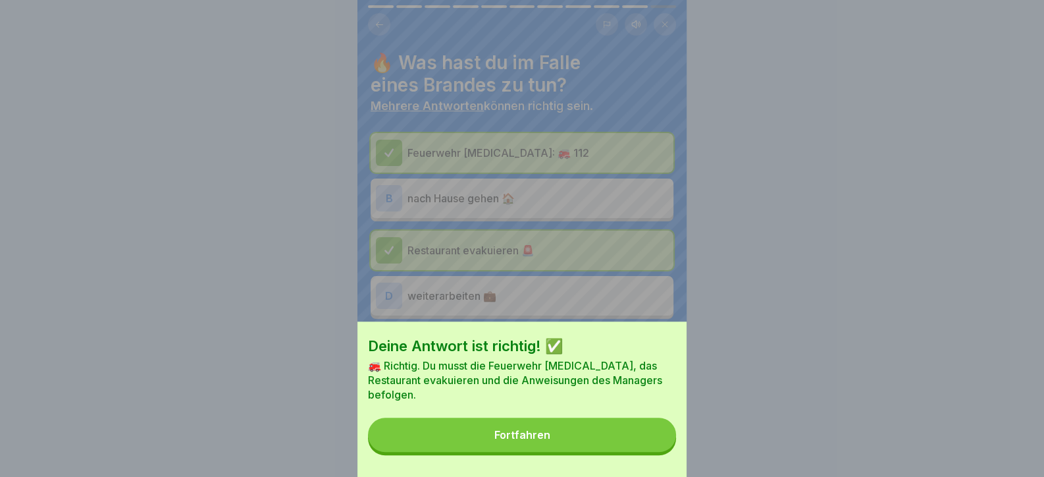
click at [631, 449] on button "Fortfahren" at bounding box center [522, 434] width 308 height 34
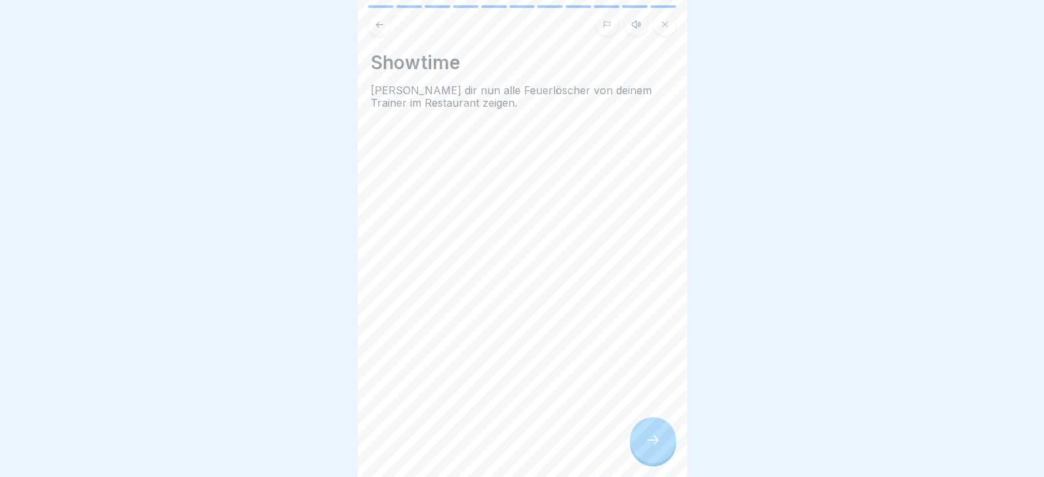
click at [635, 448] on div at bounding box center [653, 440] width 46 height 46
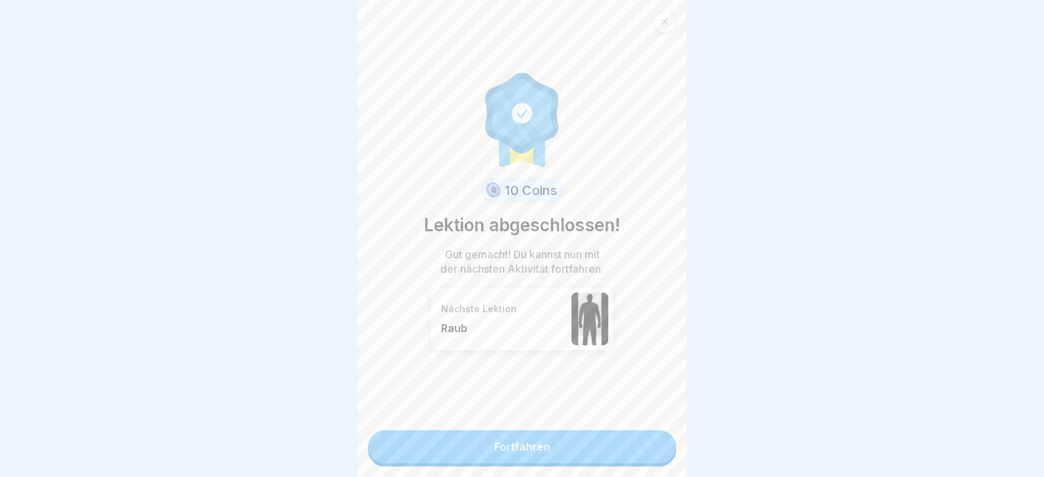
click at [646, 445] on link "Fortfahren" at bounding box center [522, 446] width 308 height 33
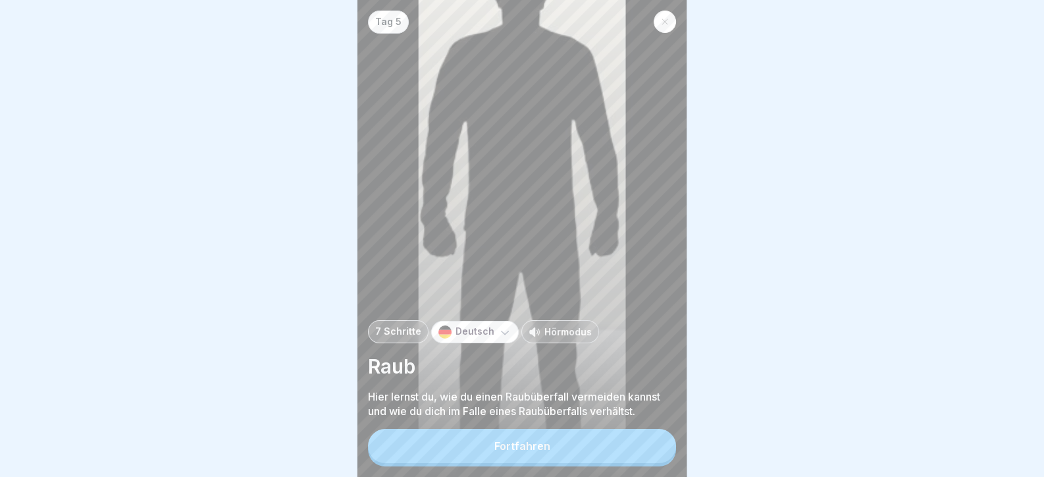
click at [646, 445] on button "Fortfahren" at bounding box center [522, 446] width 308 height 34
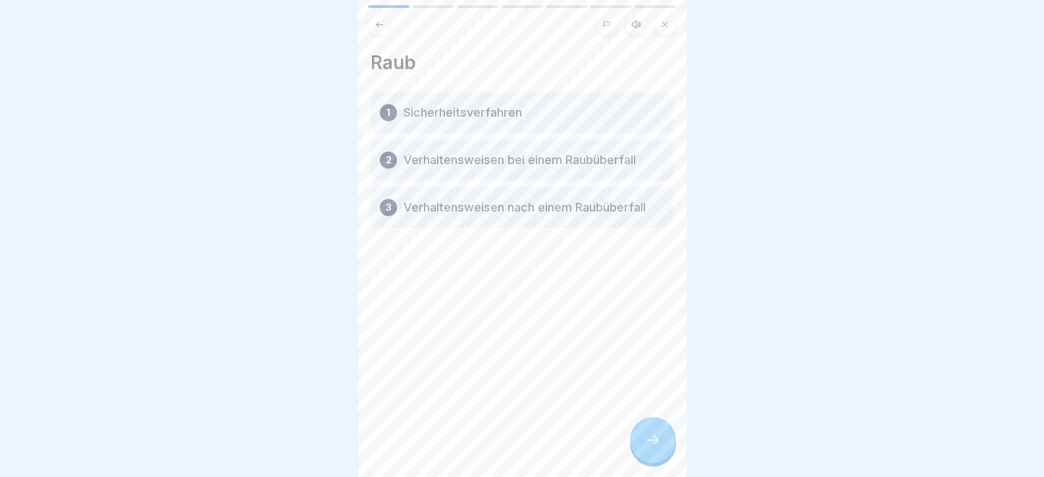
click at [646, 445] on icon at bounding box center [653, 440] width 16 height 16
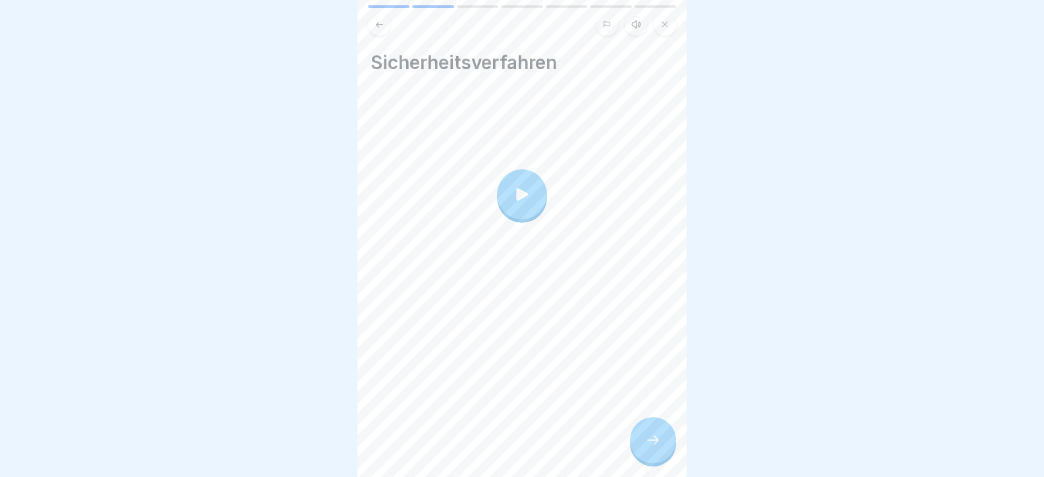
click at [646, 445] on icon at bounding box center [653, 440] width 16 height 16
click at [664, 450] on div at bounding box center [653, 440] width 46 height 46
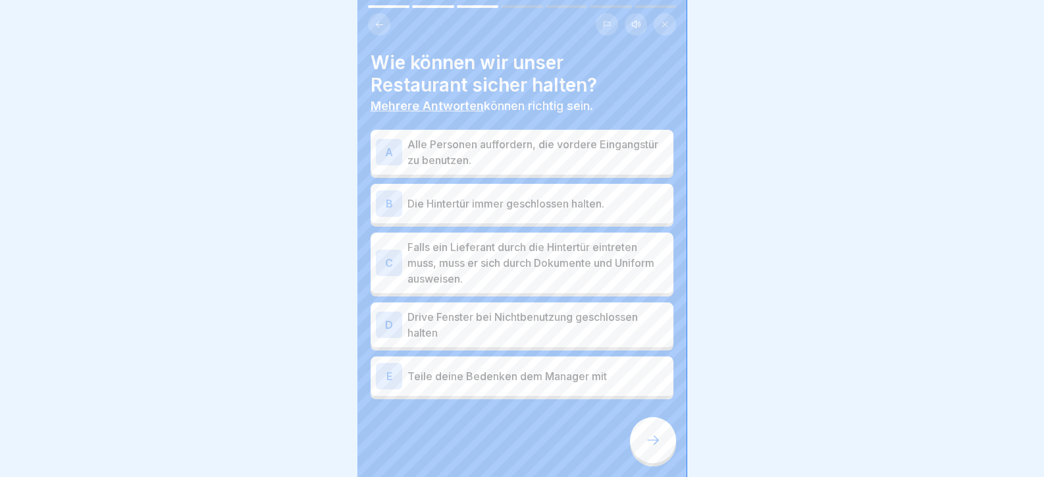
click at [497, 186] on div "B Die Hintertür immer geschlossen halten." at bounding box center [522, 203] width 303 height 39
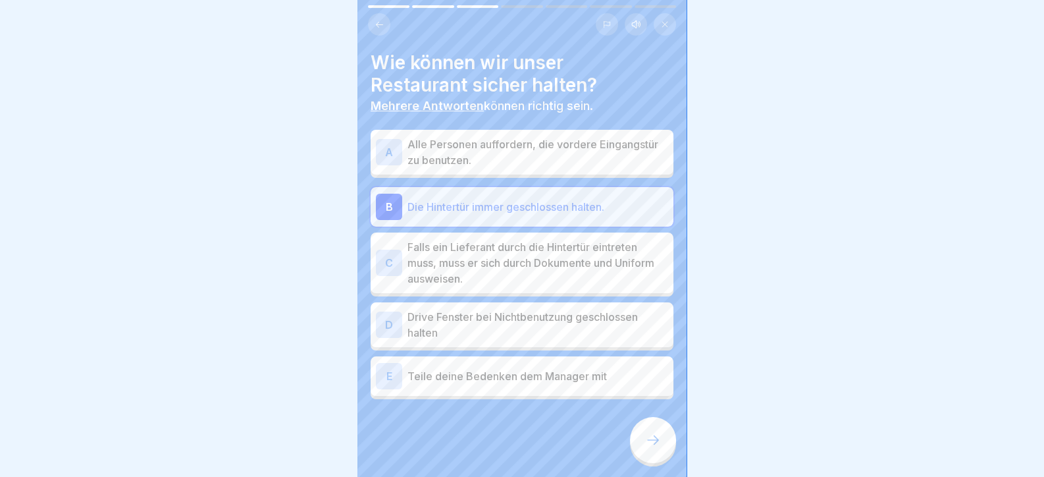
click at [506, 273] on p "Falls ein Lieferant durch die Hintertür eintreten muss, muss er sich durch Doku…" at bounding box center [537, 262] width 261 height 47
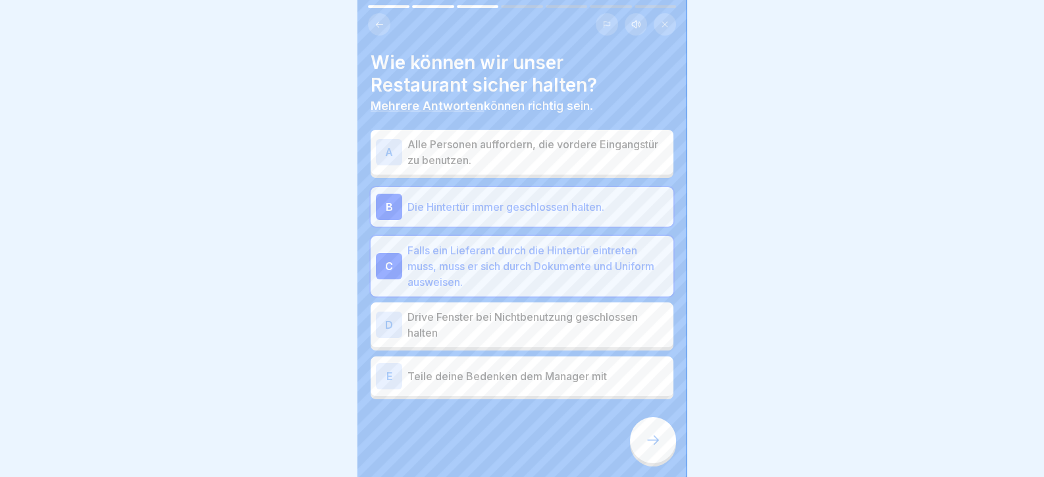
click at [504, 328] on p "Drive Fenster bei Nichtbenutzung geschlossen halten" at bounding box center [537, 325] width 261 height 32
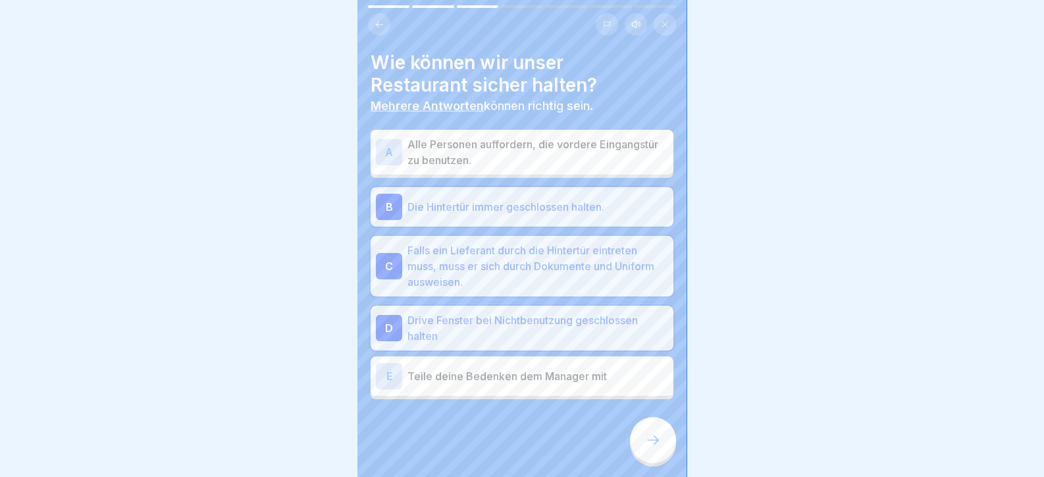
click at [507, 371] on p "Teile deine Bedenken dem Manager mit" at bounding box center [537, 376] width 261 height 16
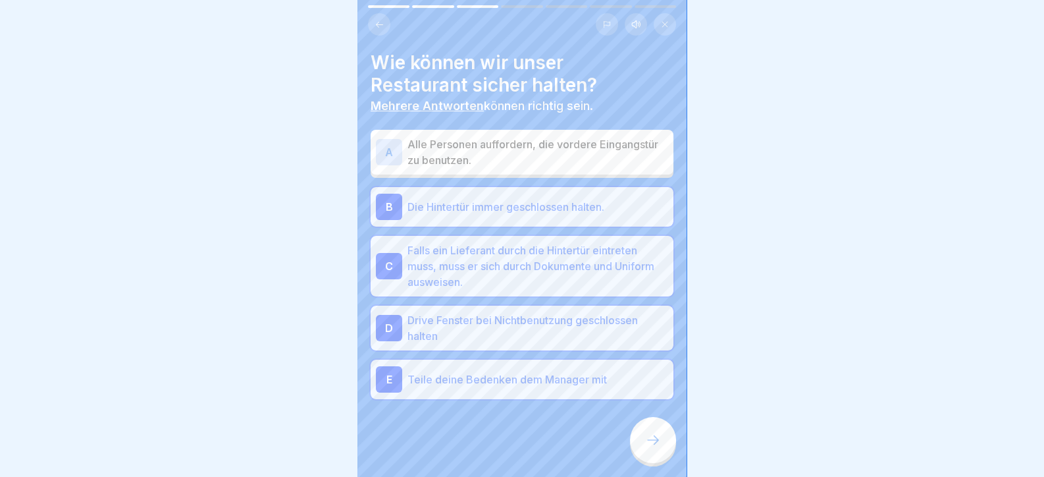
click at [642, 460] on div at bounding box center [653, 440] width 46 height 46
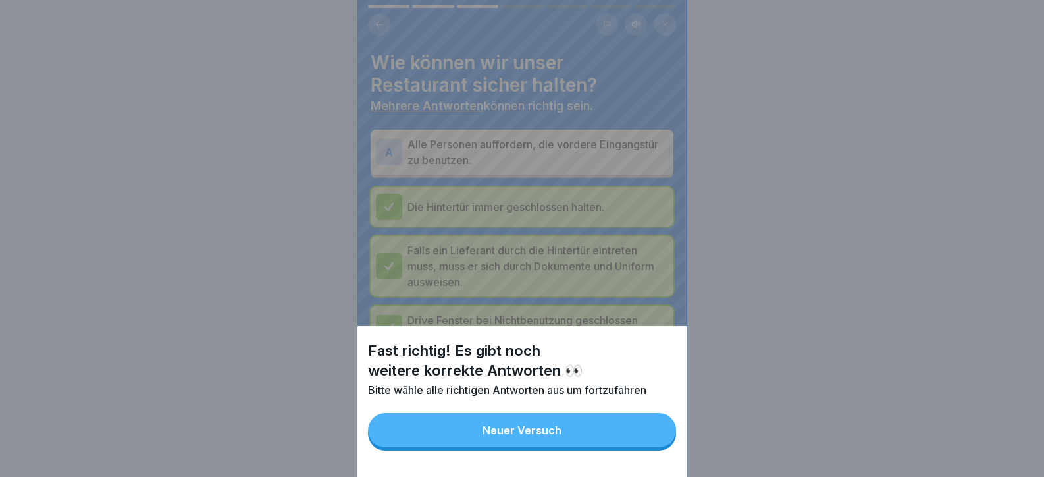
click at [638, 447] on button "Neuer Versuch" at bounding box center [522, 430] width 308 height 34
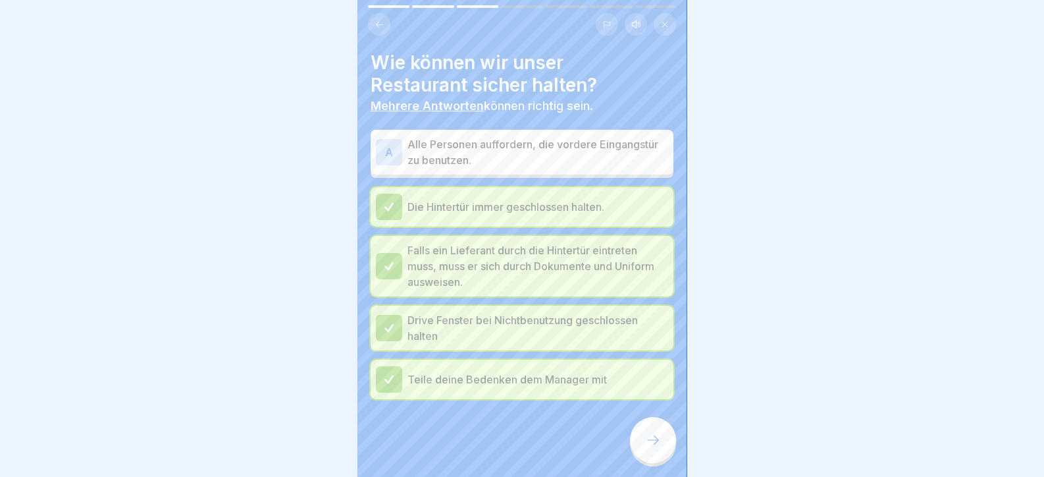
click at [465, 142] on p "Alle Personen auffordern, die vordere Eingangstür zu benutzen." at bounding box center [537, 152] width 261 height 32
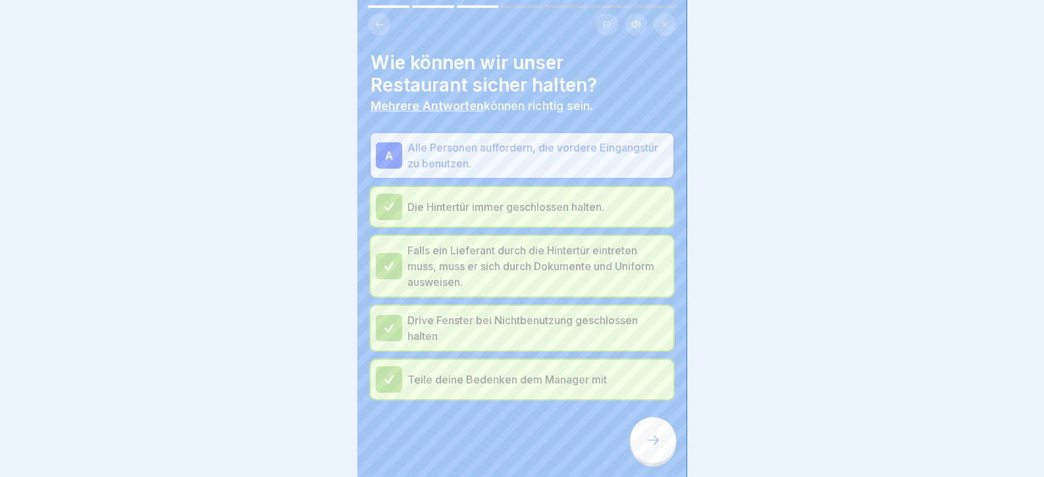
drag, startPoint x: 652, startPoint y: 470, endPoint x: 654, endPoint y: 459, distance: 11.5
click at [654, 459] on div at bounding box center [653, 440] width 46 height 46
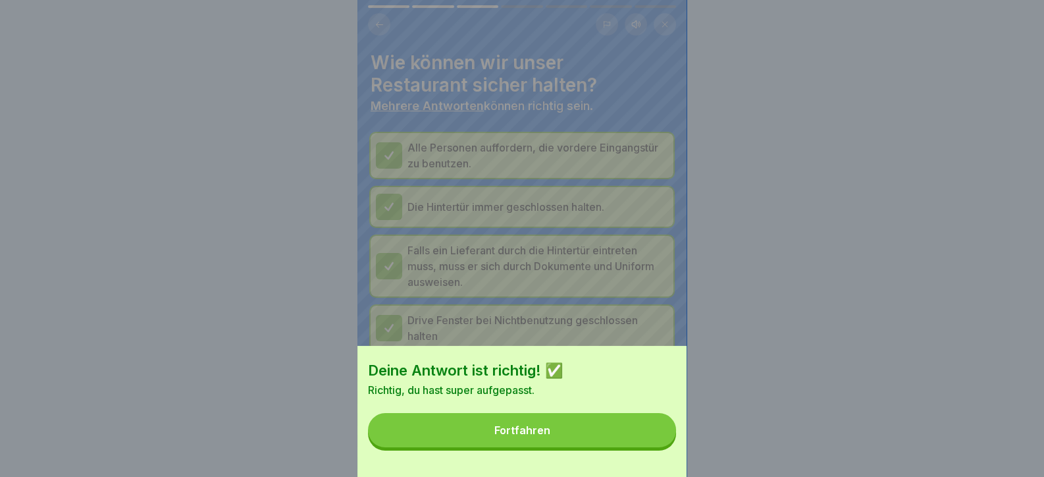
click at [649, 445] on button "Fortfahren" at bounding box center [522, 430] width 308 height 34
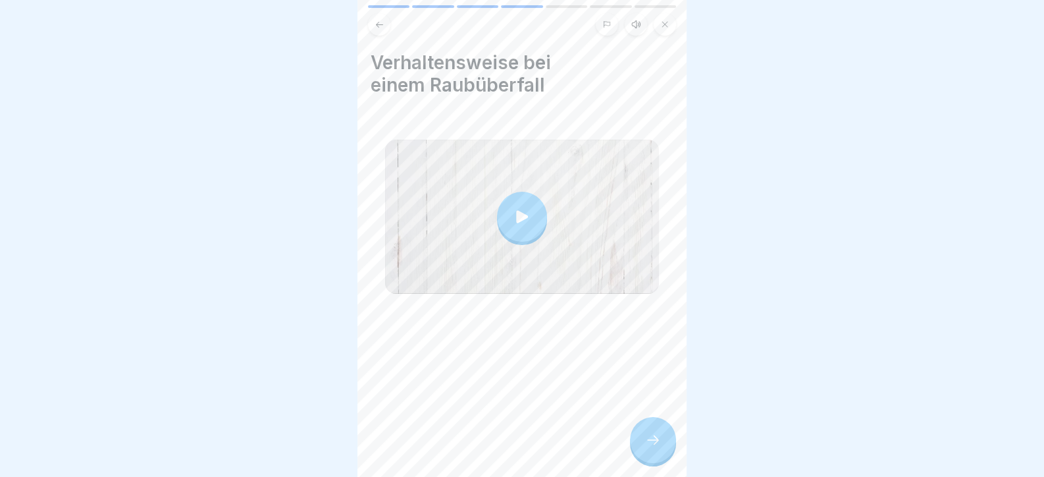
click at [648, 444] on icon at bounding box center [653, 440] width 16 height 16
click at [641, 436] on div "Tag 5 7 Schritte Deutsch Hörmodus Raub Hier lernst du, wie du einen Raubüberfal…" at bounding box center [521, 238] width 329 height 477
click at [647, 447] on icon at bounding box center [653, 440] width 16 height 16
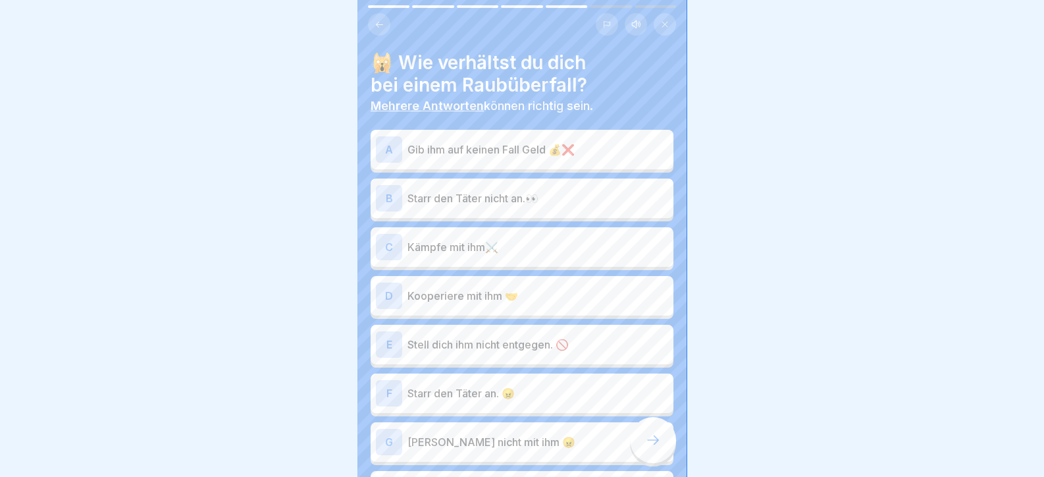
click at [438, 203] on p "Starr den Täter nicht an.👀" at bounding box center [537, 198] width 261 height 16
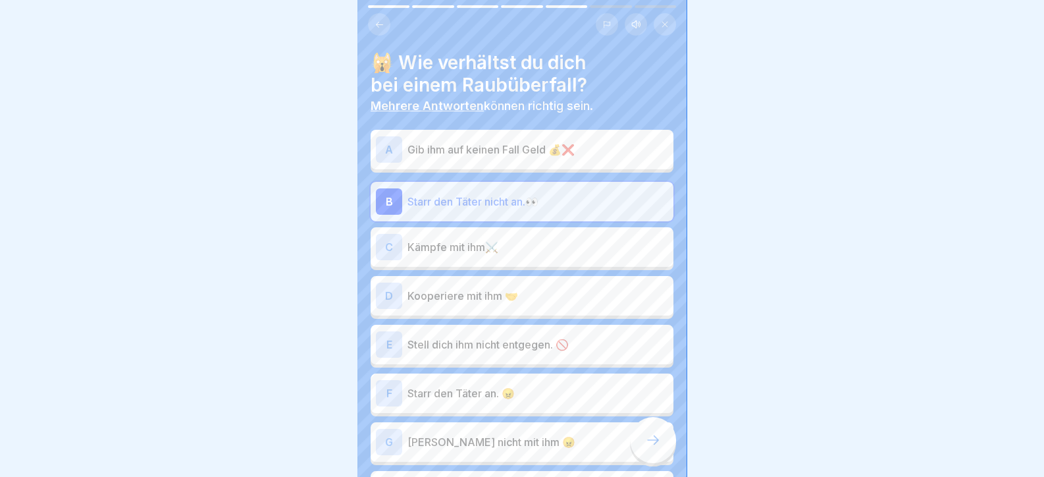
click at [461, 311] on div "D Kooperiere mit ihm 🤝" at bounding box center [522, 295] width 303 height 39
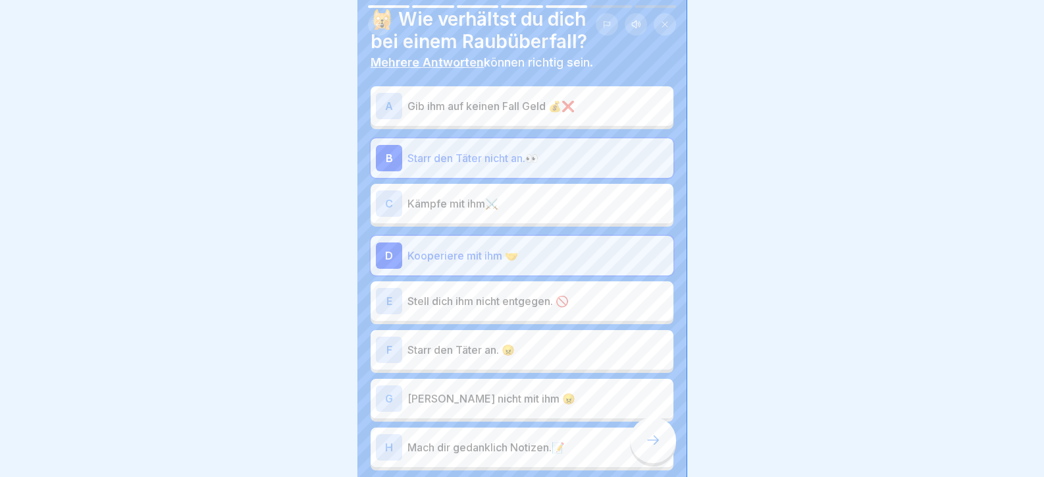
scroll to position [65, 0]
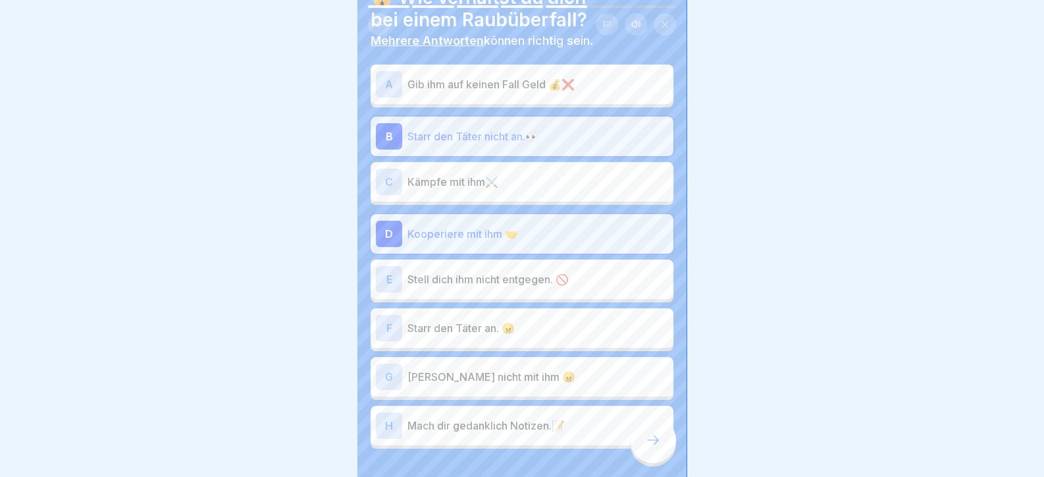
click at [449, 276] on p "Stell dich ihm nicht entgegen. 🚫" at bounding box center [537, 279] width 261 height 16
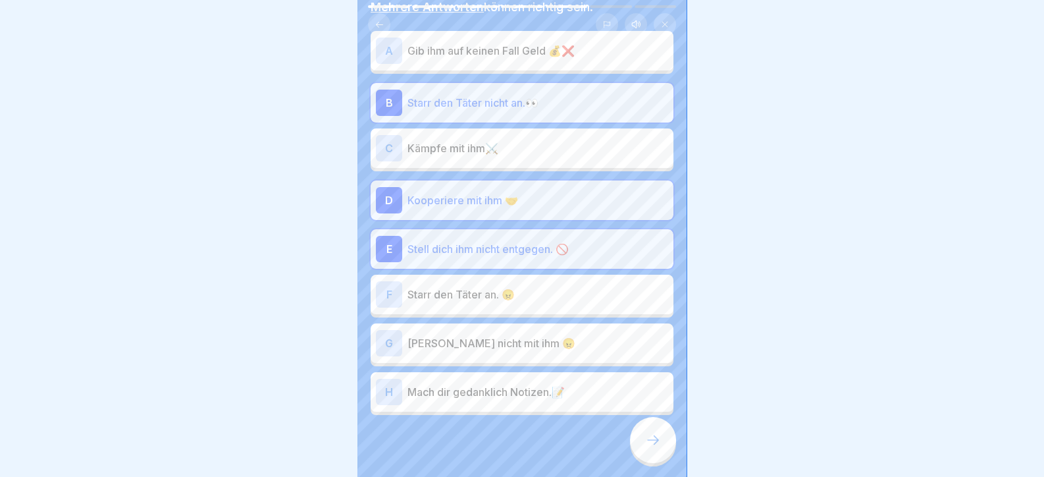
scroll to position [115, 0]
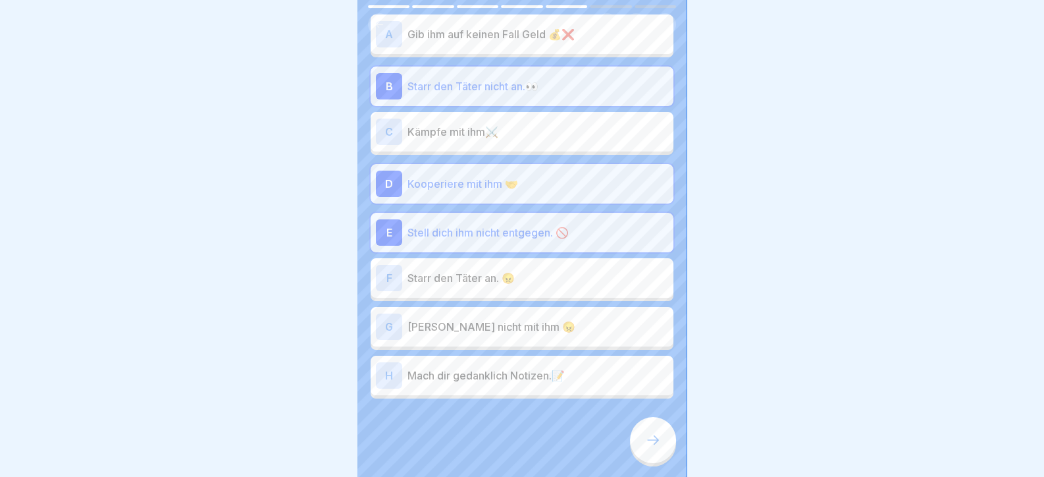
click at [437, 328] on p "Streite nicht mit ihm 😠" at bounding box center [537, 327] width 261 height 16
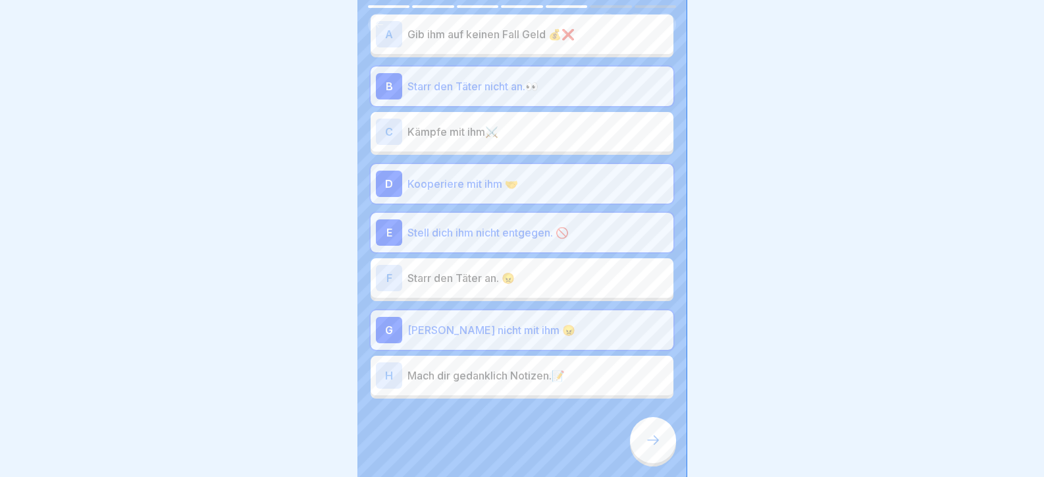
click at [513, 374] on p "Mach dir gedanklich Notizen.📝" at bounding box center [537, 375] width 261 height 16
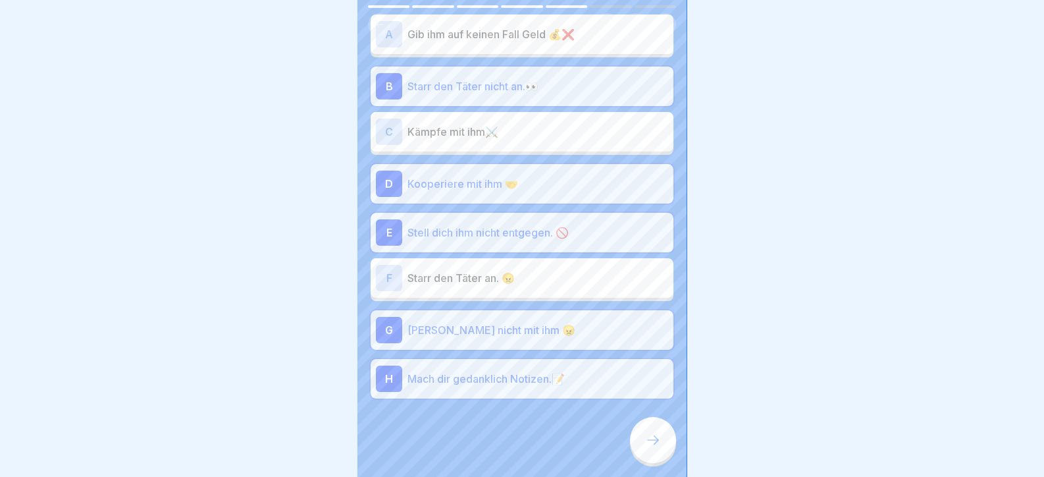
click at [658, 448] on icon at bounding box center [653, 440] width 16 height 16
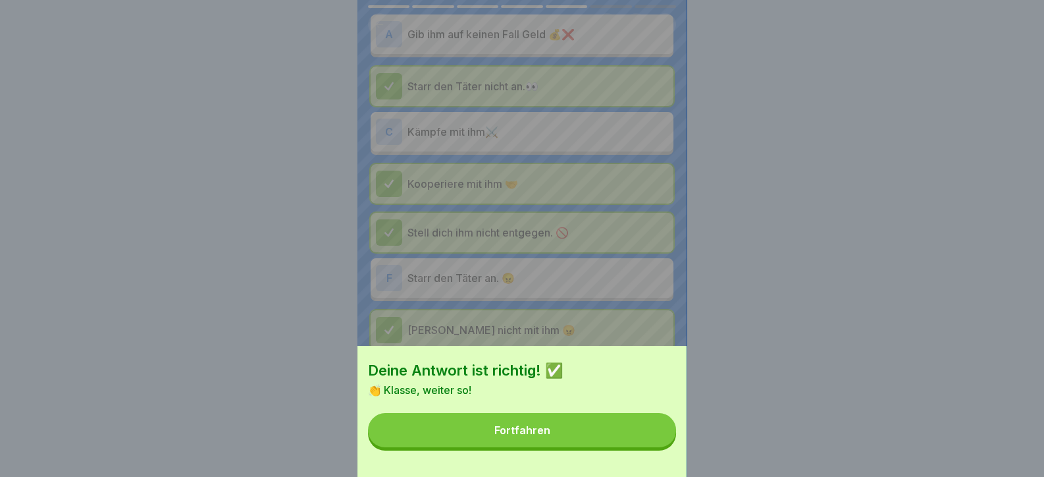
click at [634, 444] on button "Fortfahren" at bounding box center [522, 430] width 308 height 34
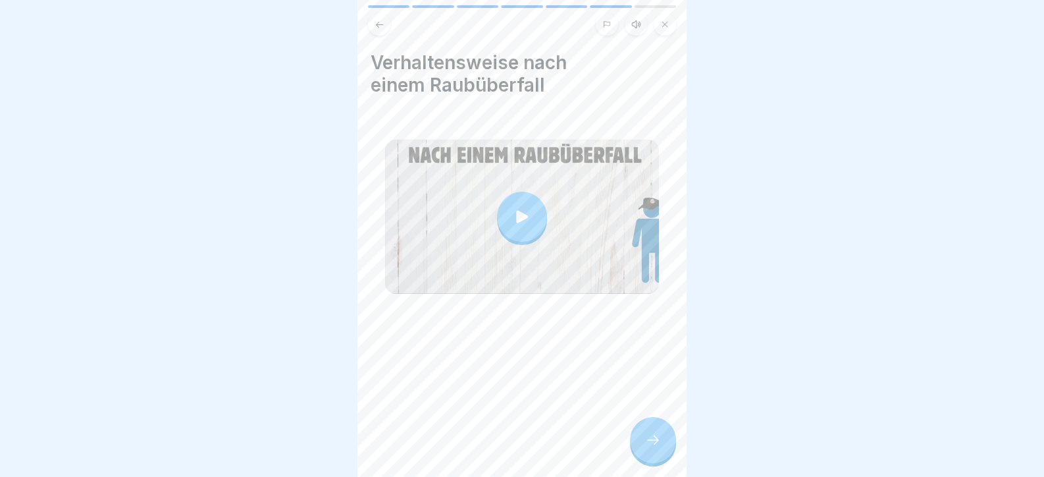
click at [637, 444] on div at bounding box center [653, 440] width 46 height 46
click at [654, 448] on icon at bounding box center [653, 440] width 16 height 16
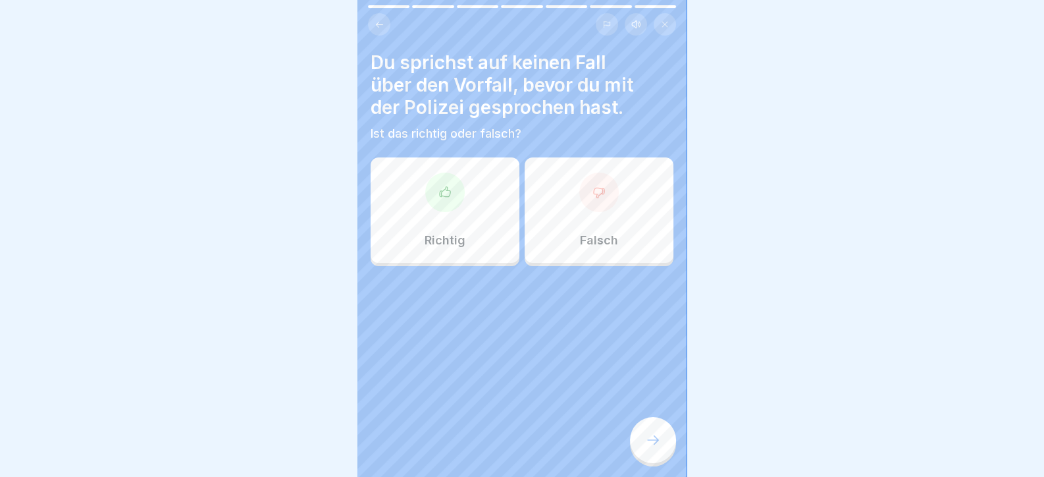
click at [444, 194] on icon at bounding box center [444, 192] width 13 height 13
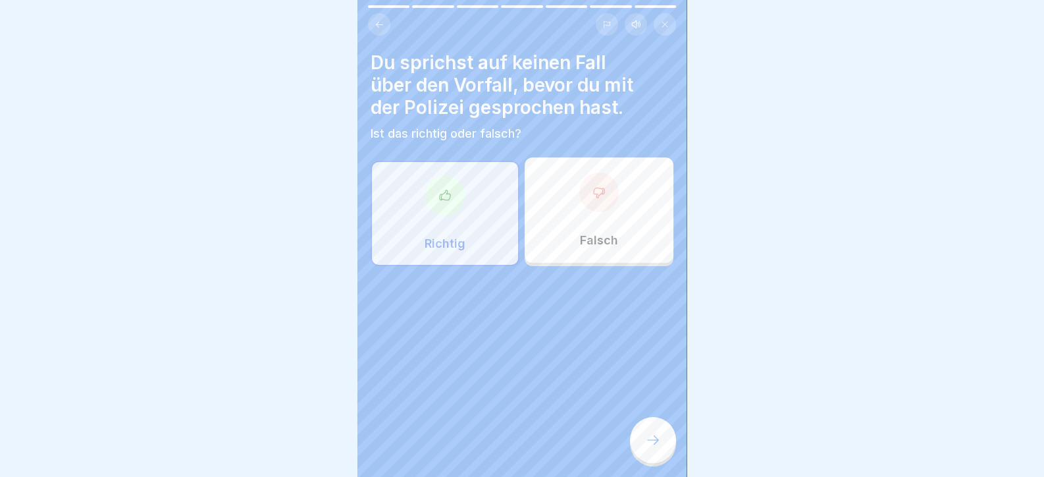
click at [652, 444] on icon at bounding box center [653, 440] width 16 height 16
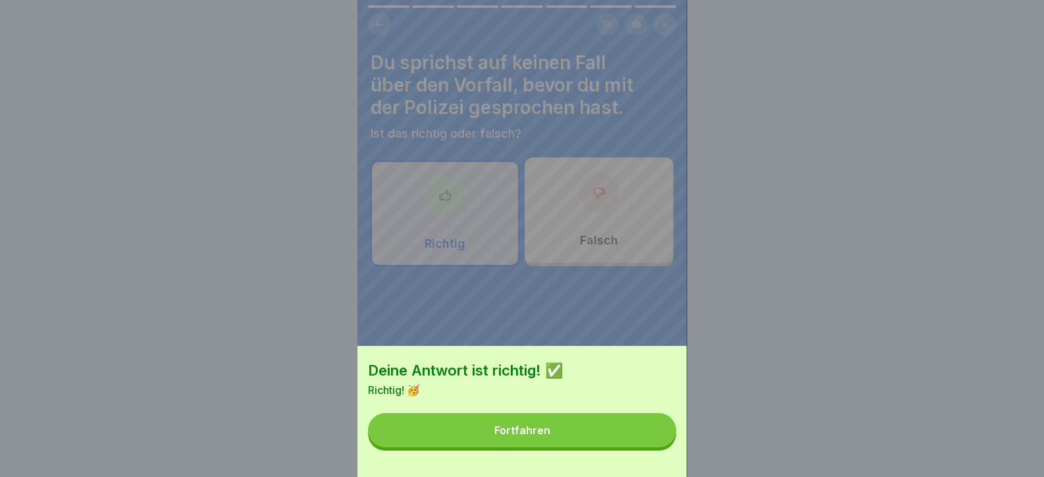
click at [648, 440] on button "Fortfahren" at bounding box center [522, 430] width 308 height 34
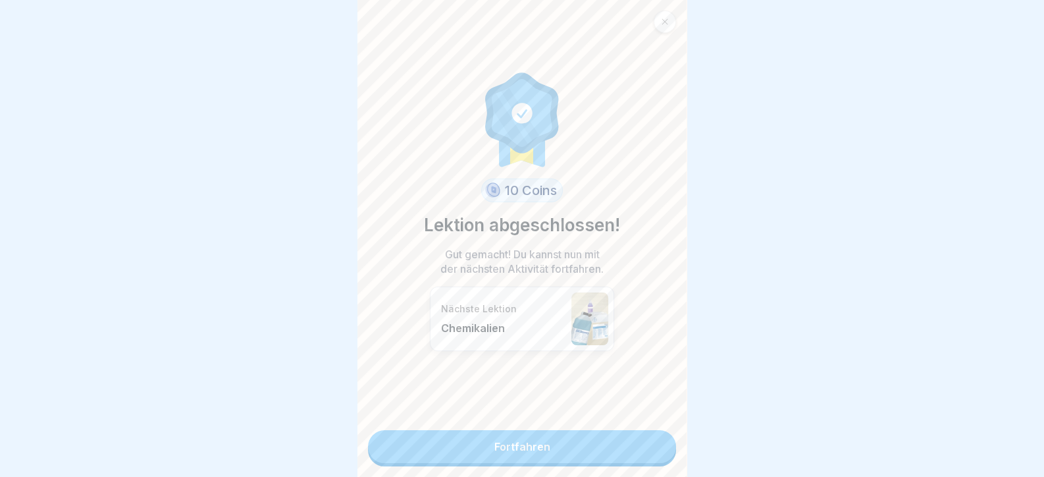
click at [648, 440] on link "Fortfahren" at bounding box center [522, 446] width 308 height 33
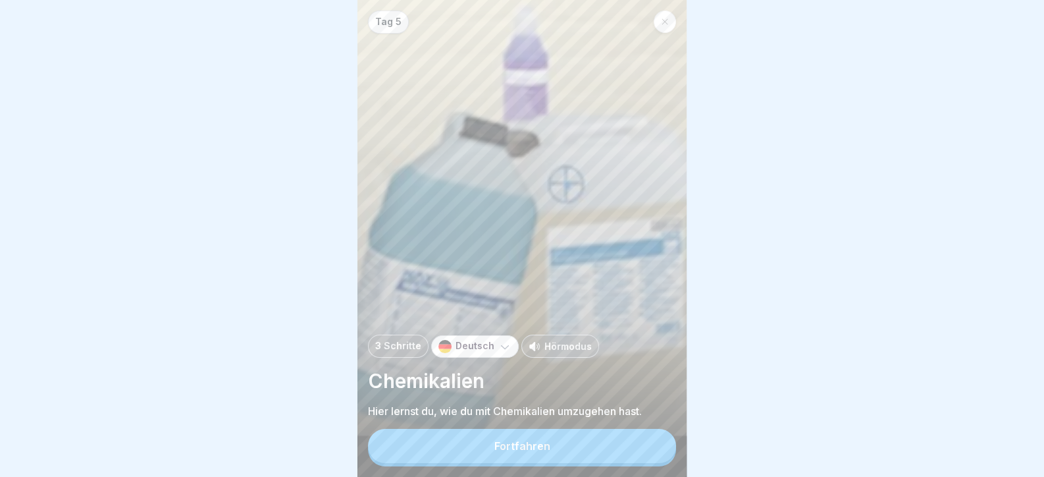
click at [648, 440] on button "Fortfahren" at bounding box center [522, 446] width 308 height 34
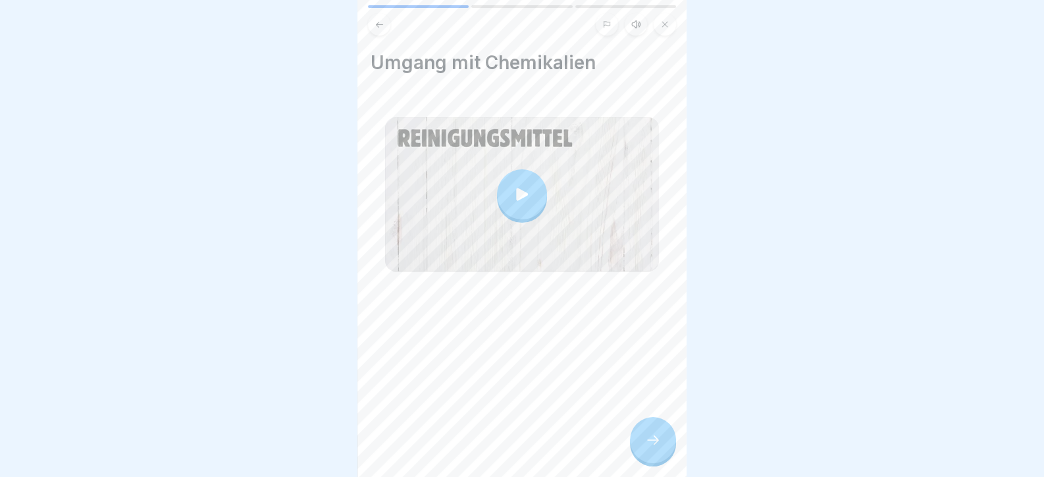
click at [647, 440] on div at bounding box center [653, 440] width 46 height 46
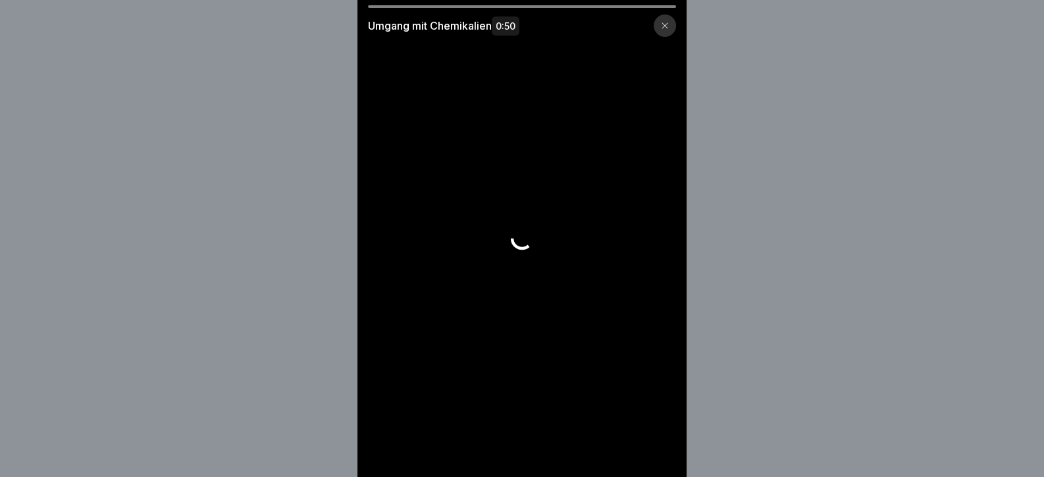
click at [647, 440] on video at bounding box center [521, 238] width 329 height 477
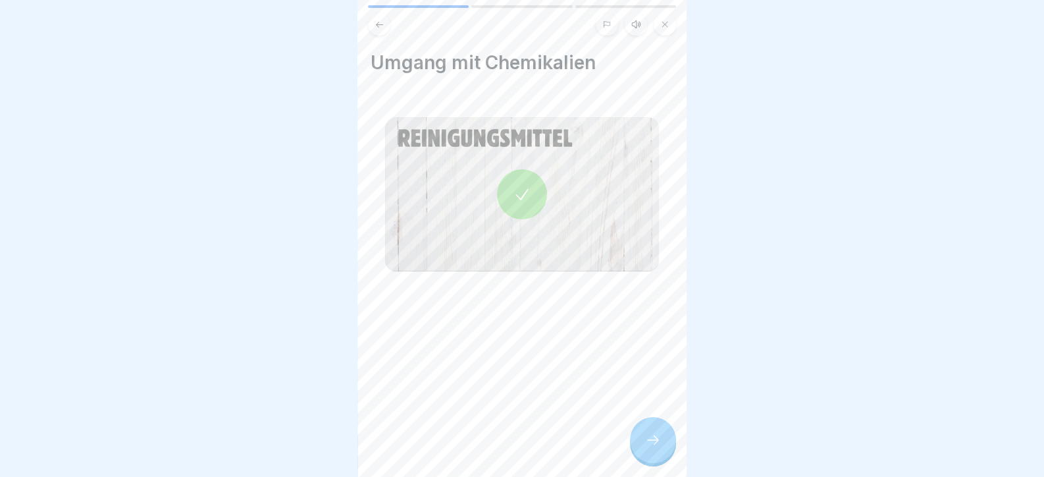
click at [655, 429] on div at bounding box center [653, 440] width 46 height 46
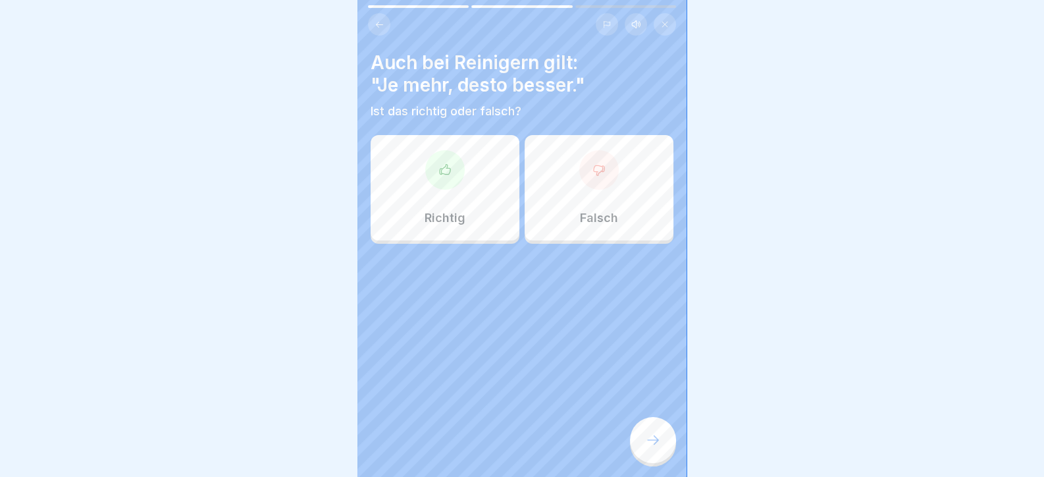
click at [655, 443] on div at bounding box center [653, 440] width 46 height 46
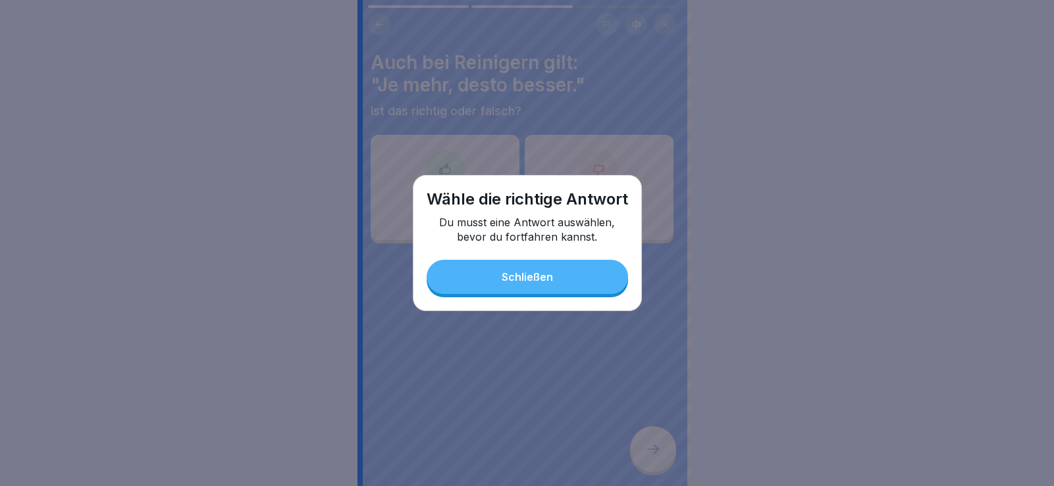
click at [506, 269] on button "Schließen" at bounding box center [527, 277] width 201 height 34
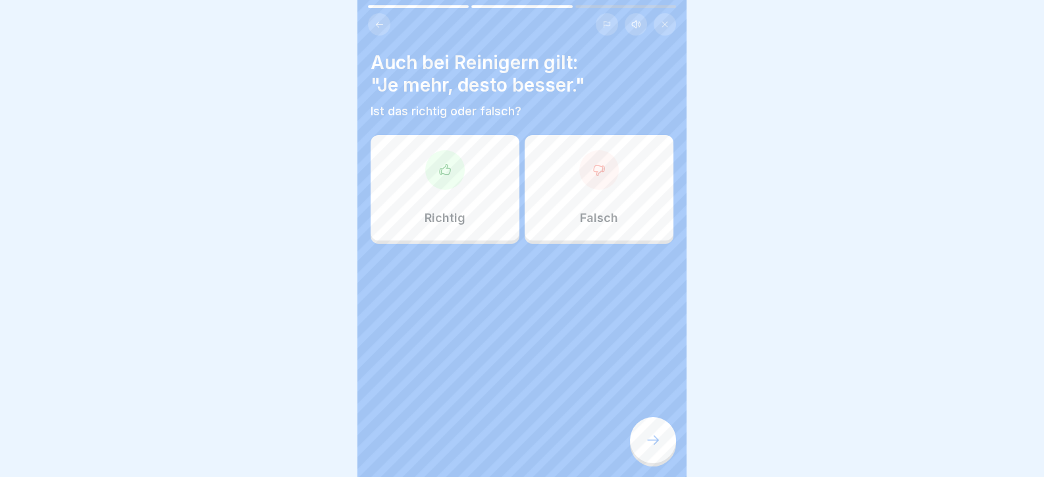
click at [567, 209] on div "Falsch" at bounding box center [599, 187] width 149 height 105
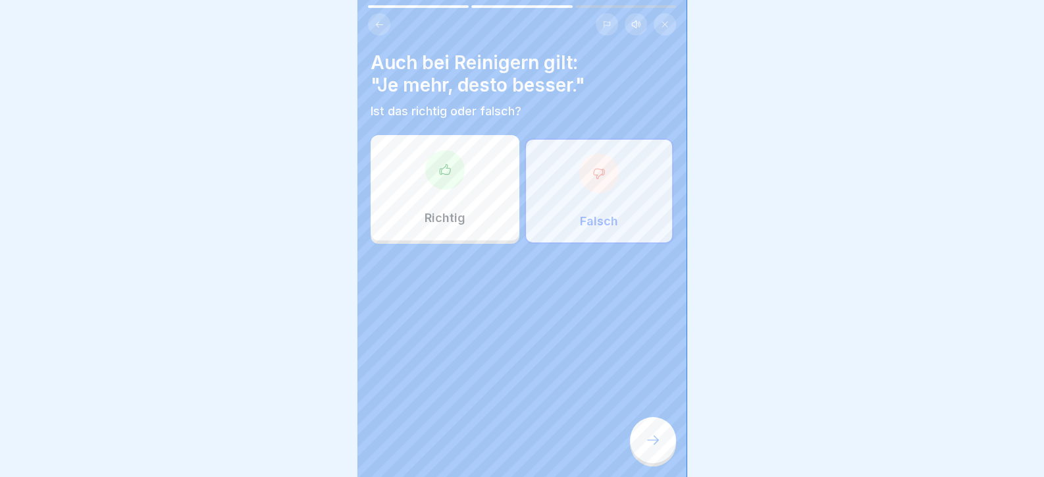
click at [432, 176] on div at bounding box center [444, 169] width 39 height 39
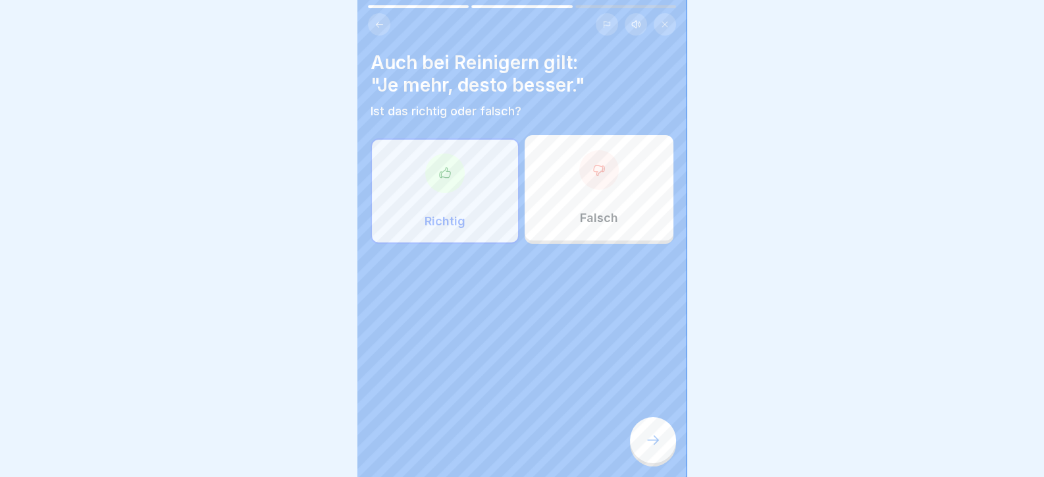
click at [634, 452] on div at bounding box center [653, 440] width 46 height 46
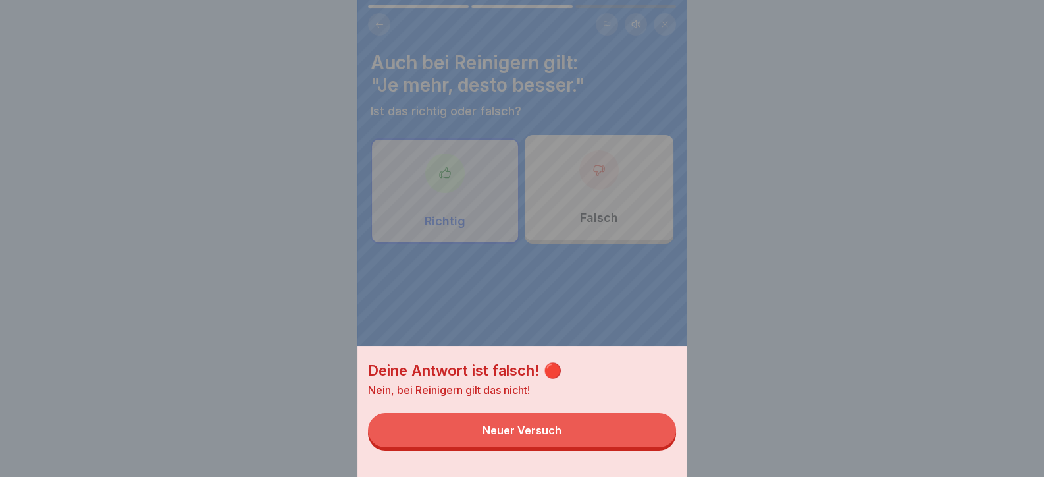
drag, startPoint x: 635, startPoint y: 445, endPoint x: 569, endPoint y: 221, distance: 233.9
click at [634, 445] on button "Neuer Versuch" at bounding box center [522, 430] width 308 height 34
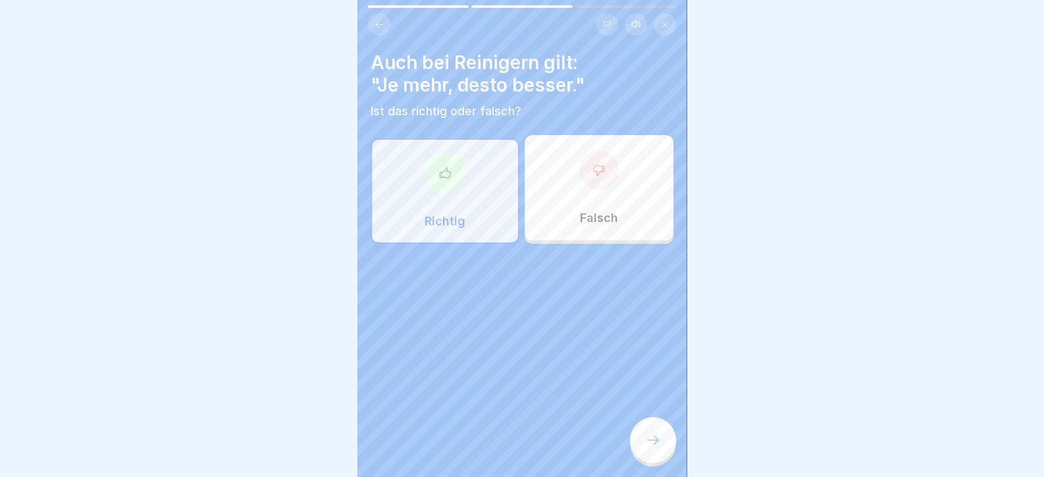
click at [600, 213] on div "Falsch" at bounding box center [599, 187] width 149 height 105
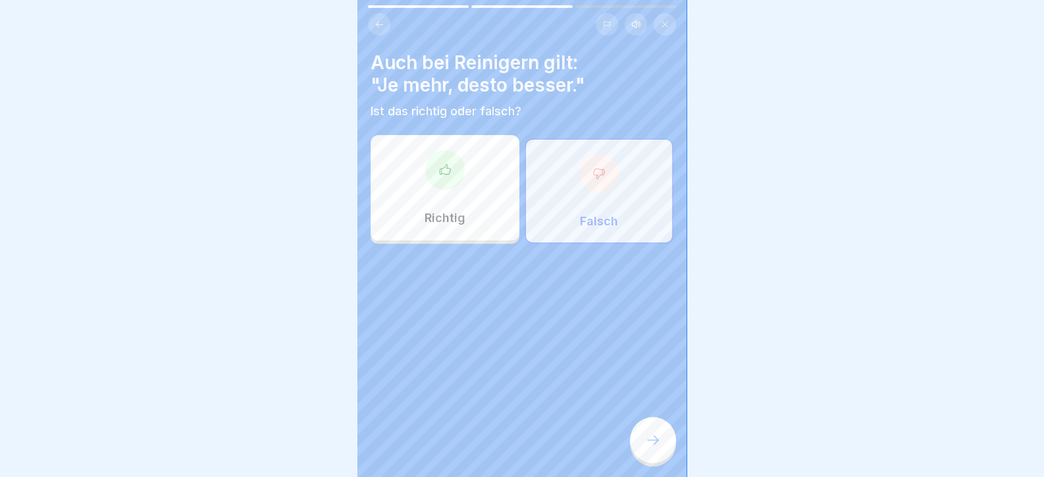
click at [655, 448] on icon at bounding box center [653, 440] width 16 height 16
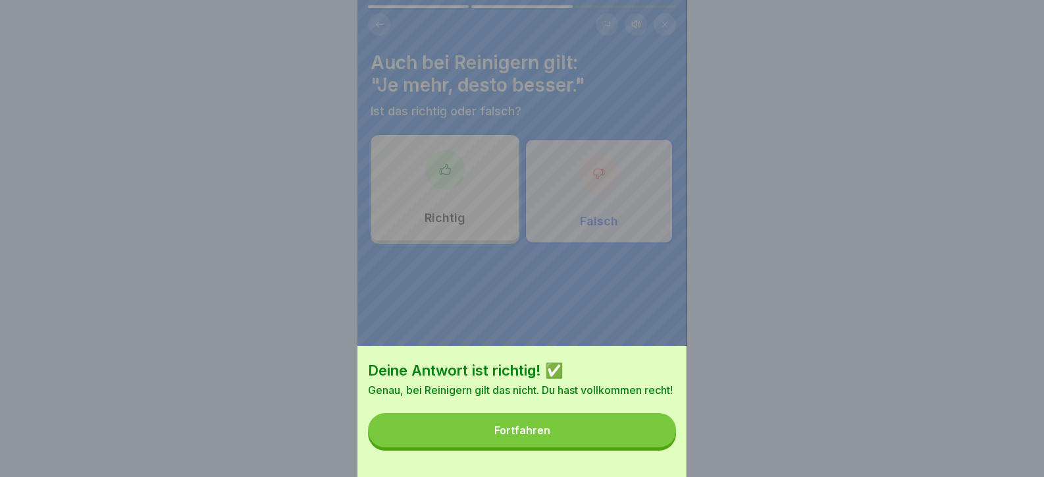
click at [653, 447] on button "Fortfahren" at bounding box center [522, 430] width 308 height 34
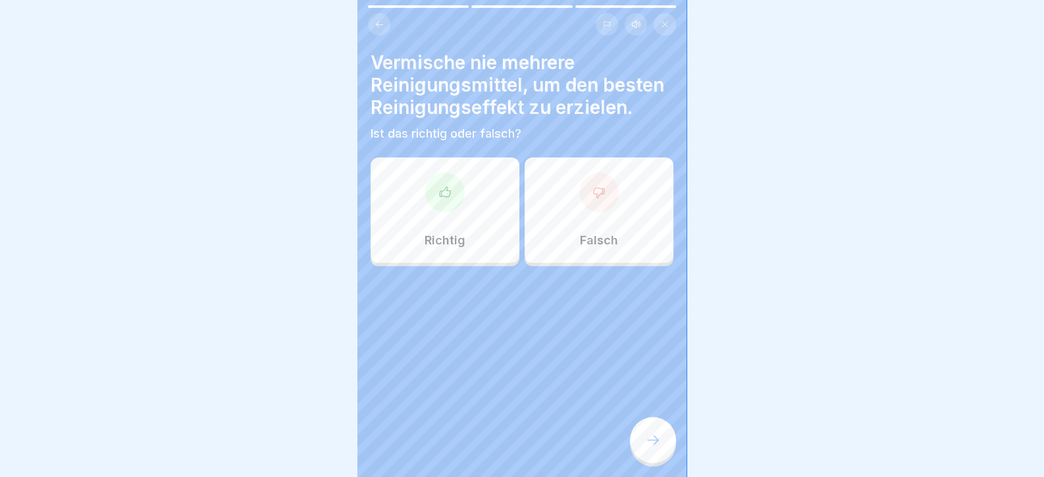
click at [443, 183] on div at bounding box center [444, 191] width 39 height 39
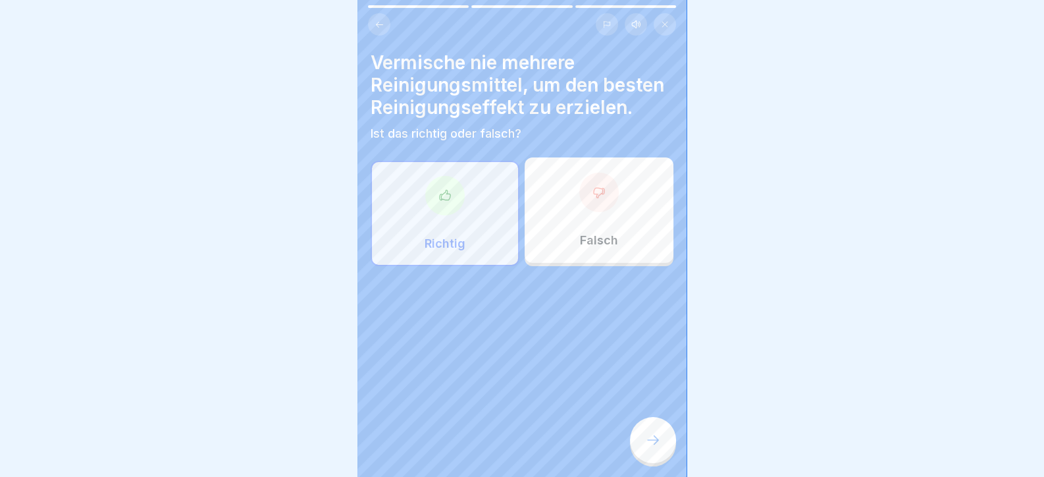
click at [660, 445] on div at bounding box center [653, 440] width 46 height 46
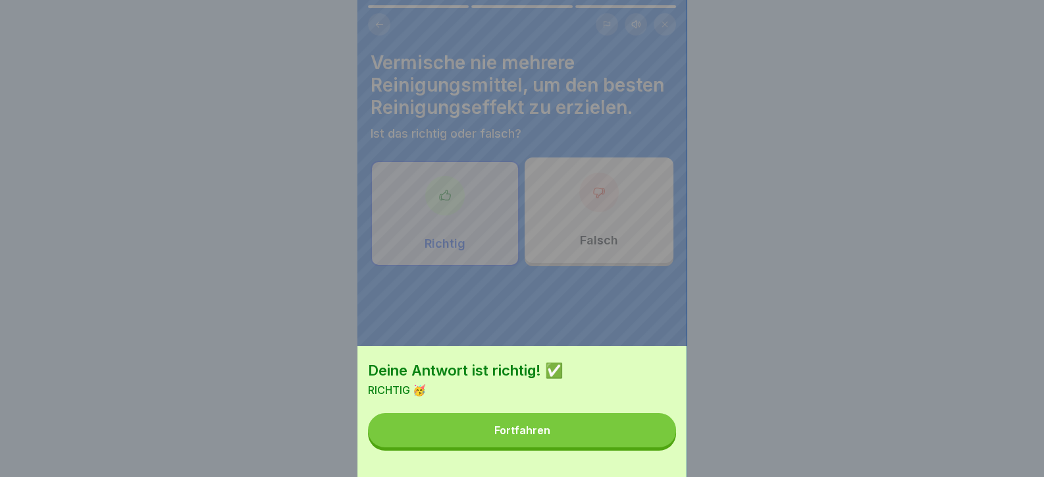
click at [646, 445] on button "Fortfahren" at bounding box center [522, 430] width 308 height 34
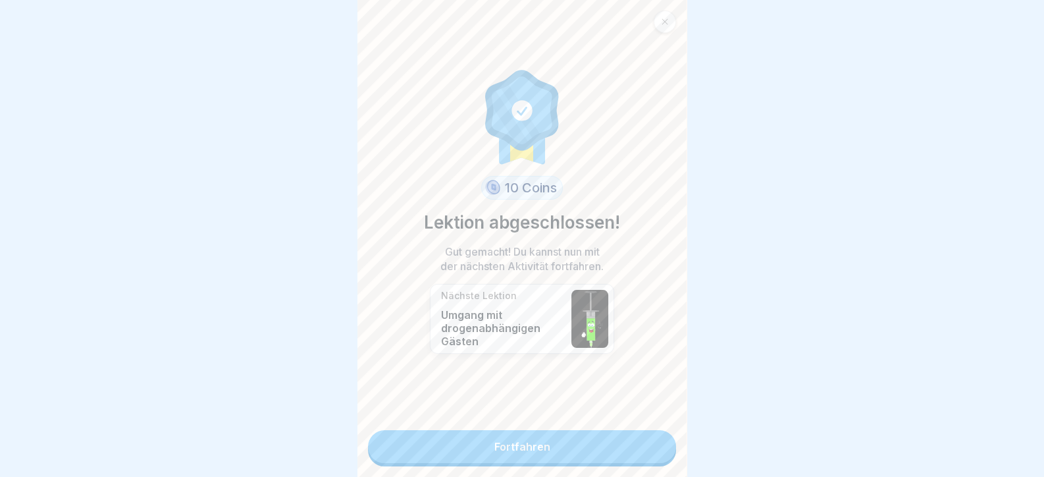
click at [654, 455] on link "Fortfahren" at bounding box center [522, 446] width 308 height 33
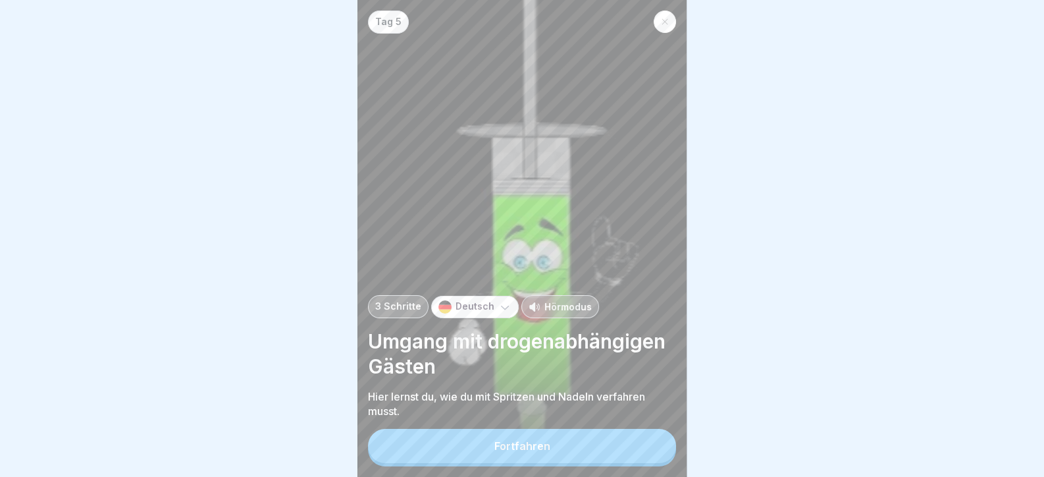
click at [654, 447] on button "Fortfahren" at bounding box center [522, 446] width 308 height 34
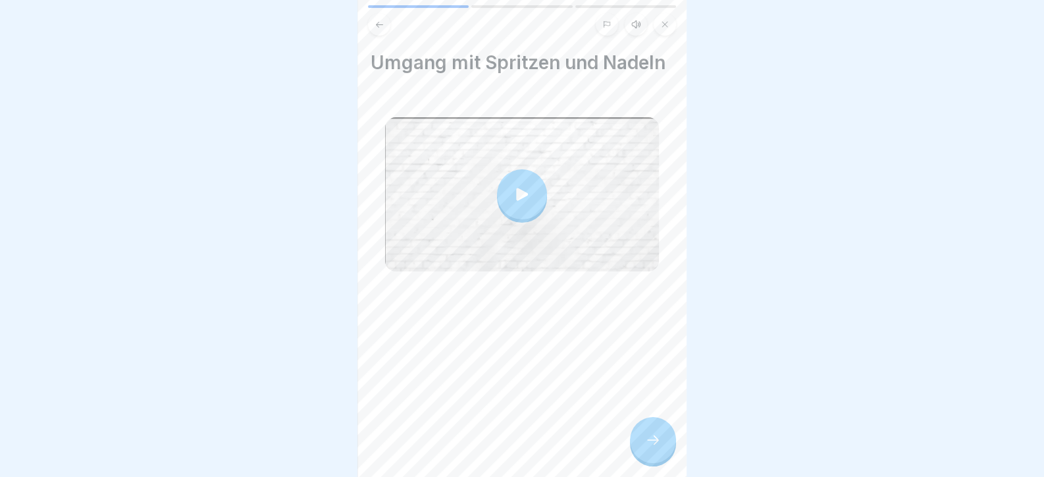
click at [655, 446] on icon at bounding box center [653, 440] width 16 height 16
click at [668, 448] on div at bounding box center [653, 440] width 46 height 46
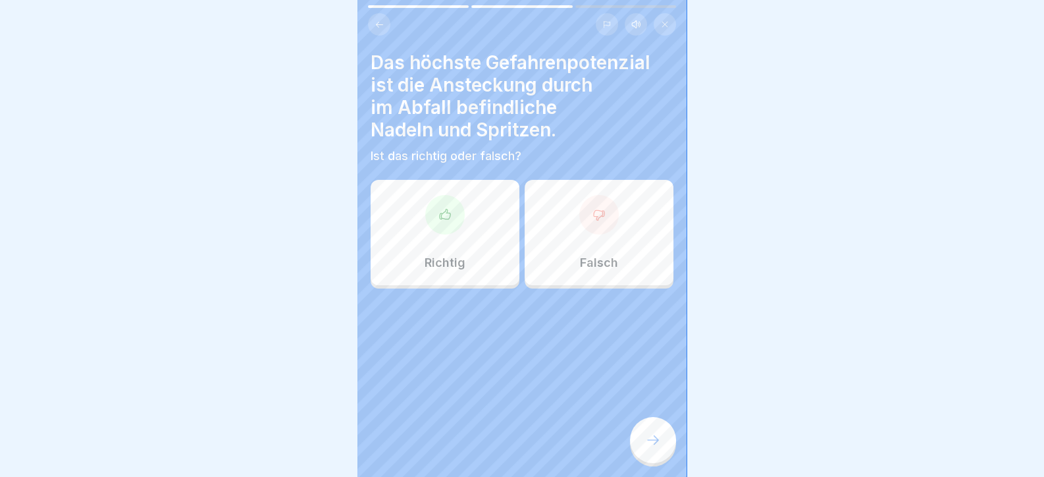
click at [664, 447] on div at bounding box center [653, 440] width 46 height 46
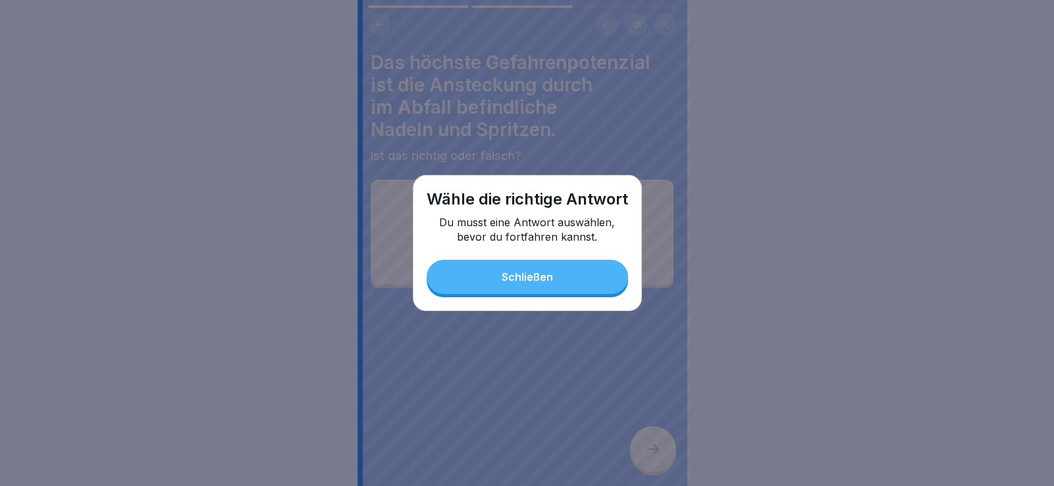
click at [510, 282] on div "Schließen" at bounding box center [527, 277] width 51 height 12
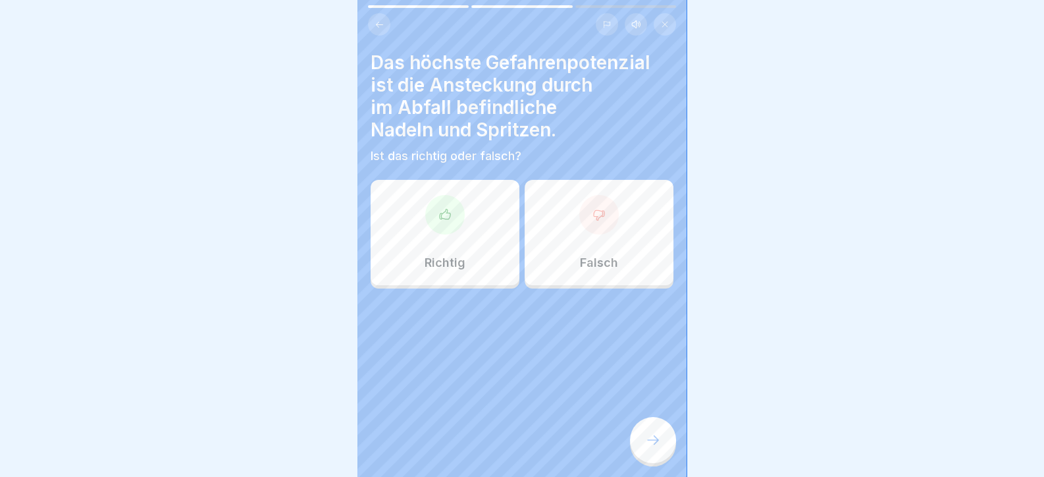
click at [441, 200] on div at bounding box center [444, 214] width 39 height 39
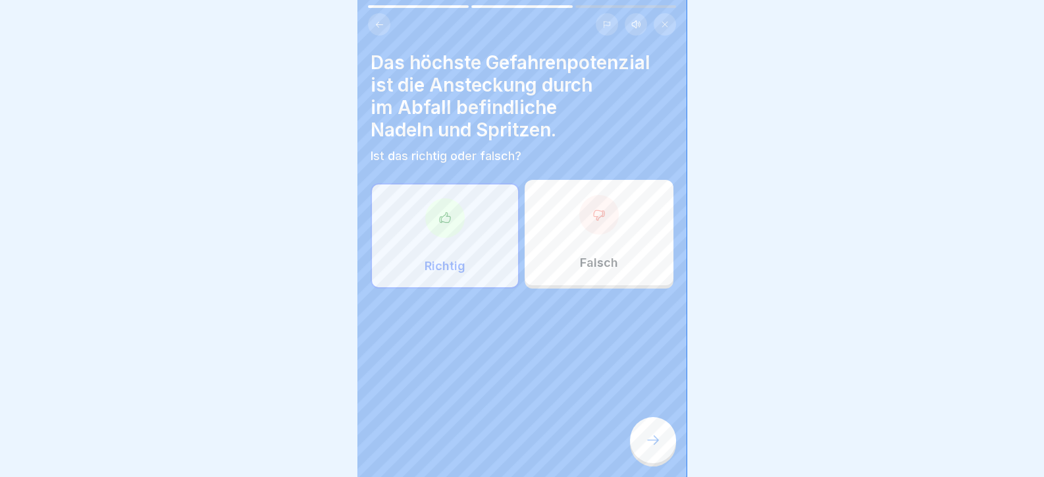
click at [650, 463] on div at bounding box center [653, 440] width 46 height 46
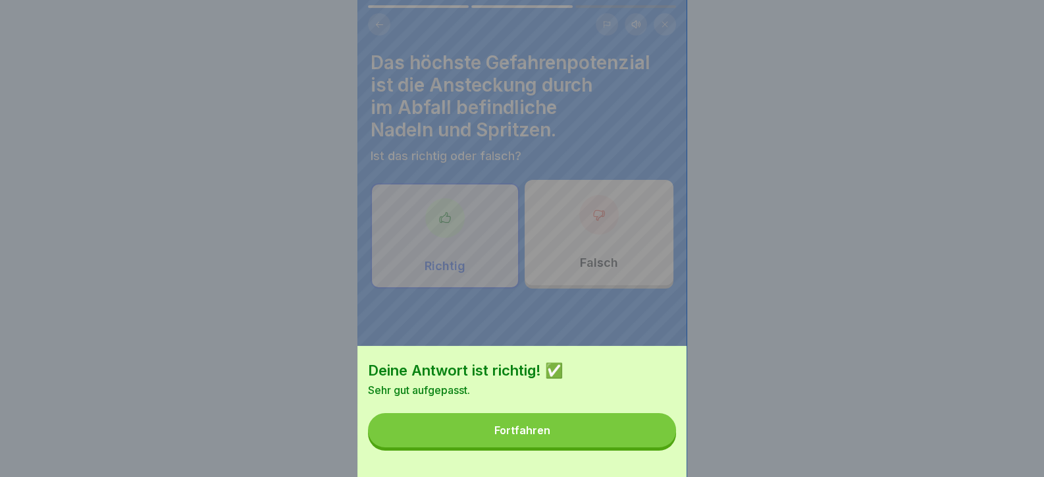
click at [642, 446] on button "Fortfahren" at bounding box center [522, 430] width 308 height 34
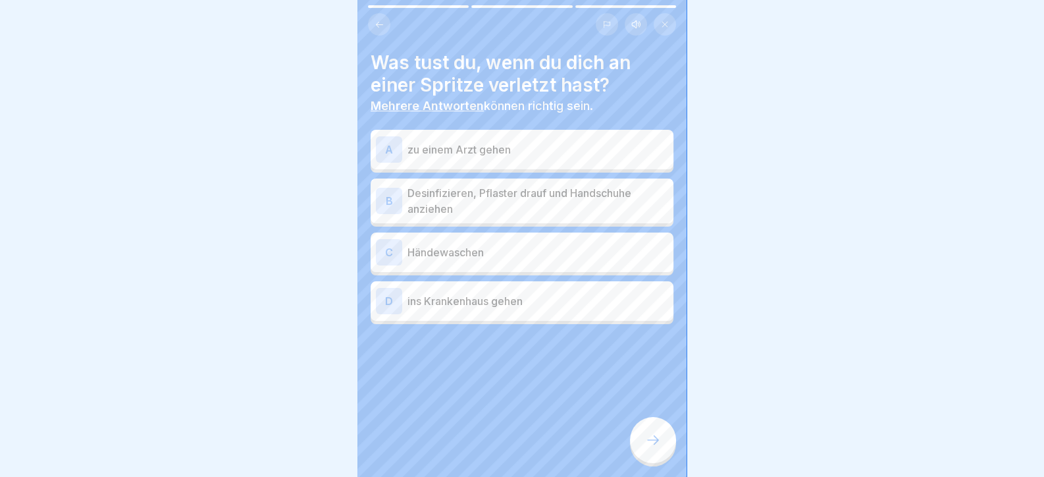
click at [525, 202] on p "Desinfizieren, Pflaster drauf und Handschuhe anziehen" at bounding box center [537, 201] width 261 height 32
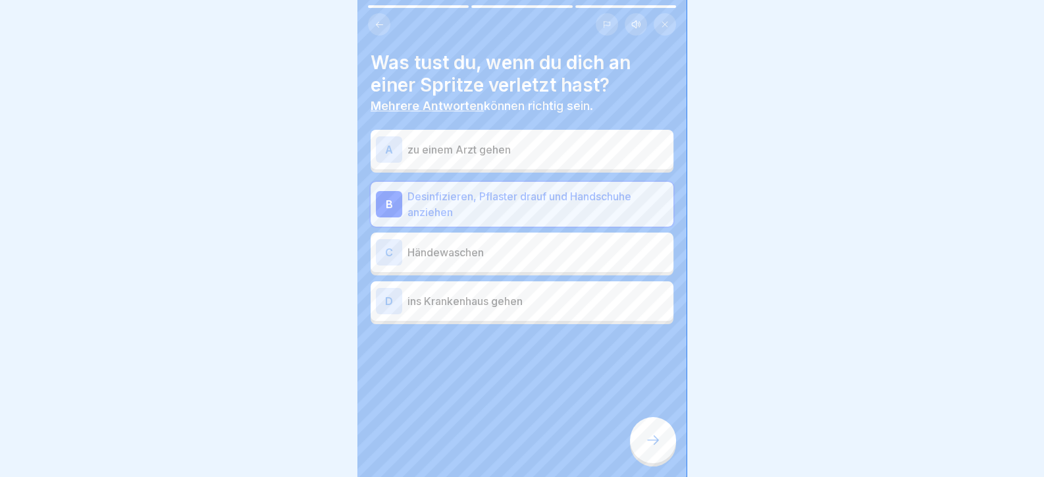
click at [633, 465] on div "Was tust du, wenn du dich an einer Spritze verletzt hast? Mehrere Antworten kön…" at bounding box center [521, 238] width 329 height 477
click at [660, 460] on div at bounding box center [653, 440] width 46 height 46
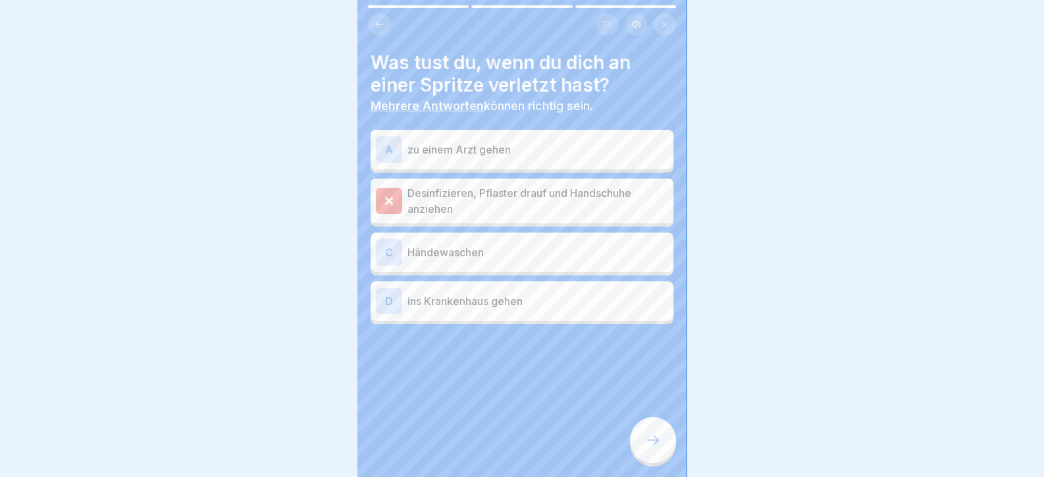
click at [560, 252] on p "Händewaschen" at bounding box center [537, 252] width 261 height 16
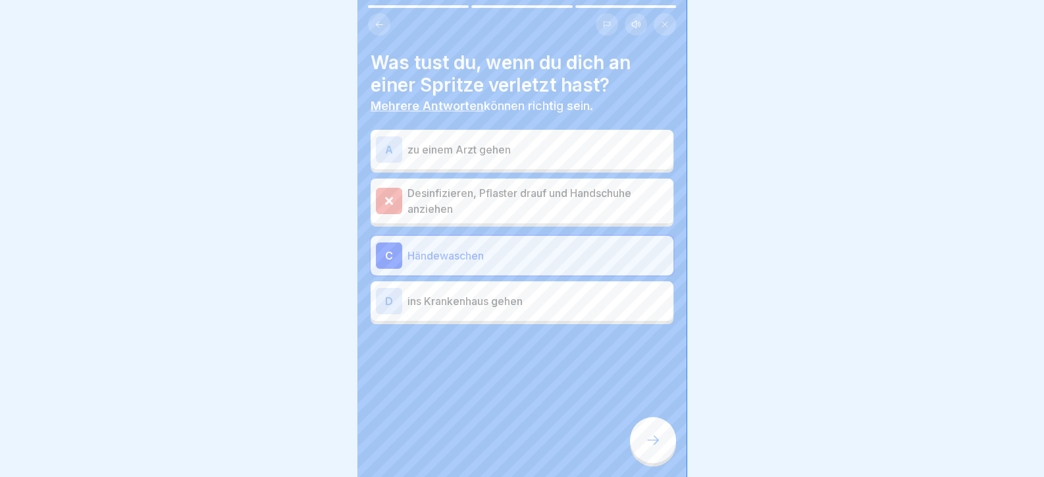
click at [539, 307] on p "ins Krankenhaus gehen" at bounding box center [537, 301] width 261 height 16
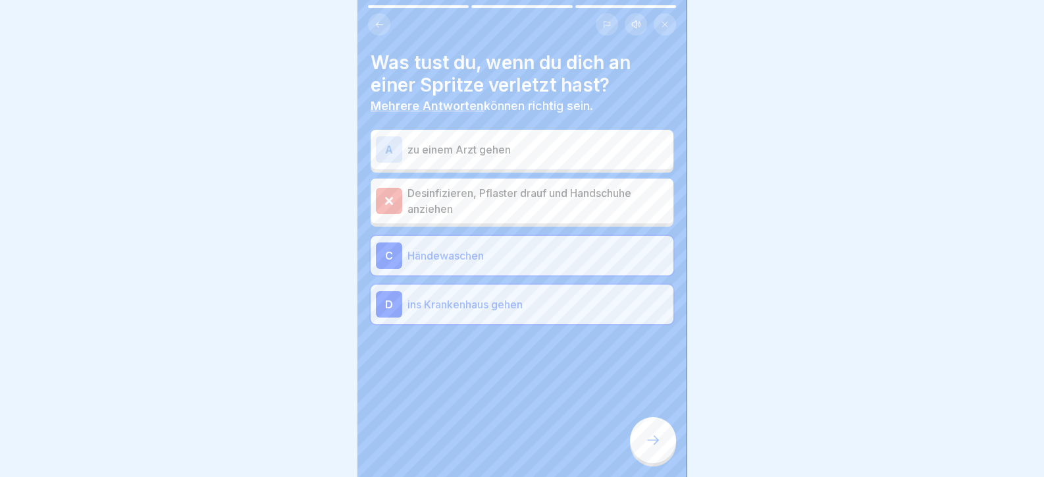
click at [495, 146] on p "zu einem Arzt gehen" at bounding box center [537, 150] width 261 height 16
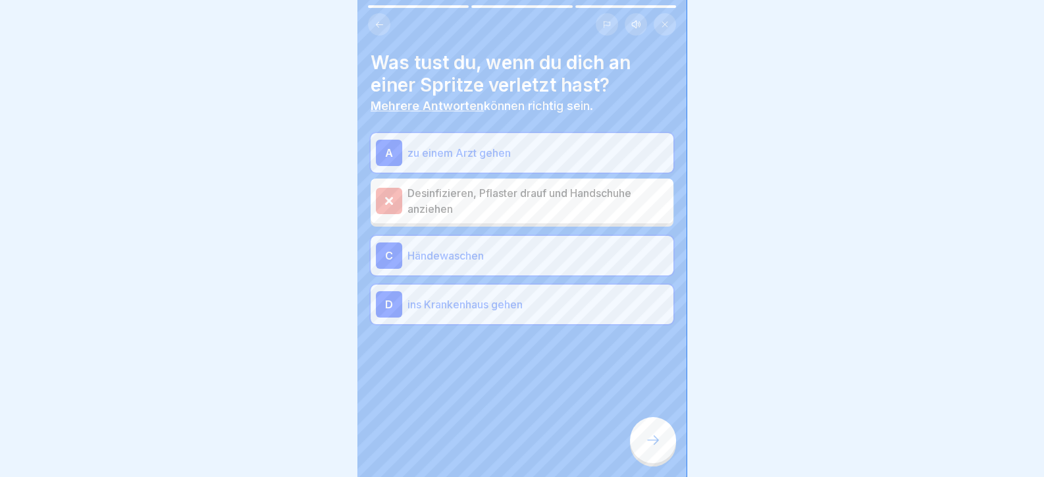
click at [658, 458] on div at bounding box center [653, 440] width 46 height 46
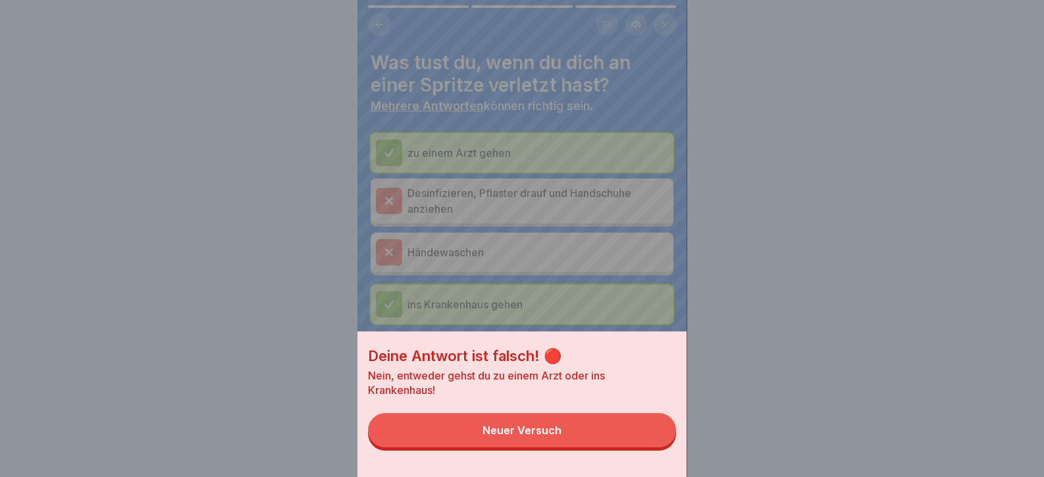
click at [650, 447] on button "Neuer Versuch" at bounding box center [522, 430] width 308 height 34
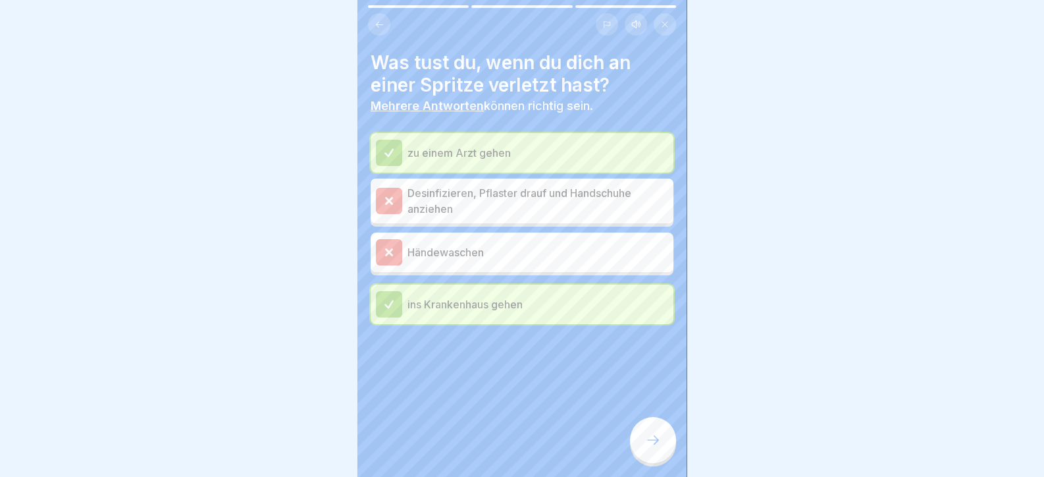
click at [652, 447] on icon at bounding box center [653, 440] width 16 height 16
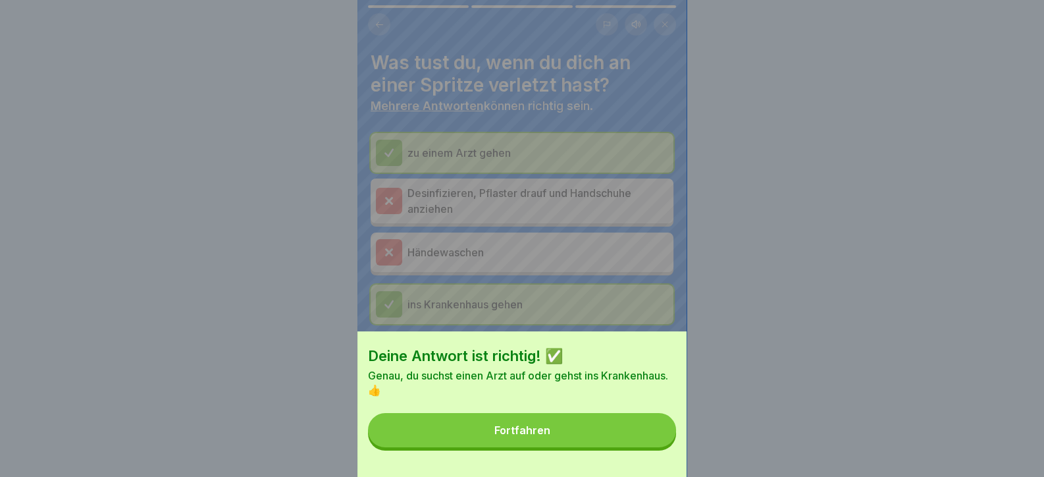
click at [648, 446] on button "Fortfahren" at bounding box center [522, 430] width 308 height 34
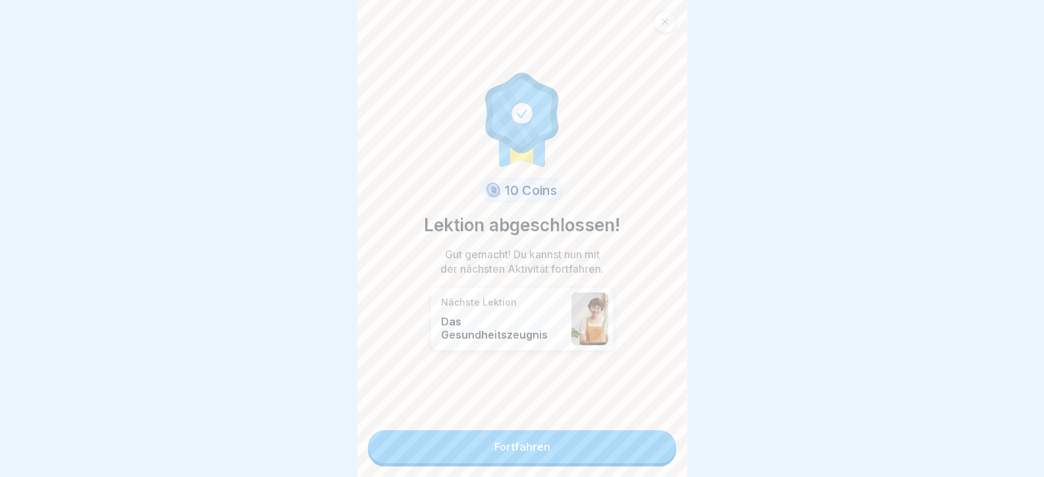
click at [648, 445] on link "Fortfahren" at bounding box center [522, 446] width 308 height 33
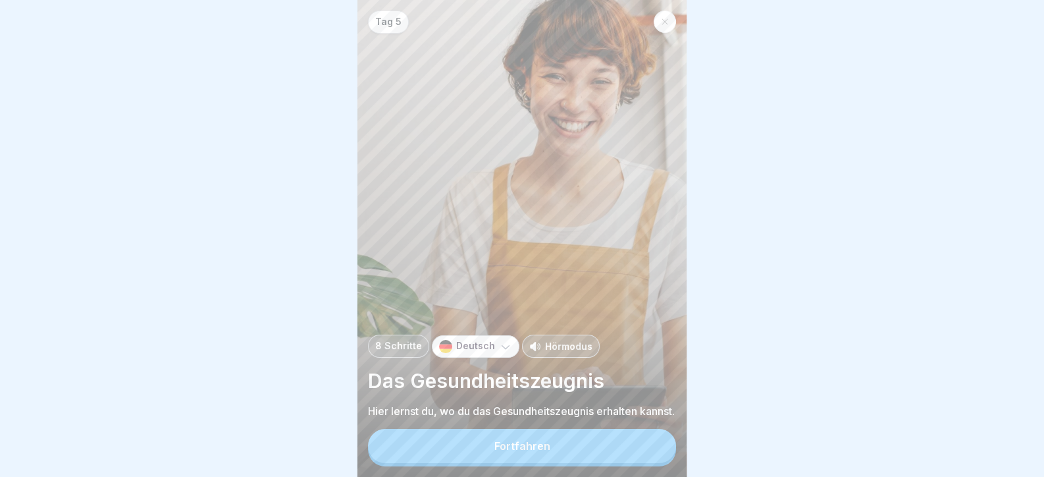
click at [648, 445] on button "Fortfahren" at bounding box center [522, 446] width 308 height 34
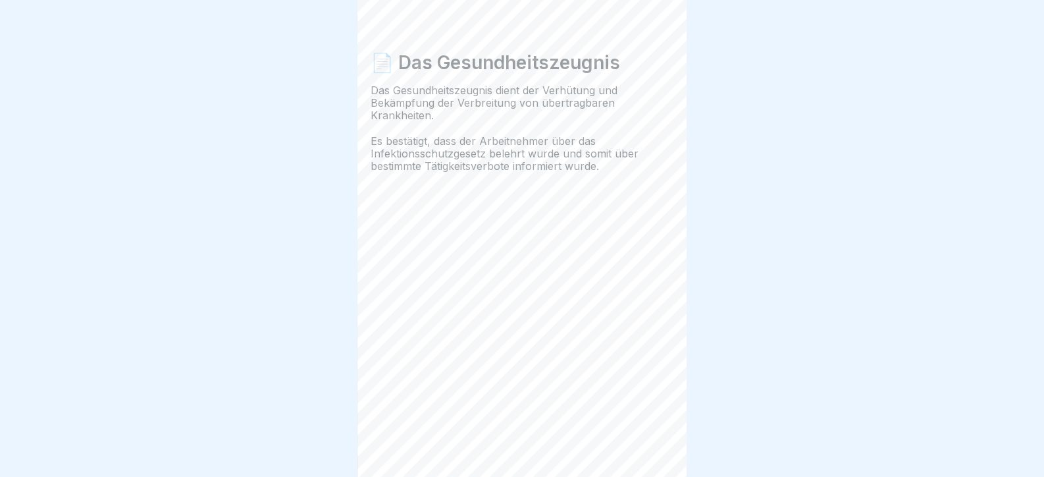
click at [648, 445] on icon at bounding box center [653, 440] width 16 height 16
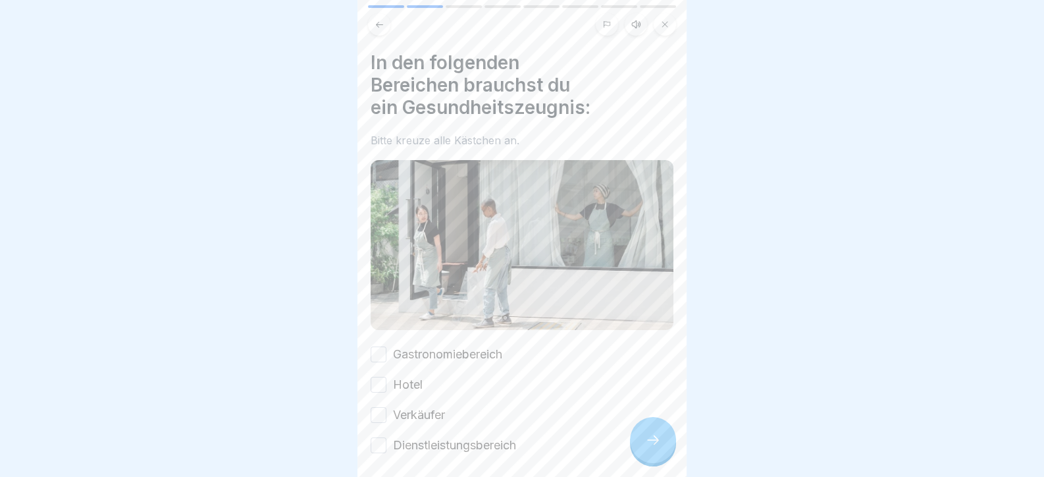
click at [648, 445] on icon at bounding box center [653, 440] width 16 height 16
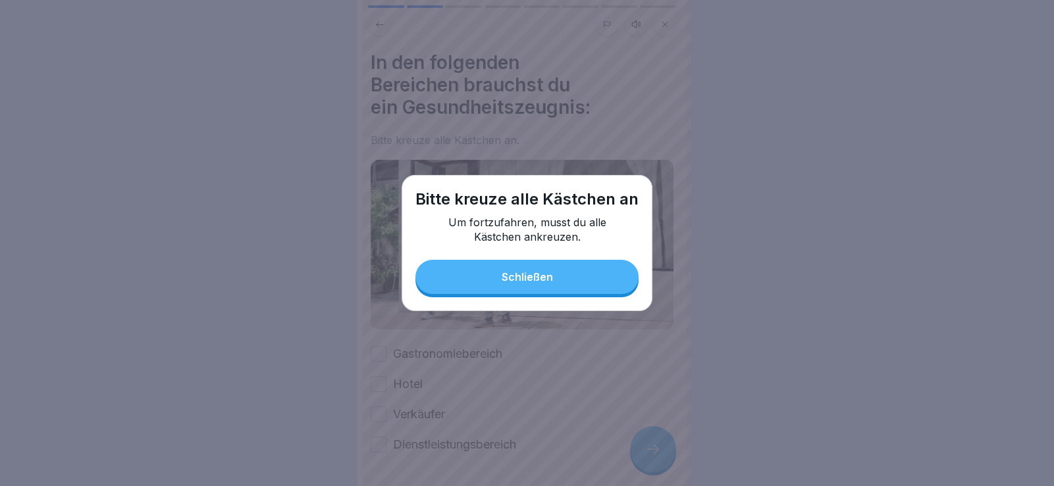
click at [517, 272] on div "Schließen" at bounding box center [527, 277] width 51 height 12
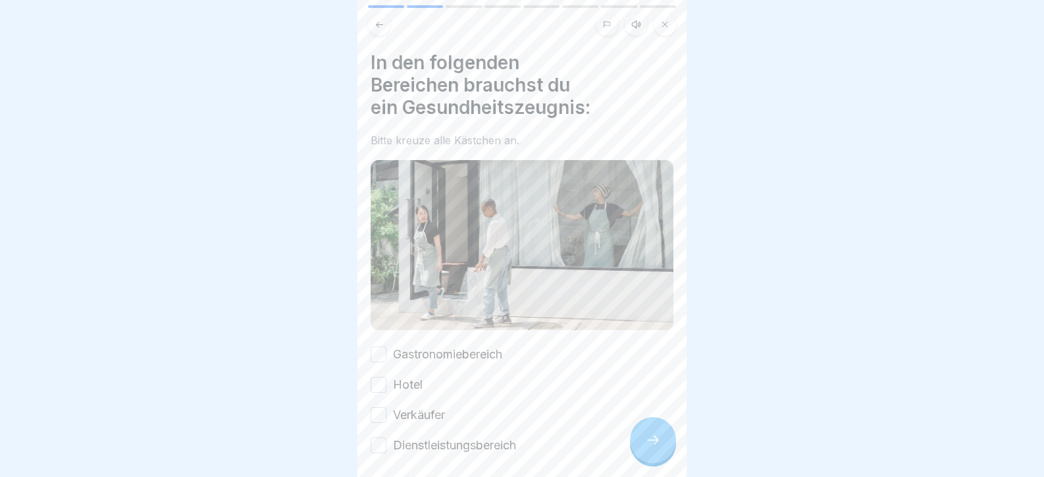
click at [442, 338] on div "In den folgenden Bereichen brauchst du ein Gesundheitszeugnis: Bitte kreuze all…" at bounding box center [522, 252] width 303 height 402
click at [424, 353] on label "Gastronomiebereich" at bounding box center [447, 354] width 109 height 17
click at [386, 353] on button "Gastronomiebereich" at bounding box center [379, 354] width 16 height 16
click at [411, 378] on label "Hotel" at bounding box center [408, 384] width 30 height 17
click at [386, 378] on button "Hotel" at bounding box center [379, 385] width 16 height 16
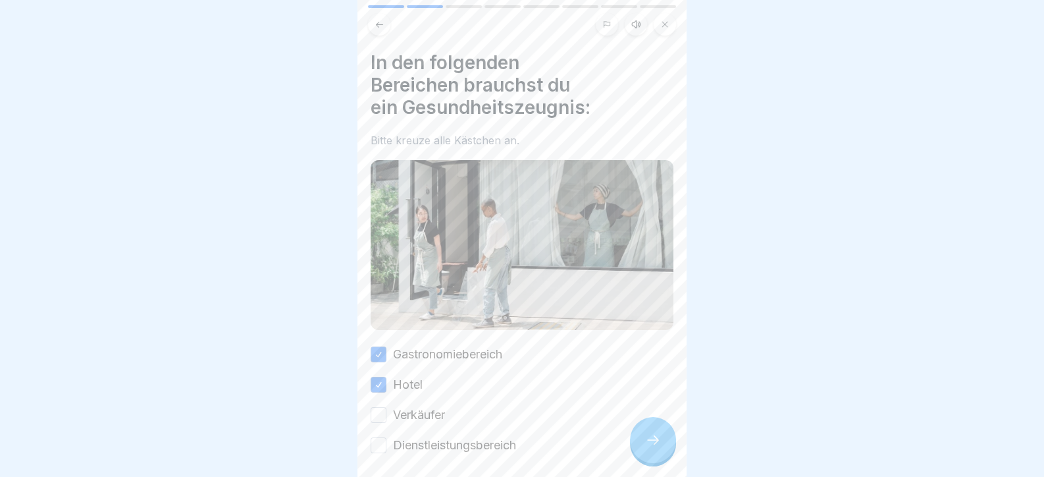
click at [410, 419] on div "Gastronomiebereich Hotel Verkäufer Dienstleistungsbereich" at bounding box center [522, 400] width 303 height 108
click at [417, 409] on label "Verkäufer" at bounding box center [419, 414] width 52 height 17
click at [386, 409] on button "Verkäufer" at bounding box center [379, 415] width 16 height 16
click at [438, 439] on label "Dienstleistungsbereich" at bounding box center [454, 444] width 123 height 17
click at [386, 439] on button "Dienstleistungsbereich" at bounding box center [379, 445] width 16 height 16
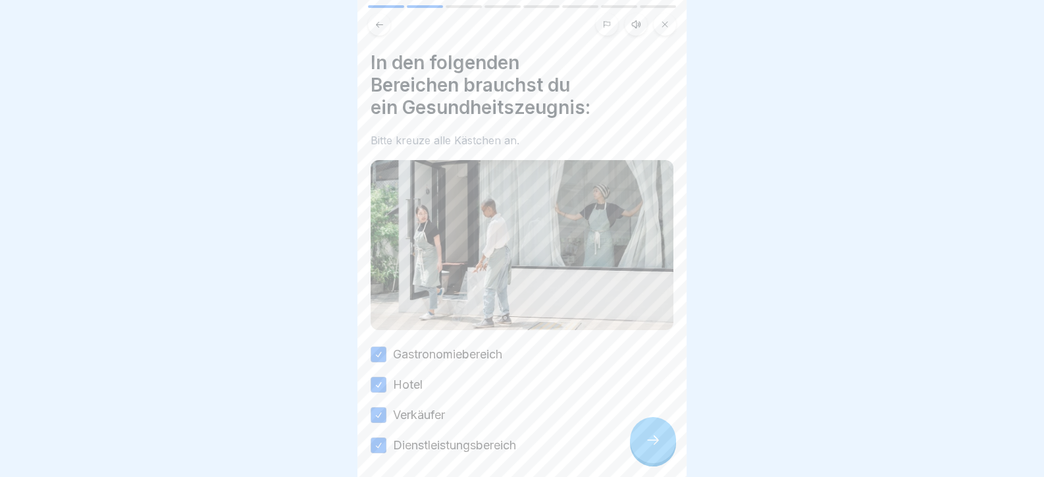
click at [656, 450] on div at bounding box center [653, 440] width 46 height 46
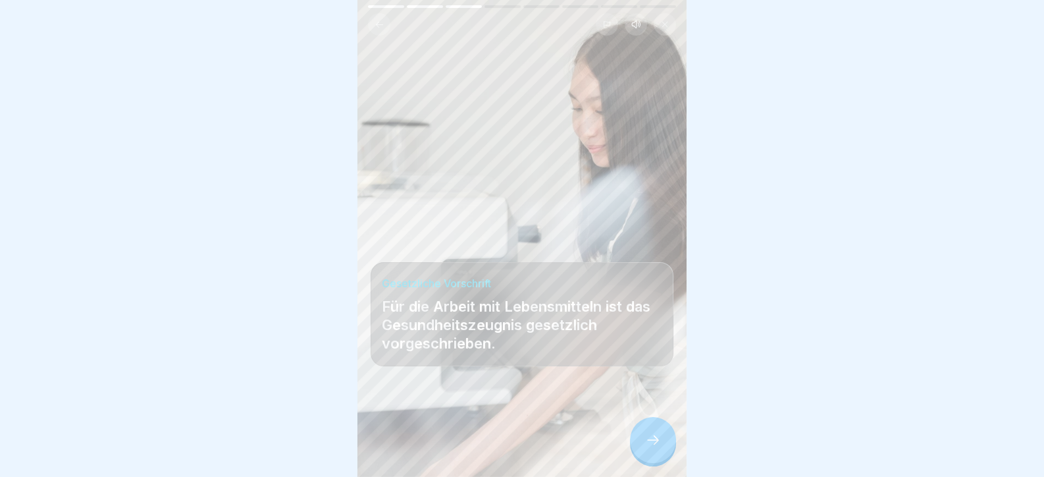
click at [652, 446] on icon at bounding box center [653, 440] width 16 height 16
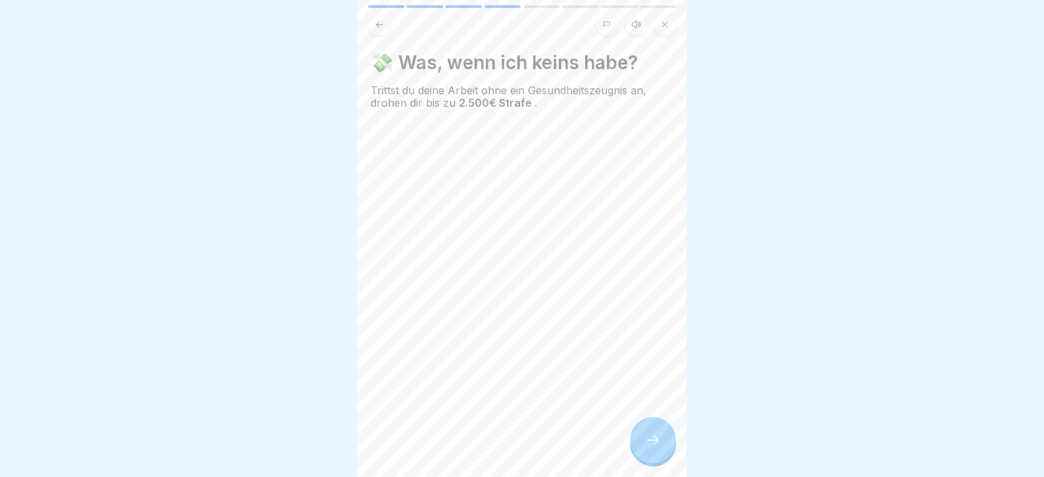
click at [652, 446] on icon at bounding box center [653, 440] width 16 height 16
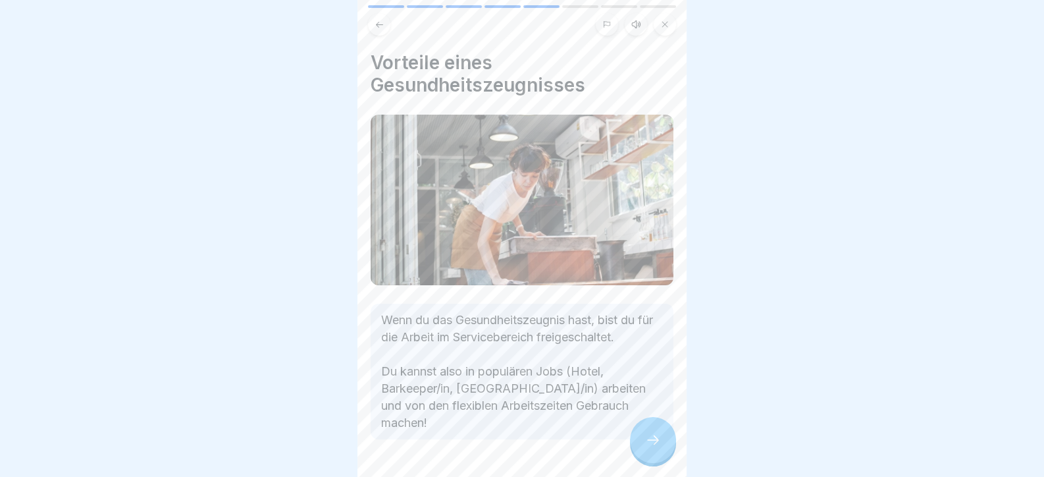
click at [651, 445] on icon at bounding box center [653, 440] width 16 height 16
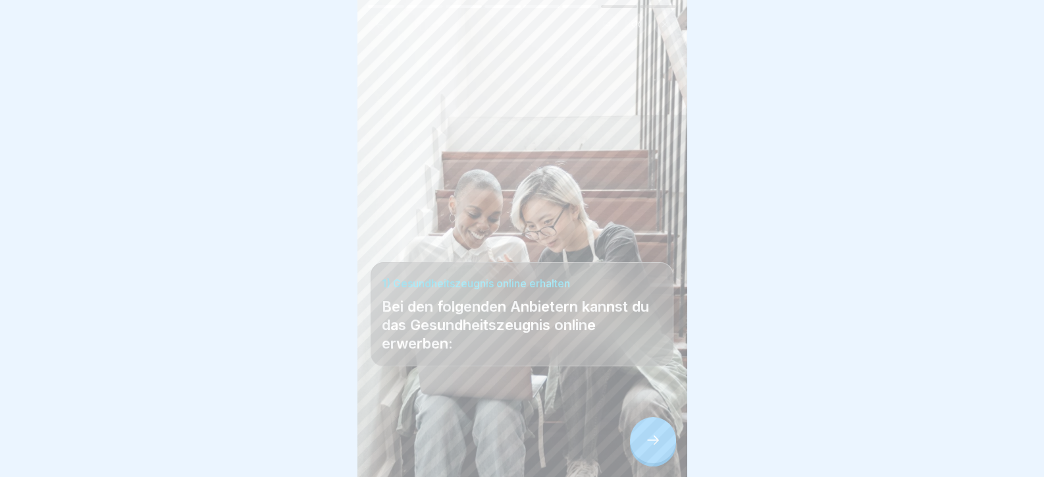
click at [651, 444] on icon at bounding box center [653, 440] width 16 height 16
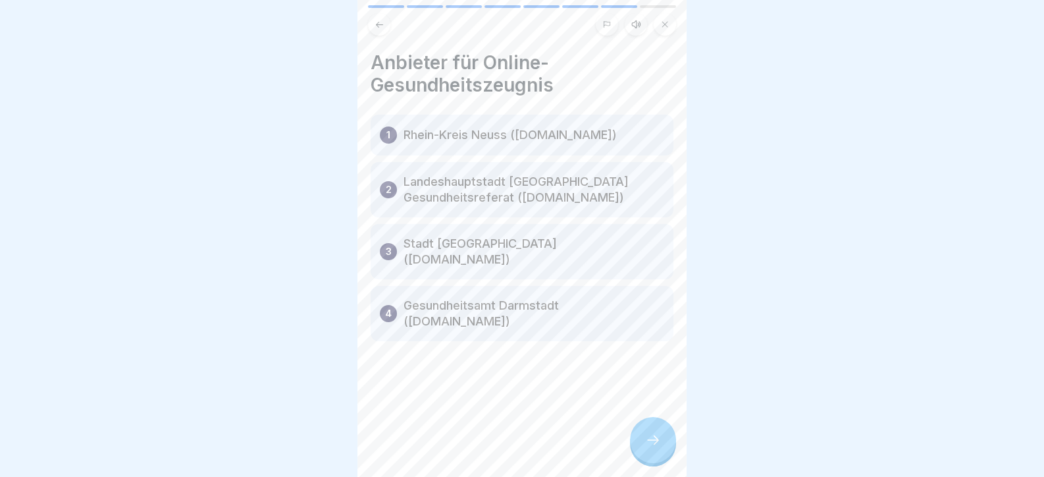
click at [650, 443] on div at bounding box center [653, 440] width 46 height 46
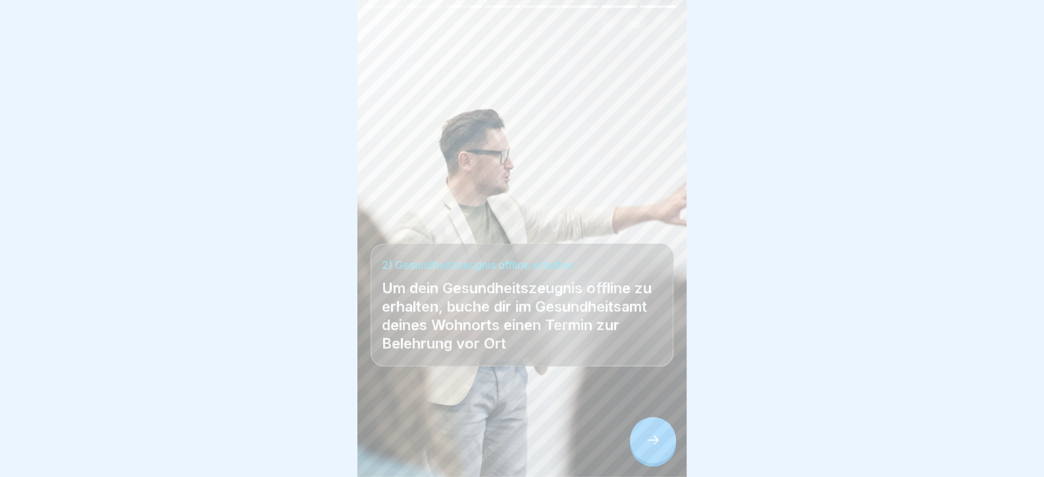
click at [650, 443] on div at bounding box center [653, 440] width 46 height 46
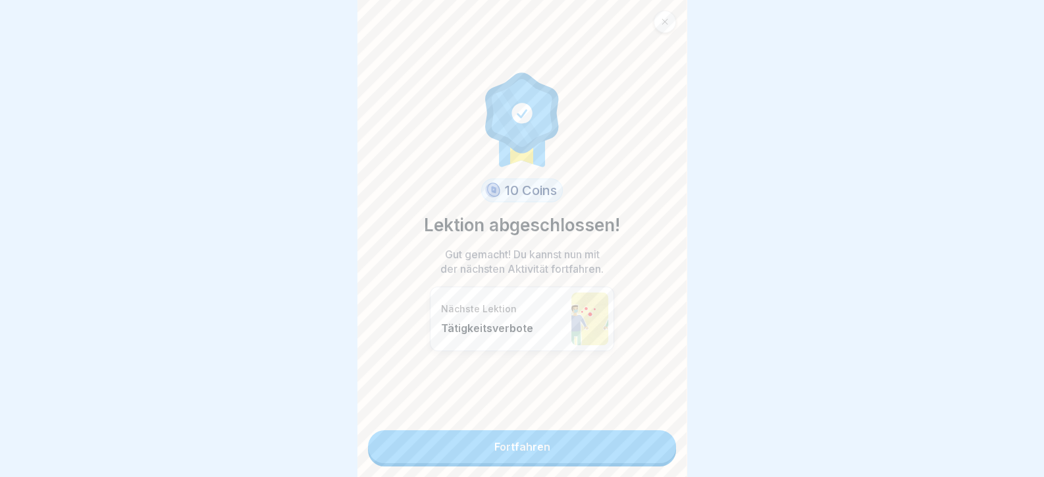
click at [650, 443] on link "Fortfahren" at bounding box center [522, 446] width 308 height 33
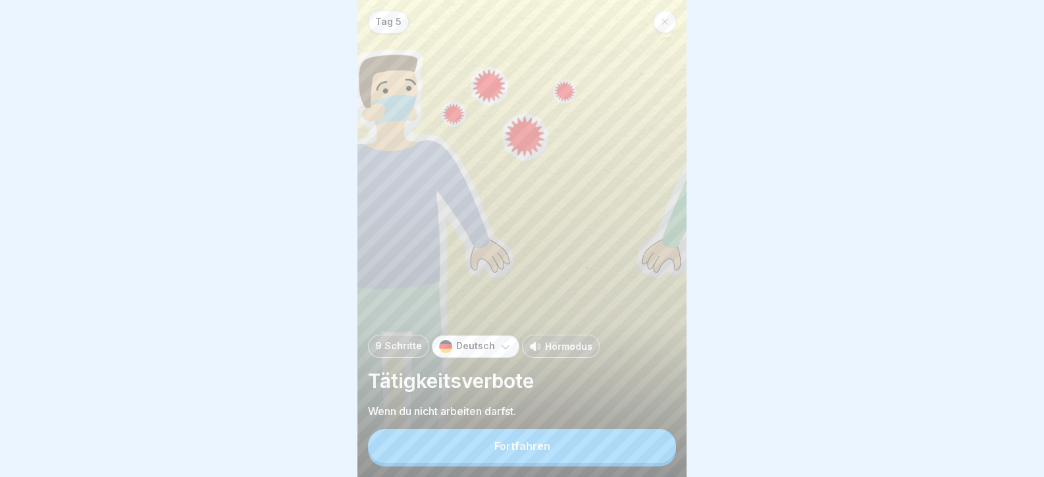
click at [650, 443] on button "Fortfahren" at bounding box center [522, 446] width 308 height 34
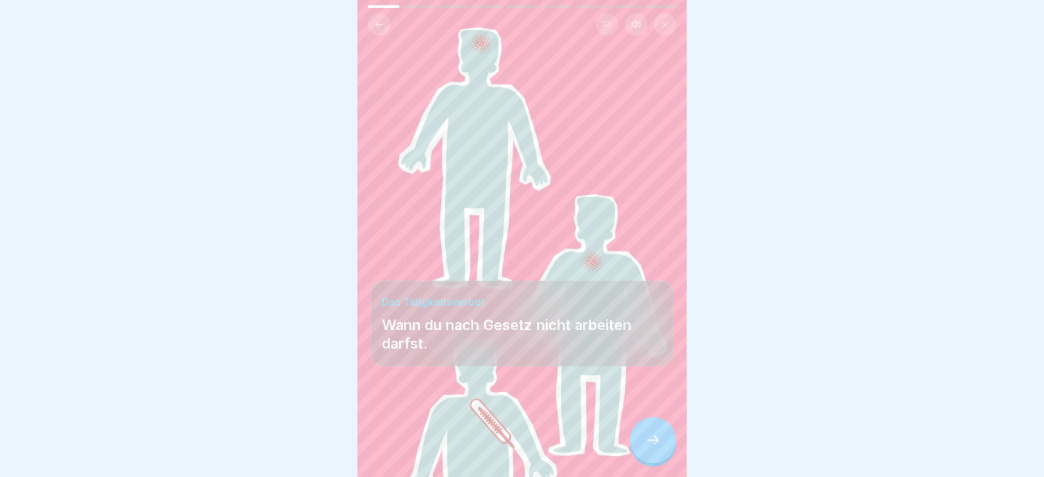
click at [650, 443] on div at bounding box center [653, 440] width 46 height 46
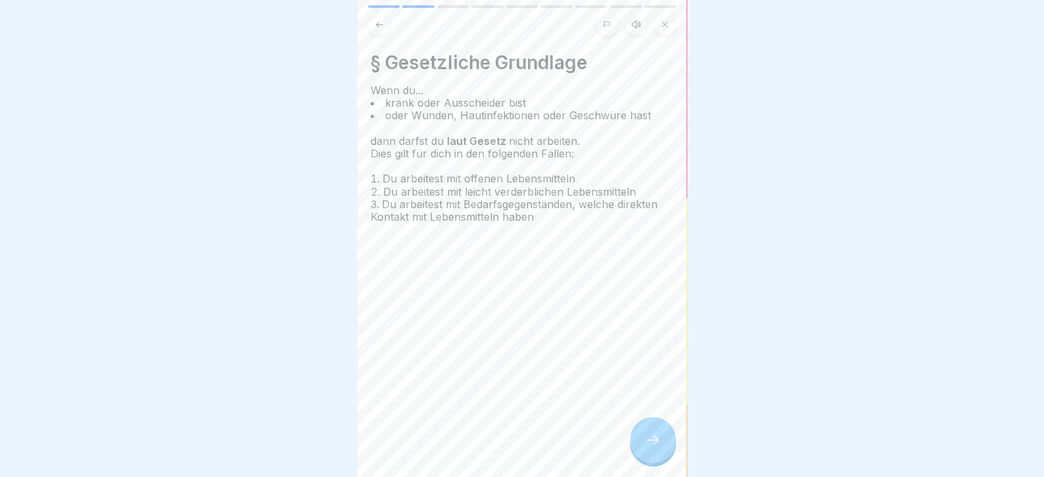
click at [650, 443] on icon at bounding box center [653, 440] width 16 height 16
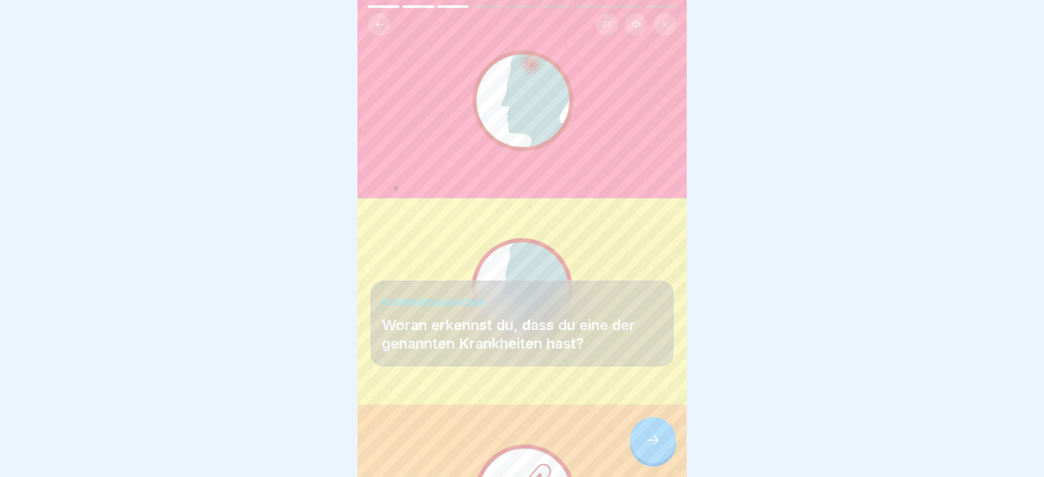
click at [650, 443] on icon at bounding box center [653, 440] width 16 height 16
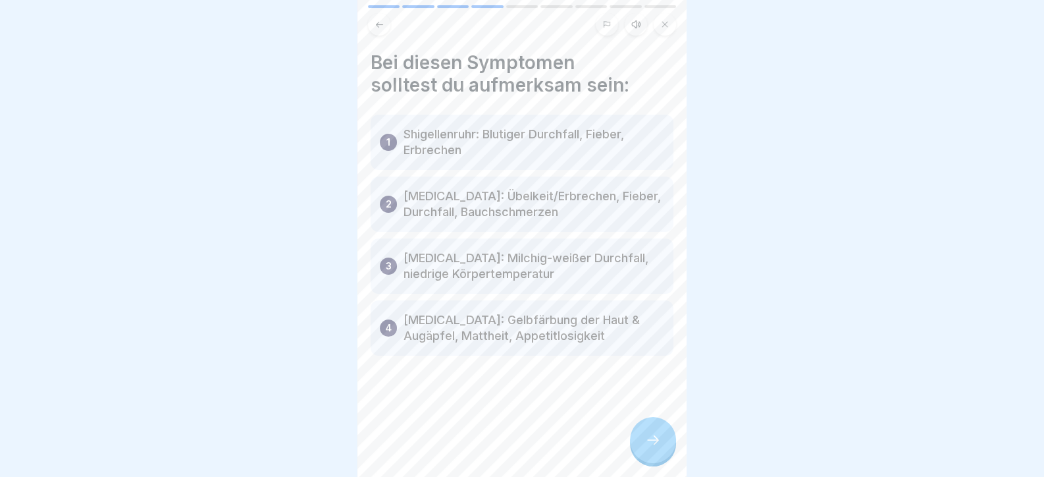
click at [650, 443] on div at bounding box center [653, 440] width 46 height 46
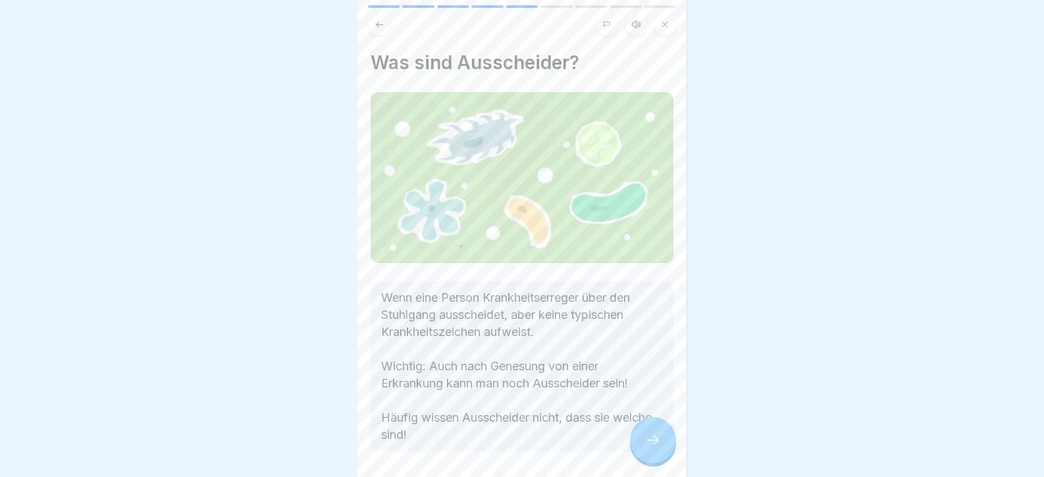
click at [650, 443] on icon at bounding box center [653, 440] width 16 height 16
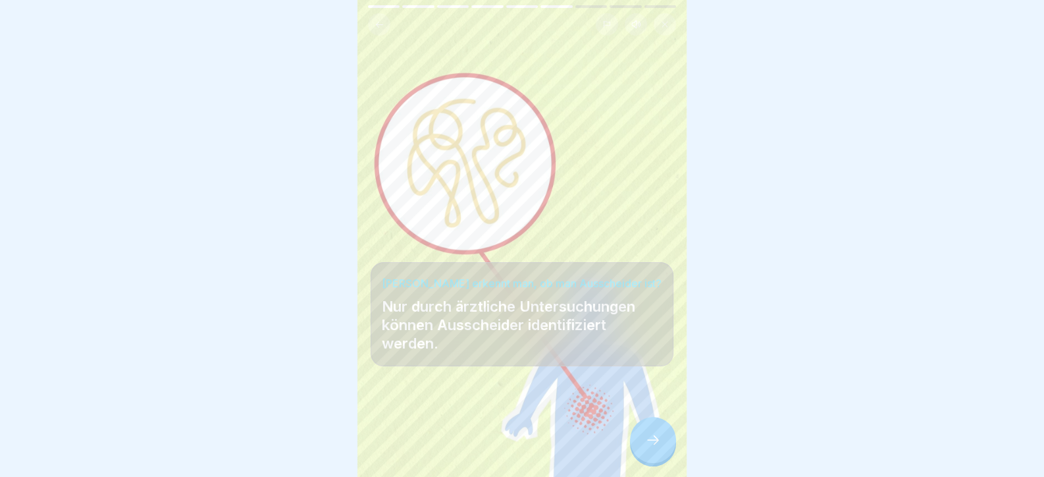
click at [650, 443] on icon at bounding box center [653, 440] width 16 height 16
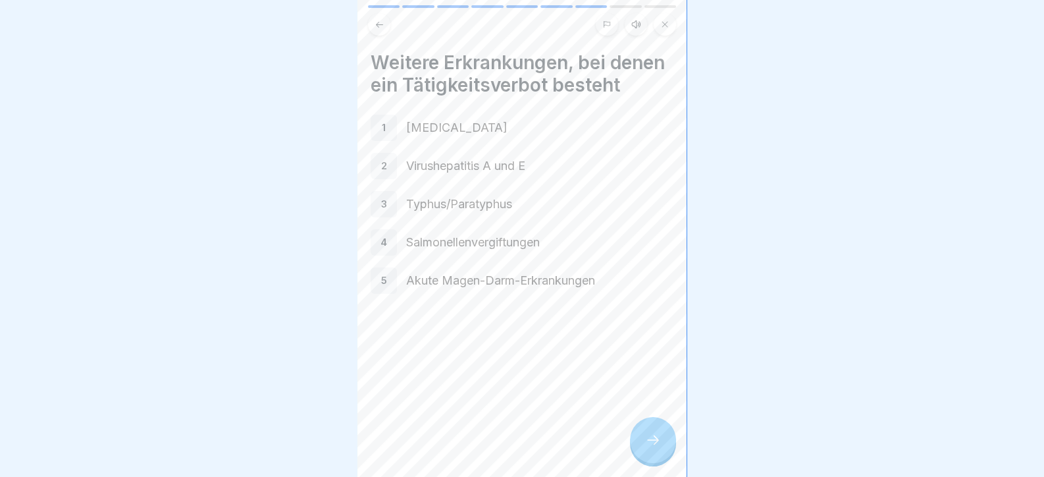
click at [650, 443] on icon at bounding box center [653, 440] width 16 height 16
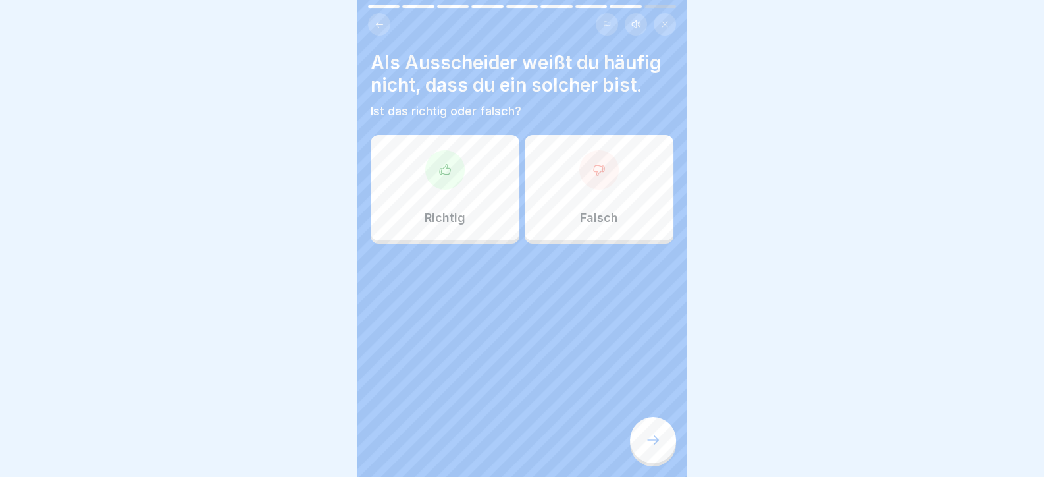
click at [650, 443] on div at bounding box center [653, 440] width 46 height 46
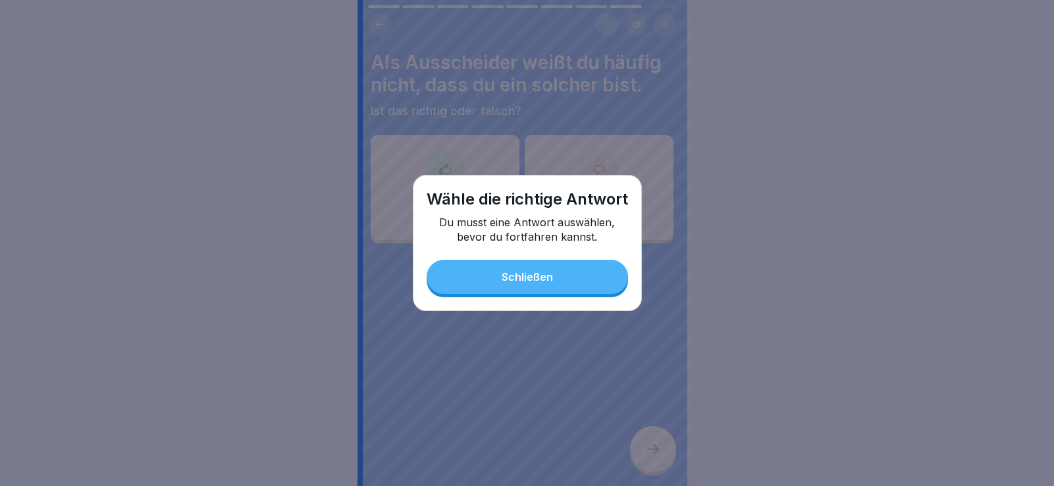
click at [489, 277] on button "Schließen" at bounding box center [527, 277] width 201 height 34
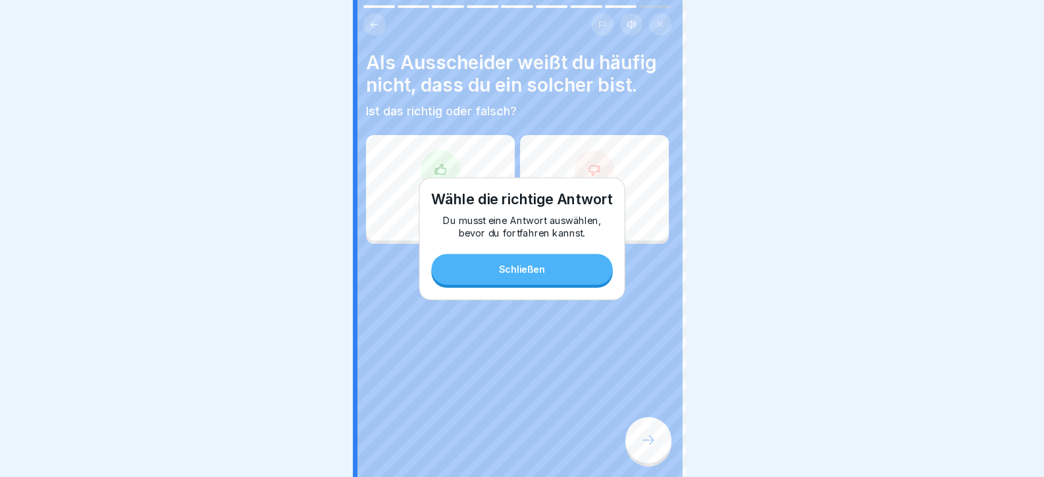
click at [456, 205] on div "Richtig" at bounding box center [440, 187] width 149 height 105
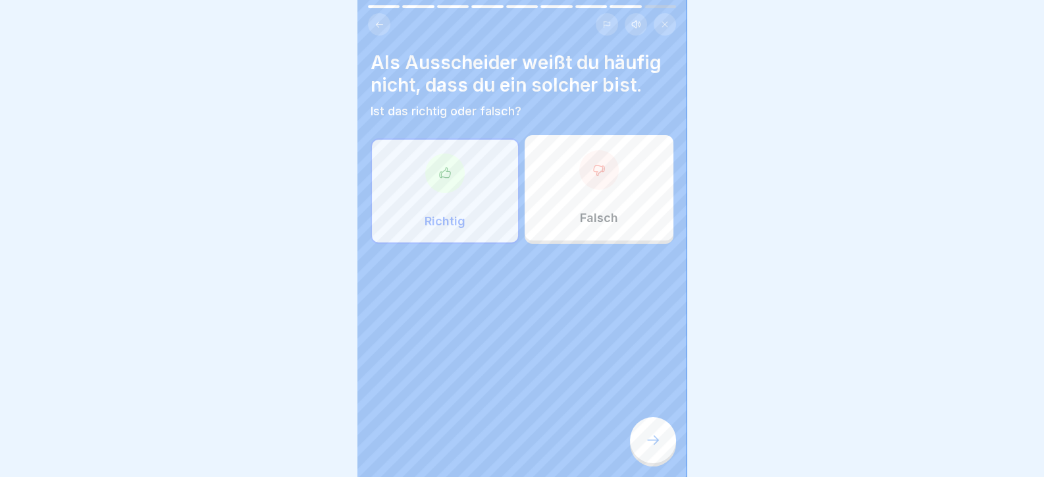
click at [665, 450] on div at bounding box center [653, 440] width 46 height 46
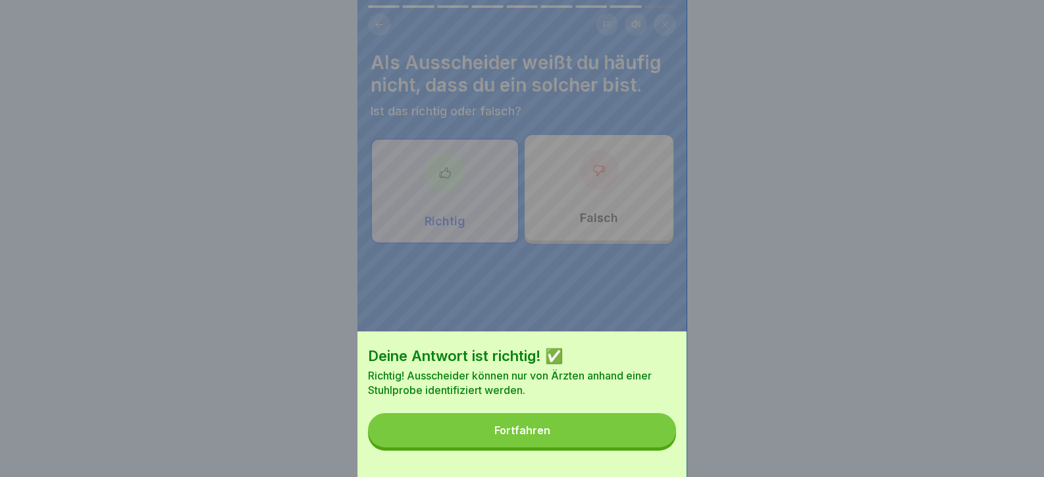
click at [652, 442] on button "Fortfahren" at bounding box center [522, 430] width 308 height 34
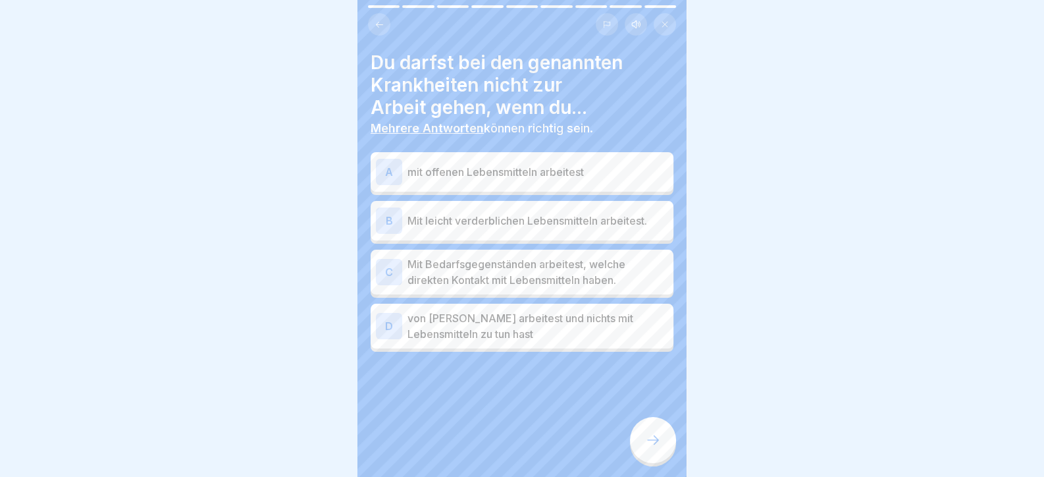
click at [650, 444] on icon at bounding box center [653, 440] width 16 height 16
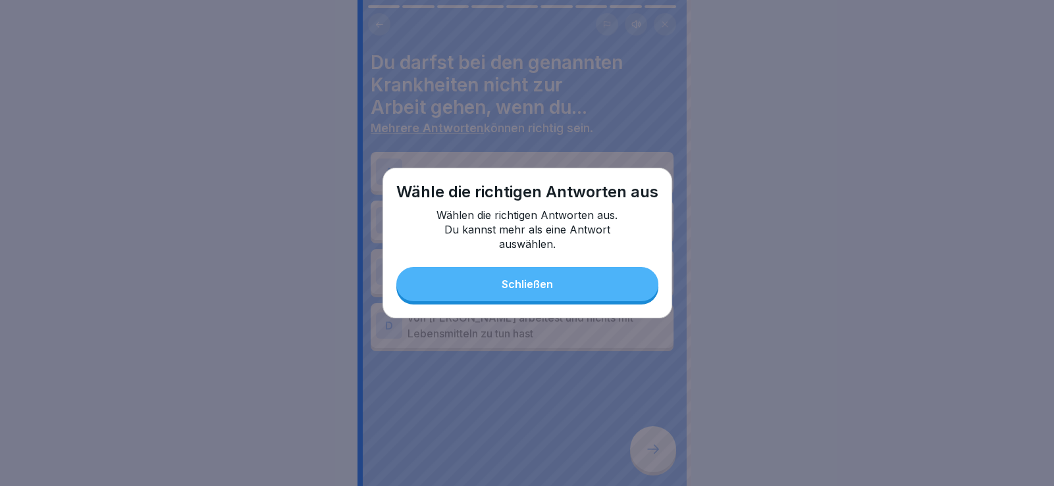
click at [560, 276] on button "Schließen" at bounding box center [527, 284] width 262 height 34
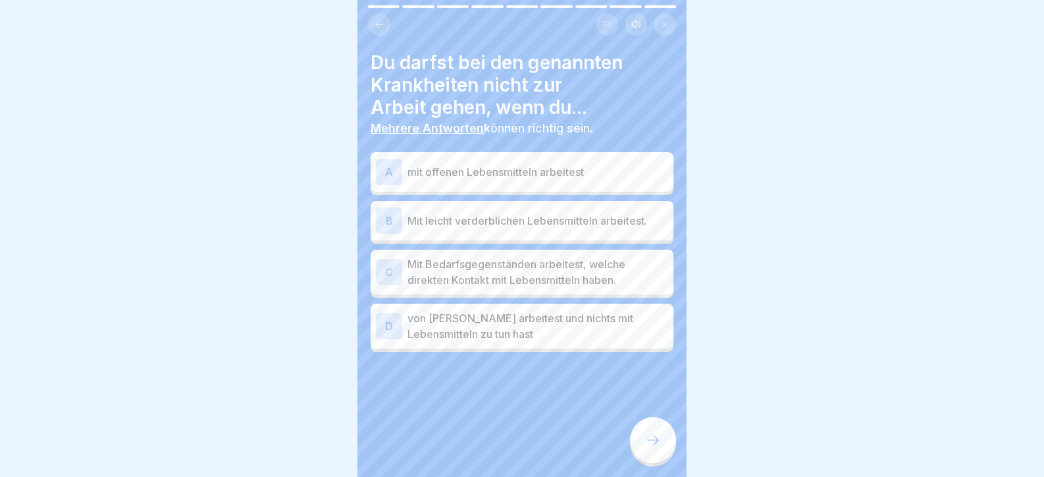
click at [542, 276] on p "Mit Bedarfsgegenständen arbeitest, welche direkten Kontakt mit Lebensmitteln ha…" at bounding box center [537, 272] width 261 height 32
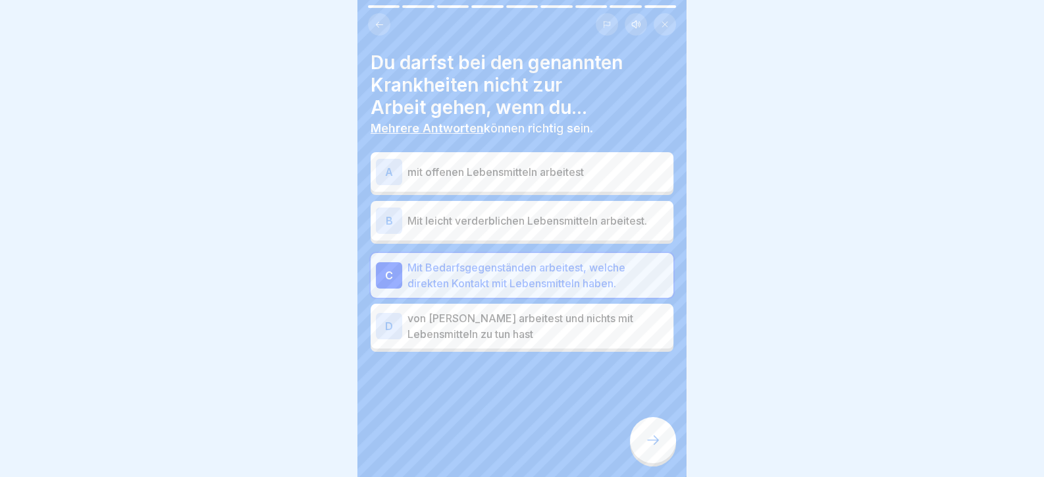
click at [565, 320] on p "von Zuhause arbeitest und nichts mit Lebensmitteln zu tun hast" at bounding box center [537, 326] width 261 height 32
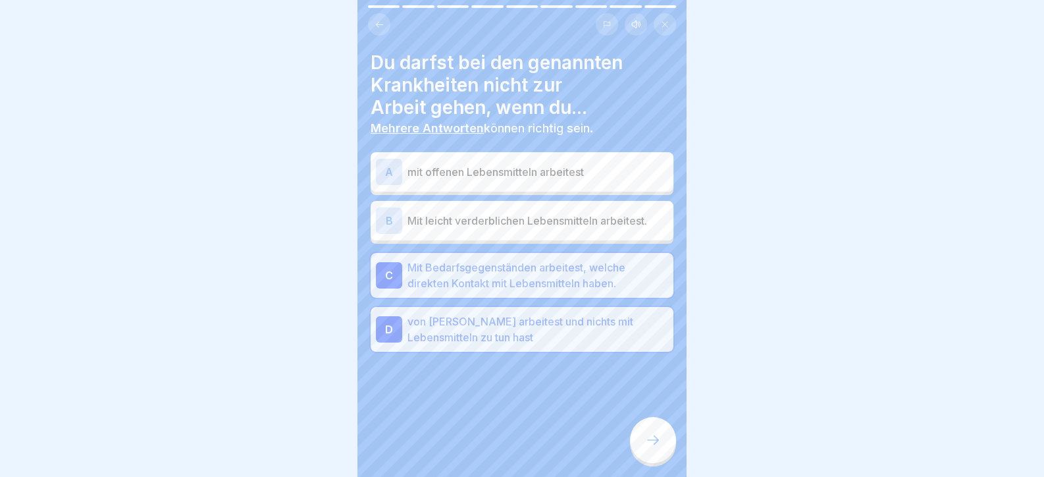
click at [533, 213] on div "B Mit leicht verderblichen Lebensmitteln arbeitest." at bounding box center [522, 220] width 292 height 26
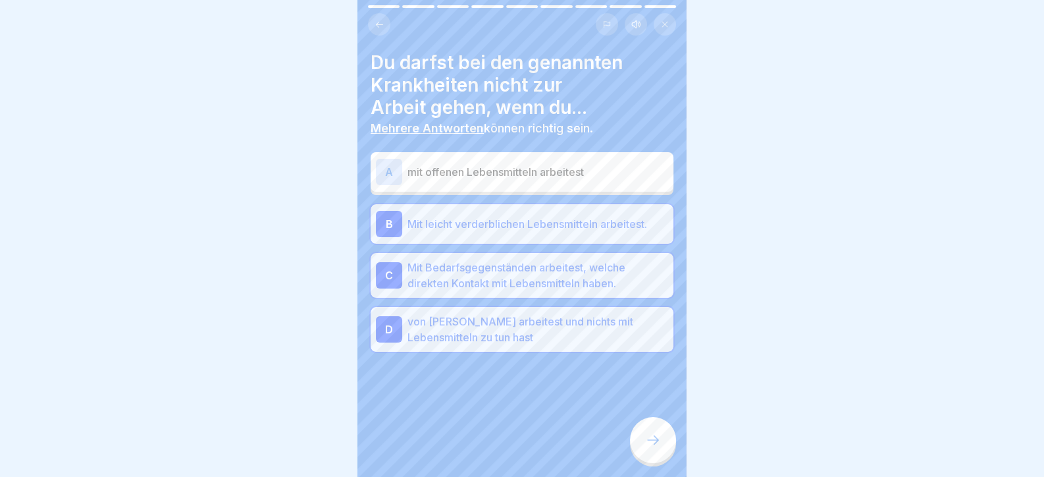
click at [530, 175] on p "mit offenen Lebensmitteln arbeitest" at bounding box center [537, 172] width 261 height 16
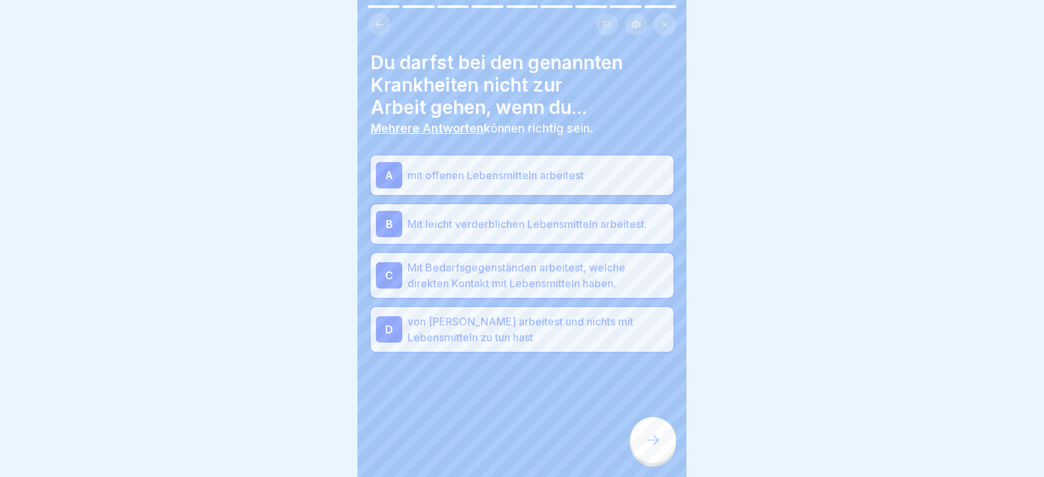
click at [632, 446] on div at bounding box center [653, 440] width 46 height 46
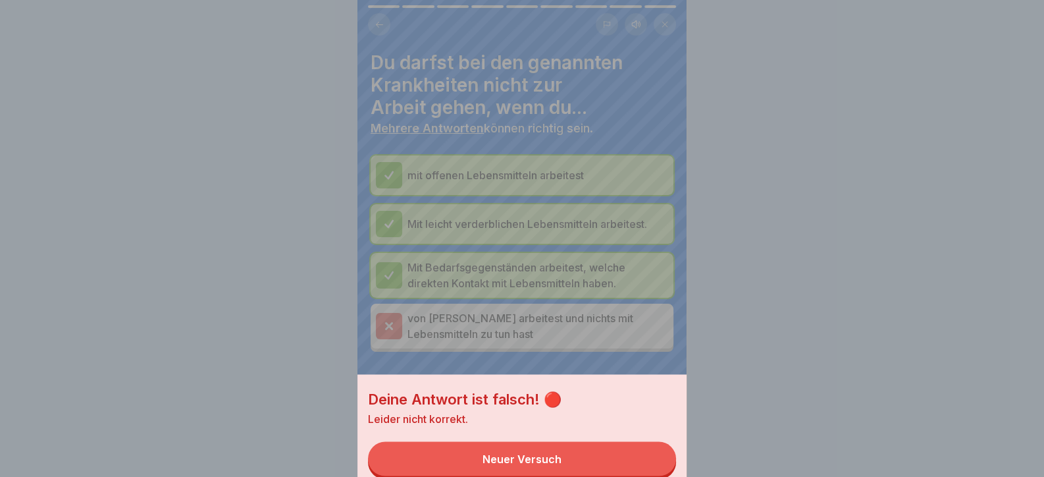
click at [633, 446] on button "Neuer Versuch" at bounding box center [522, 458] width 308 height 34
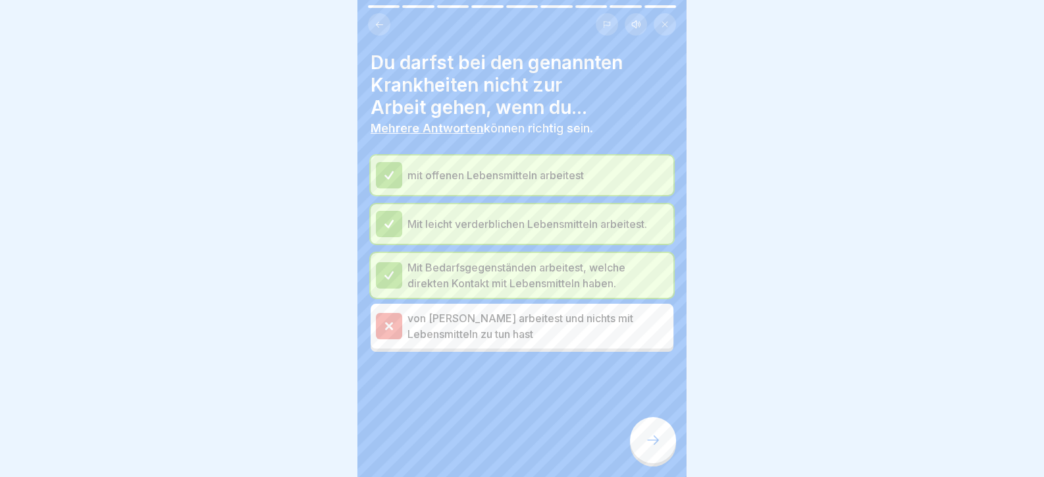
click at [664, 454] on div at bounding box center [653, 440] width 46 height 46
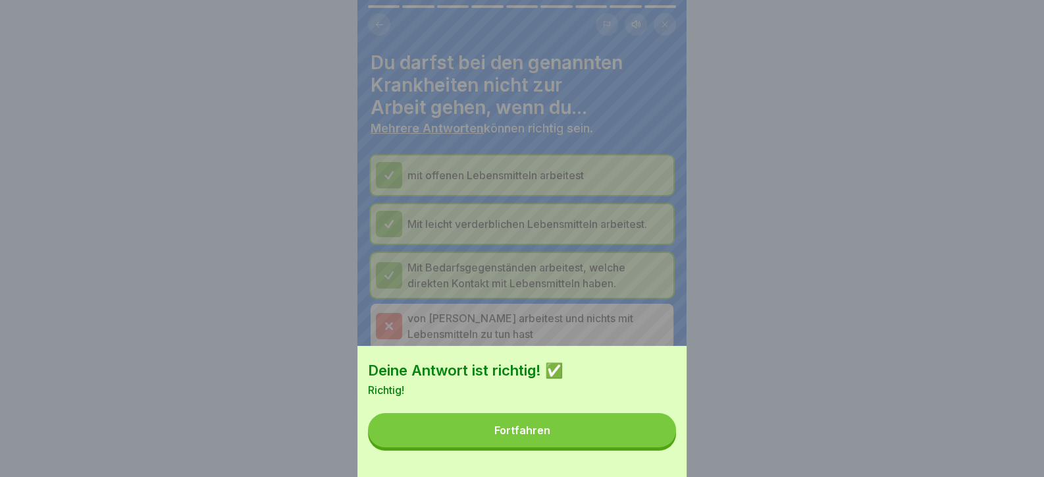
click at [645, 447] on button "Fortfahren" at bounding box center [522, 430] width 308 height 34
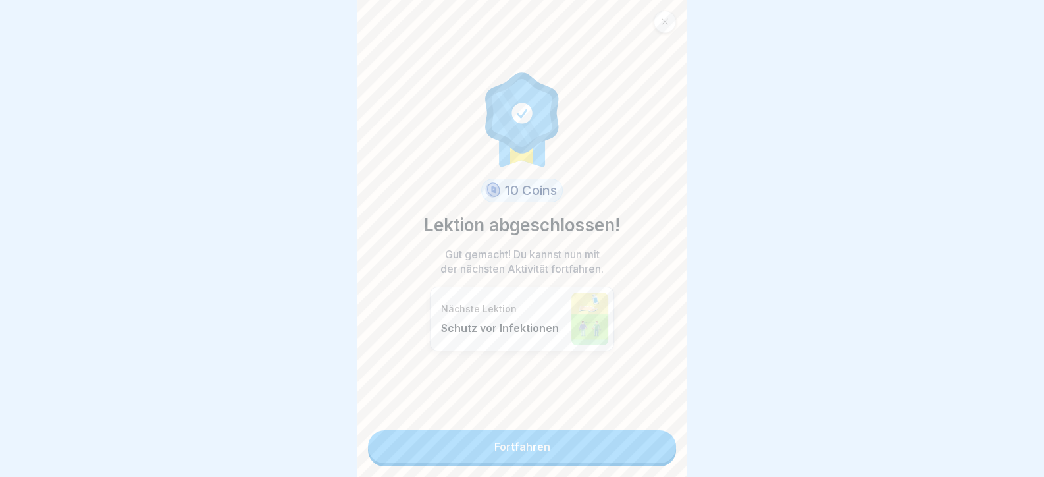
click at [645, 449] on link "Fortfahren" at bounding box center [522, 446] width 308 height 33
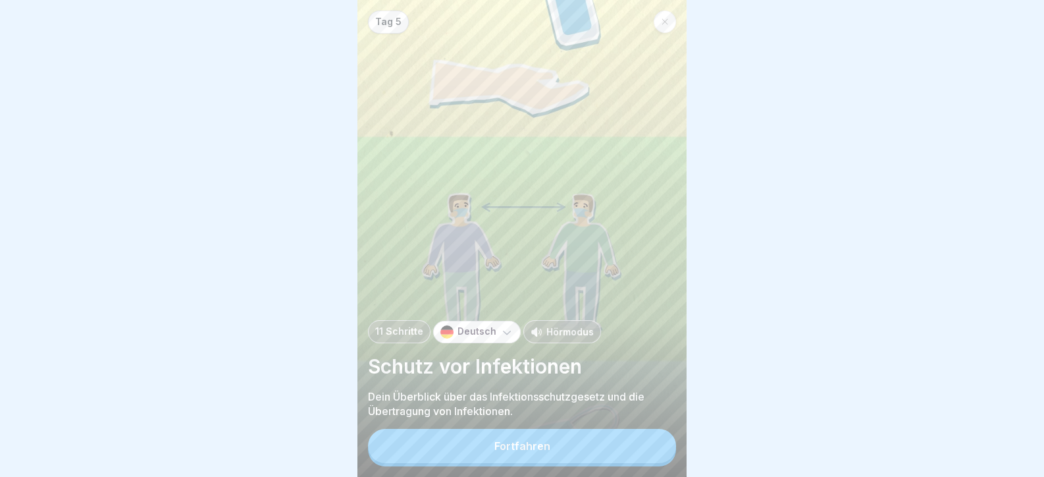
click at [645, 449] on button "Fortfahren" at bounding box center [522, 446] width 308 height 34
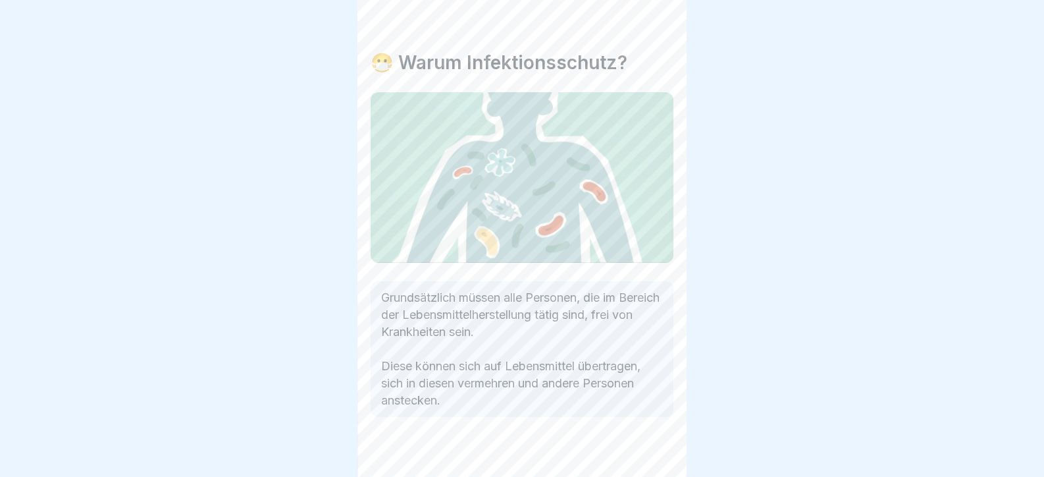
click at [645, 448] on icon at bounding box center [653, 440] width 16 height 16
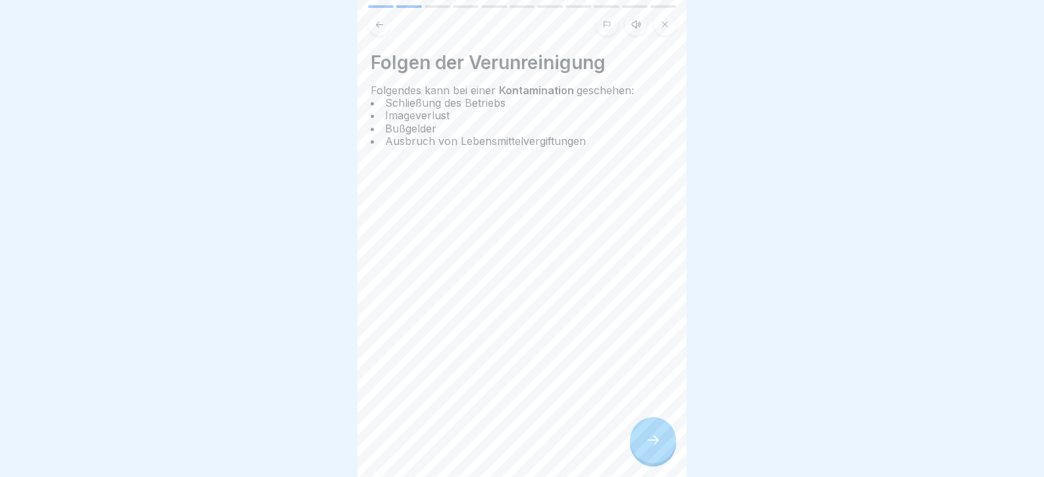
click at [645, 448] on icon at bounding box center [653, 440] width 16 height 16
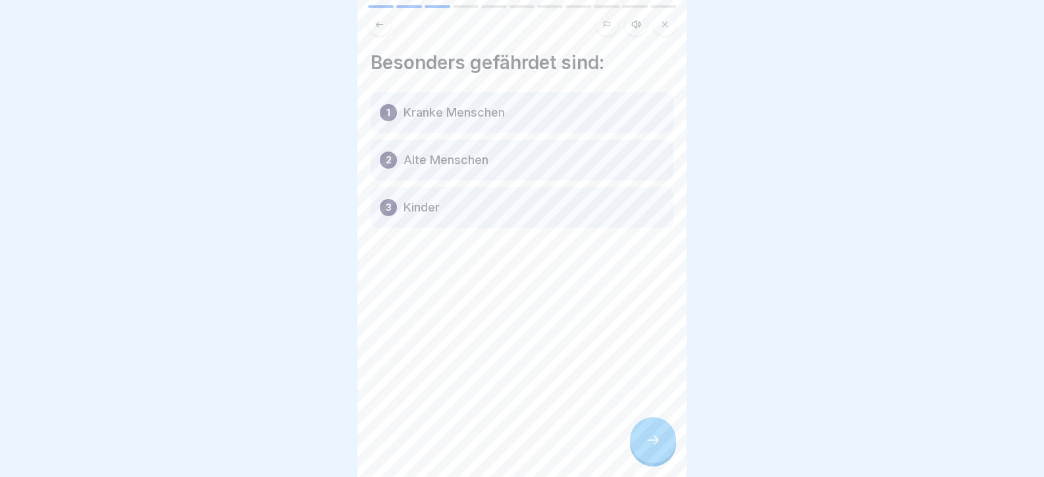
click at [645, 448] on icon at bounding box center [653, 440] width 16 height 16
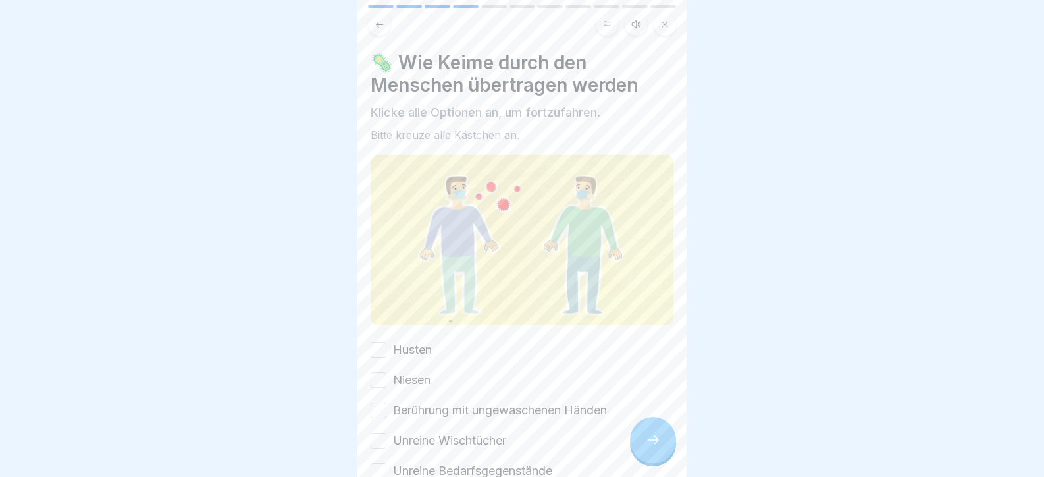
drag, startPoint x: 399, startPoint y: 344, endPoint x: 407, endPoint y: 363, distance: 20.9
click at [400, 344] on label "Husten" at bounding box center [412, 349] width 39 height 17
click at [386, 344] on button "Husten" at bounding box center [379, 350] width 16 height 16
click at [418, 381] on div "Husten Niesen Berührung mit ungewaschenen Händen Unreine Wischtücher Unreine Be…" at bounding box center [522, 410] width 303 height 138
click at [414, 371] on label "Niesen" at bounding box center [412, 379] width 38 height 17
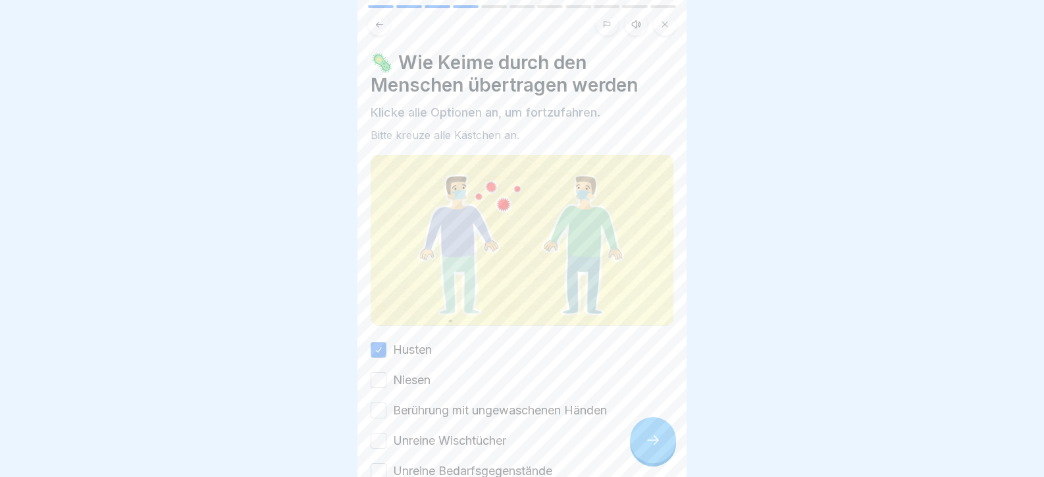
click at [386, 372] on button "Niesen" at bounding box center [379, 380] width 16 height 16
click at [418, 402] on label "Berührung mit ungewaschenen Händen" at bounding box center [500, 410] width 214 height 17
click at [386, 402] on button "Berührung mit ungewaschenen Händen" at bounding box center [379, 410] width 16 height 16
click at [425, 432] on label "Unreine Wischtücher" at bounding box center [449, 440] width 113 height 17
click at [386, 432] on button "Unreine Wischtücher" at bounding box center [379, 440] width 16 height 16
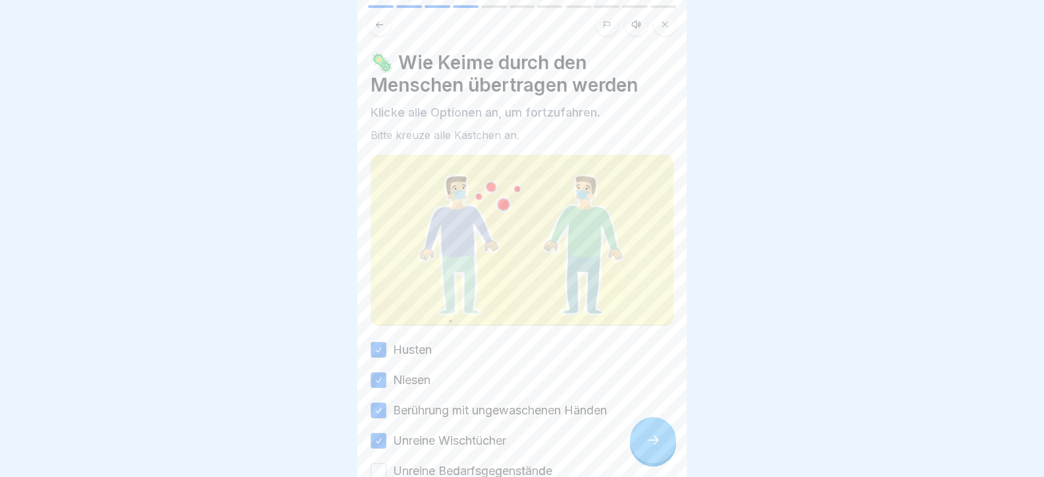
click at [429, 462] on label "Unreine Bedarfsgegenstände" at bounding box center [472, 470] width 159 height 17
click at [386, 463] on button "Unreine Bedarfsgegenstände" at bounding box center [379, 471] width 16 height 16
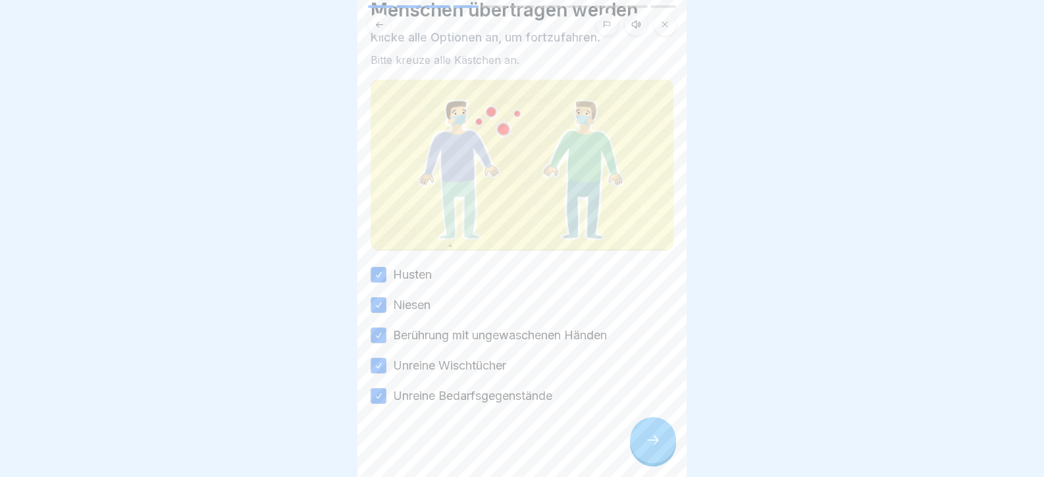
click at [671, 448] on div at bounding box center [653, 440] width 46 height 46
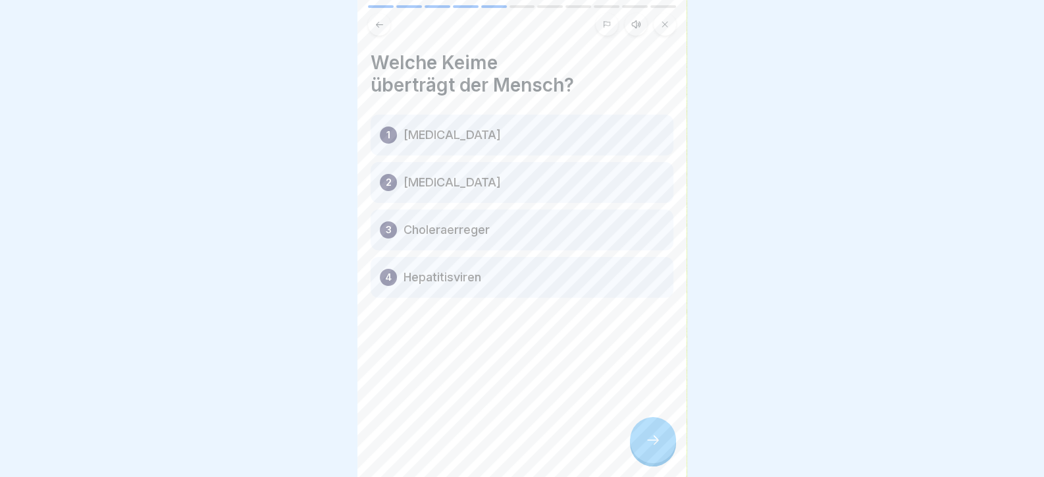
click at [665, 446] on div at bounding box center [653, 440] width 46 height 46
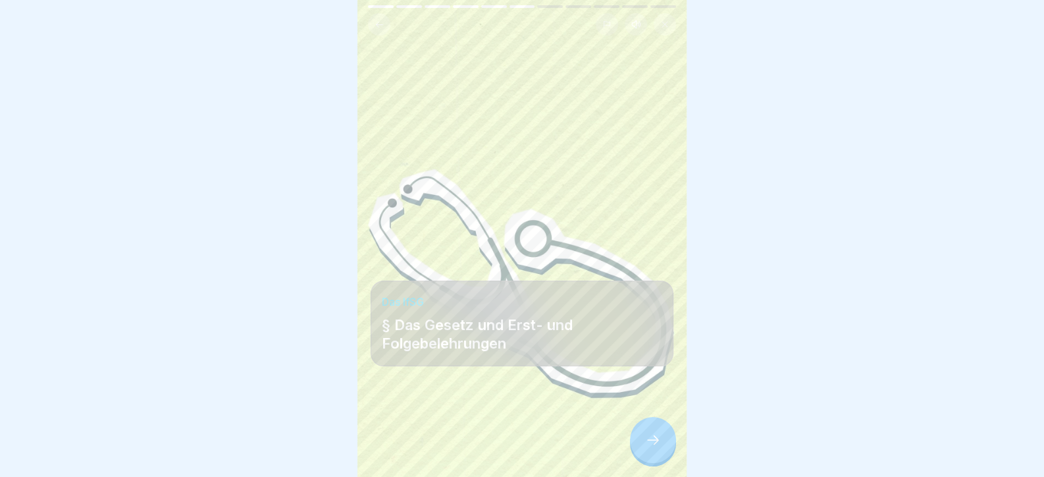
click at [664, 445] on div at bounding box center [653, 440] width 46 height 46
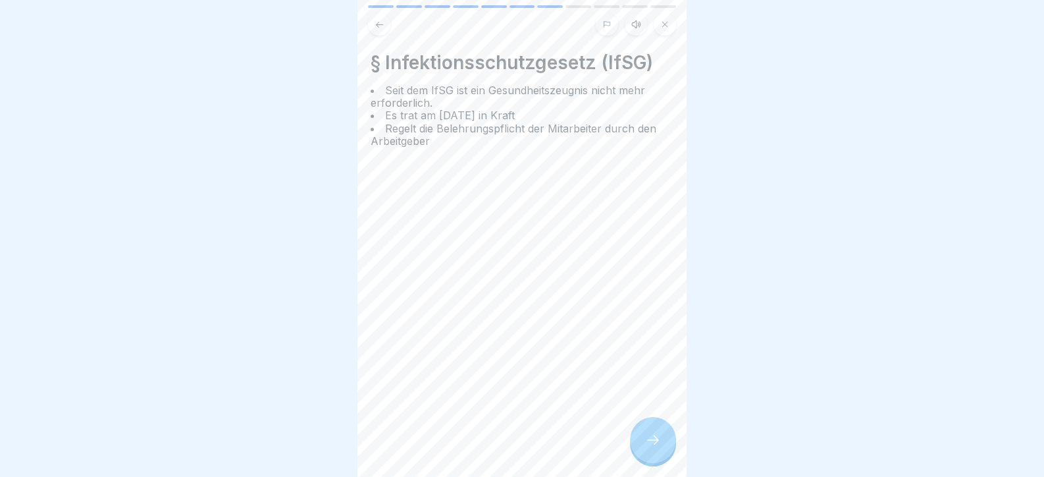
drag, startPoint x: 647, startPoint y: 442, endPoint x: 648, endPoint y: 432, distance: 10.6
click at [648, 437] on icon at bounding box center [653, 440] width 16 height 16
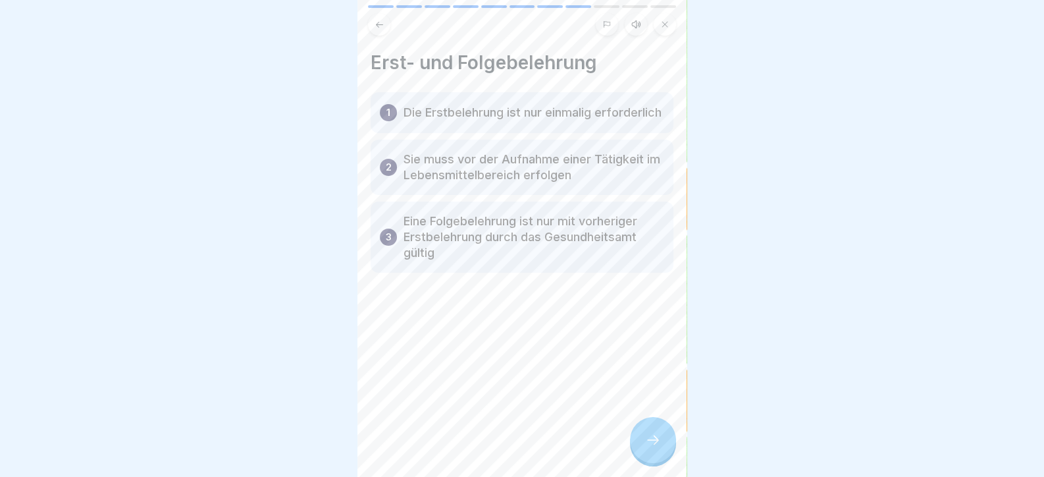
click at [645, 431] on div at bounding box center [653, 440] width 46 height 46
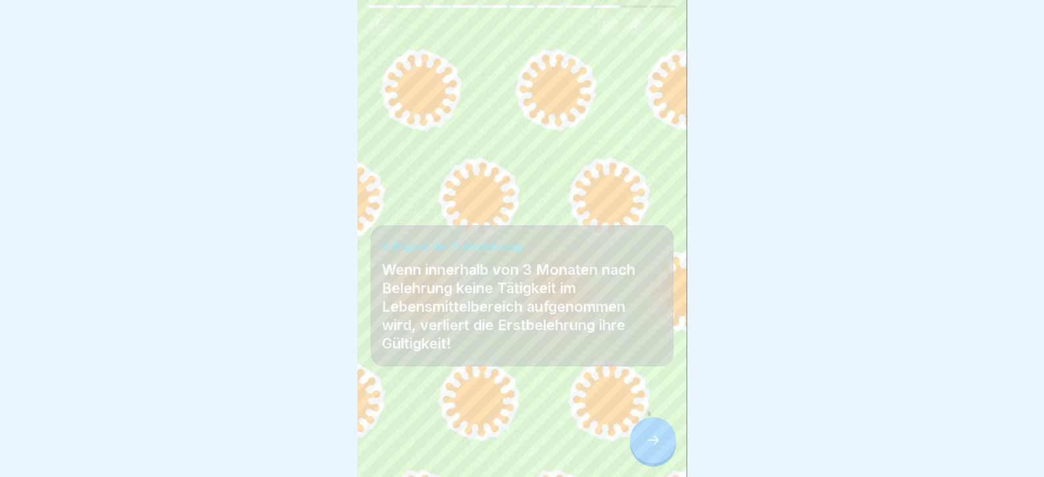
click at [645, 431] on div at bounding box center [653, 440] width 46 height 46
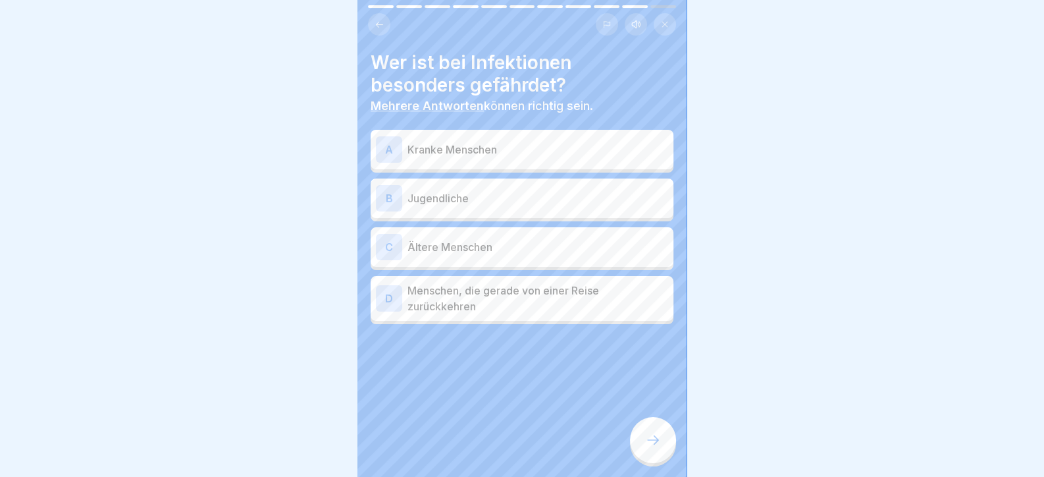
click at [452, 239] on p "Ältere Menschen" at bounding box center [537, 247] width 261 height 16
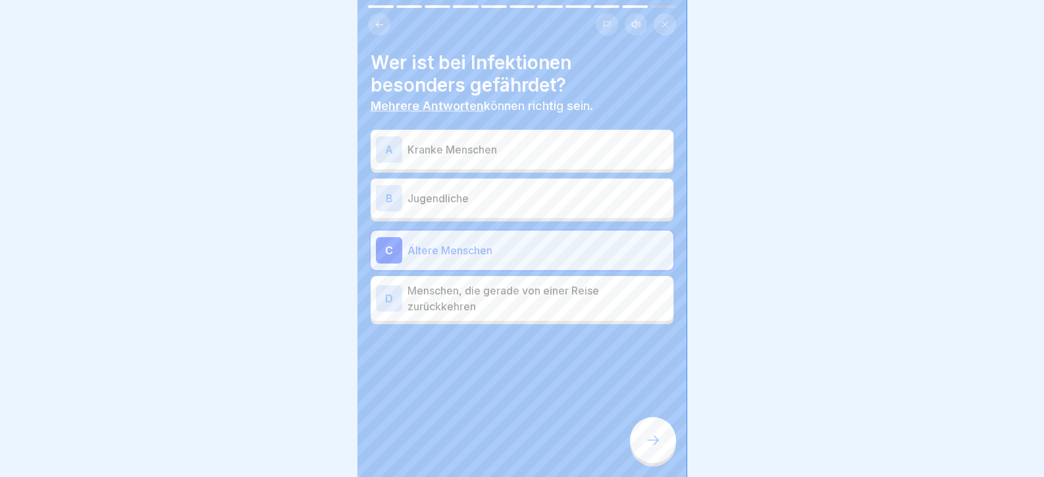
click at [449, 136] on div "A Kranke Menschen" at bounding box center [522, 149] width 292 height 26
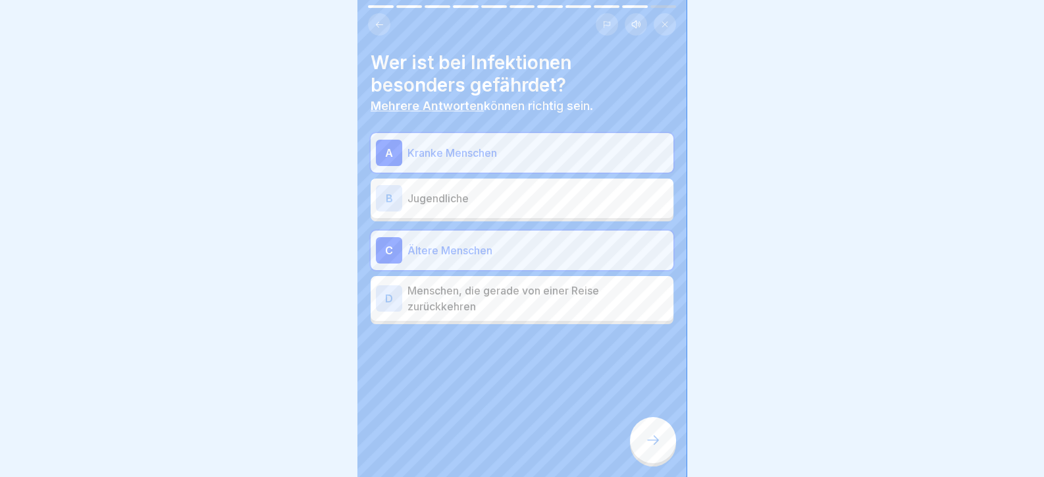
click at [655, 434] on icon at bounding box center [653, 440] width 16 height 16
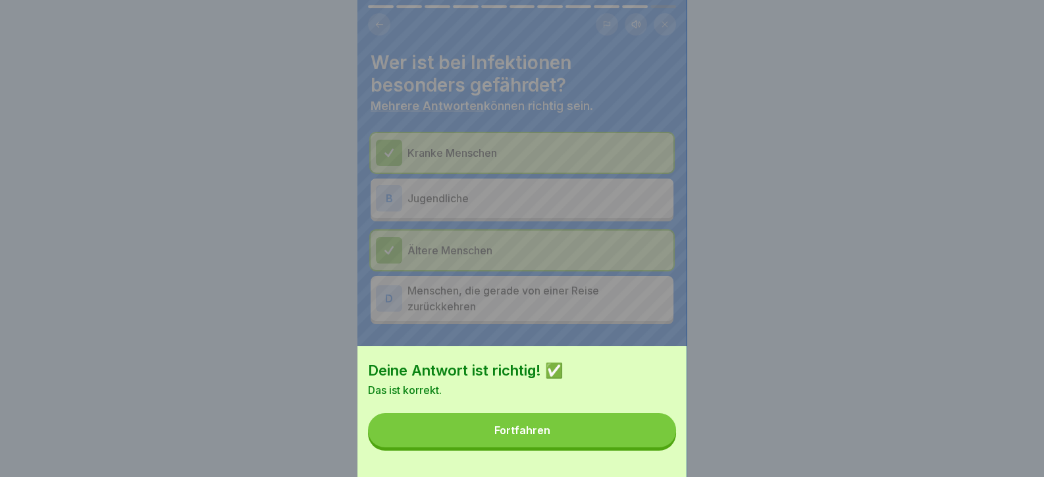
click at [624, 434] on button "Fortfahren" at bounding box center [522, 430] width 308 height 34
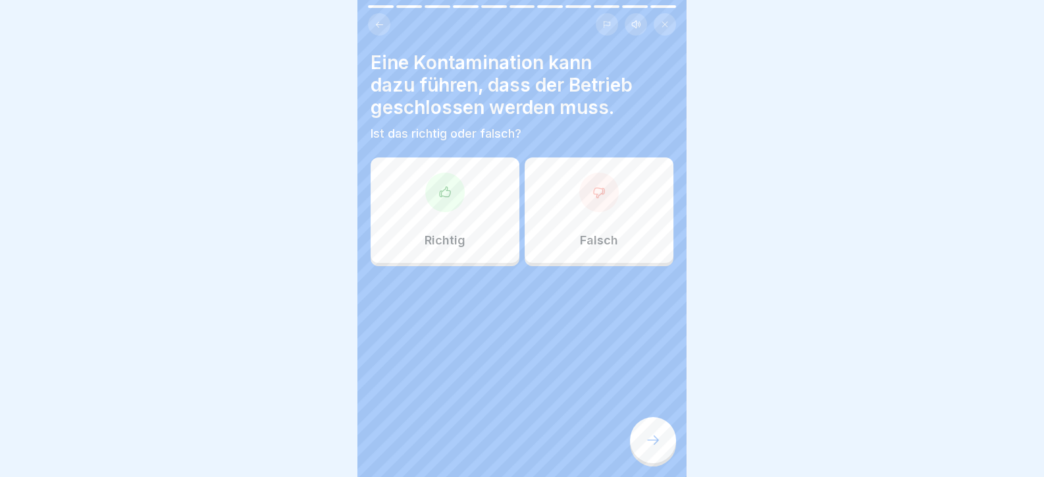
drag, startPoint x: 662, startPoint y: 440, endPoint x: 448, endPoint y: 273, distance: 271.0
click at [448, 296] on div "Tag 5 11 Schritte Deutsch Hörmodus Schutz vor Infektionen Dein Überblick über d…" at bounding box center [521, 238] width 329 height 477
click at [440, 221] on div "Richtig" at bounding box center [445, 209] width 149 height 105
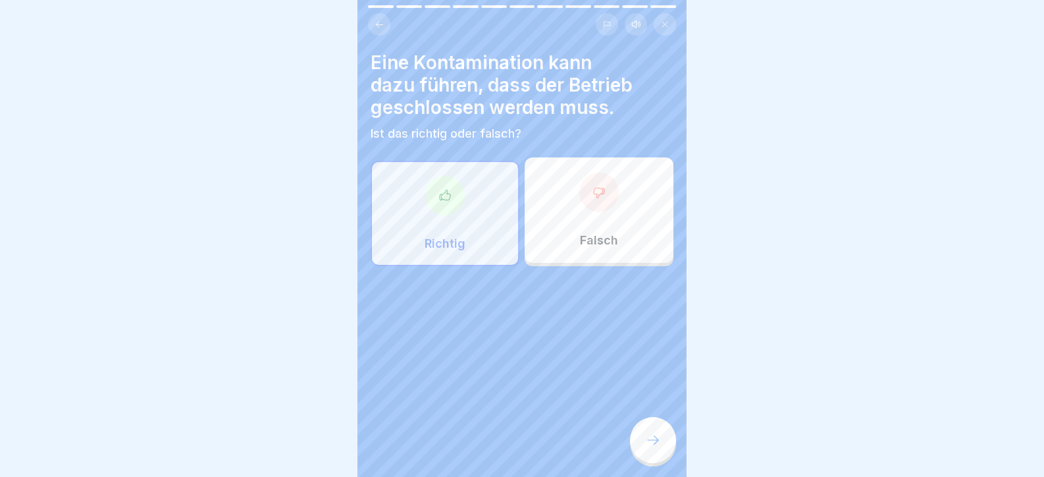
click at [631, 432] on div at bounding box center [653, 440] width 46 height 46
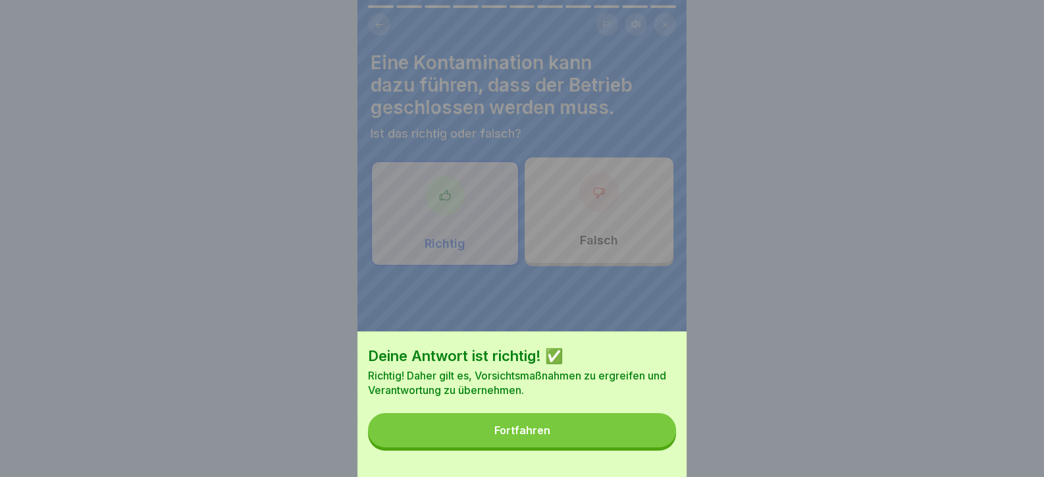
click at [650, 438] on button "Fortfahren" at bounding box center [522, 430] width 308 height 34
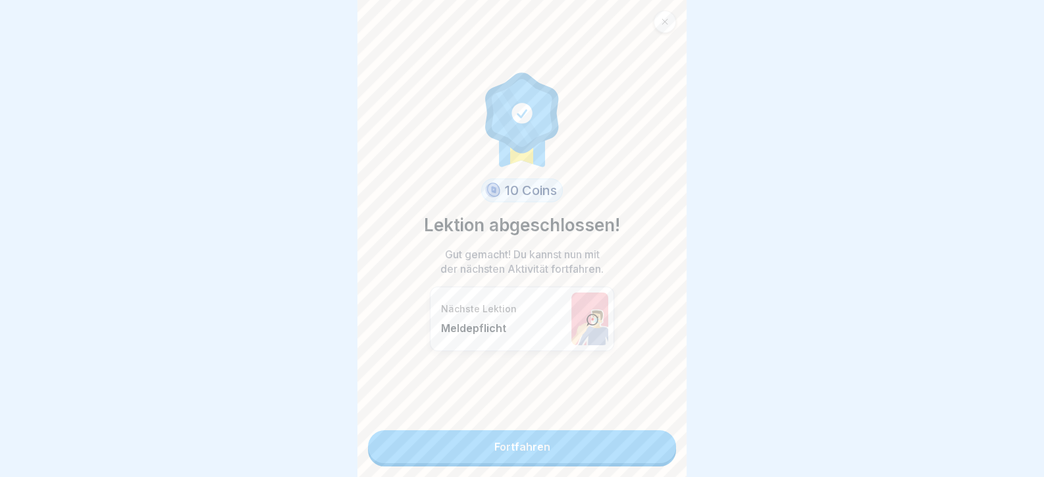
click at [650, 438] on link "Fortfahren" at bounding box center [522, 446] width 308 height 33
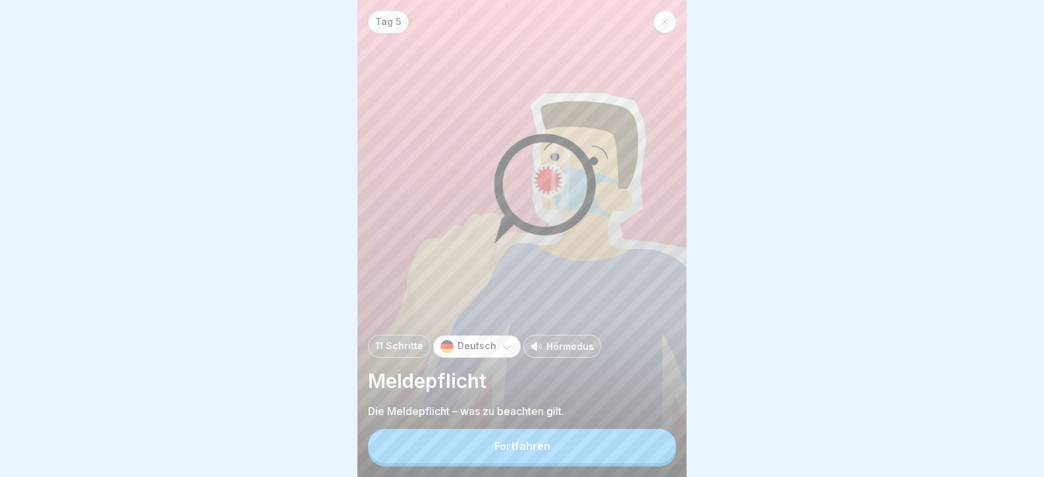
click at [649, 438] on div "Fortfahren" at bounding box center [522, 448] width 308 height 38
click at [655, 447] on button "Fortfahren" at bounding box center [522, 446] width 308 height 34
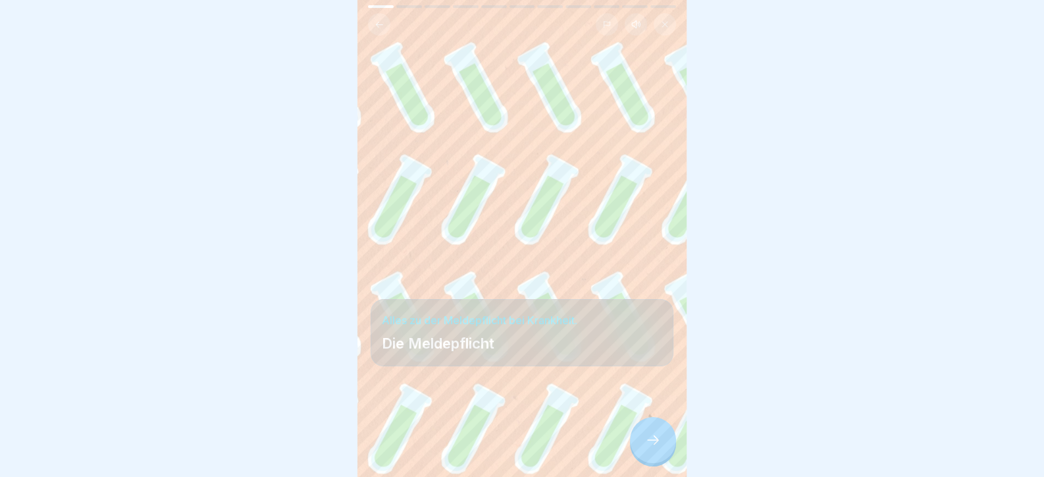
click at [658, 444] on icon at bounding box center [653, 439] width 12 height 9
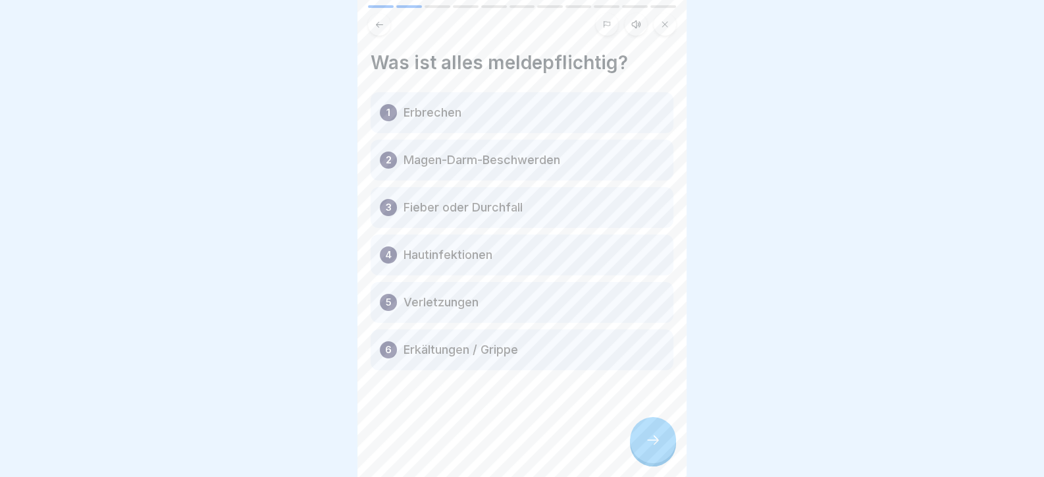
click at [658, 448] on icon at bounding box center [653, 440] width 16 height 16
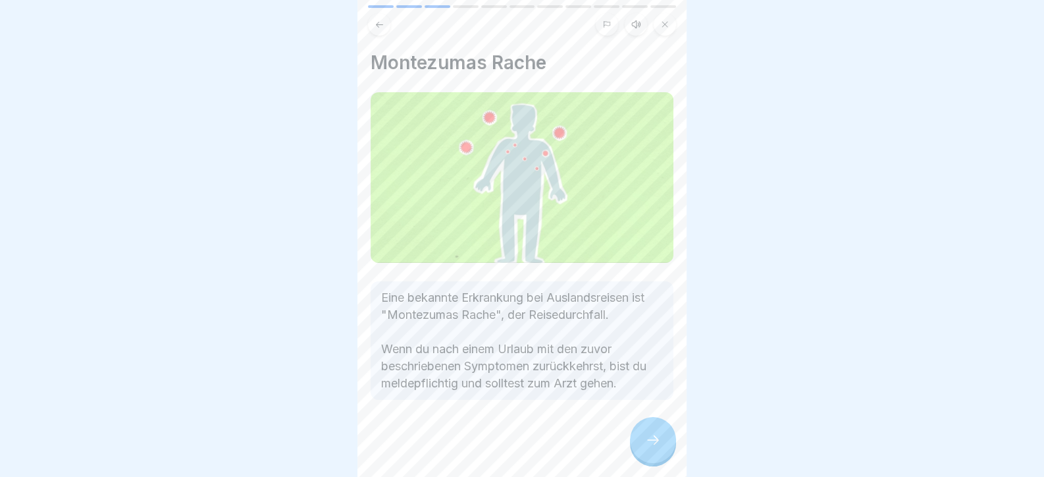
click at [658, 448] on icon at bounding box center [653, 440] width 16 height 16
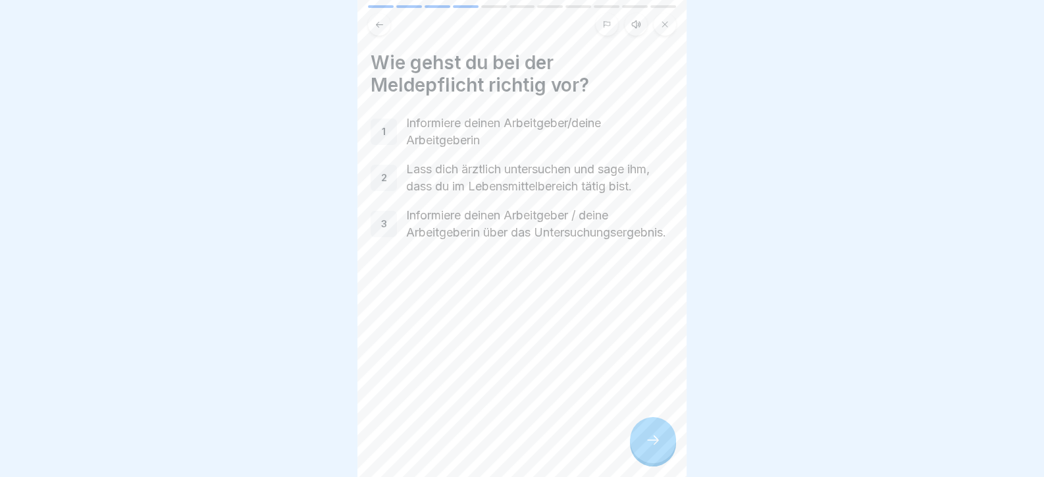
click at [658, 447] on icon at bounding box center [653, 440] width 16 height 16
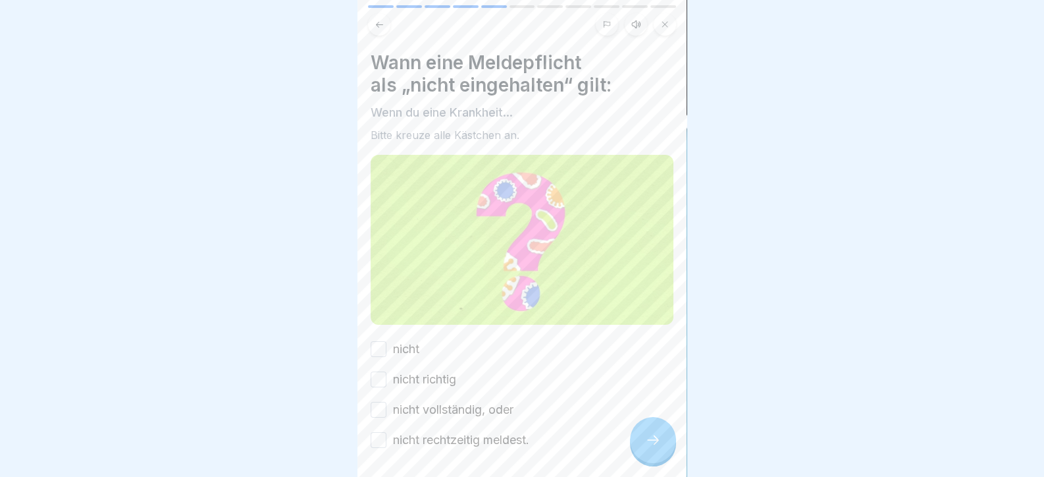
drag, startPoint x: 658, startPoint y: 447, endPoint x: 521, endPoint y: 402, distance: 144.3
click at [521, 402] on div "Tag 5 11 Schritte Deutsch Hörmodus Meldepflicht Die Meldepflicht – was zu beach…" at bounding box center [521, 238] width 329 height 477
click at [398, 342] on label "nicht" at bounding box center [406, 348] width 26 height 17
click at [386, 342] on button "nicht" at bounding box center [379, 349] width 16 height 16
click at [411, 362] on div "nicht nicht richtig nicht vollständig, oder nicht rechtzeitig meldest." at bounding box center [522, 394] width 303 height 108
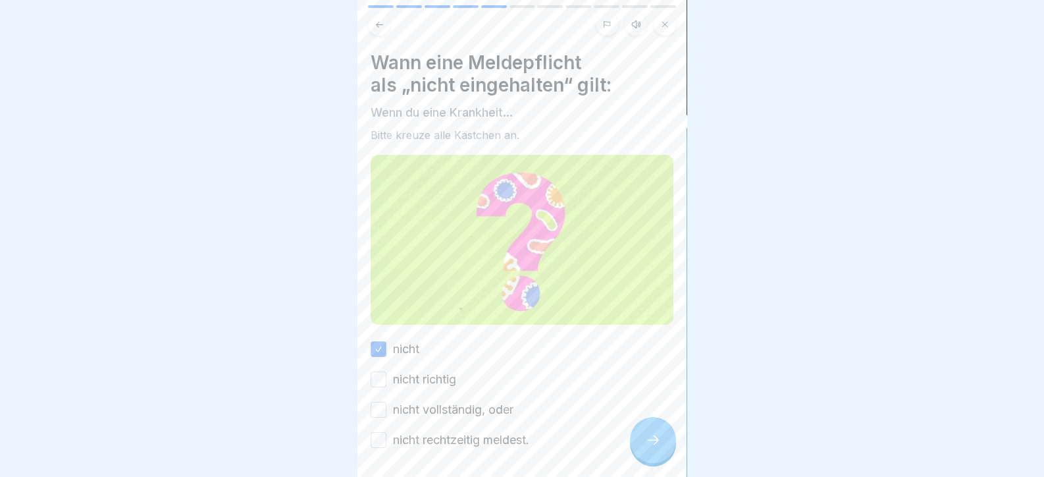
drag, startPoint x: 412, startPoint y: 370, endPoint x: 413, endPoint y: 384, distance: 14.5
click at [412, 371] on label "nicht richtig" at bounding box center [424, 379] width 63 height 17
click at [386, 371] on button "nicht richtig" at bounding box center [379, 379] width 16 height 16
click at [415, 411] on label "nicht vollständig, oder" at bounding box center [453, 409] width 120 height 17
click at [386, 411] on button "nicht vollständig, oder" at bounding box center [379, 410] width 16 height 16
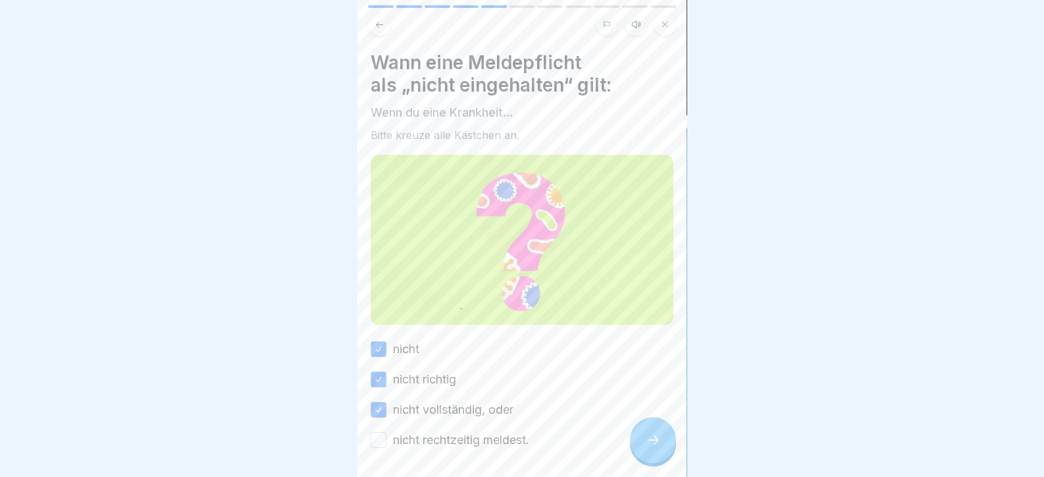
click at [420, 431] on label "nicht rechtzeitig meldest." at bounding box center [461, 439] width 136 height 17
click at [386, 432] on button "nicht rechtzeitig meldest." at bounding box center [379, 440] width 16 height 16
click at [644, 456] on div at bounding box center [653, 440] width 46 height 46
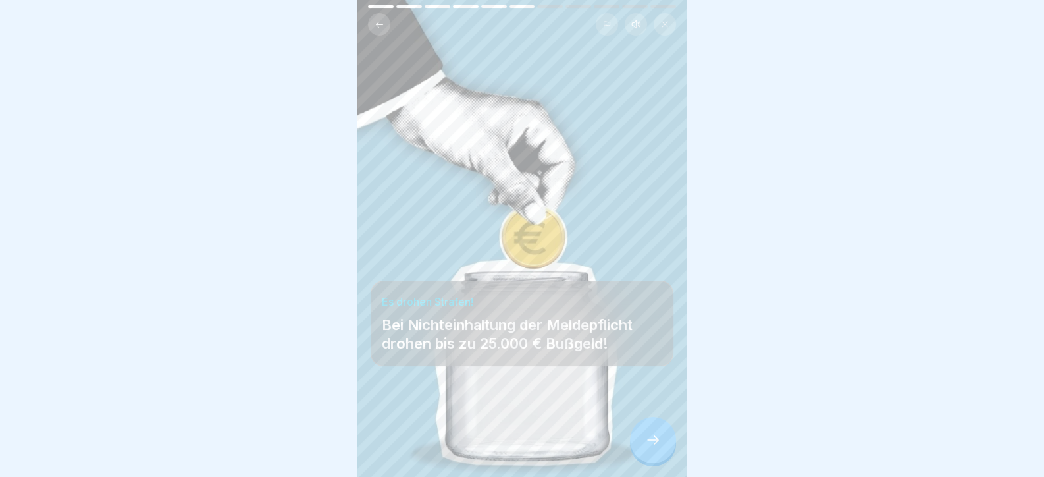
click at [641, 453] on div at bounding box center [653, 440] width 46 height 46
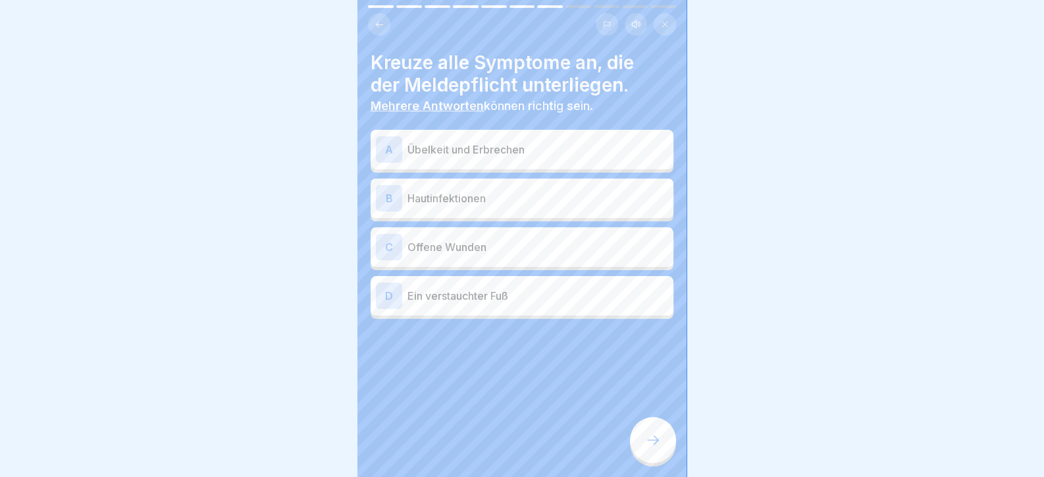
drag, startPoint x: 640, startPoint y: 452, endPoint x: 444, endPoint y: 329, distance: 231.0
click at [431, 371] on div "Tag 5 11 Schritte Deutsch Hörmodus Meldepflicht Die Meldepflicht – was zu beach…" at bounding box center [521, 238] width 329 height 477
click at [450, 240] on p "Offene Wunden" at bounding box center [537, 247] width 261 height 16
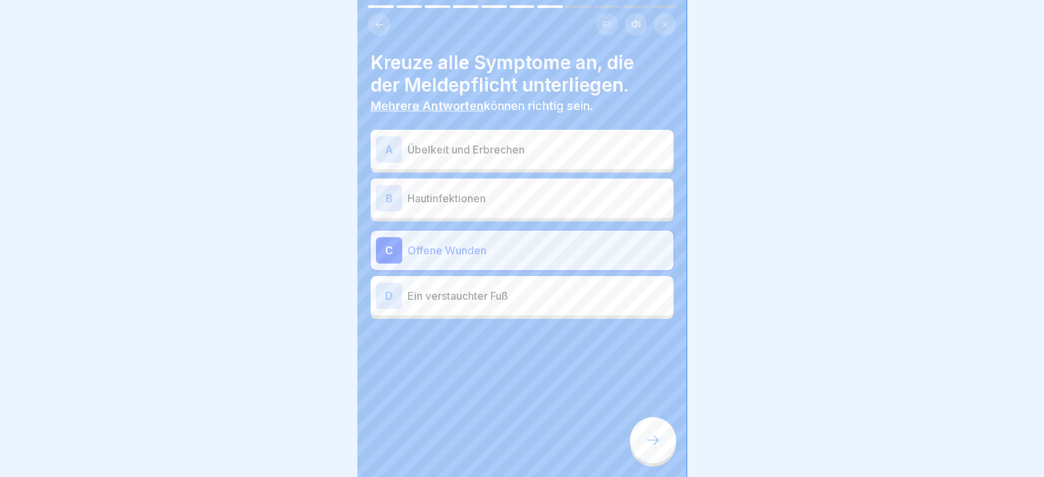
click at [434, 176] on div "A Übelkeit und Erbrechen B Hautinfektionen C Offene Wunden D Ein verstauchter F…" at bounding box center [522, 226] width 303 height 186
click at [434, 149] on p "Übelkeit und Erbrechen" at bounding box center [537, 150] width 261 height 16
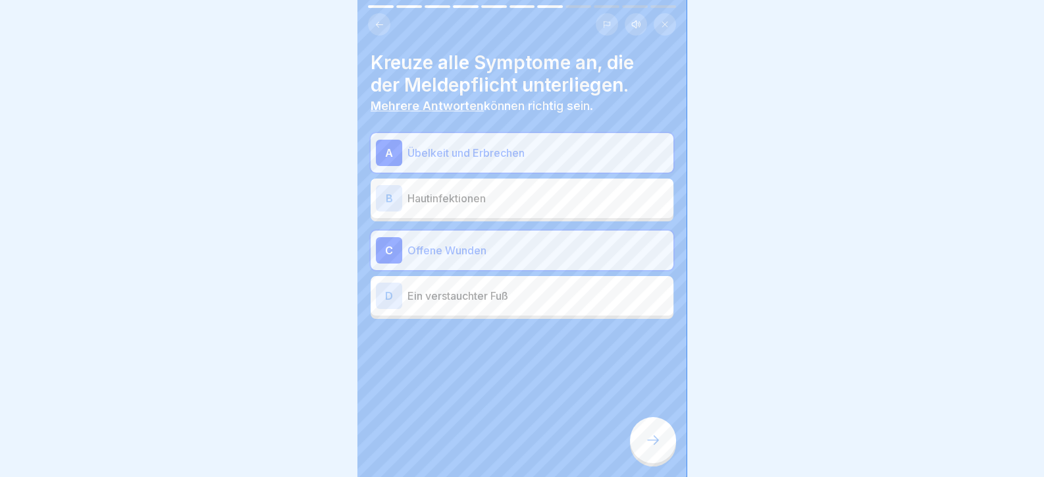
click at [442, 194] on p "Hautinfektionen" at bounding box center [537, 198] width 261 height 16
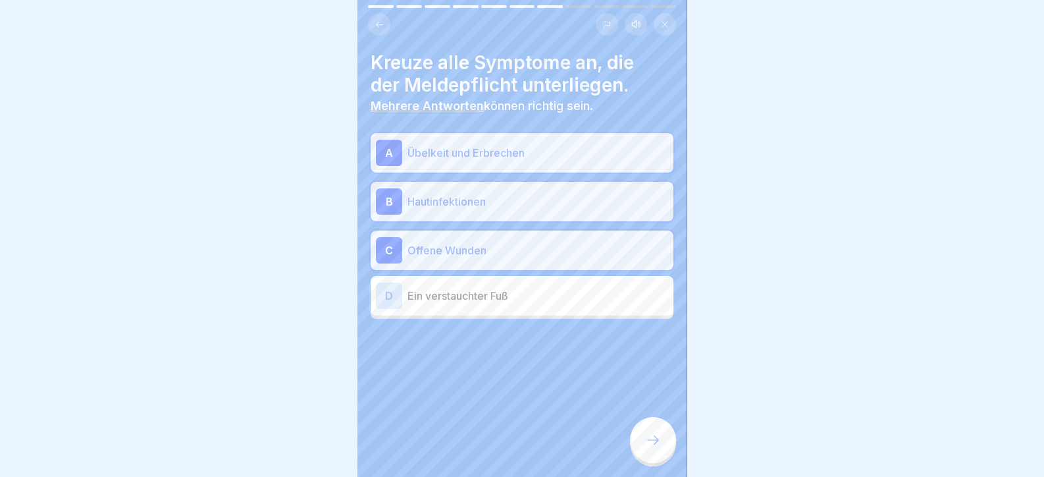
click at [656, 463] on div at bounding box center [653, 440] width 46 height 46
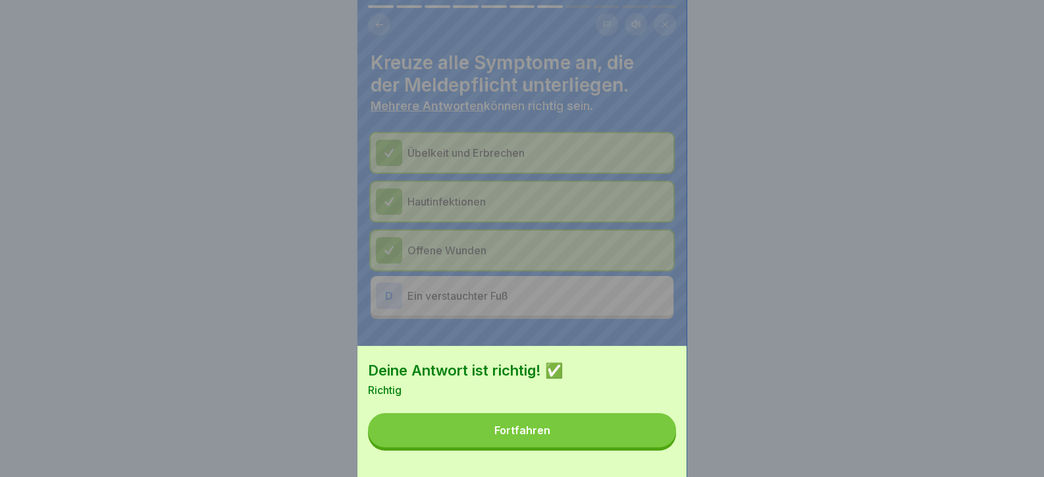
click at [641, 447] on button "Fortfahren" at bounding box center [522, 430] width 308 height 34
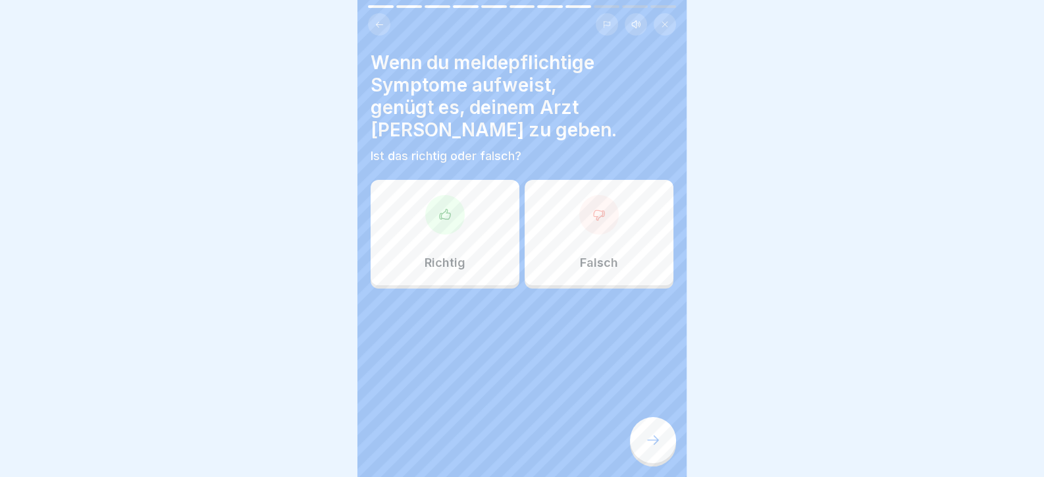
click at [649, 448] on icon at bounding box center [653, 440] width 16 height 16
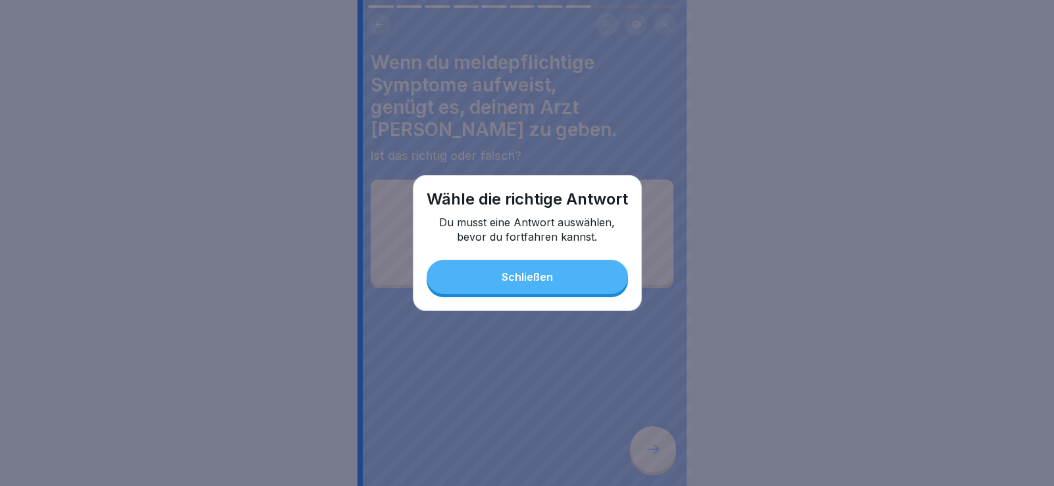
drag, startPoint x: 529, startPoint y: 297, endPoint x: 517, endPoint y: 275, distance: 24.4
click at [528, 295] on div "Wähle die richtige Antwort Du musst eine Antwort auswählen, bevor du fortfahren…" at bounding box center [527, 243] width 229 height 136
drag, startPoint x: 517, startPoint y: 275, endPoint x: 477, endPoint y: 259, distance: 43.2
click at [511, 273] on div "Schließen" at bounding box center [527, 277] width 51 height 12
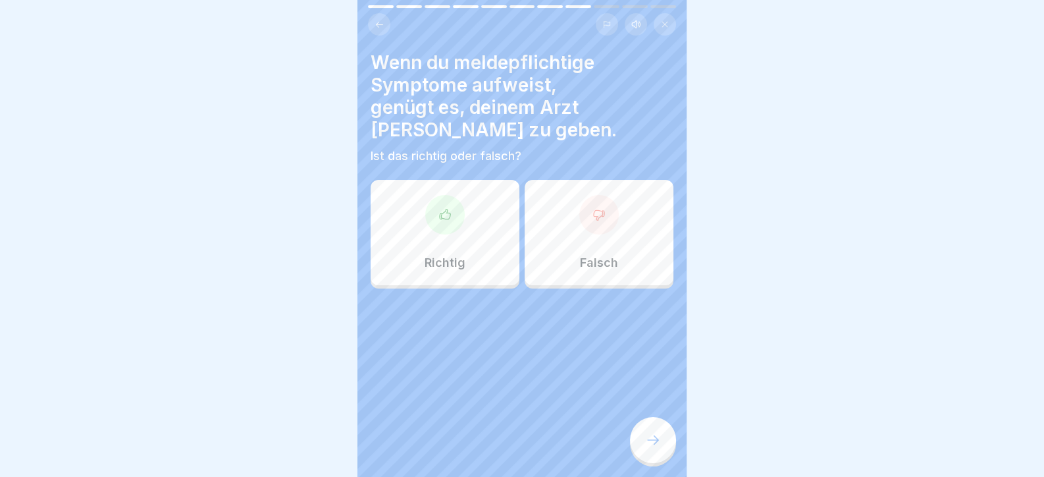
click at [428, 221] on div "Richtig" at bounding box center [445, 232] width 149 height 105
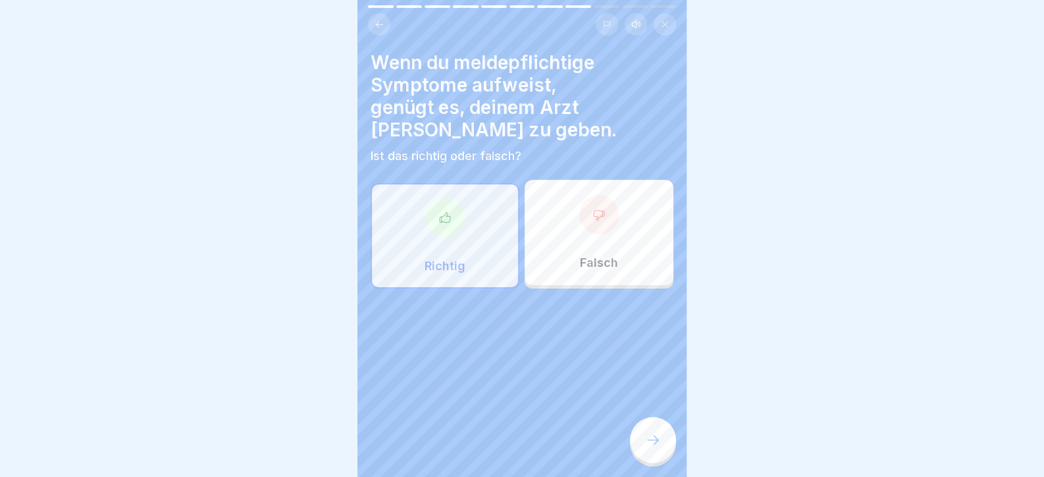
click at [640, 448] on div at bounding box center [653, 440] width 46 height 46
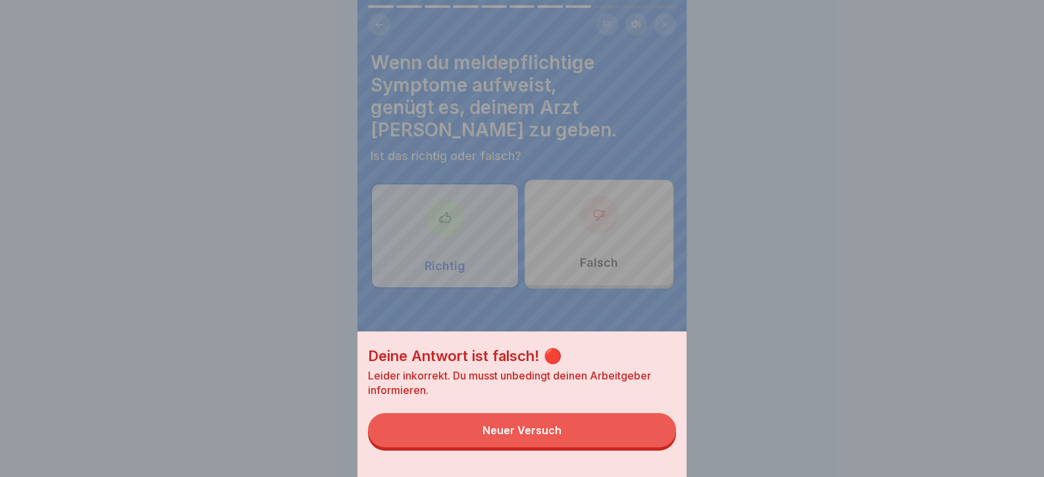
click at [634, 445] on button "Neuer Versuch" at bounding box center [522, 430] width 308 height 34
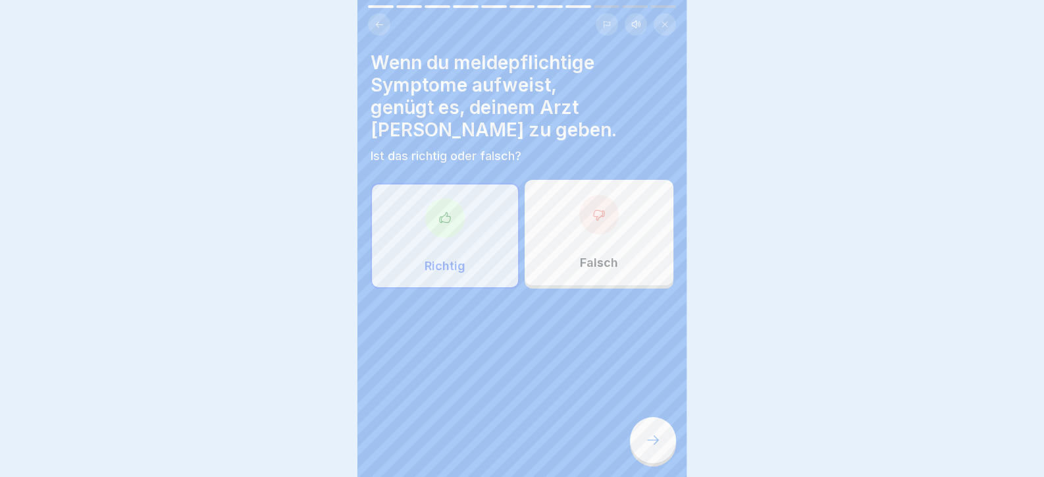
click at [579, 195] on div at bounding box center [598, 214] width 39 height 39
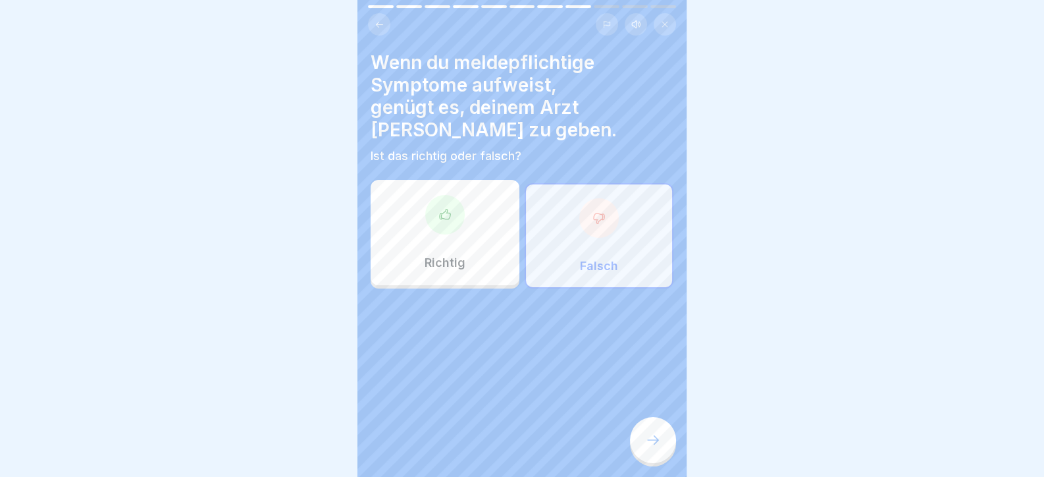
click at [652, 432] on div at bounding box center [653, 440] width 46 height 46
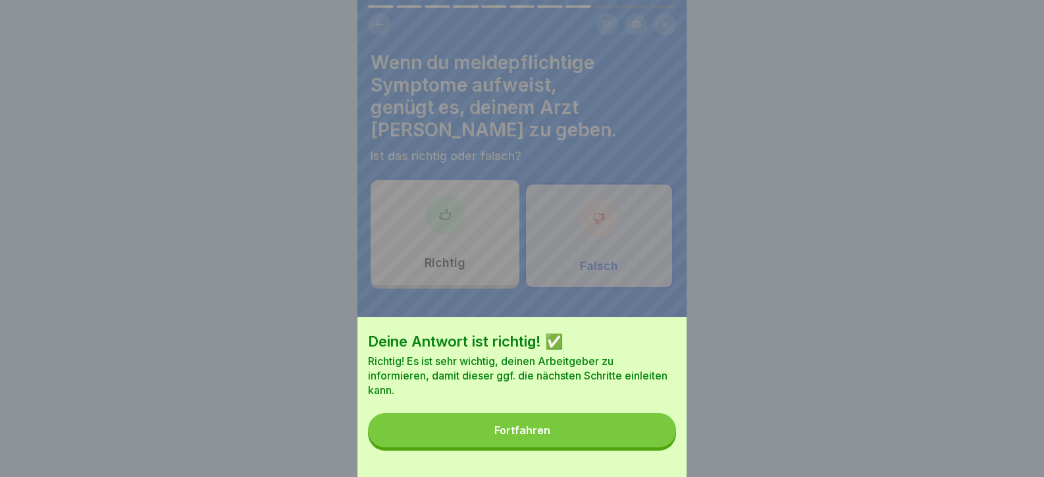
click at [629, 446] on button "Fortfahren" at bounding box center [522, 430] width 308 height 34
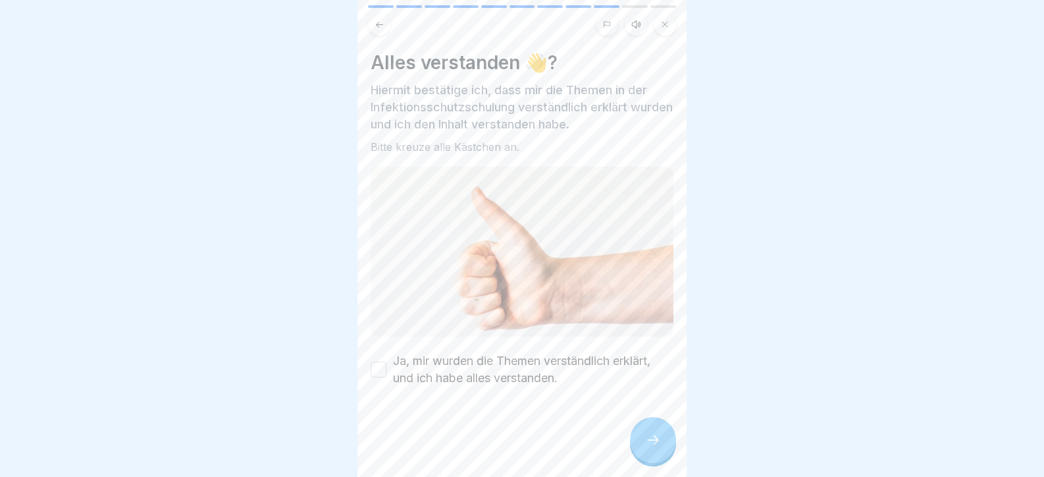
drag, startPoint x: 633, startPoint y: 447, endPoint x: 434, endPoint y: 368, distance: 214.5
click at [402, 370] on div "Tag 5 11 Schritte Deutsch Hörmodus Meldepflicht Die Meldepflicht – was zu beach…" at bounding box center [521, 238] width 329 height 477
click at [441, 359] on label "Ja, mir wurden die Themen verständlich erklärt, und ich habe alles verstanden." at bounding box center [533, 369] width 280 height 34
click at [386, 361] on button "Ja, mir wurden die Themen verständlich erklärt, und ich habe alles verstanden." at bounding box center [379, 369] width 16 height 16
click at [653, 448] on icon at bounding box center [653, 440] width 16 height 16
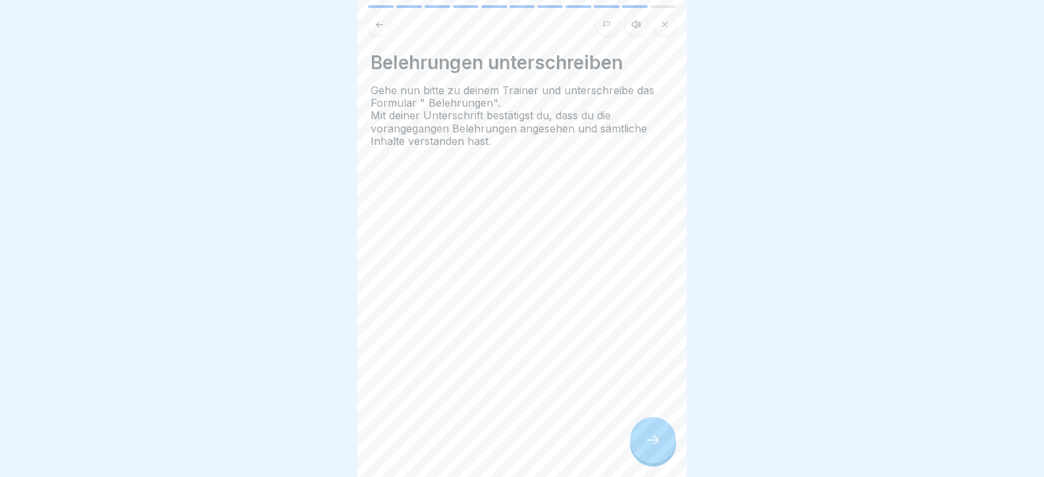
click at [655, 448] on icon at bounding box center [653, 440] width 16 height 16
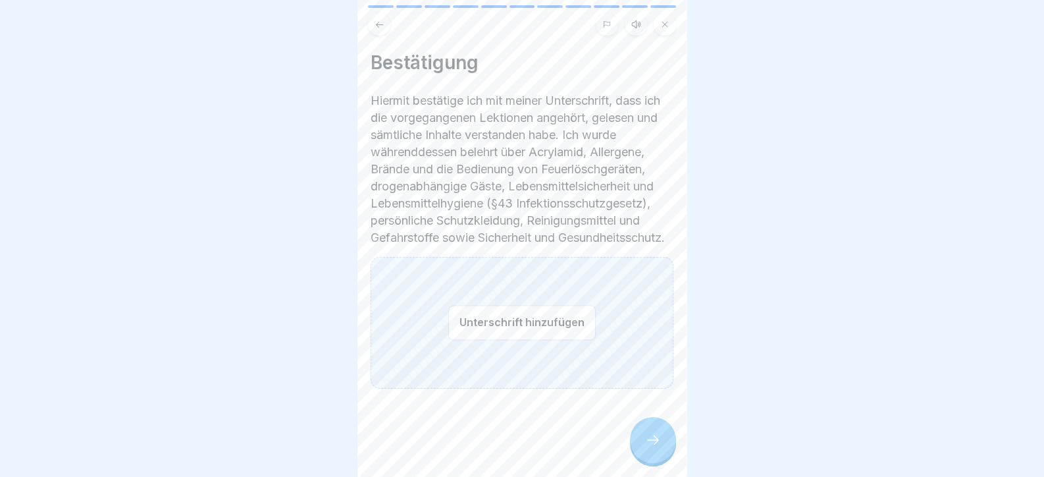
click at [513, 325] on button "Unterschrift hinzufügen" at bounding box center [521, 322] width 147 height 35
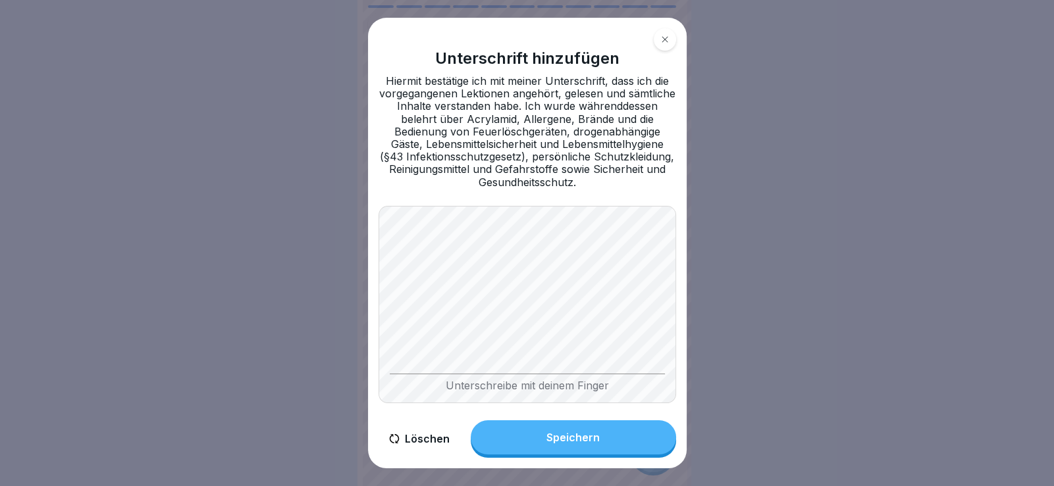
click at [648, 448] on button "Speichern" at bounding box center [573, 438] width 205 height 34
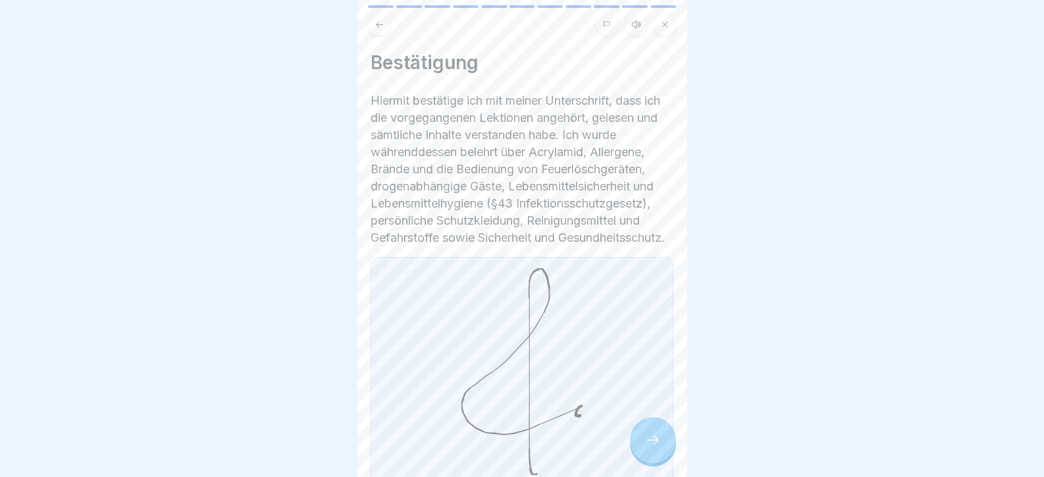
click at [650, 448] on icon at bounding box center [653, 440] width 16 height 16
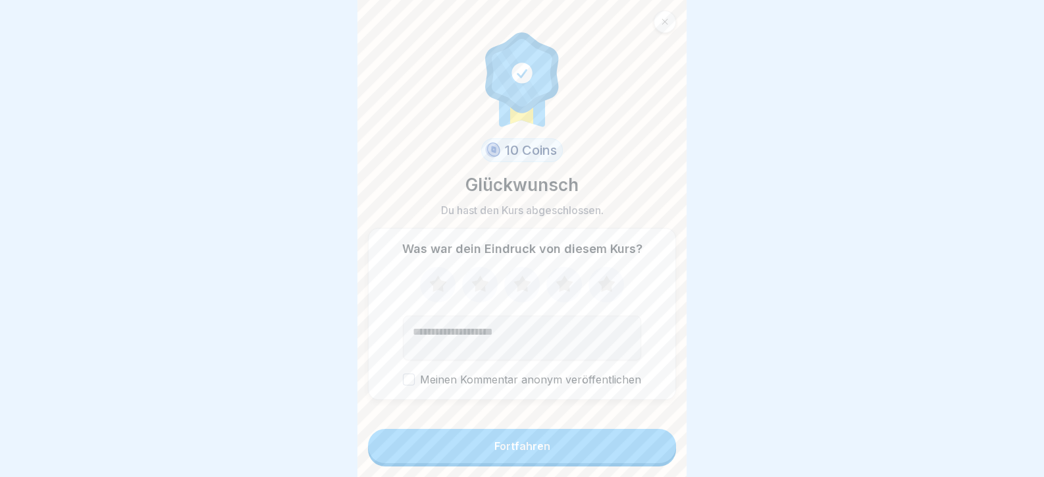
click at [650, 447] on button "Fortfahren" at bounding box center [522, 446] width 308 height 34
click at [648, 457] on button "Fortfahren" at bounding box center [522, 446] width 308 height 34
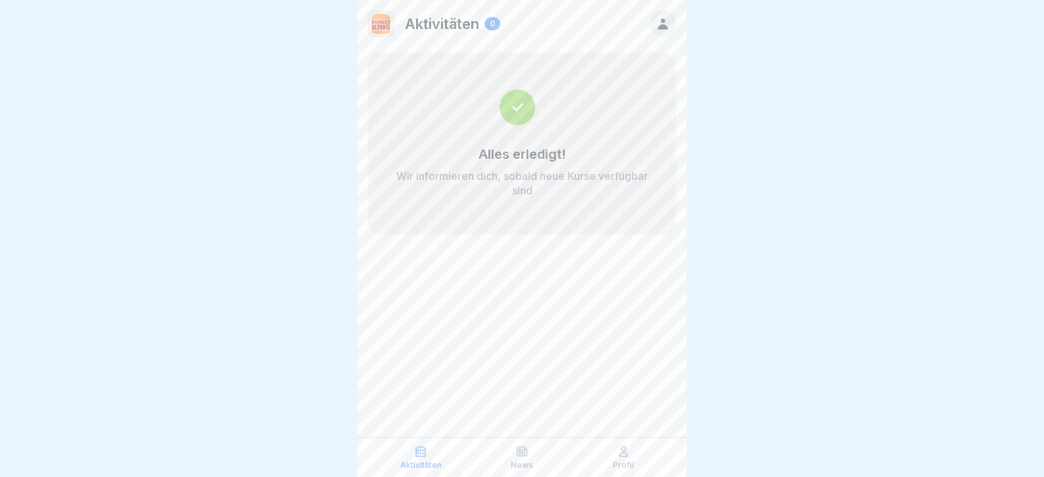
click at [669, 11] on div "Aktivitäten 0" at bounding box center [521, 23] width 329 height 47
click at [668, 15] on div at bounding box center [663, 24] width 26 height 26
click at [662, 25] on icon at bounding box center [663, 23] width 10 height 11
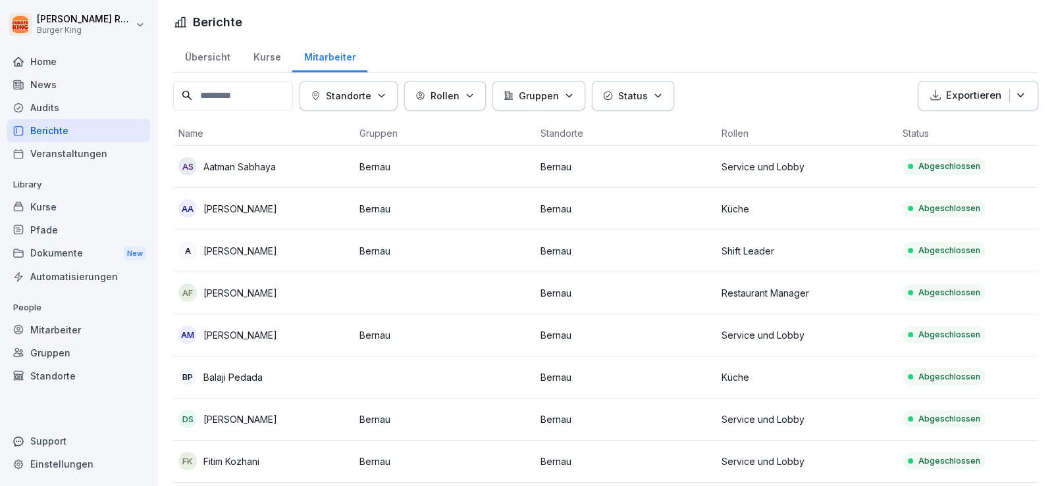
scroll to position [658, 0]
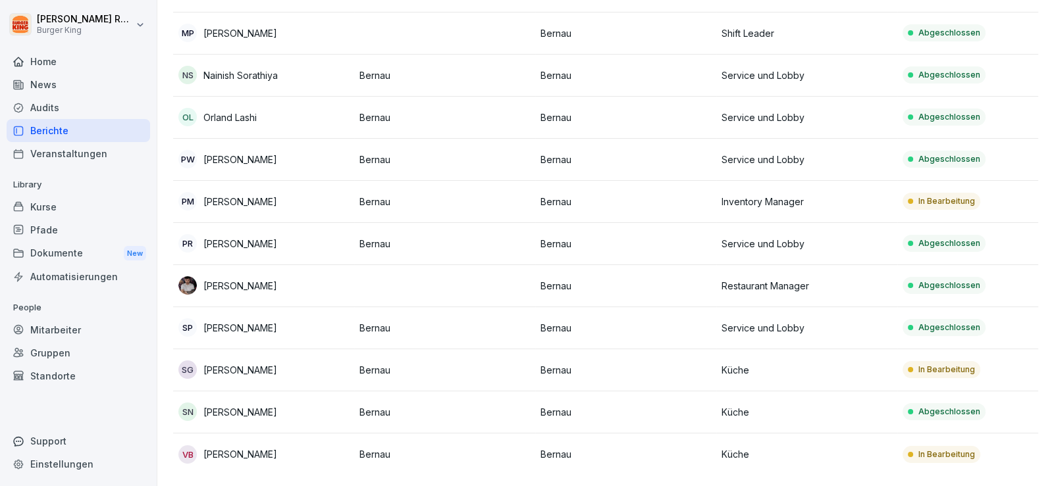
click at [530, 200] on td "Bernau" at bounding box center [444, 202] width 181 height 42
